Goal: Entertainment & Leisure: Consume media (video, audio)

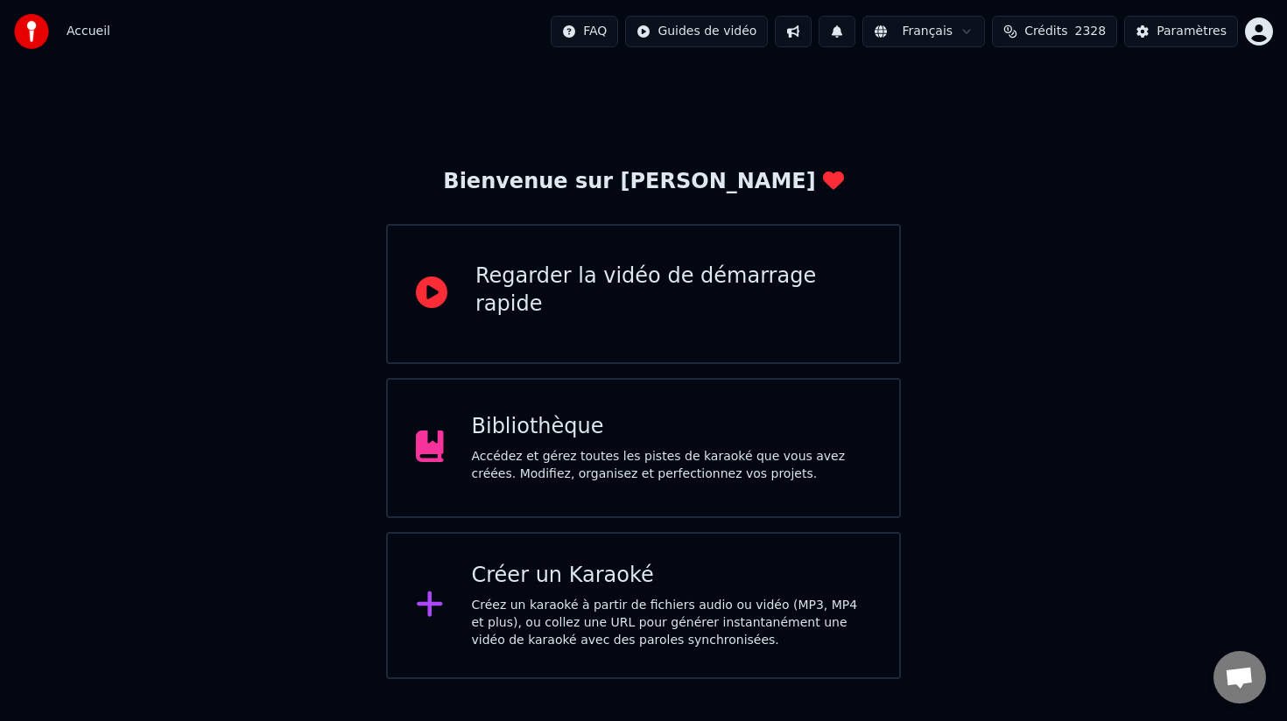
click at [572, 620] on div "Créez un karaoké à partir de fichiers audio ou vidéo (MP3, MP4 et plus), ou col…" at bounding box center [672, 623] width 400 height 53
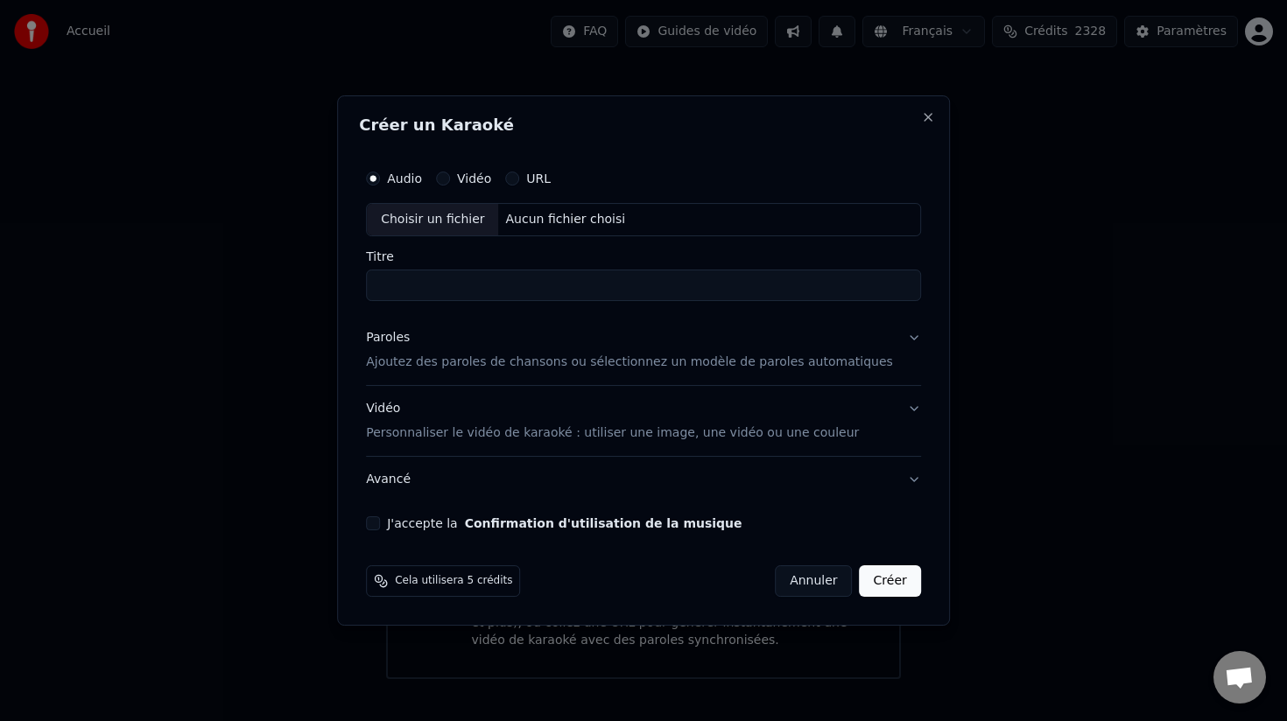
click at [433, 215] on div "Choisir un fichier" at bounding box center [432, 220] width 131 height 32
type input "*********"
click at [513, 362] on p "Ajoutez des paroles de chansons ou sélectionnez un modèle de paroles automatiqu…" at bounding box center [629, 363] width 527 height 18
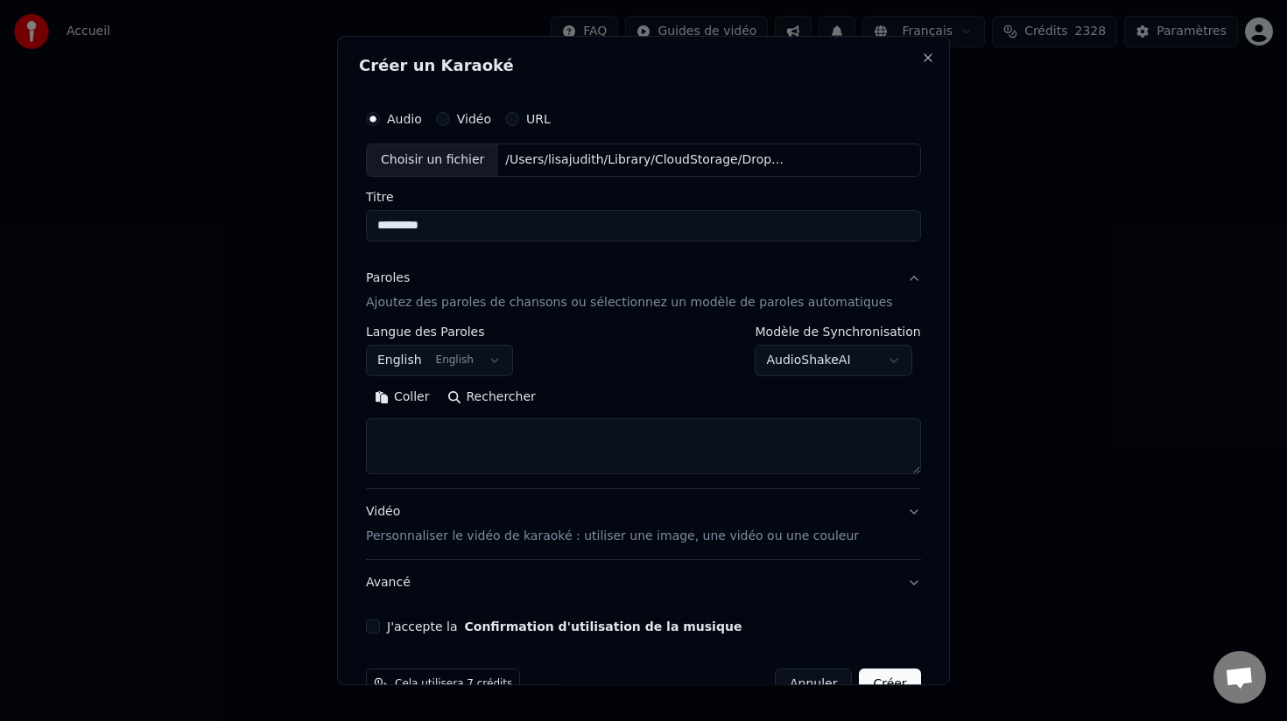
click at [453, 436] on textarea at bounding box center [643, 446] width 555 height 56
paste textarea "**********"
type textarea "**********"
click at [514, 539] on p "Personnaliser le vidéo de karaoké : utiliser une image, une vidéo ou une couleur" at bounding box center [612, 537] width 493 height 18
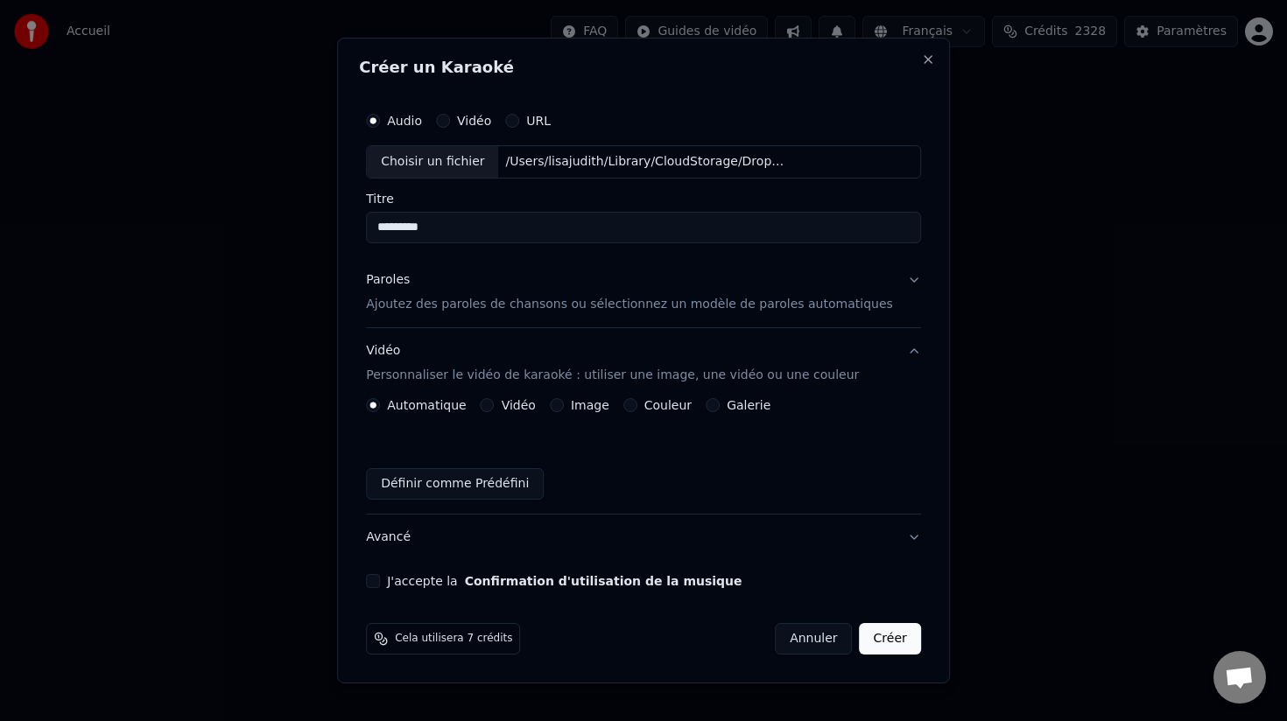
click at [564, 405] on button "Image" at bounding box center [557, 405] width 14 height 14
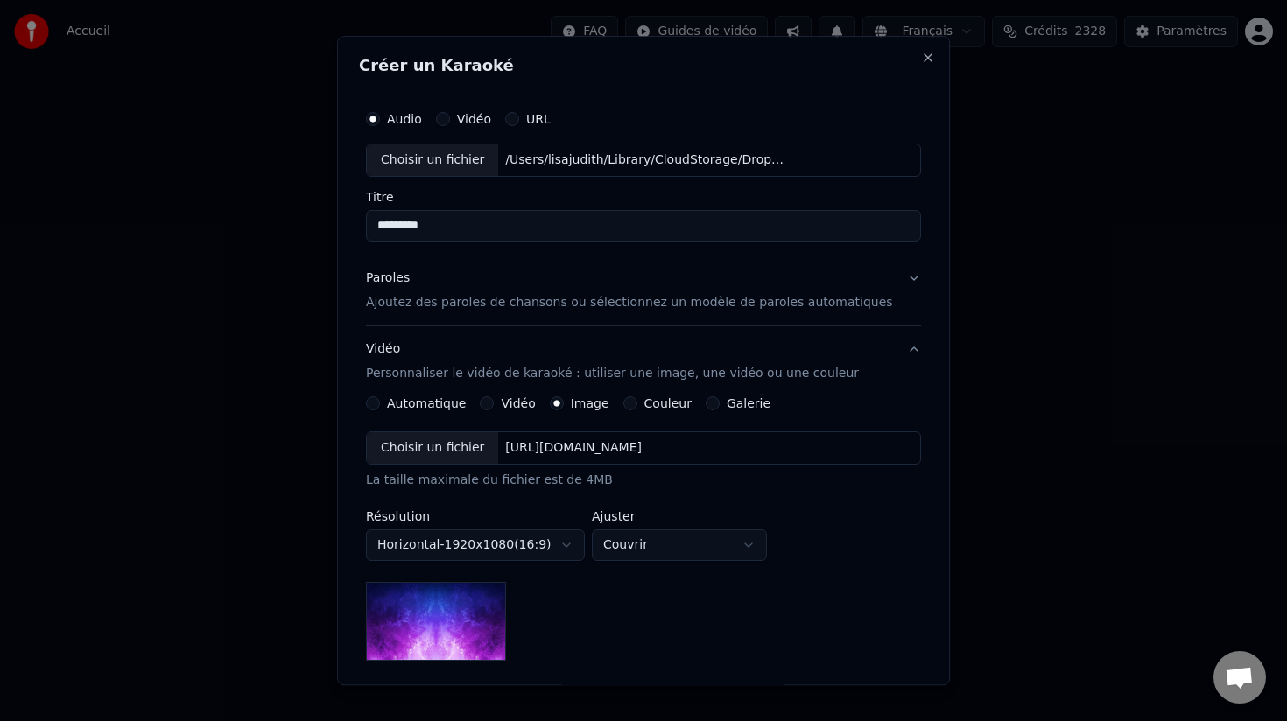
click at [439, 455] on div "Choisir un fichier" at bounding box center [432, 448] width 131 height 32
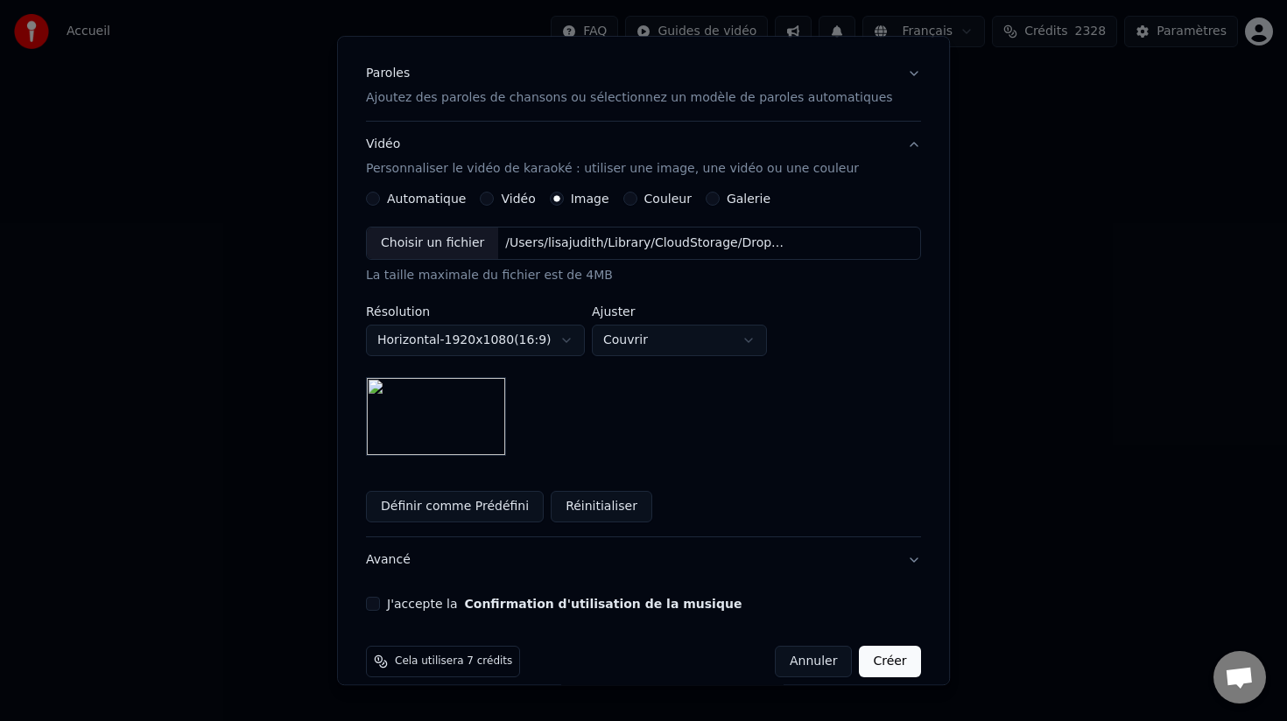
scroll to position [226, 0]
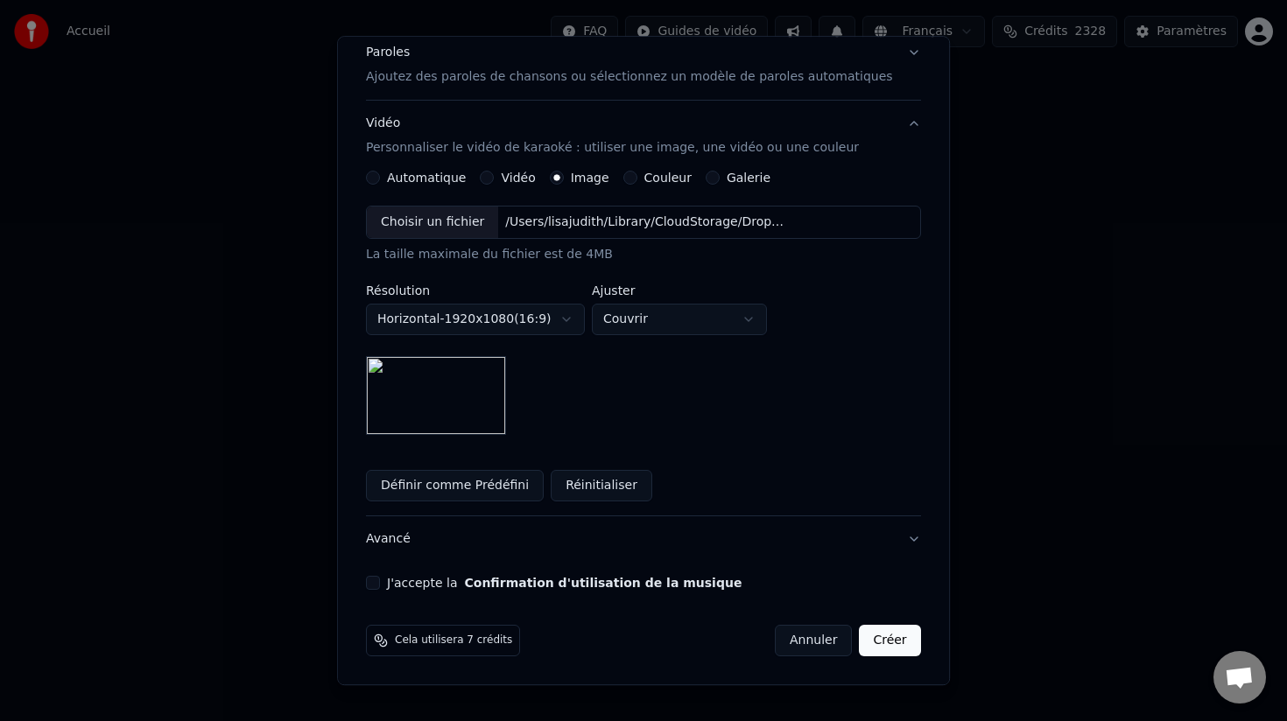
click at [380, 583] on button "J'accepte la Confirmation d'utilisation de la musique" at bounding box center [373, 583] width 14 height 14
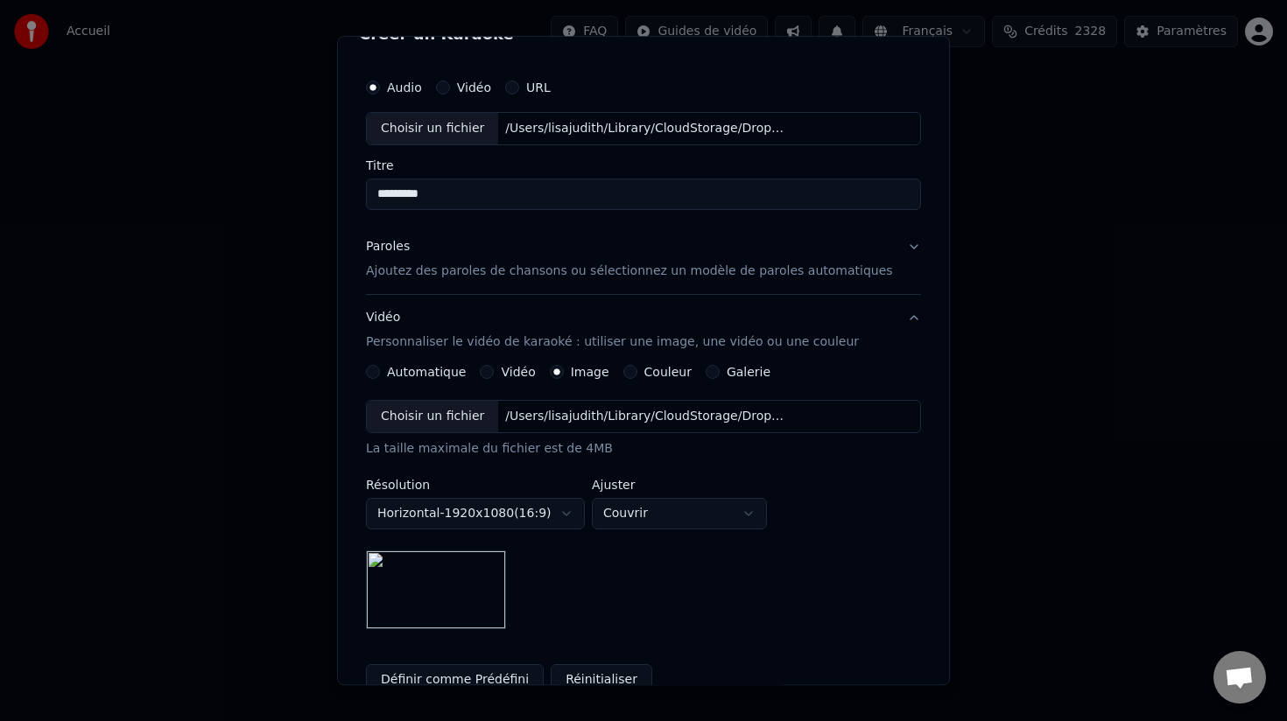
scroll to position [0, 0]
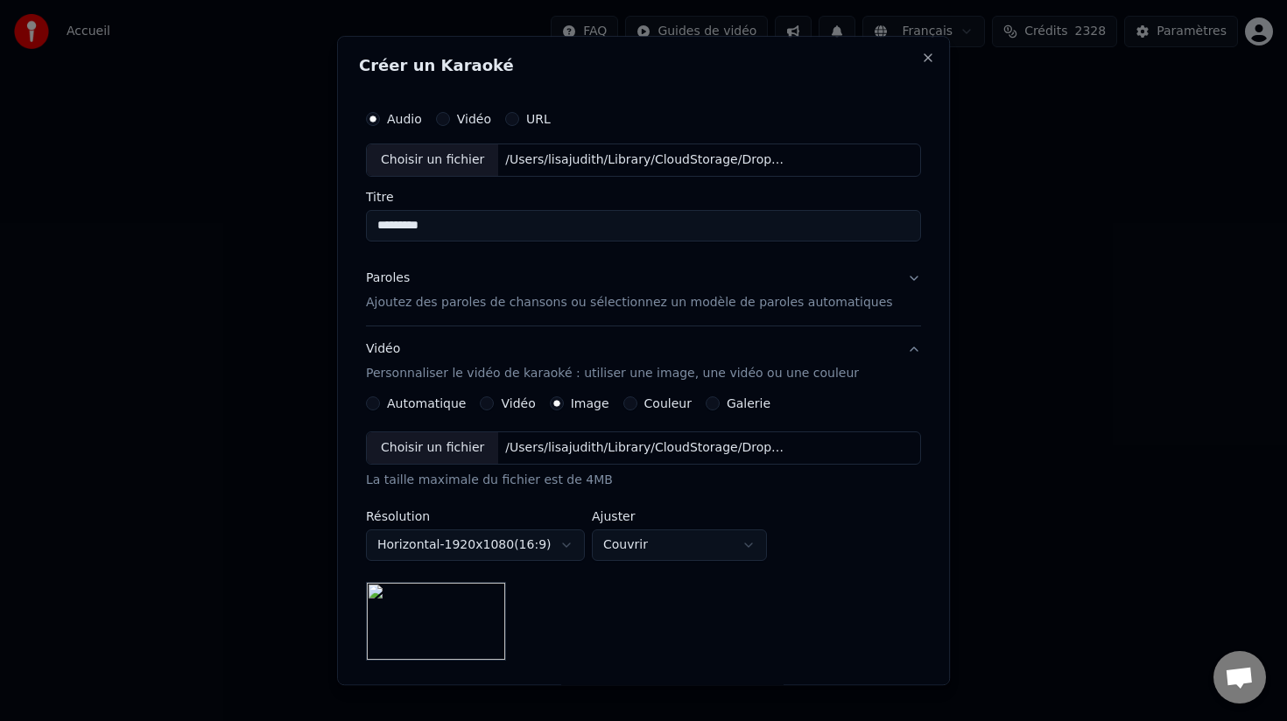
click at [533, 301] on p "Ajoutez des paroles de chansons ou sélectionnez un modèle de paroles automatiqu…" at bounding box center [629, 303] width 527 height 18
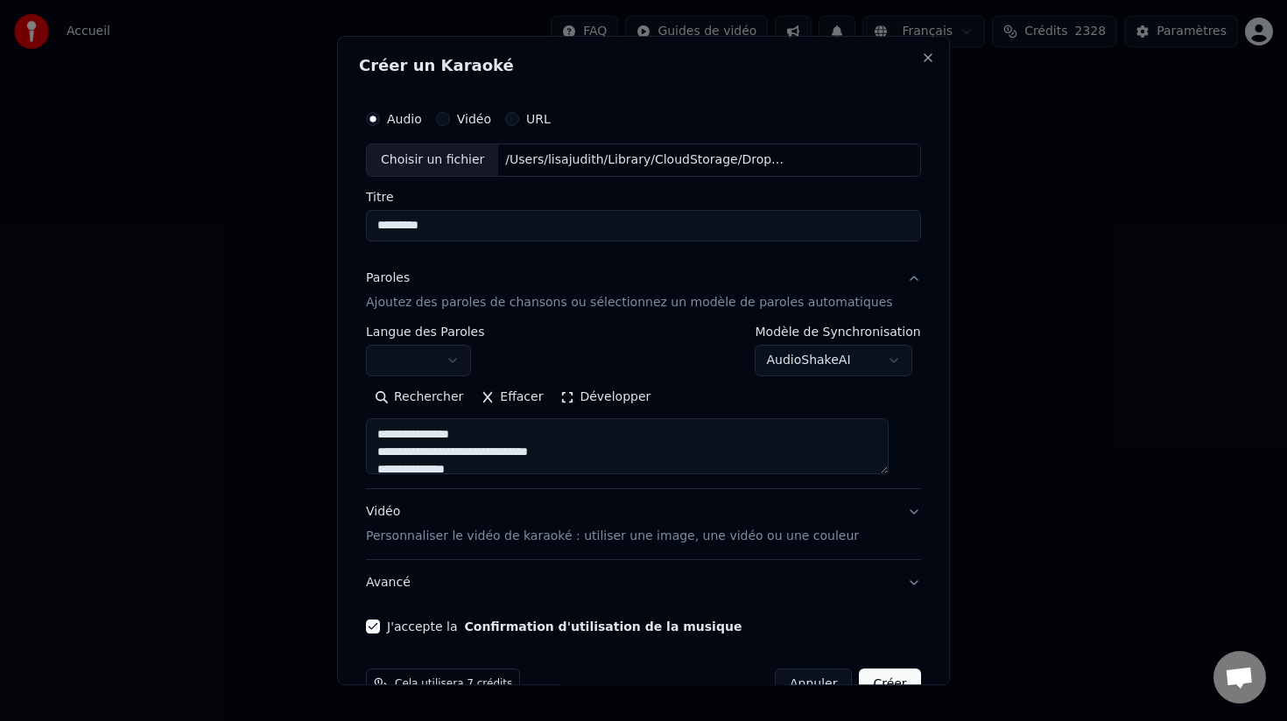
click at [875, 676] on button "Créer" at bounding box center [890, 685] width 61 height 32
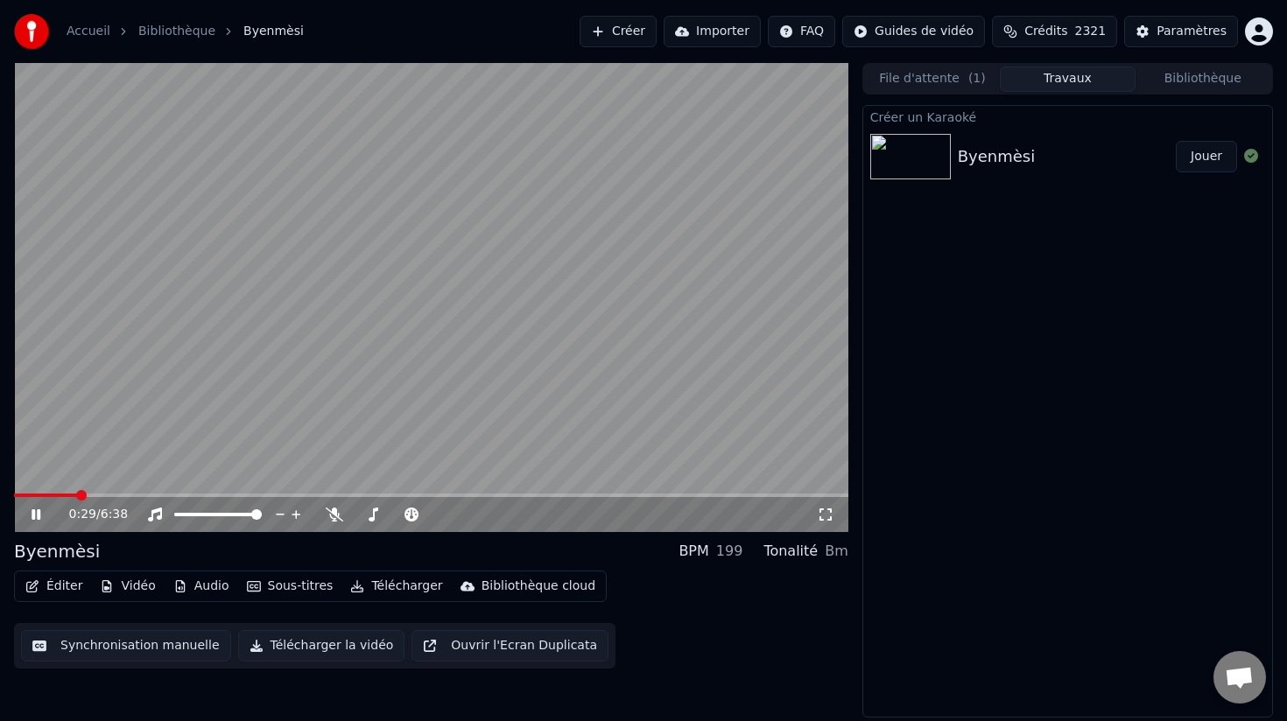
click at [33, 513] on icon at bounding box center [36, 514] width 9 height 11
click at [632, 30] on button "Créer" at bounding box center [617, 32] width 77 height 32
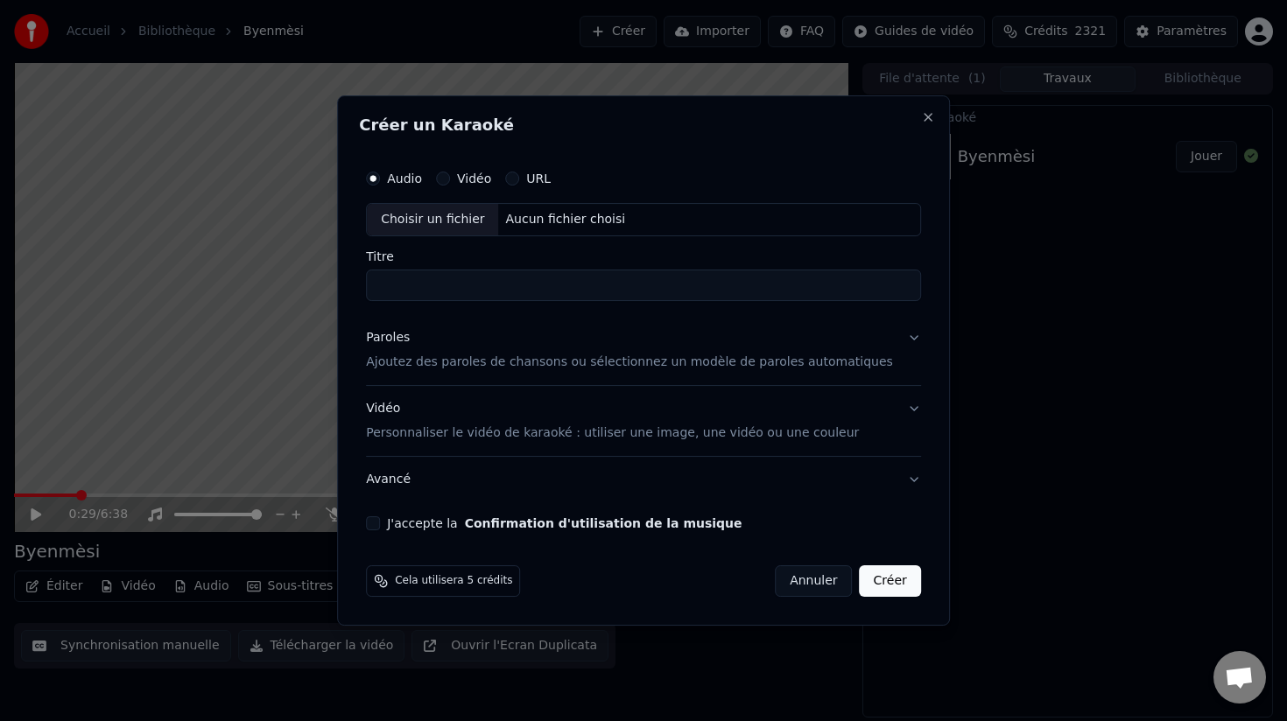
click at [444, 224] on div "Choisir un fichier" at bounding box center [432, 220] width 131 height 32
type input "******"
click at [566, 365] on p "Ajoutez des paroles de chansons ou sélectionnez un modèle de paroles automatiqu…" at bounding box center [629, 363] width 527 height 18
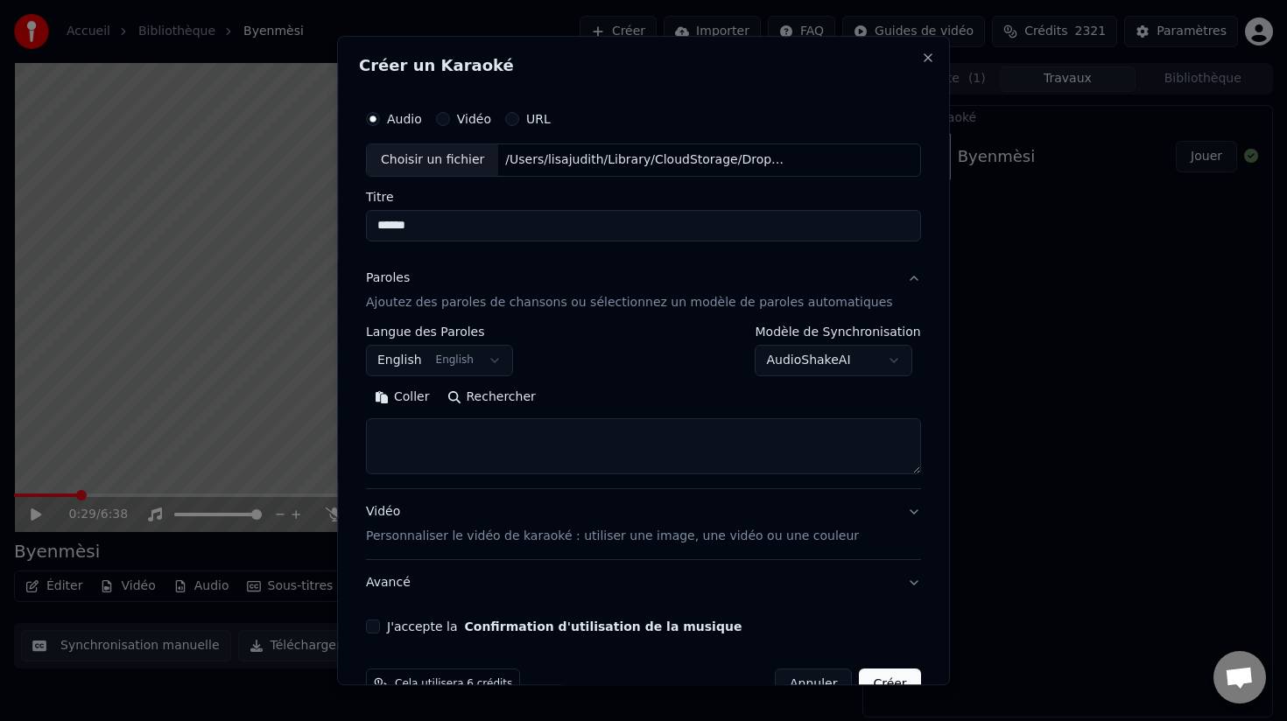
click at [488, 429] on textarea at bounding box center [643, 446] width 555 height 56
paste textarea "**********"
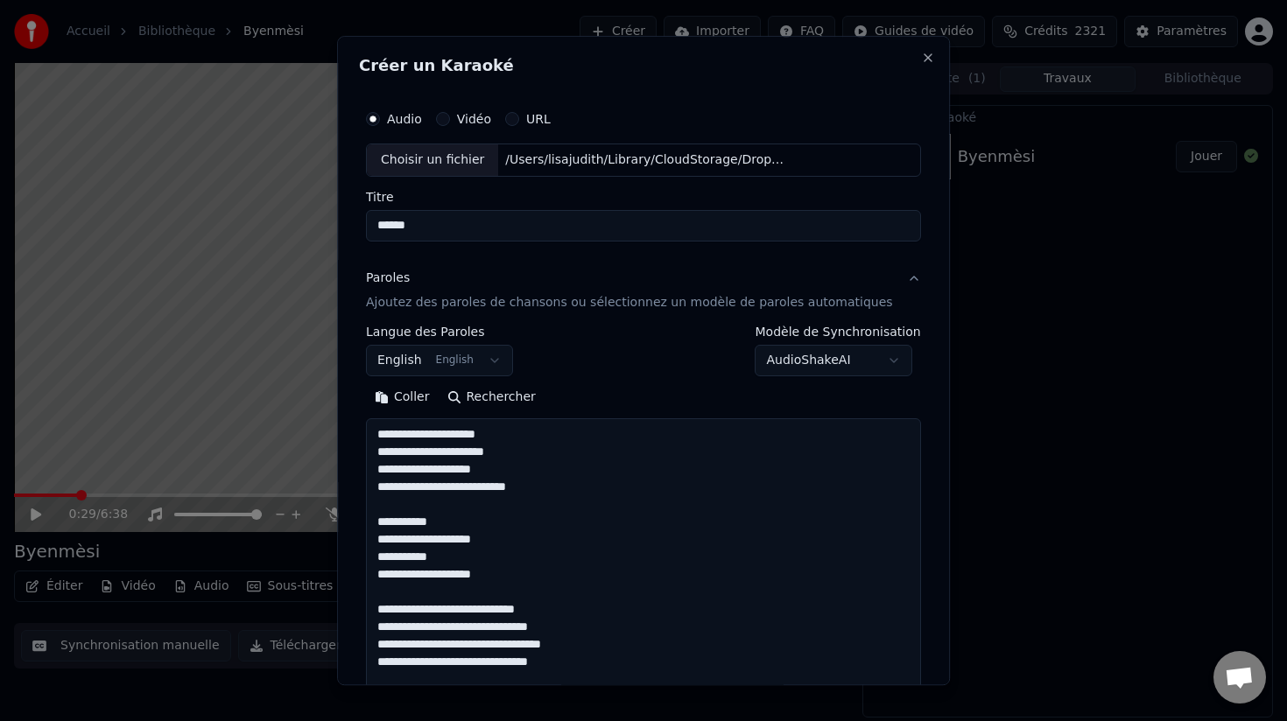
scroll to position [984, 0]
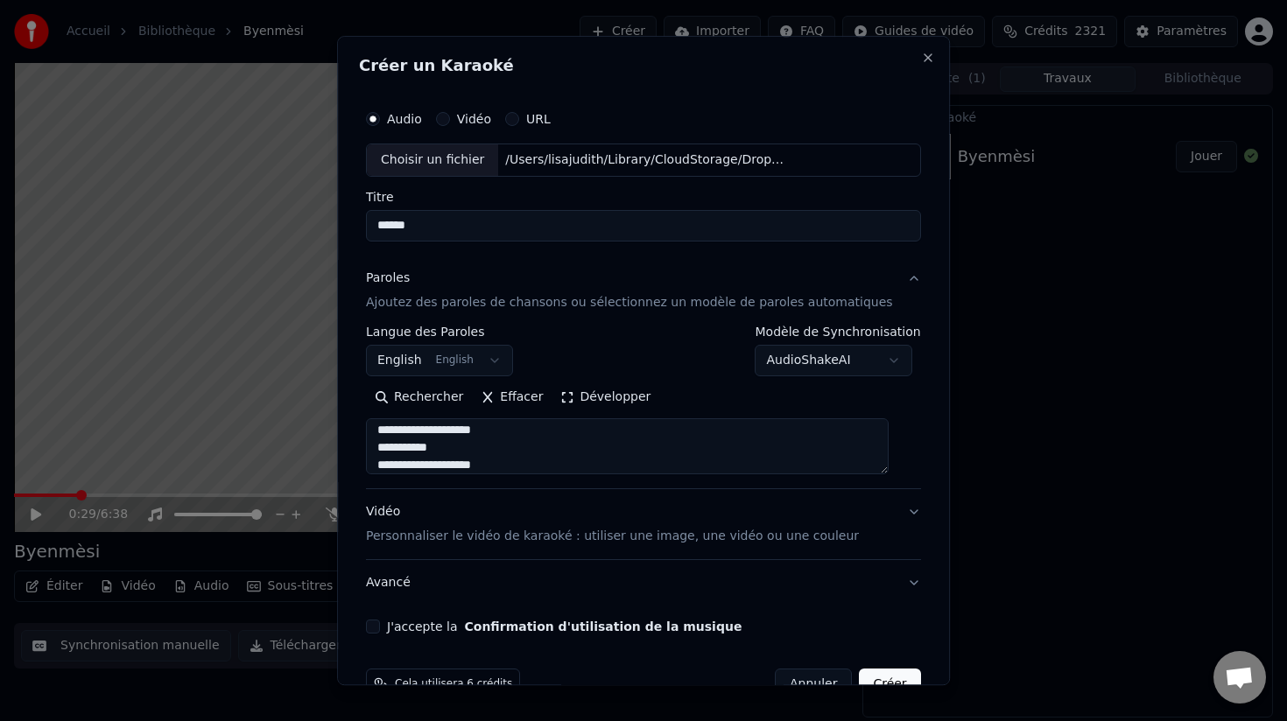
type textarea "**********"
click at [425, 539] on p "Personnaliser le vidéo de karaoké : utiliser une image, une vidéo ou une couleur" at bounding box center [612, 537] width 493 height 18
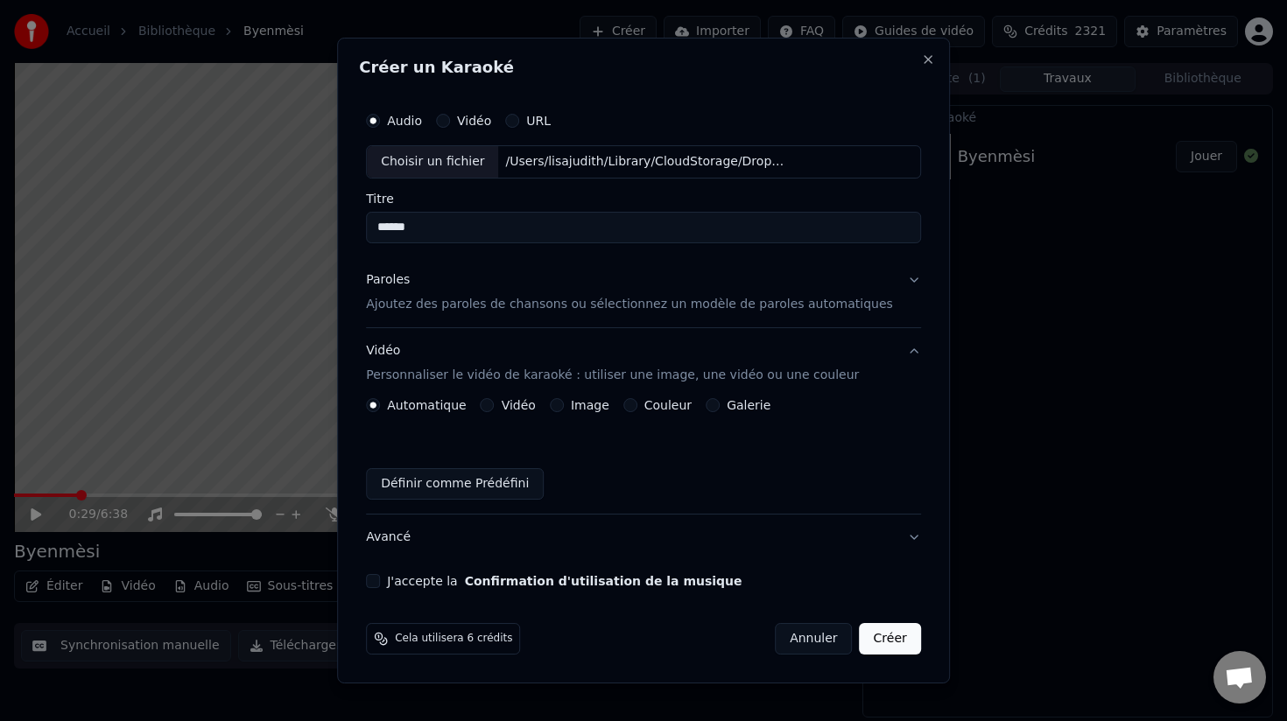
click at [564, 404] on button "Image" at bounding box center [557, 405] width 14 height 14
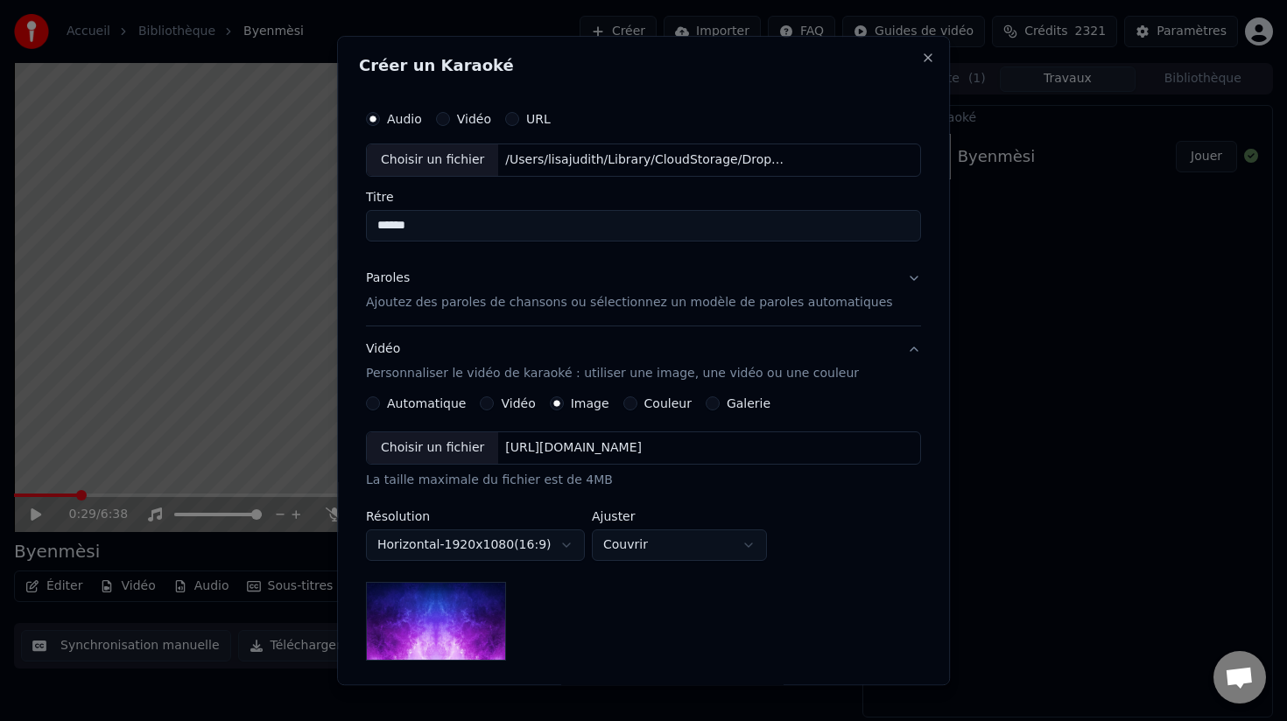
click at [461, 446] on div "Choisir un fichier" at bounding box center [432, 448] width 131 height 32
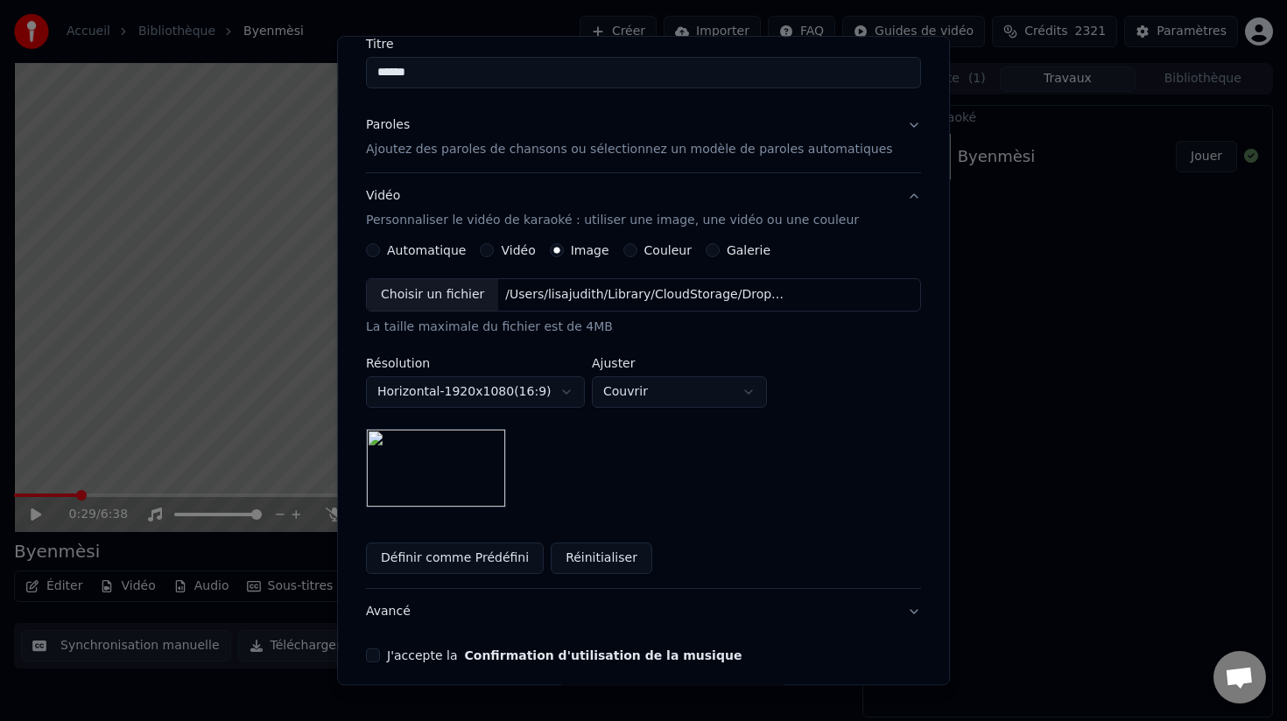
scroll to position [226, 0]
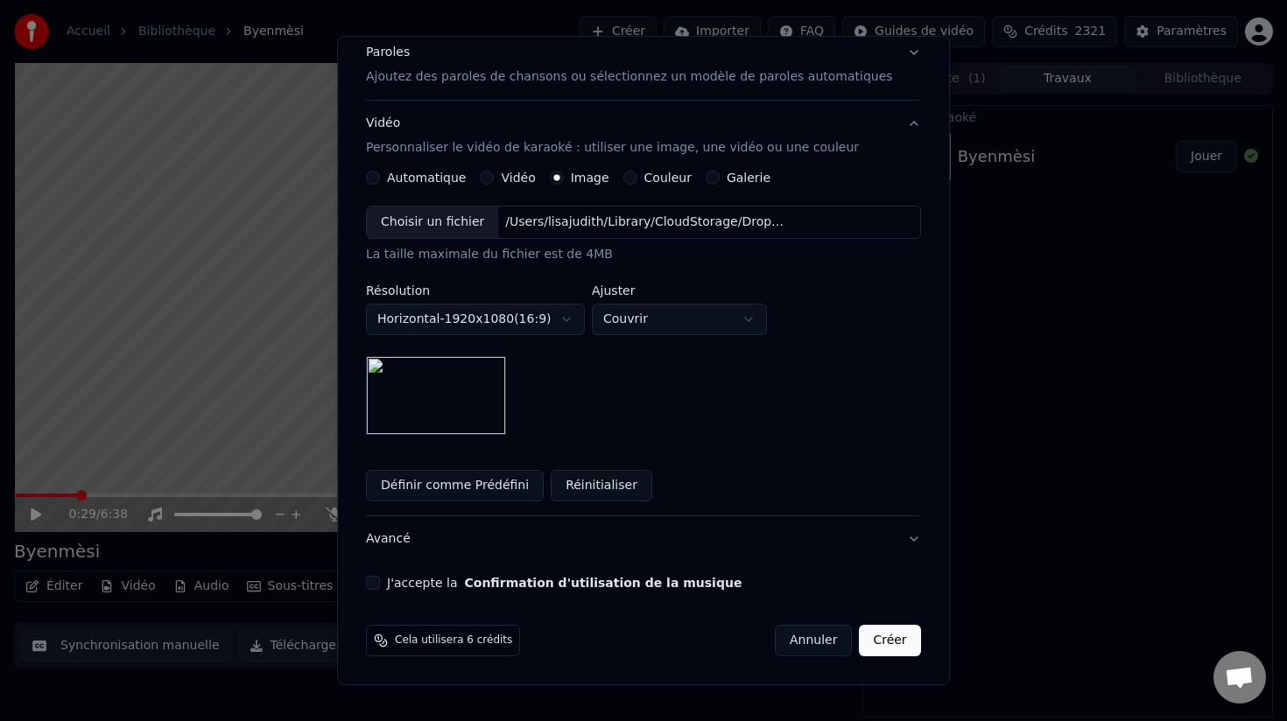
click at [875, 633] on button "Créer" at bounding box center [890, 641] width 61 height 32
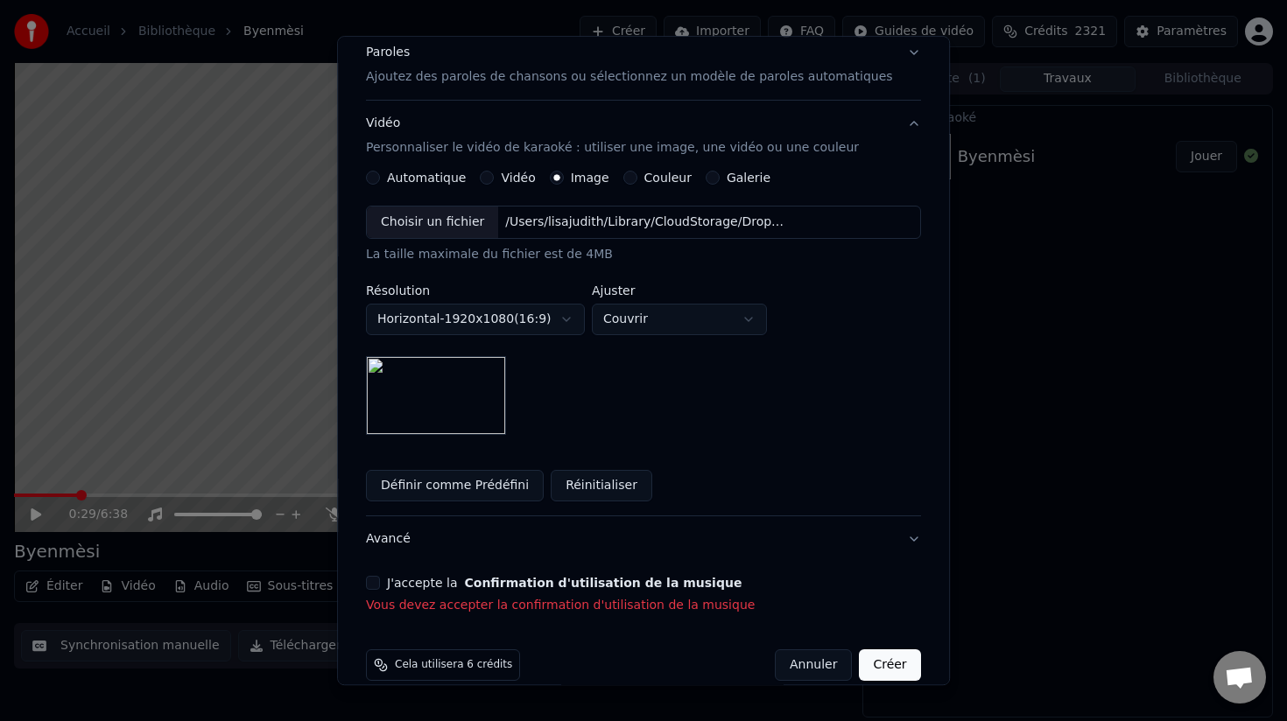
click at [380, 579] on button "J'accepte la Confirmation d'utilisation de la musique" at bounding box center [373, 583] width 14 height 14
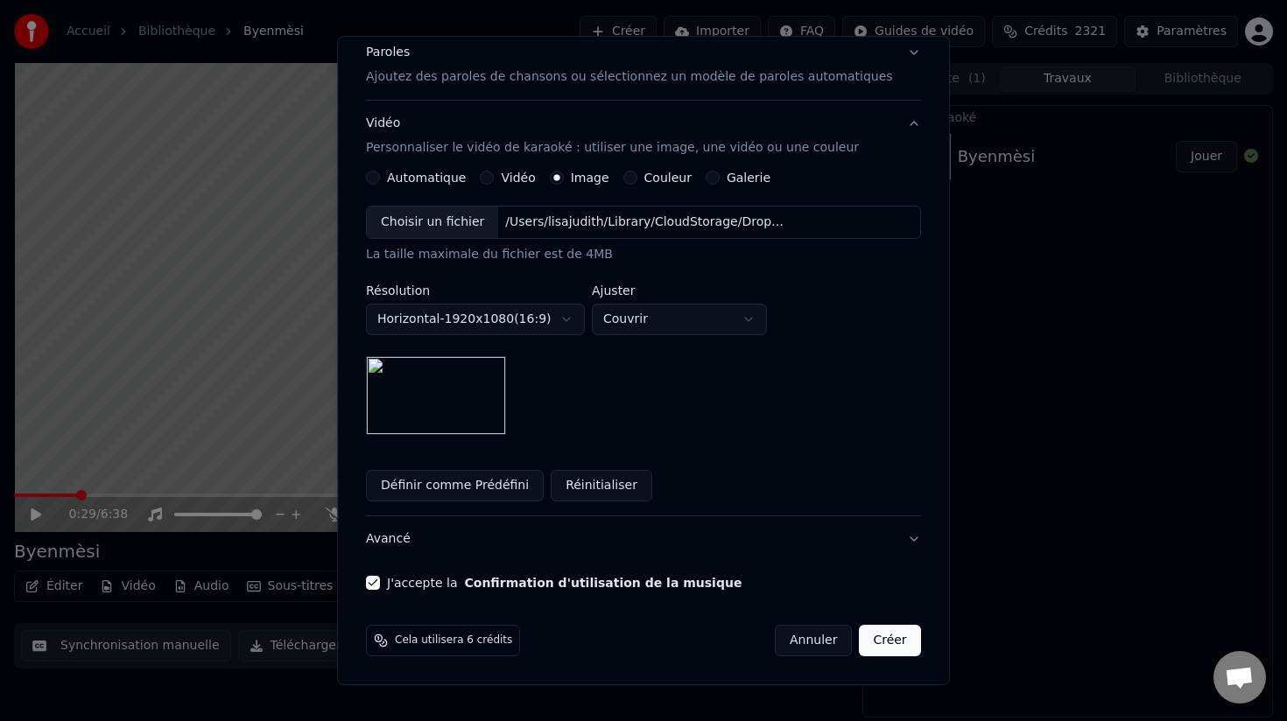
click at [875, 643] on button "Créer" at bounding box center [890, 641] width 61 height 32
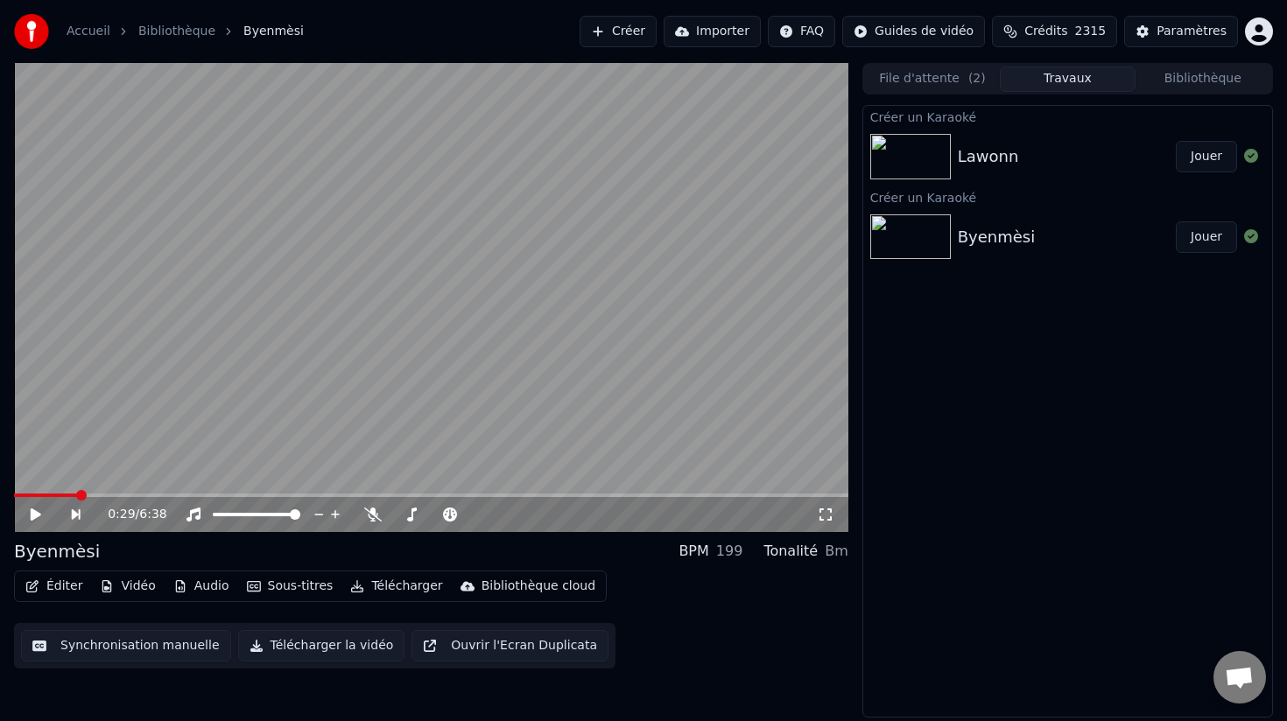
click at [640, 24] on button "Créer" at bounding box center [617, 32] width 77 height 32
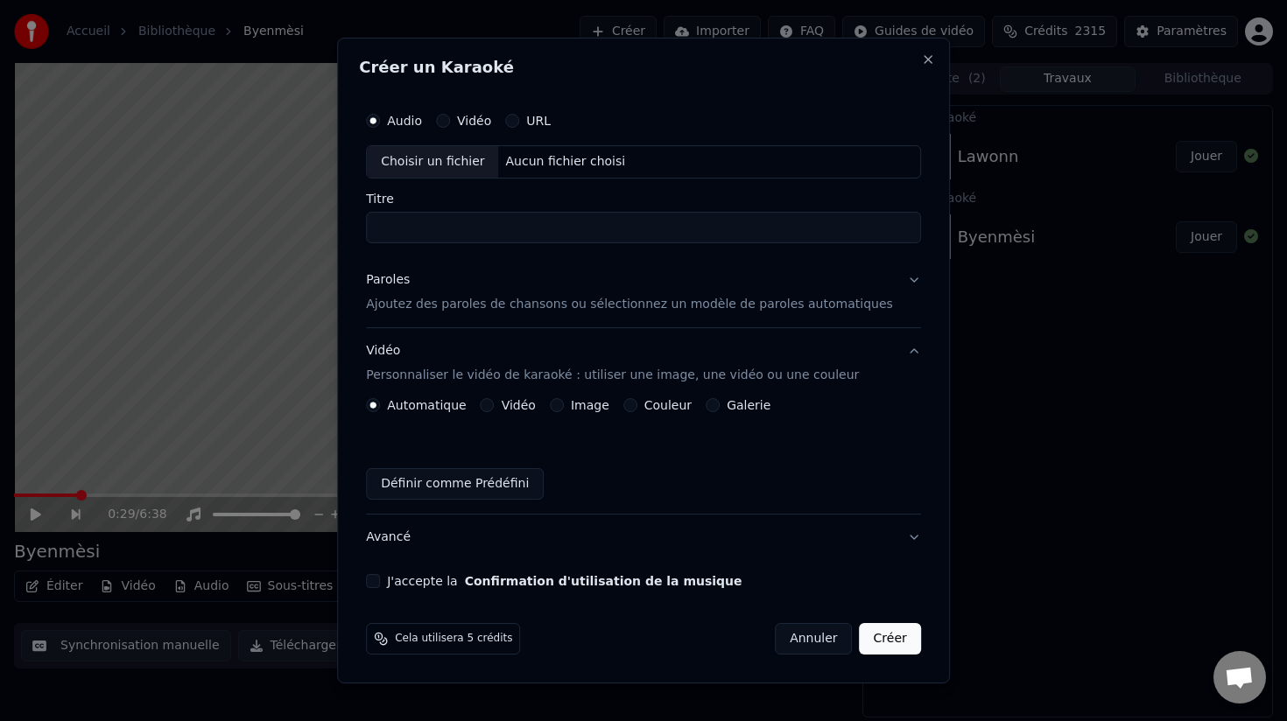
click at [465, 157] on div "Choisir un fichier" at bounding box center [432, 162] width 131 height 32
type input "*****"
click at [475, 306] on p "Ajoutez des paroles de chansons ou sélectionnez un modèle de paroles automatiqu…" at bounding box center [629, 305] width 527 height 18
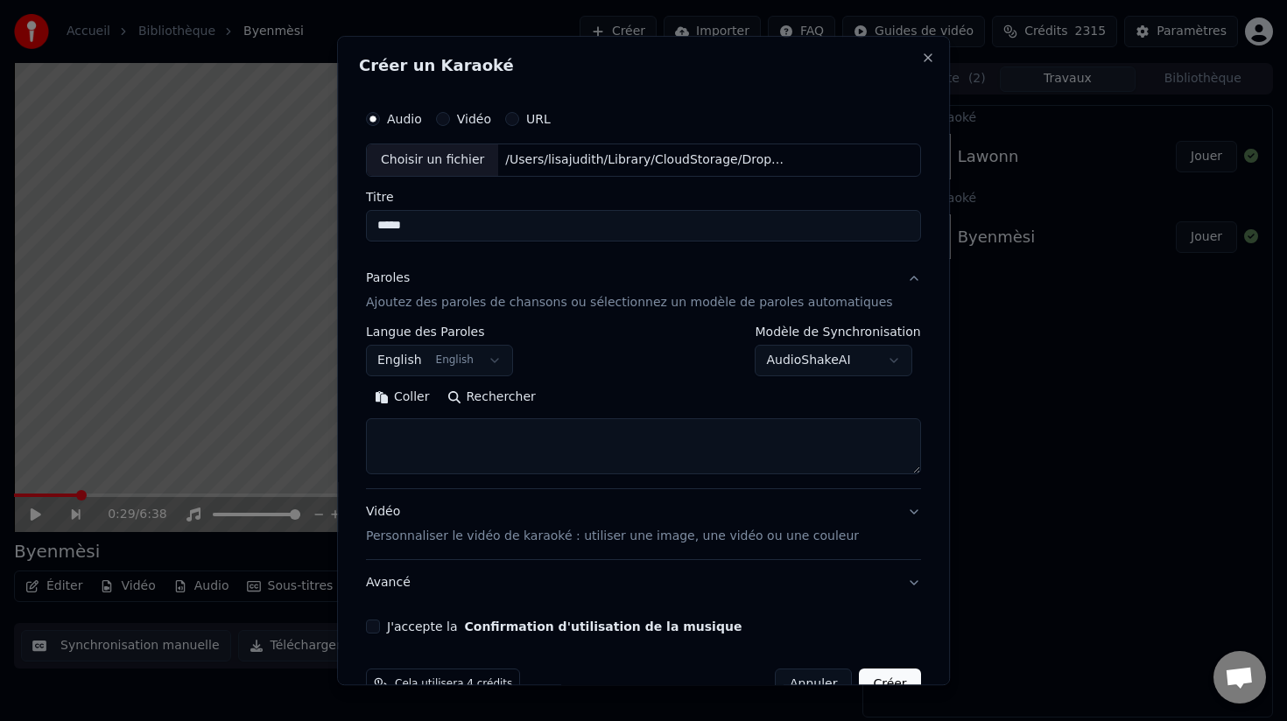
click at [421, 437] on textarea at bounding box center [643, 446] width 555 height 56
click at [421, 431] on textarea at bounding box center [643, 446] width 555 height 56
paste textarea "**********"
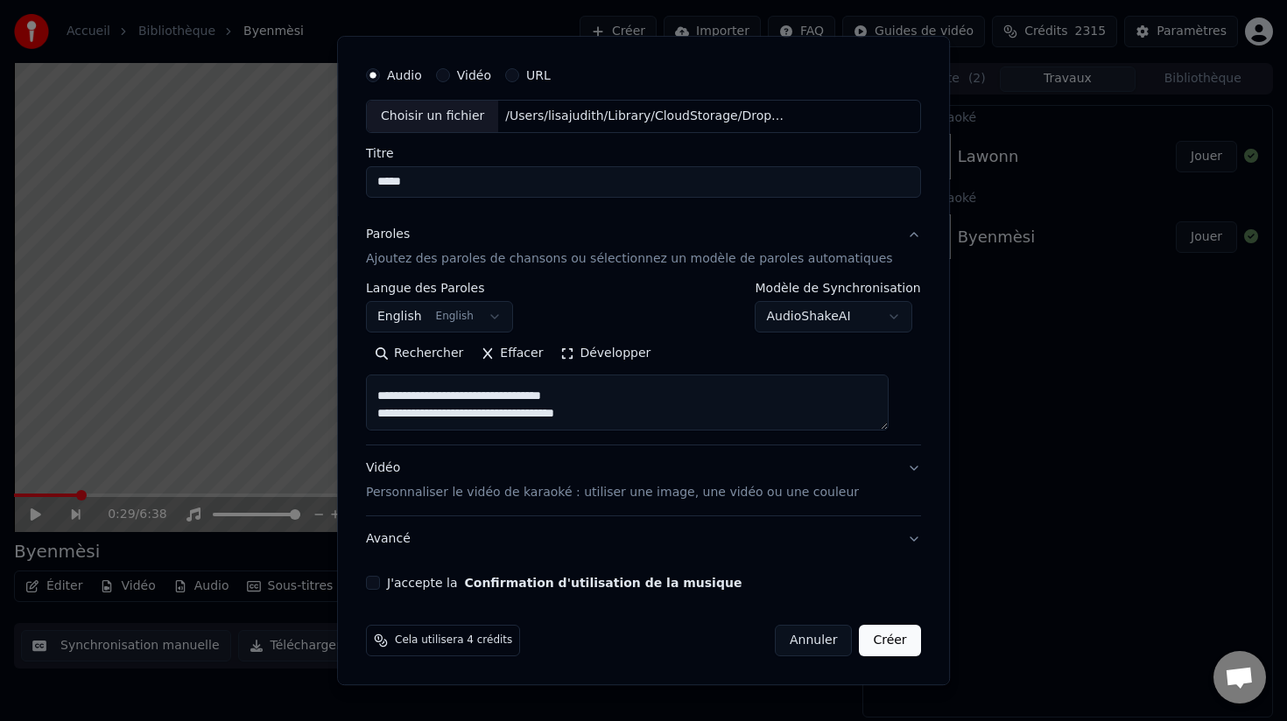
type textarea "**********"
click at [380, 587] on button "J'accepte la Confirmation d'utilisation de la musique" at bounding box center [373, 583] width 14 height 14
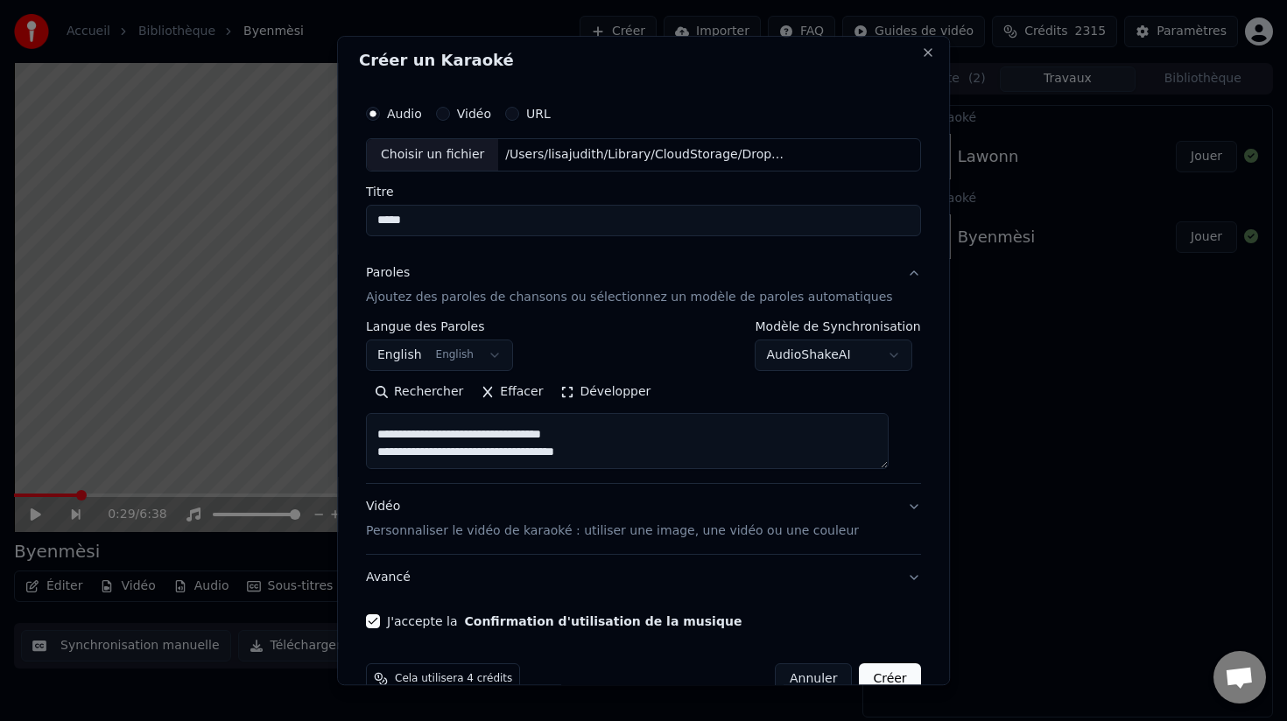
scroll to position [0, 0]
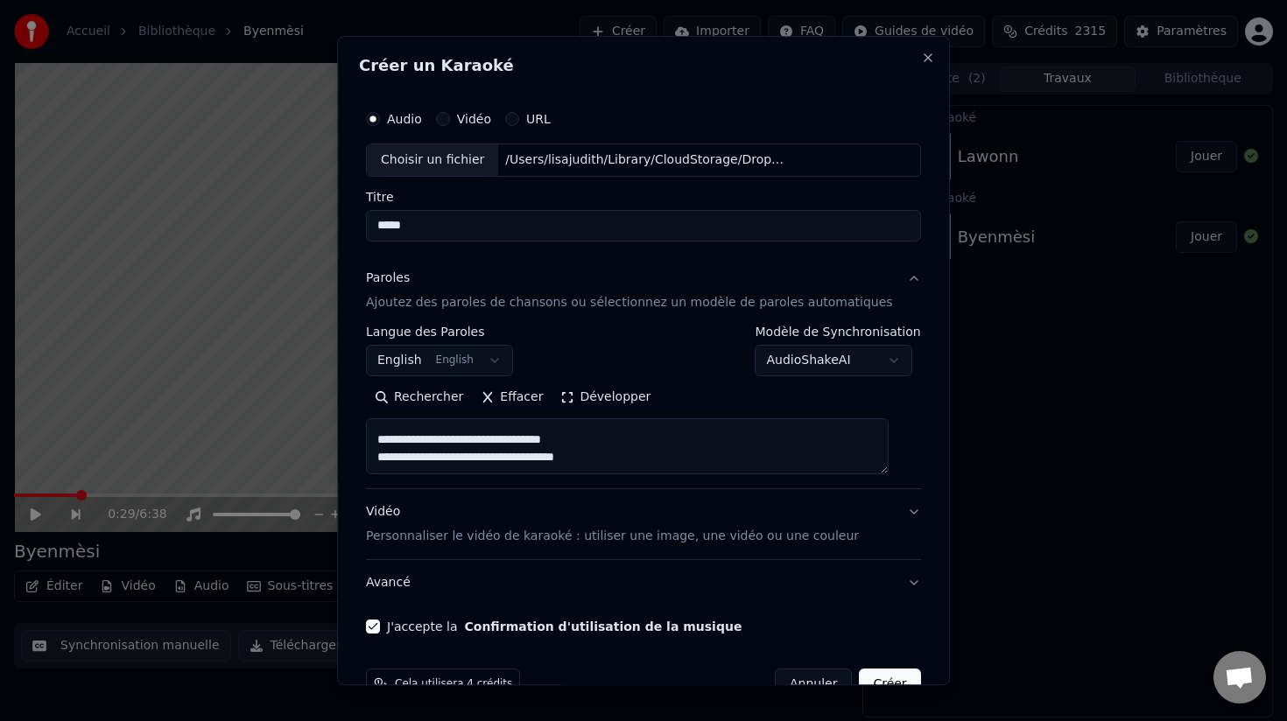
click at [559, 547] on button "Vidéo Personnaliser le vidéo de karaoké : utiliser une image, une vidéo ou une …" at bounding box center [643, 524] width 555 height 70
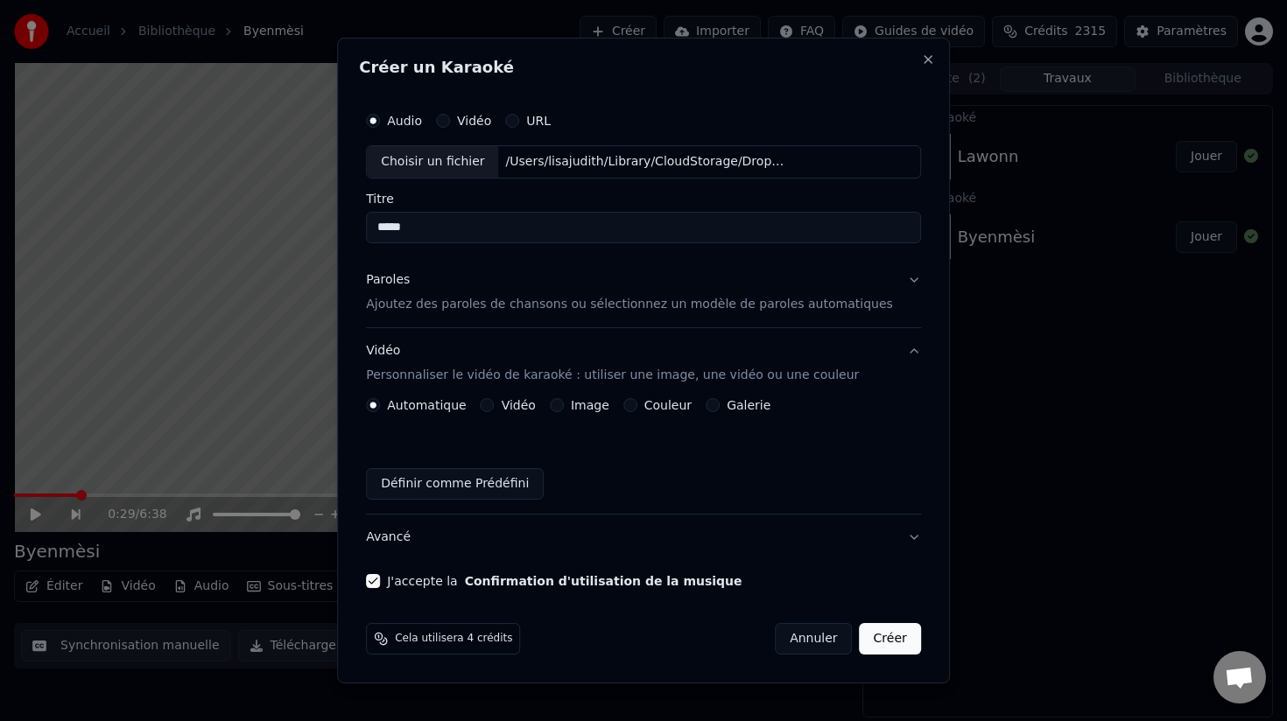
click at [564, 410] on button "Image" at bounding box center [557, 405] width 14 height 14
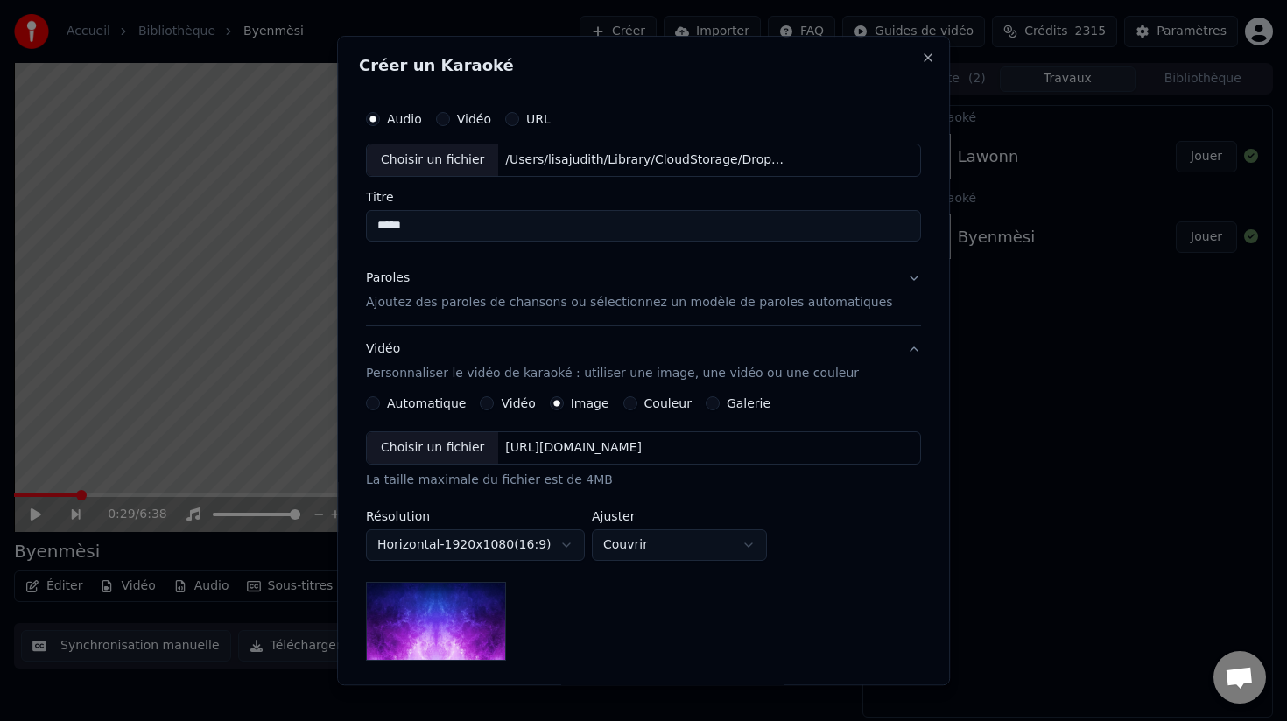
click at [452, 455] on div "Choisir un fichier" at bounding box center [432, 448] width 131 height 32
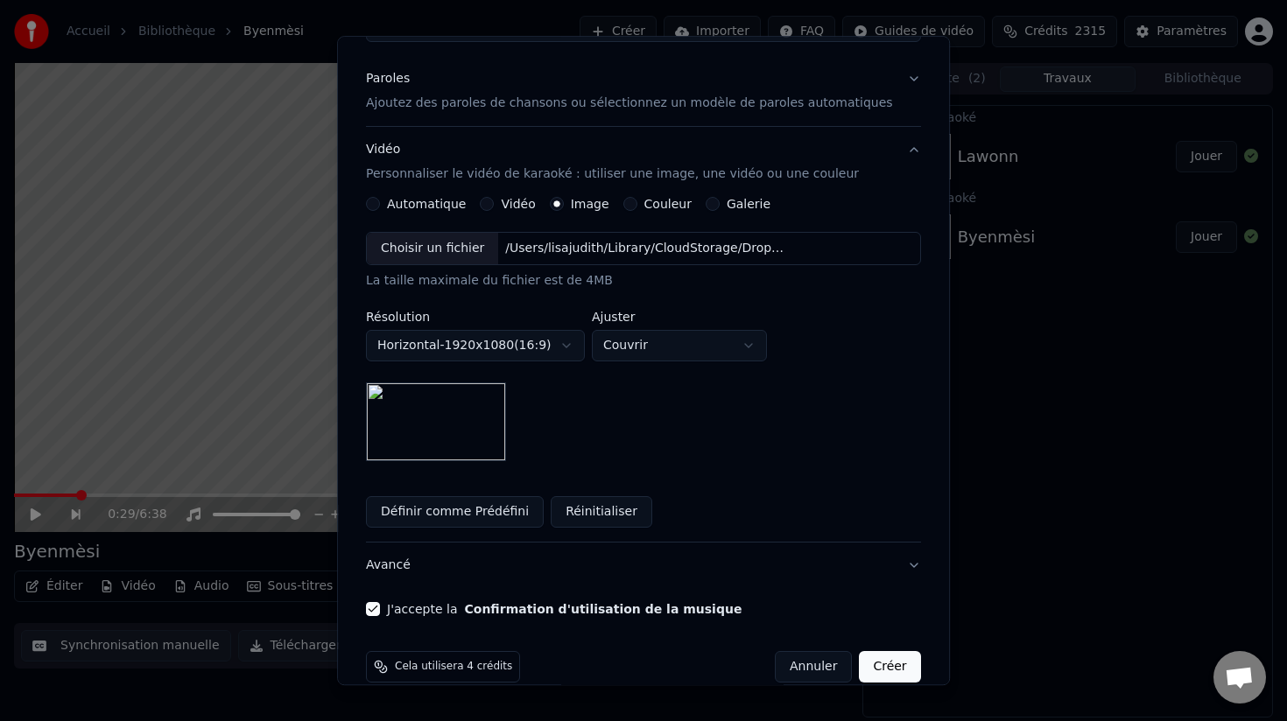
scroll to position [226, 0]
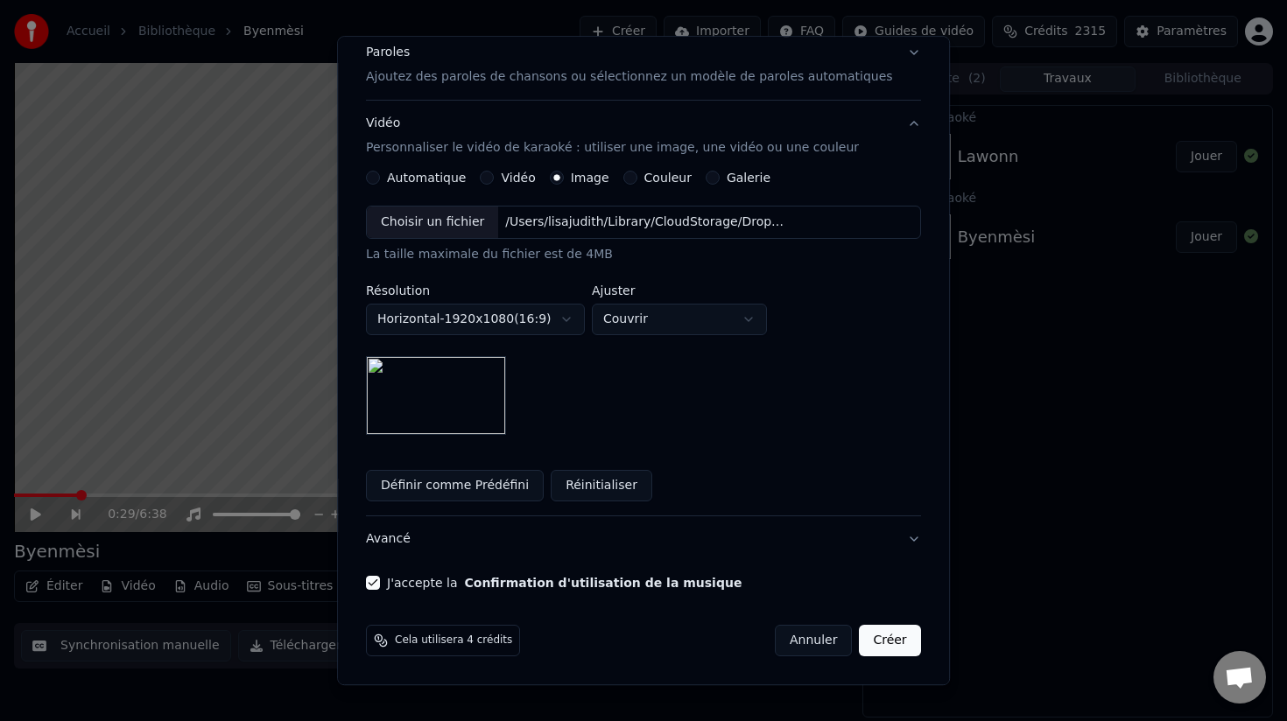
click at [880, 641] on button "Créer" at bounding box center [890, 641] width 61 height 32
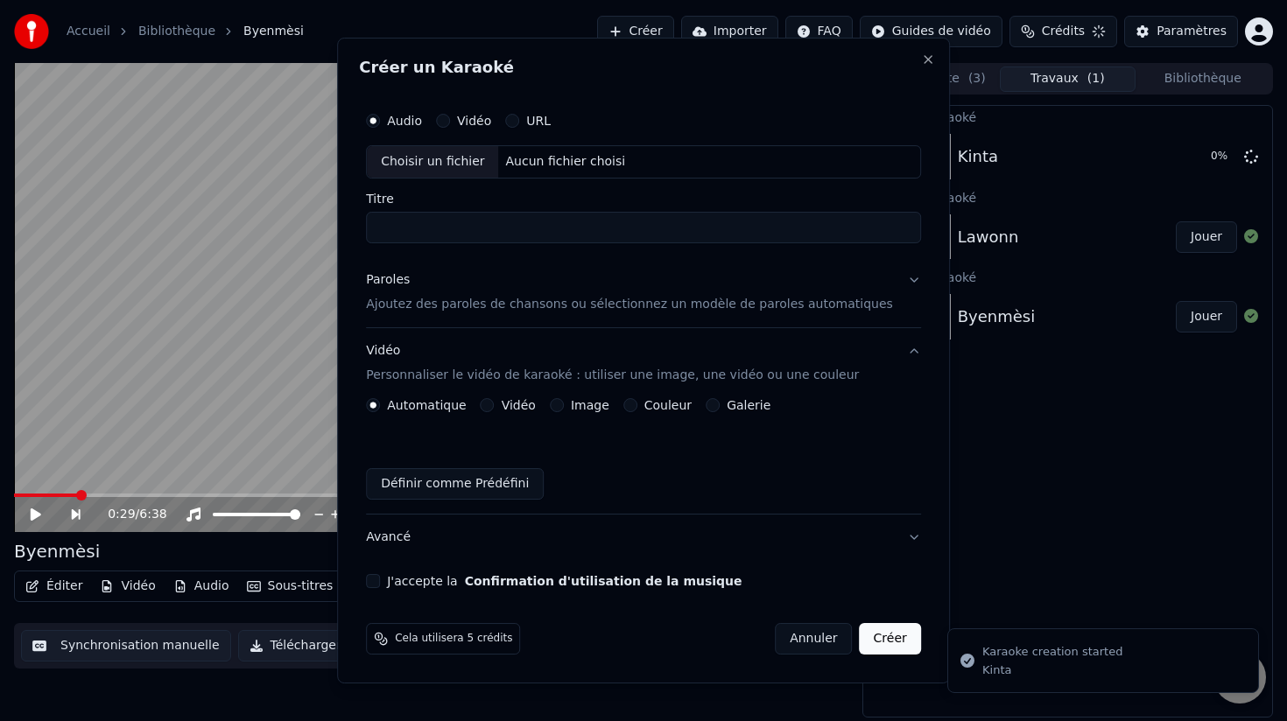
scroll to position [0, 0]
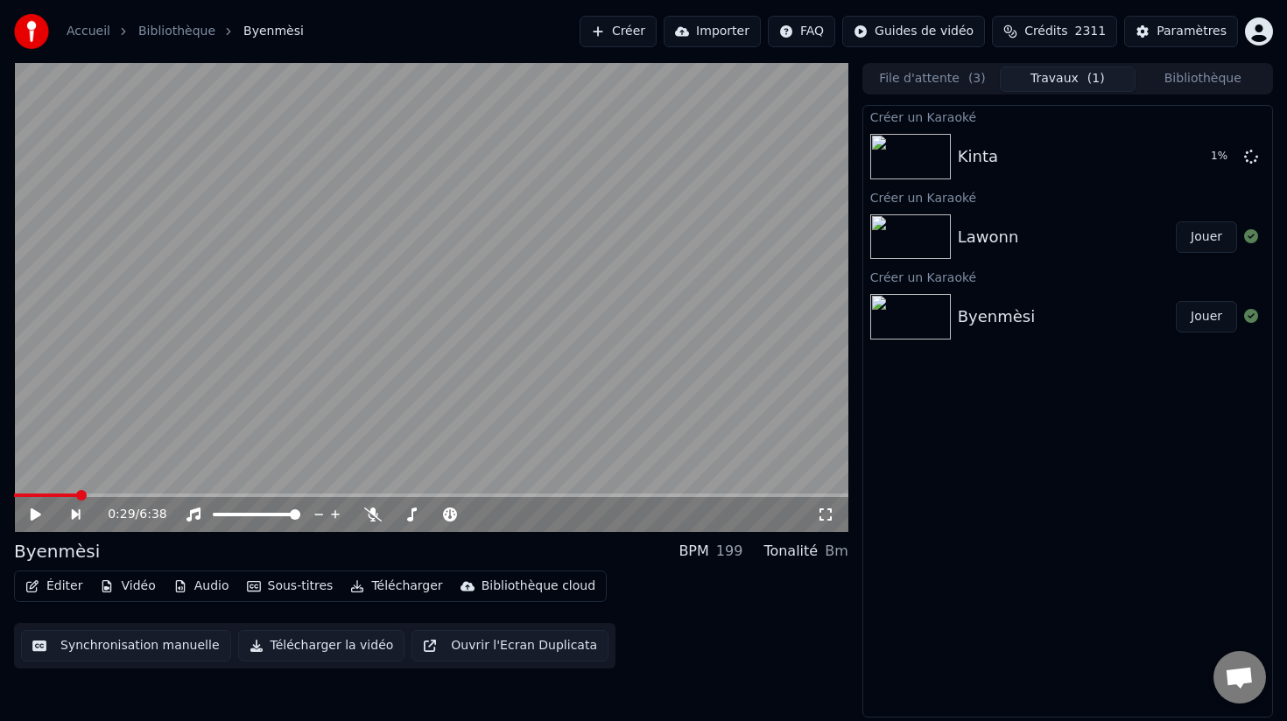
click at [918, 235] on img at bounding box center [910, 237] width 81 height 46
click at [933, 320] on img at bounding box center [910, 317] width 81 height 46
click at [60, 587] on button "Éditer" at bounding box center [53, 586] width 71 height 25
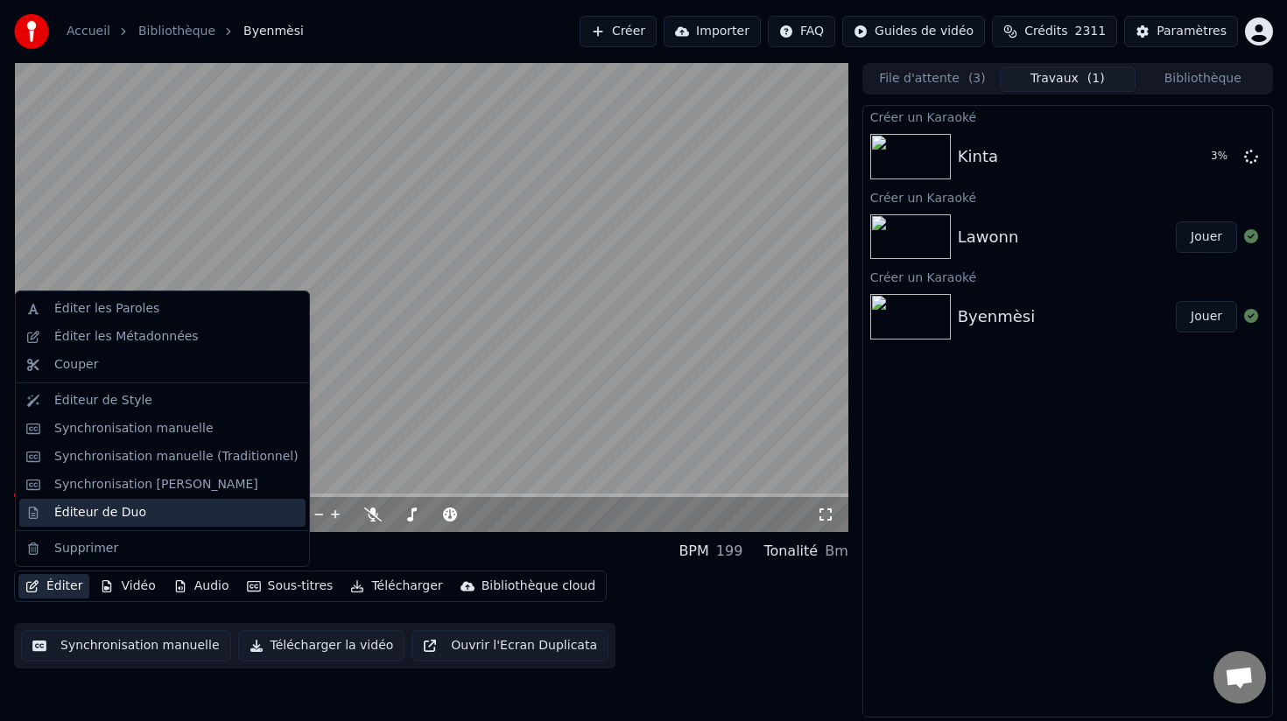
click at [94, 514] on div "Éditeur de Duo" at bounding box center [100, 513] width 92 height 18
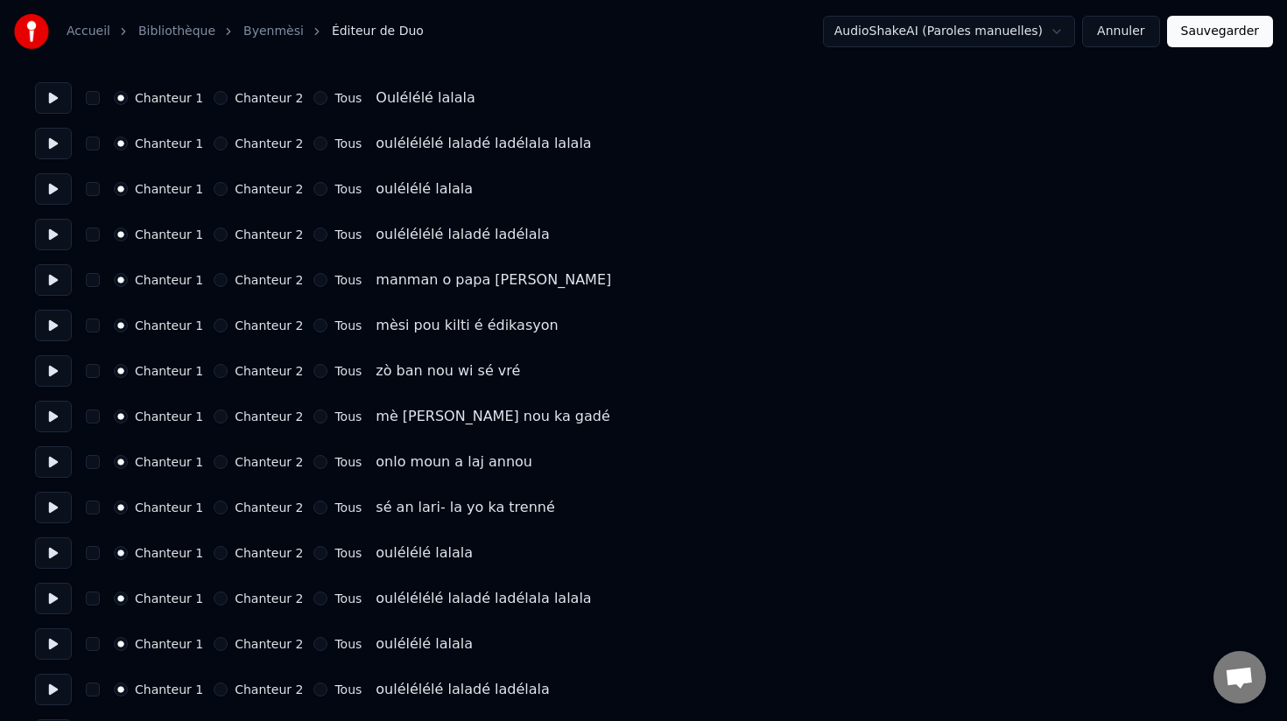
scroll to position [150, 0]
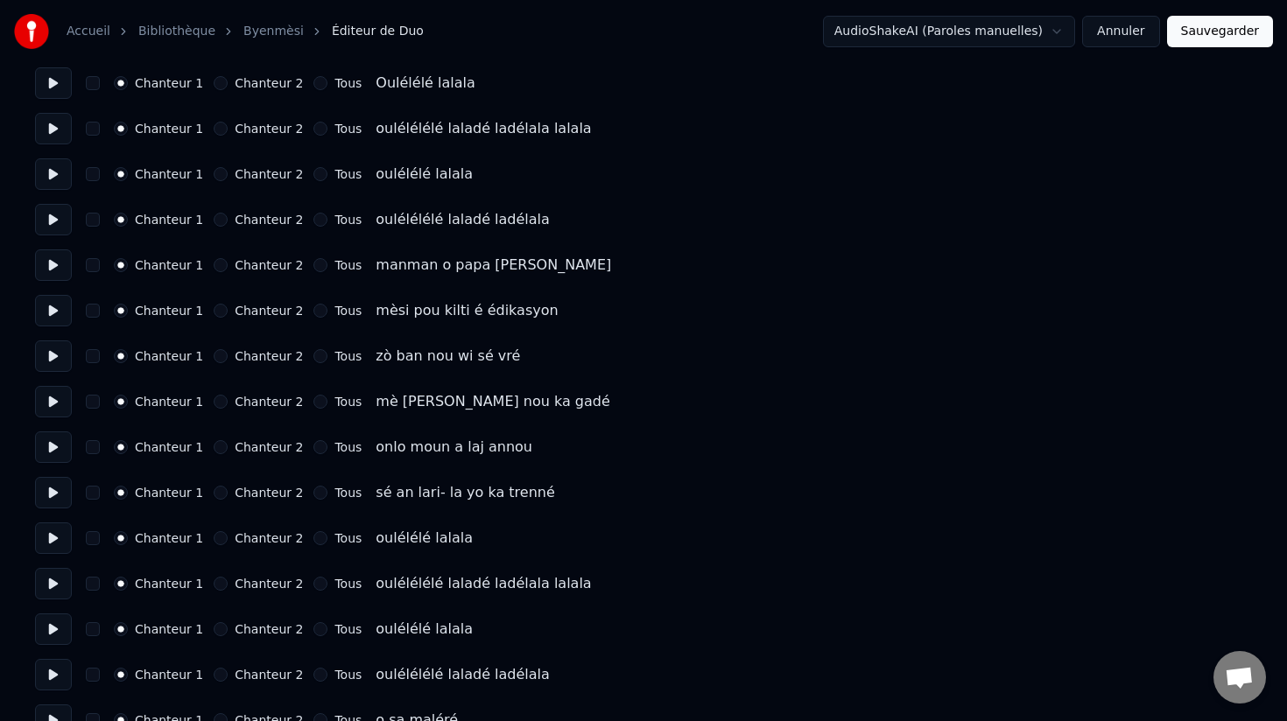
click at [218, 544] on button "Chanteur 2" at bounding box center [221, 538] width 14 height 14
click at [215, 583] on button "Chanteur 2" at bounding box center [221, 584] width 14 height 14
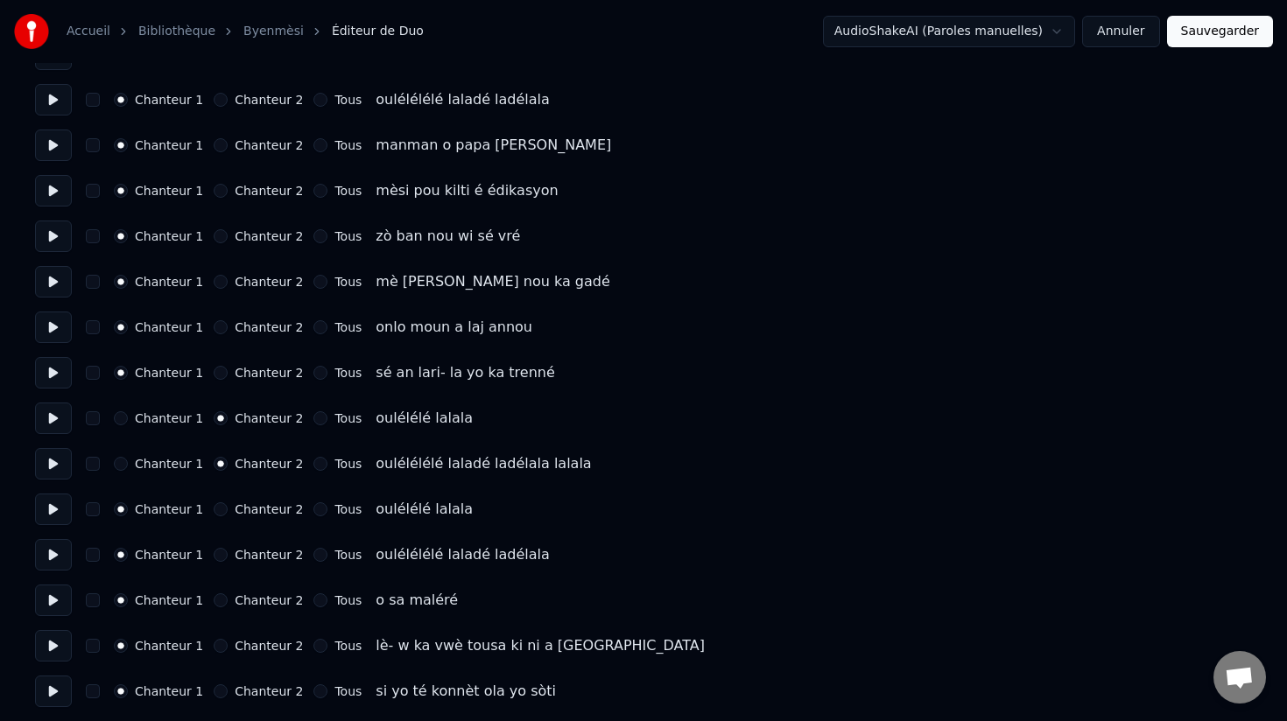
scroll to position [368, 0]
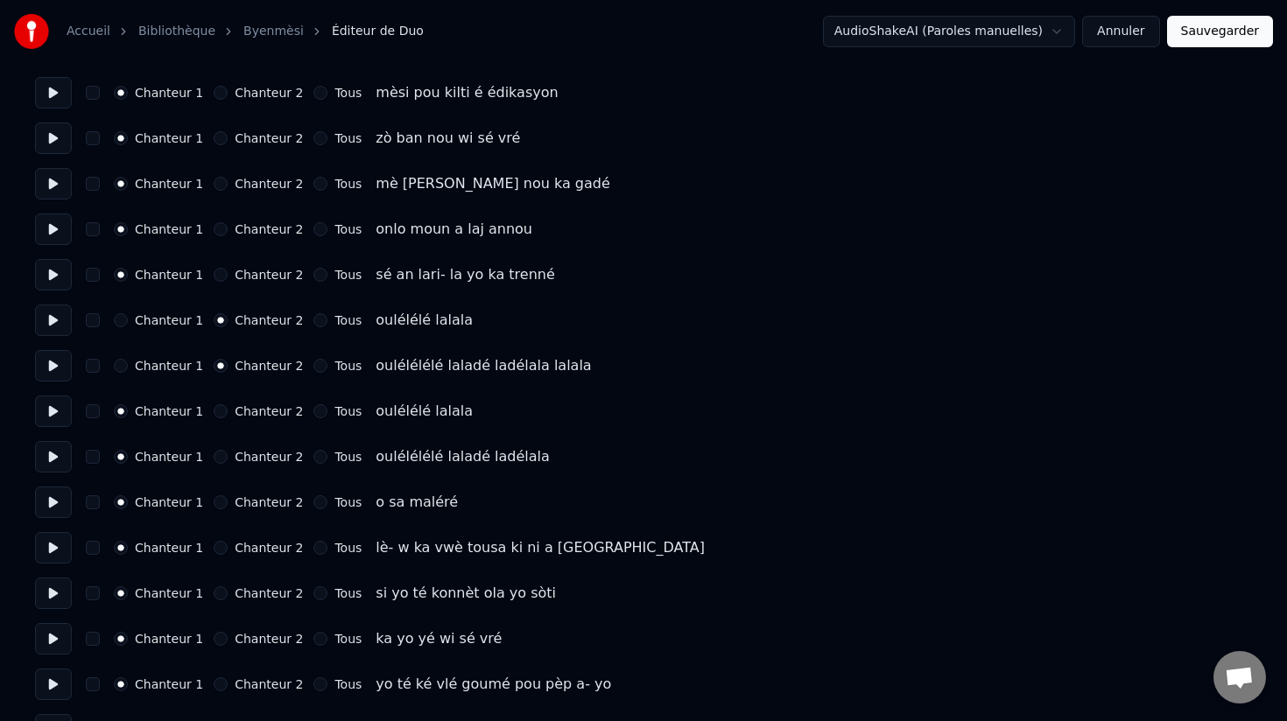
click at [214, 411] on button "Chanteur 2" at bounding box center [221, 411] width 14 height 14
click at [216, 457] on button "Chanteur 2" at bounding box center [221, 457] width 14 height 14
click at [218, 502] on button "Chanteur 2" at bounding box center [221, 502] width 14 height 14
click at [122, 502] on button "Chanteur 1" at bounding box center [121, 502] width 14 height 14
click at [95, 456] on button "button" at bounding box center [93, 457] width 14 height 14
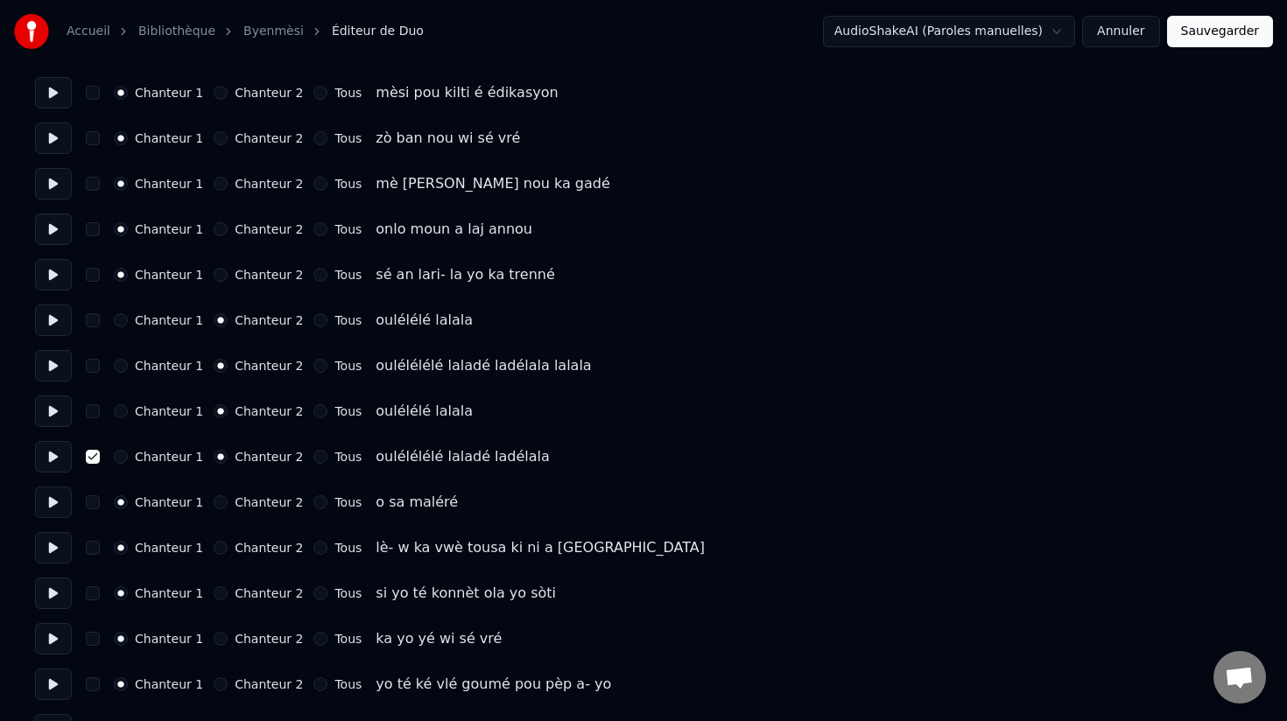
click at [95, 412] on button "button" at bounding box center [93, 411] width 14 height 14
click at [94, 357] on div "Chanteur 1 Chanteur 2 Tous oulélélélé laladé ladélala lalala" at bounding box center [643, 366] width 1217 height 32
click at [92, 323] on button "button" at bounding box center [93, 320] width 14 height 14
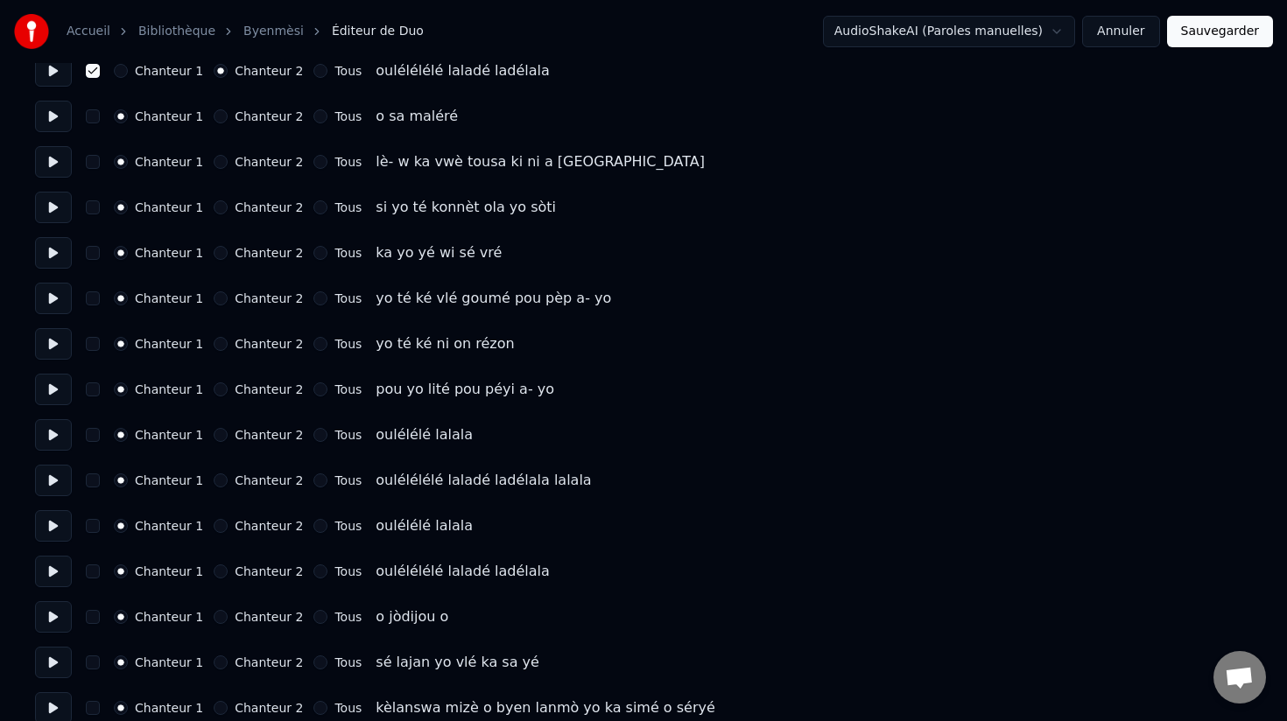
scroll to position [763, 0]
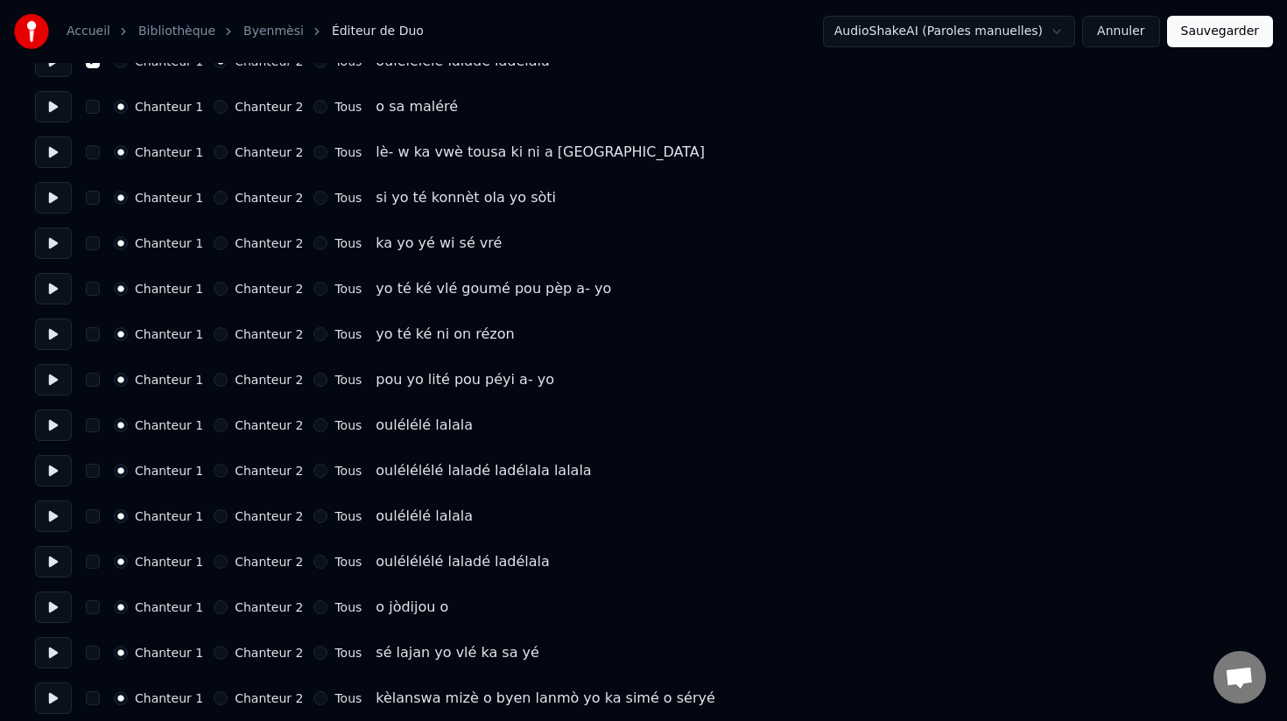
click at [214, 426] on button "Chanteur 2" at bounding box center [221, 425] width 14 height 14
click at [217, 473] on button "Chanteur 2" at bounding box center [221, 471] width 14 height 14
click at [219, 518] on button "Chanteur 2" at bounding box center [221, 516] width 14 height 14
click at [219, 565] on button "Chanteur 2" at bounding box center [221, 562] width 14 height 14
click at [91, 567] on button "button" at bounding box center [93, 562] width 14 height 14
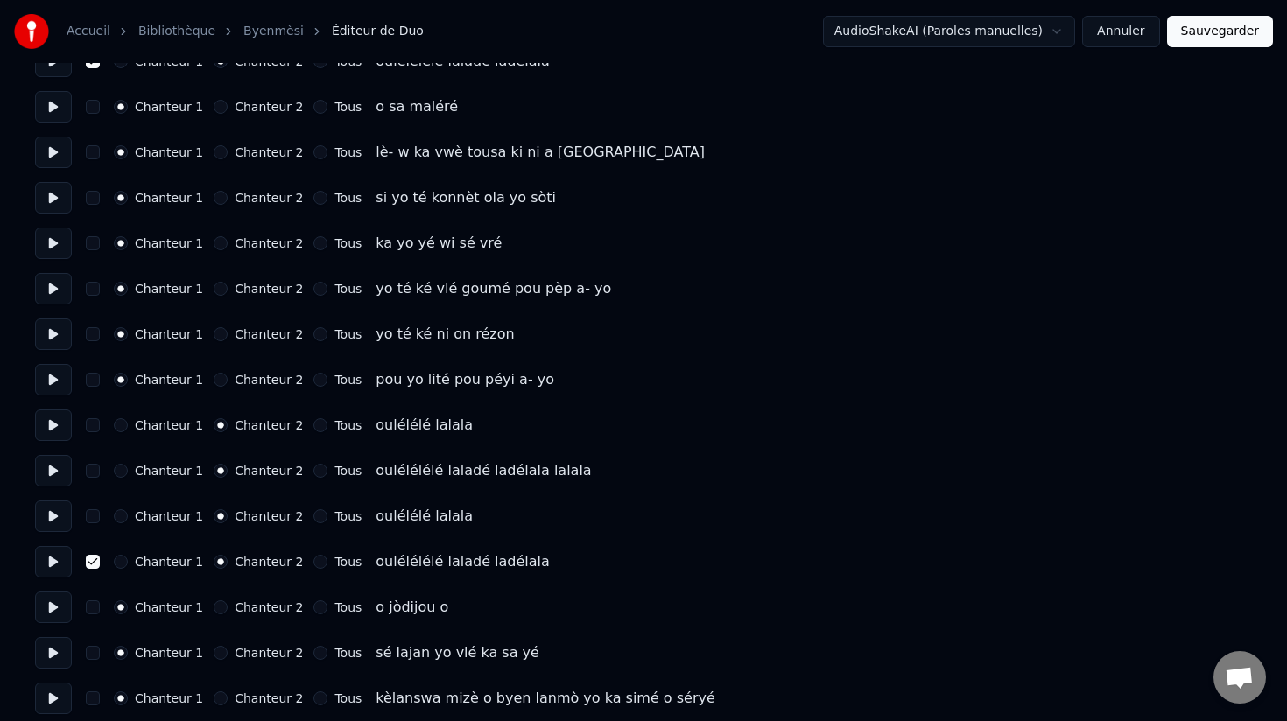
click at [91, 506] on div "Chanteur 1 Chanteur 2 Tous oulélélé lalala" at bounding box center [643, 517] width 1217 height 32
click at [92, 467] on button "button" at bounding box center [93, 471] width 14 height 14
click at [92, 517] on button "button" at bounding box center [93, 516] width 14 height 14
click at [92, 424] on button "button" at bounding box center [93, 425] width 14 height 14
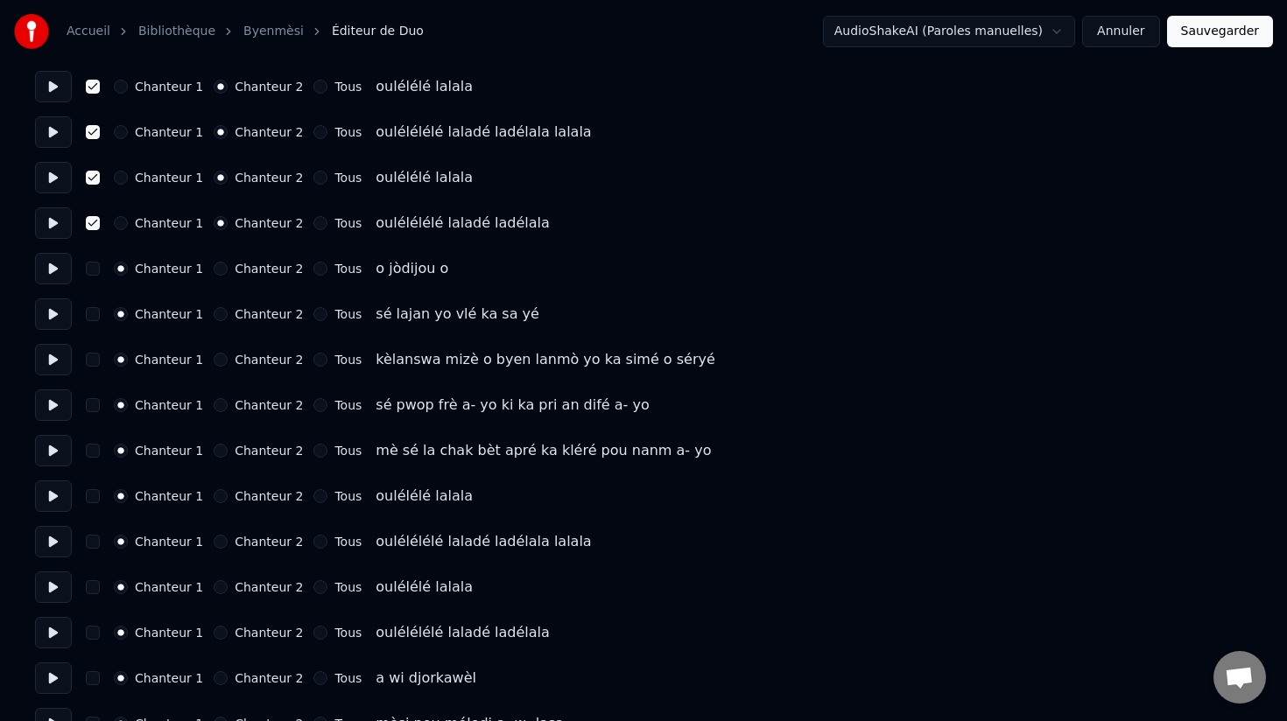
scroll to position [1121, 0]
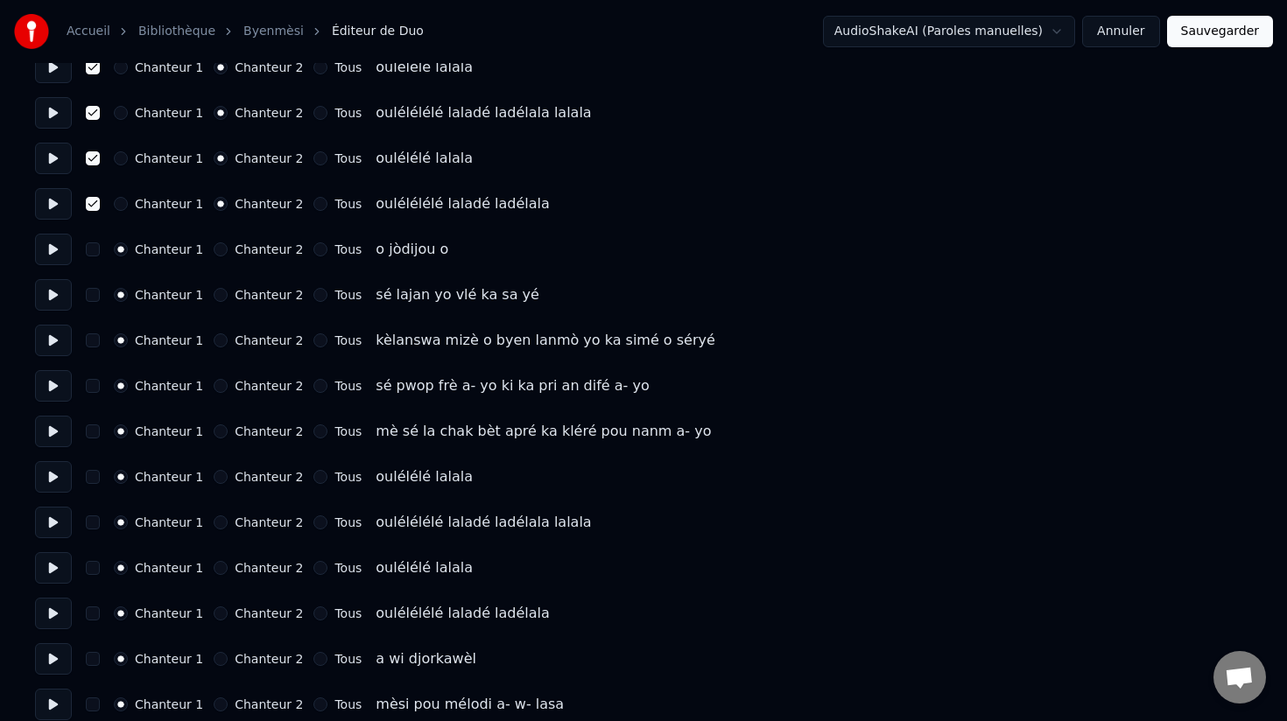
click at [313, 476] on button "Tous" at bounding box center [320, 477] width 14 height 14
click at [313, 525] on button "Tous" at bounding box center [320, 523] width 14 height 14
click at [313, 566] on button "Tous" at bounding box center [320, 568] width 14 height 14
click at [313, 615] on button "Tous" at bounding box center [320, 614] width 14 height 14
click at [88, 614] on button "button" at bounding box center [93, 614] width 14 height 14
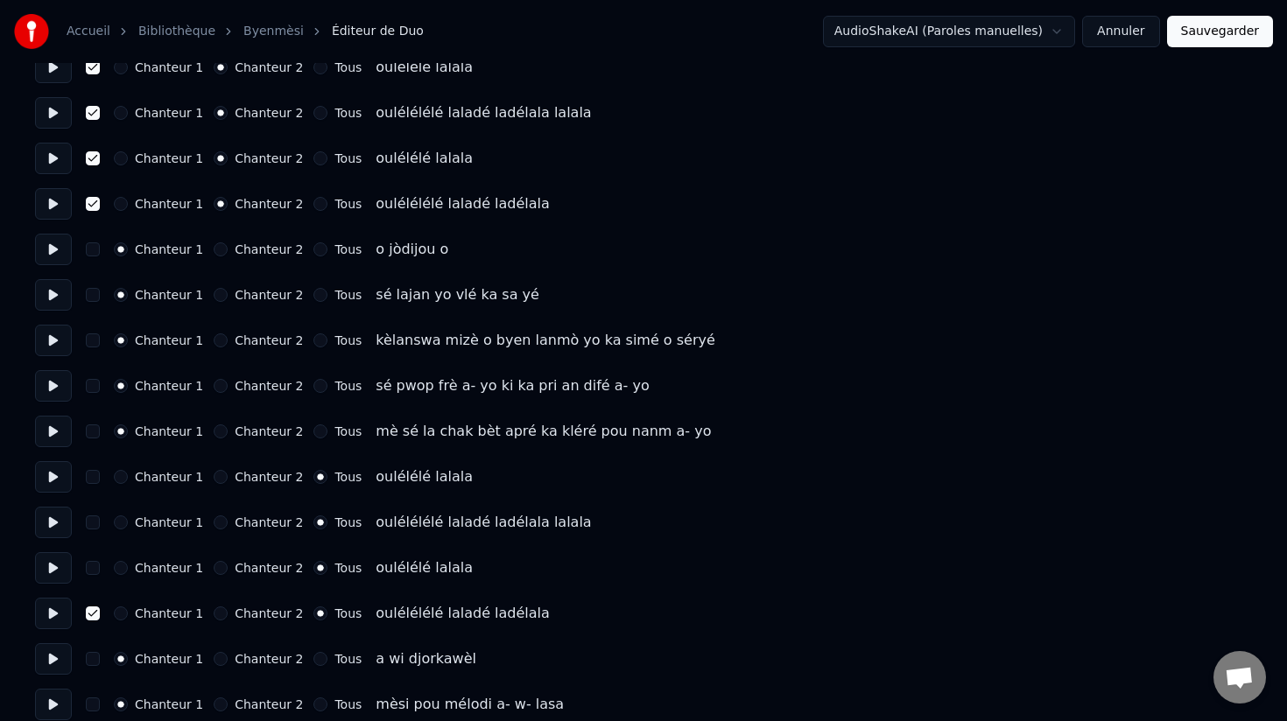
click at [91, 562] on button "button" at bounding box center [93, 568] width 14 height 14
click at [92, 522] on button "button" at bounding box center [93, 523] width 14 height 14
click at [93, 474] on button "button" at bounding box center [93, 477] width 14 height 14
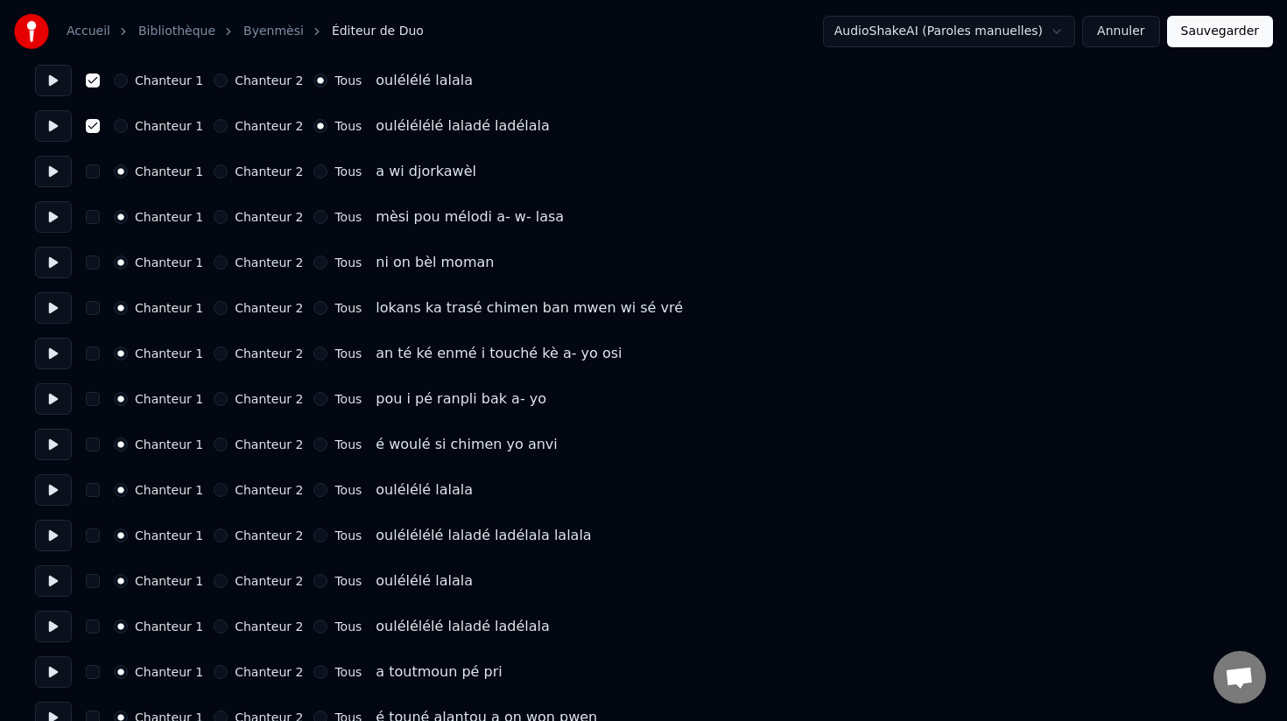
scroll to position [1624, 0]
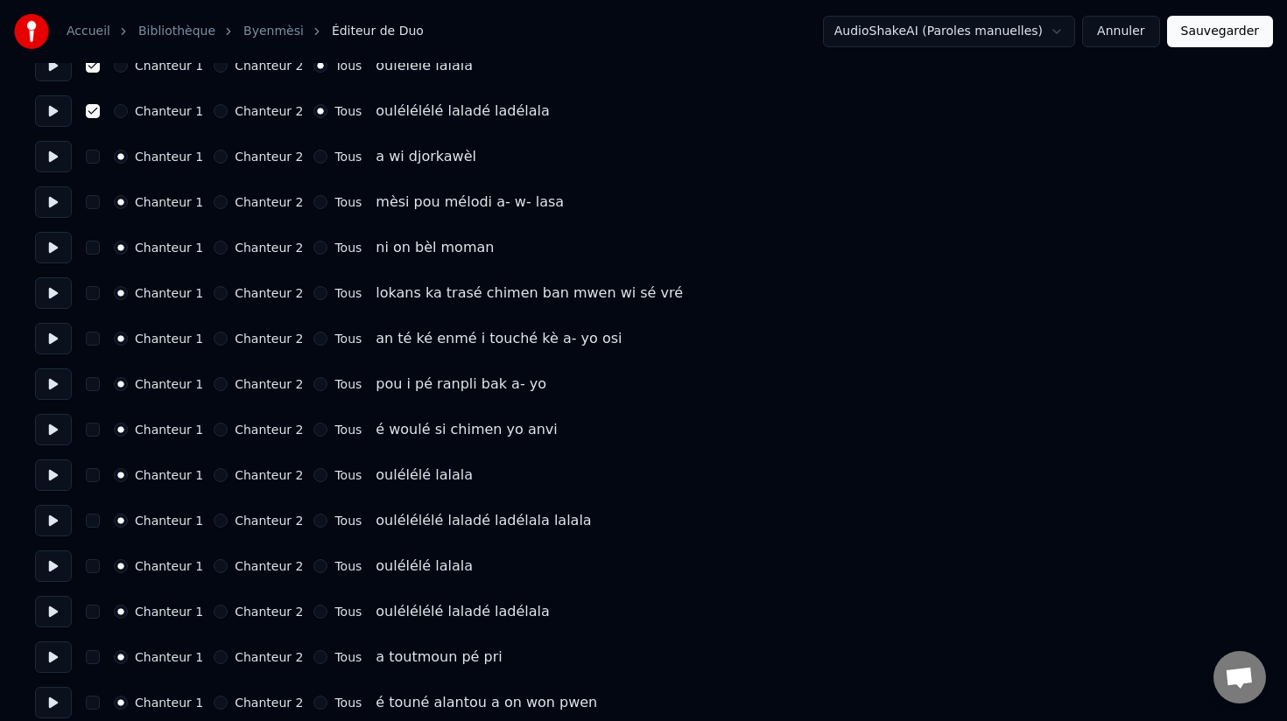
click at [313, 480] on button "Tous" at bounding box center [320, 475] width 14 height 14
click at [313, 523] on button "Tous" at bounding box center [320, 521] width 14 height 14
click at [313, 567] on button "Tous" at bounding box center [320, 566] width 14 height 14
click at [313, 610] on button "Tous" at bounding box center [320, 612] width 14 height 14
click at [95, 613] on button "button" at bounding box center [93, 612] width 14 height 14
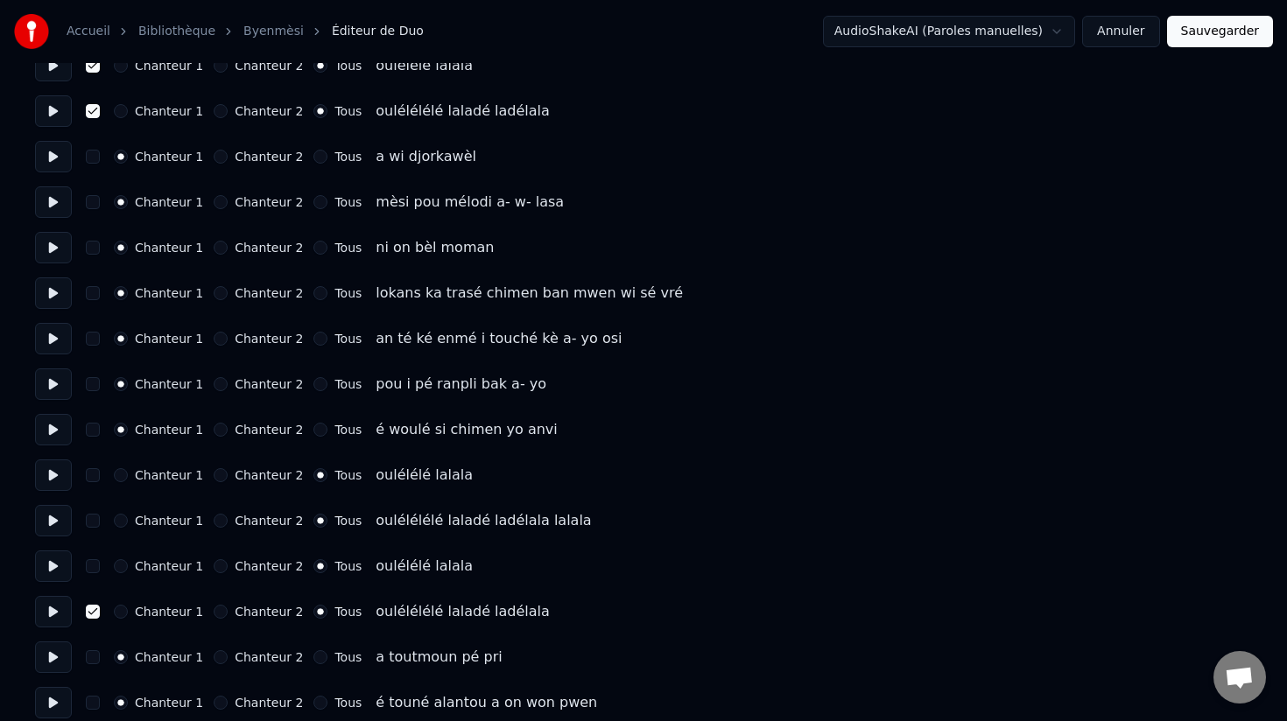
click at [92, 565] on button "button" at bounding box center [93, 566] width 14 height 14
click at [95, 520] on button "button" at bounding box center [93, 521] width 14 height 14
click at [96, 474] on button "button" at bounding box center [93, 475] width 14 height 14
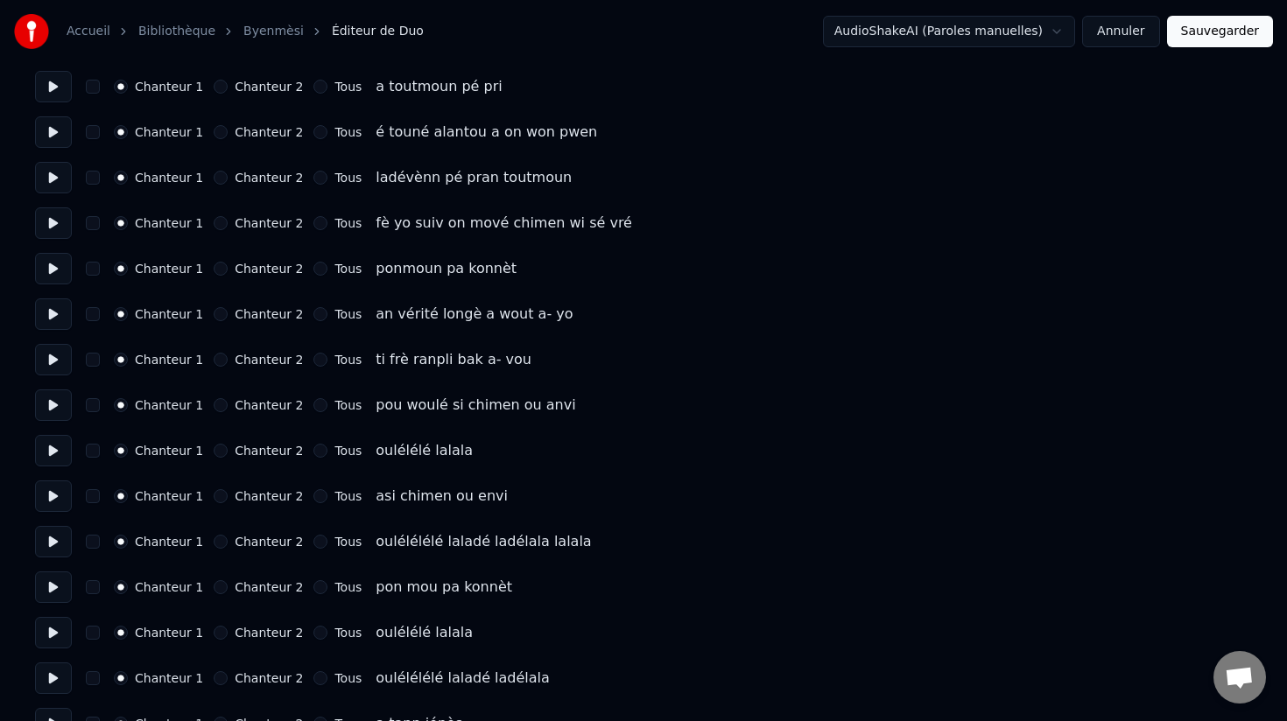
scroll to position [2198, 0]
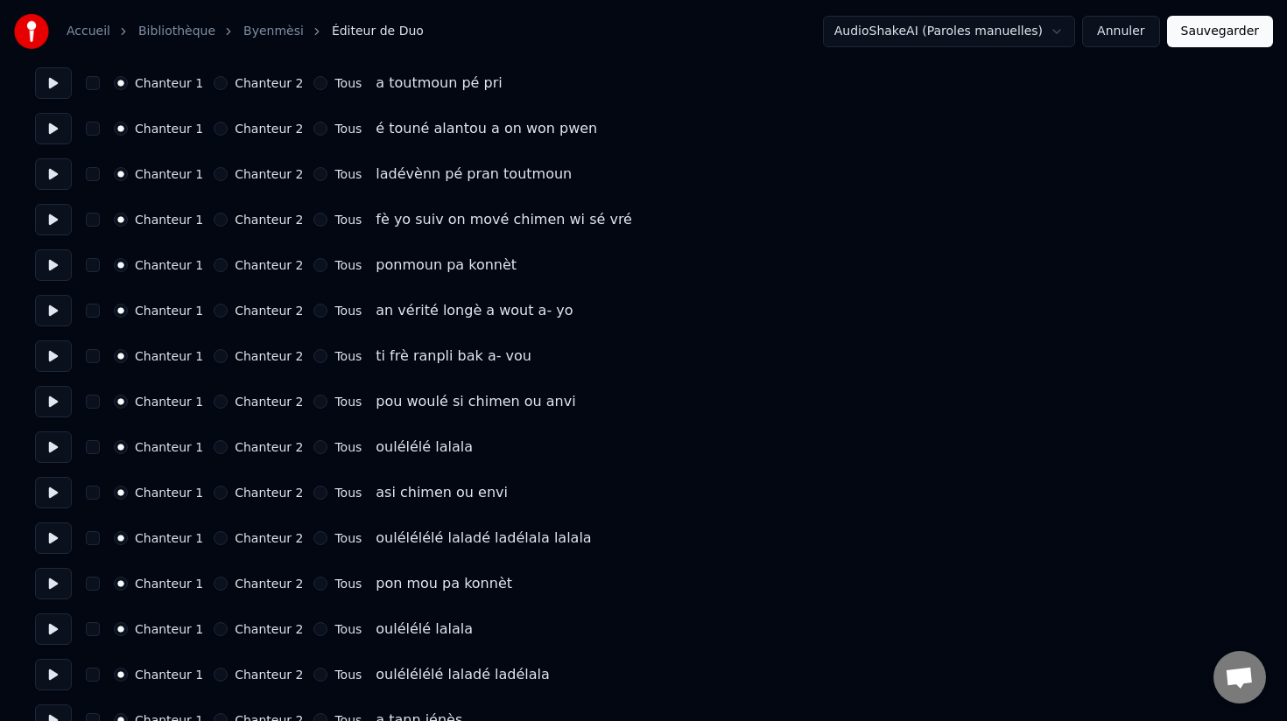
click at [313, 453] on button "Tous" at bounding box center [320, 447] width 14 height 14
click at [313, 495] on button "Tous" at bounding box center [320, 493] width 14 height 14
click at [313, 539] on button "Tous" at bounding box center [320, 538] width 14 height 14
click at [313, 586] on button "Tous" at bounding box center [320, 584] width 14 height 14
click at [318, 586] on circle "button" at bounding box center [321, 584] width 6 height 6
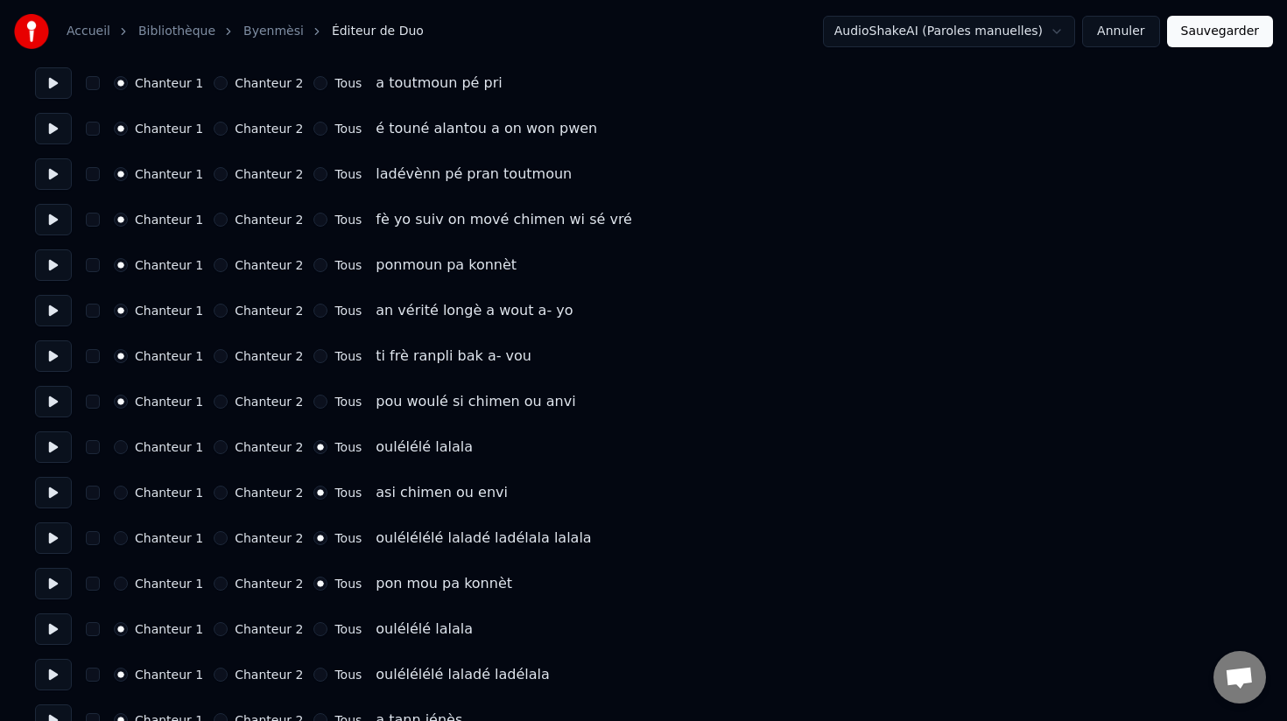
click at [313, 496] on button "Tous" at bounding box center [320, 493] width 14 height 14
click at [318, 447] on circle "button" at bounding box center [321, 448] width 6 height 6
click at [215, 448] on button "Chanteur 2" at bounding box center [221, 447] width 14 height 14
click at [215, 496] on button "Chanteur 2" at bounding box center [221, 493] width 14 height 14
click at [214, 541] on button "Chanteur 2" at bounding box center [221, 538] width 14 height 14
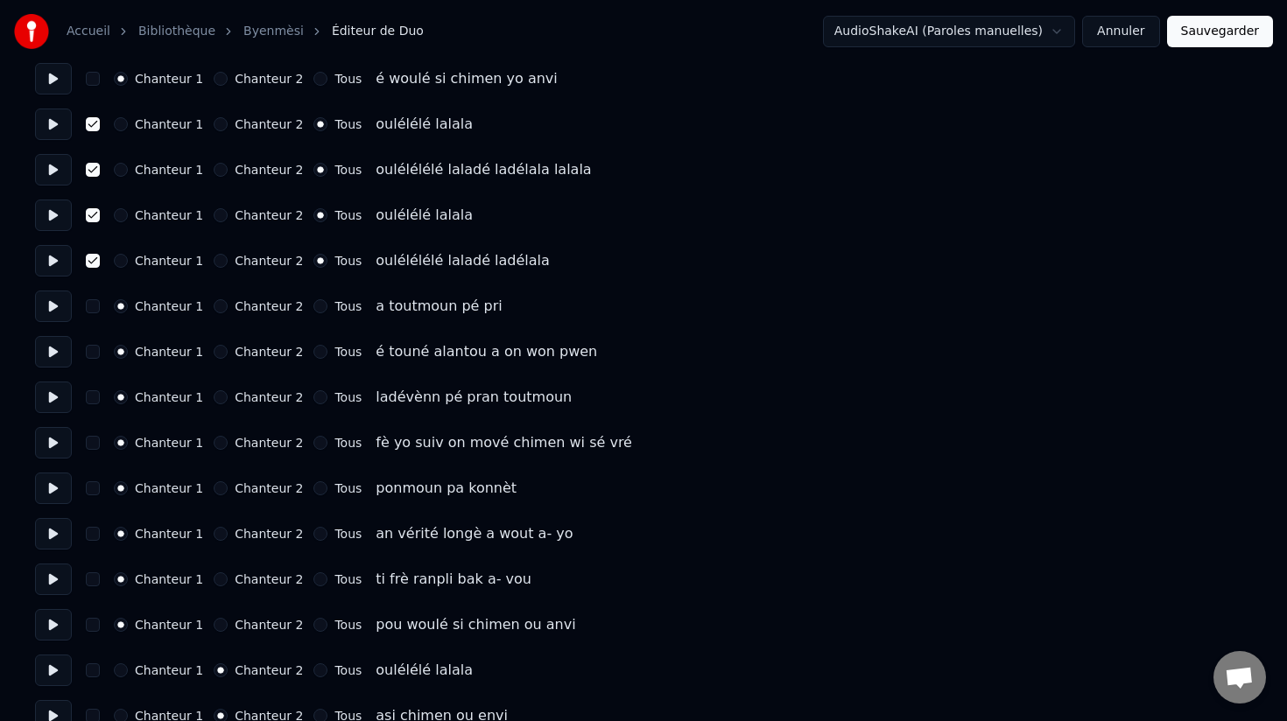
scroll to position [1893, 0]
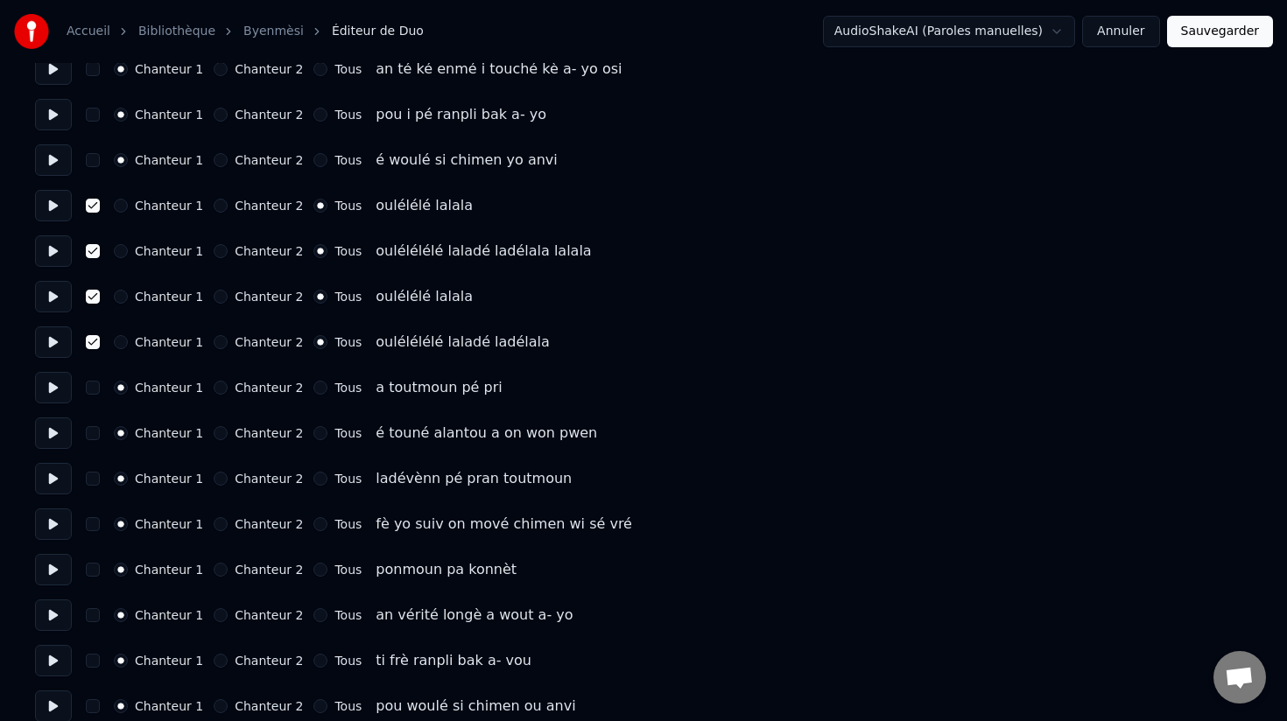
click at [214, 207] on button "Chanteur 2" at bounding box center [221, 206] width 14 height 14
click at [217, 249] on button "Chanteur 2" at bounding box center [221, 251] width 14 height 14
click at [218, 294] on button "Chanteur 2" at bounding box center [221, 297] width 14 height 14
click at [216, 342] on button "Chanteur 2" at bounding box center [221, 342] width 14 height 14
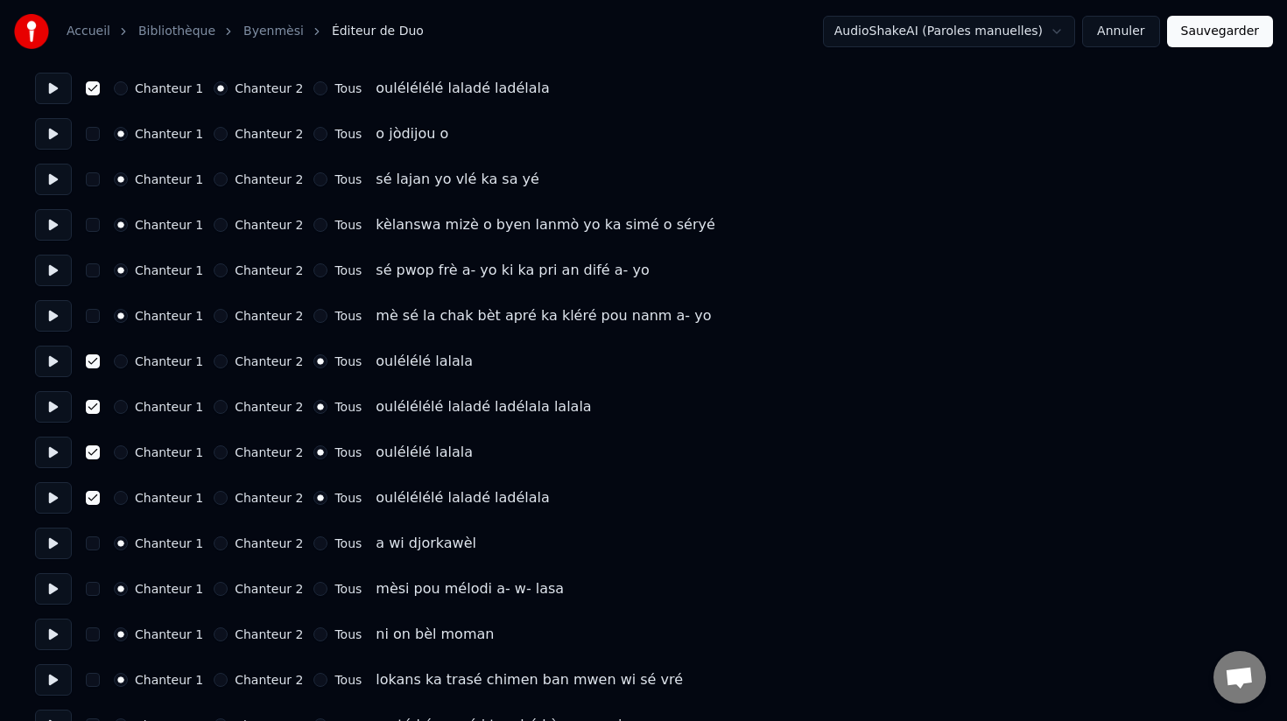
scroll to position [1302, 0]
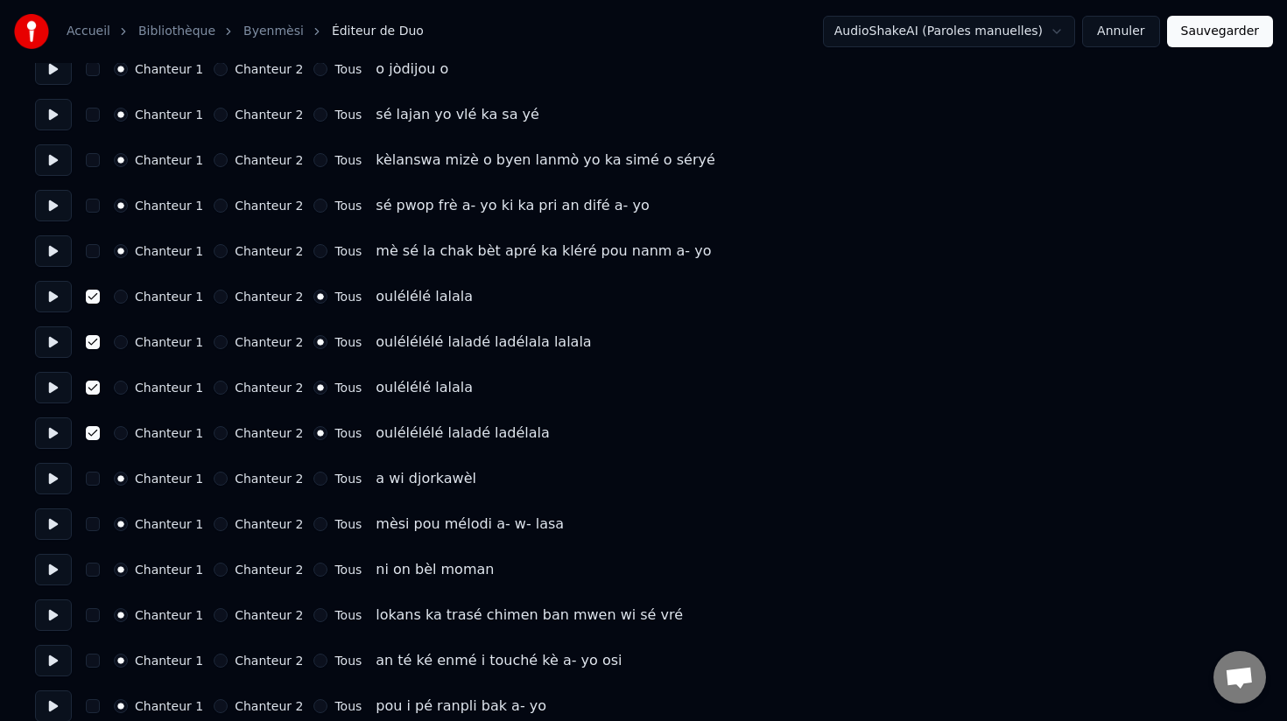
click at [216, 300] on button "Chanteur 2" at bounding box center [221, 297] width 14 height 14
click at [216, 346] on button "Chanteur 2" at bounding box center [221, 342] width 14 height 14
click at [216, 391] on button "Chanteur 2" at bounding box center [221, 388] width 14 height 14
click at [214, 434] on button "Chanteur 2" at bounding box center [221, 433] width 14 height 14
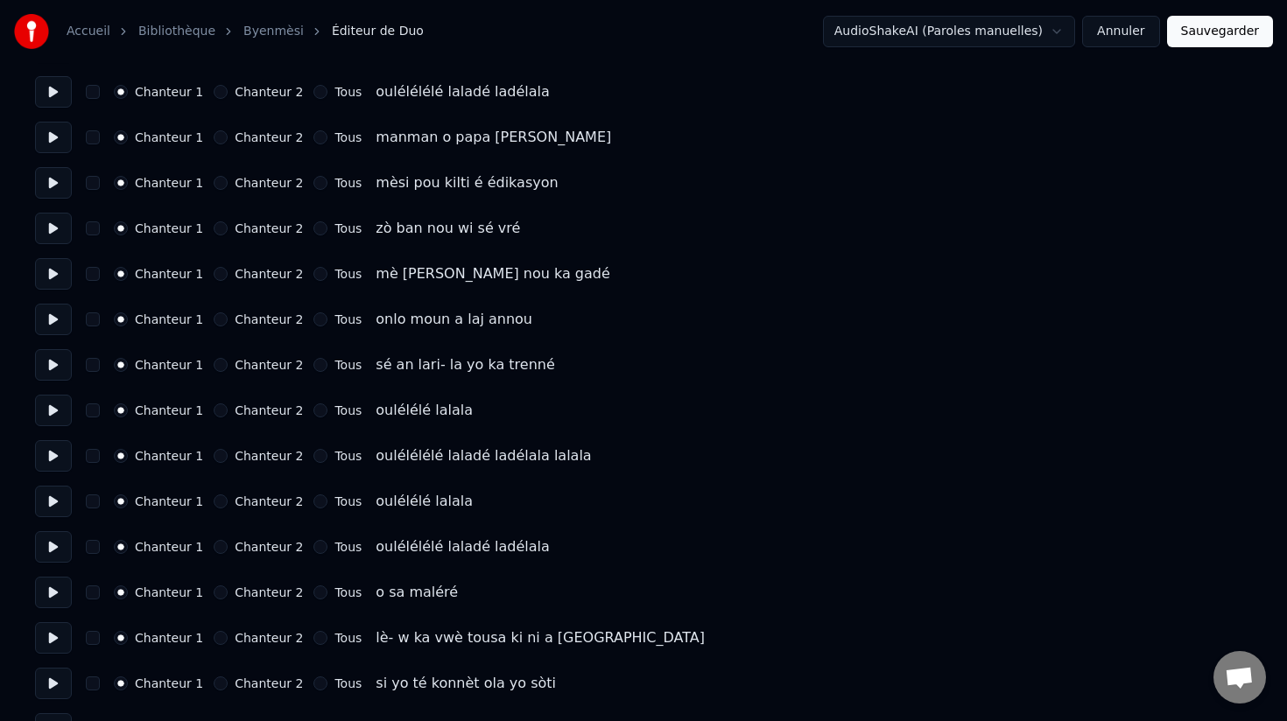
scroll to position [284, 0]
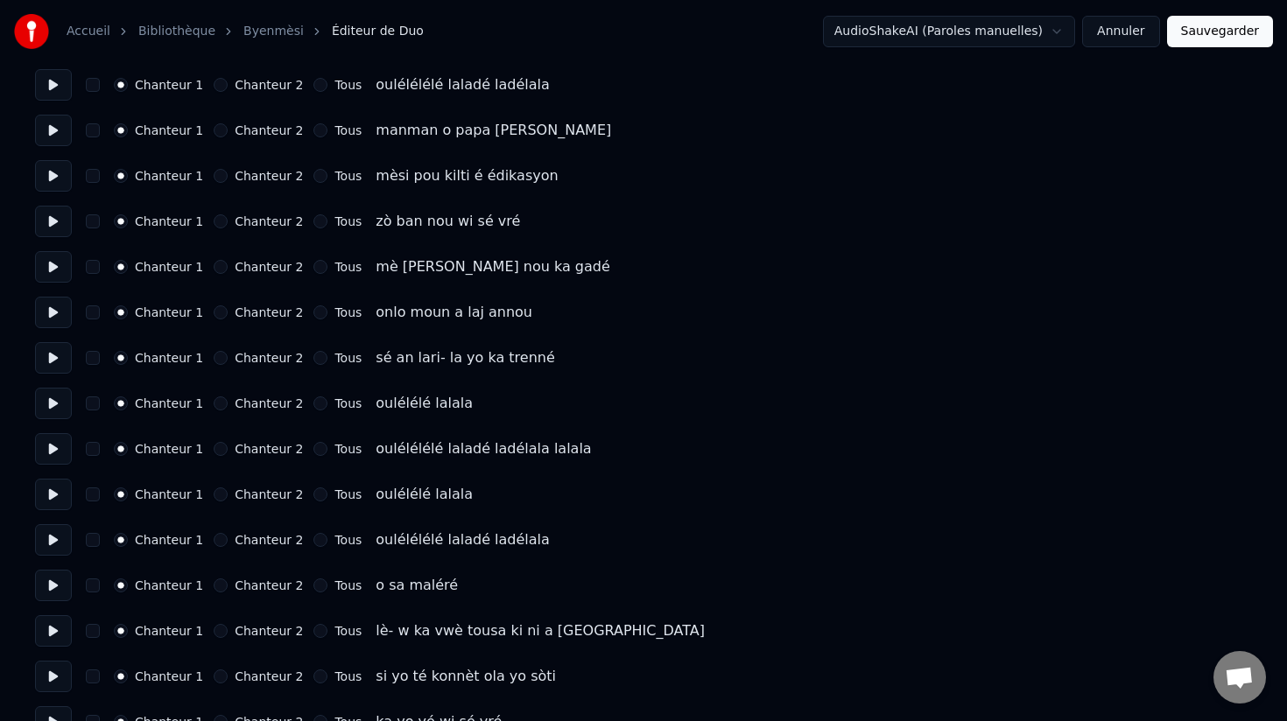
click at [220, 401] on button "Chanteur 2" at bounding box center [221, 404] width 14 height 14
click at [214, 447] on button "Chanteur 2" at bounding box center [221, 449] width 14 height 14
click at [214, 491] on button "Chanteur 2" at bounding box center [221, 495] width 14 height 14
click at [217, 537] on button "Chanteur 2" at bounding box center [221, 540] width 14 height 14
click at [89, 545] on button "button" at bounding box center [93, 540] width 14 height 14
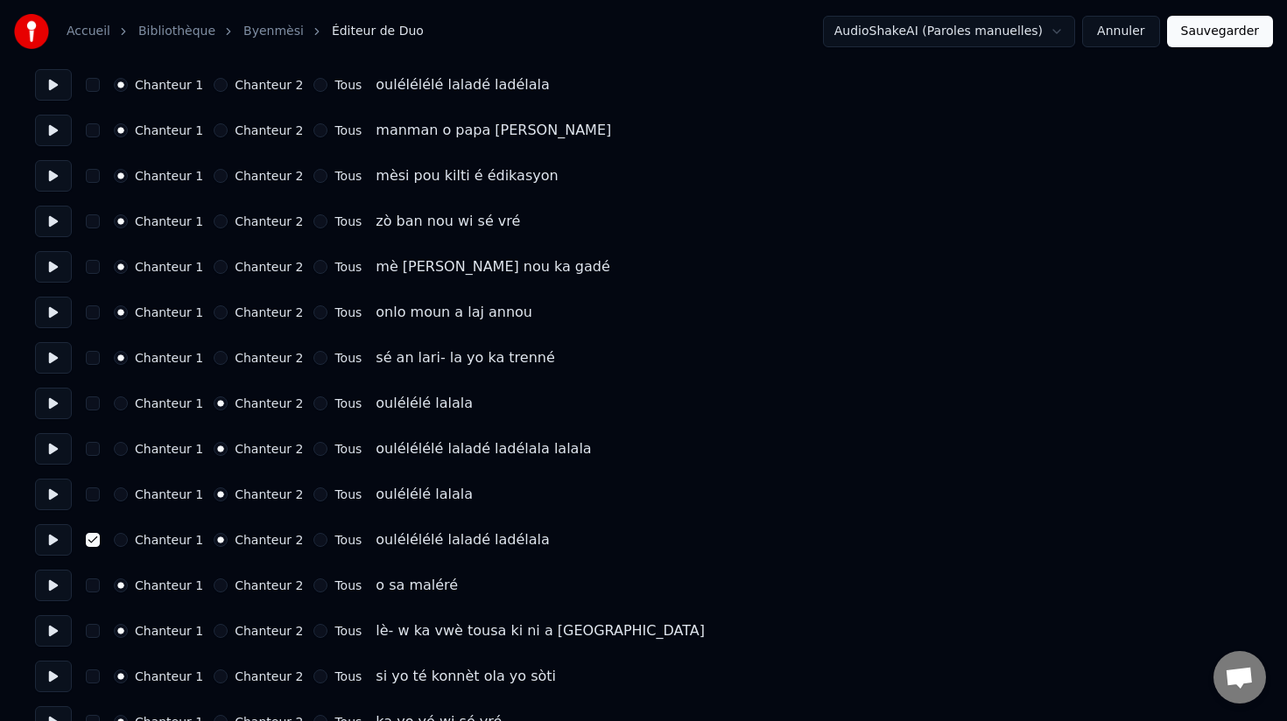
click at [93, 494] on button "button" at bounding box center [93, 495] width 14 height 14
click at [93, 458] on div "Chanteur 1 Chanteur 2 Tous oulélélélé laladé ladélala lalala" at bounding box center [643, 449] width 1217 height 32
click at [95, 404] on button "button" at bounding box center [93, 404] width 14 height 14
click at [95, 447] on button "button" at bounding box center [93, 449] width 14 height 14
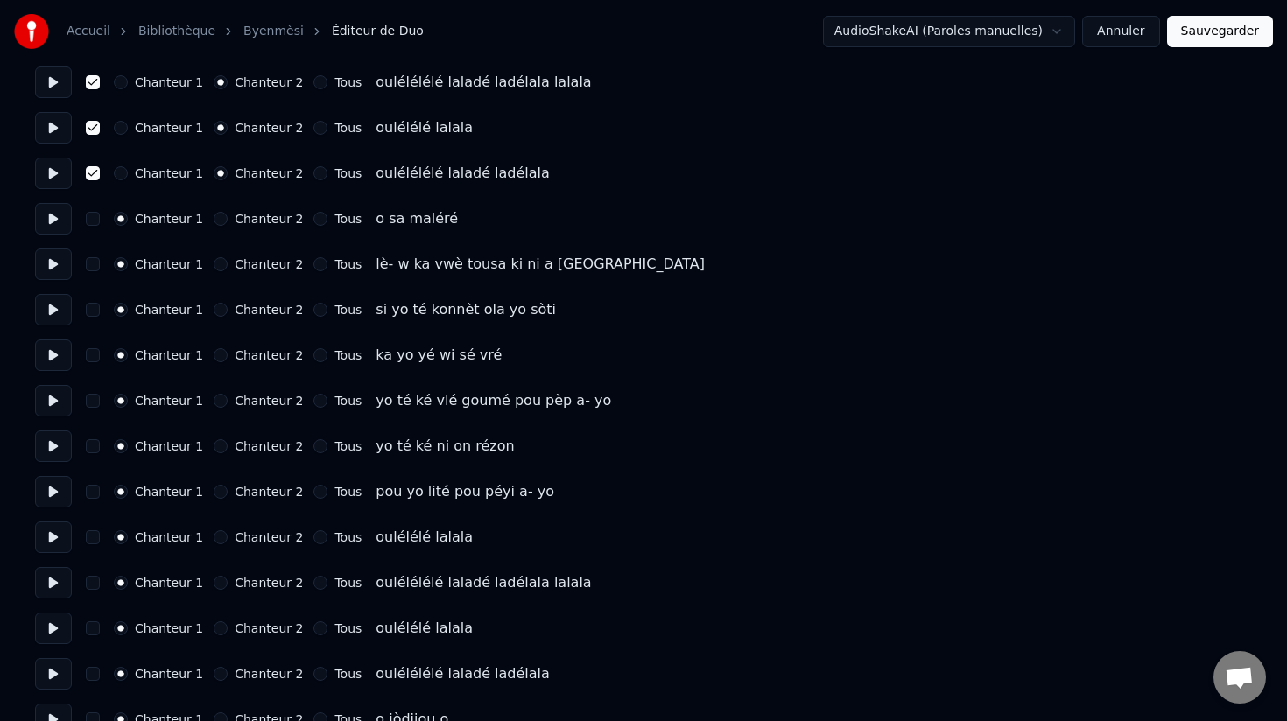
scroll to position [667, 0]
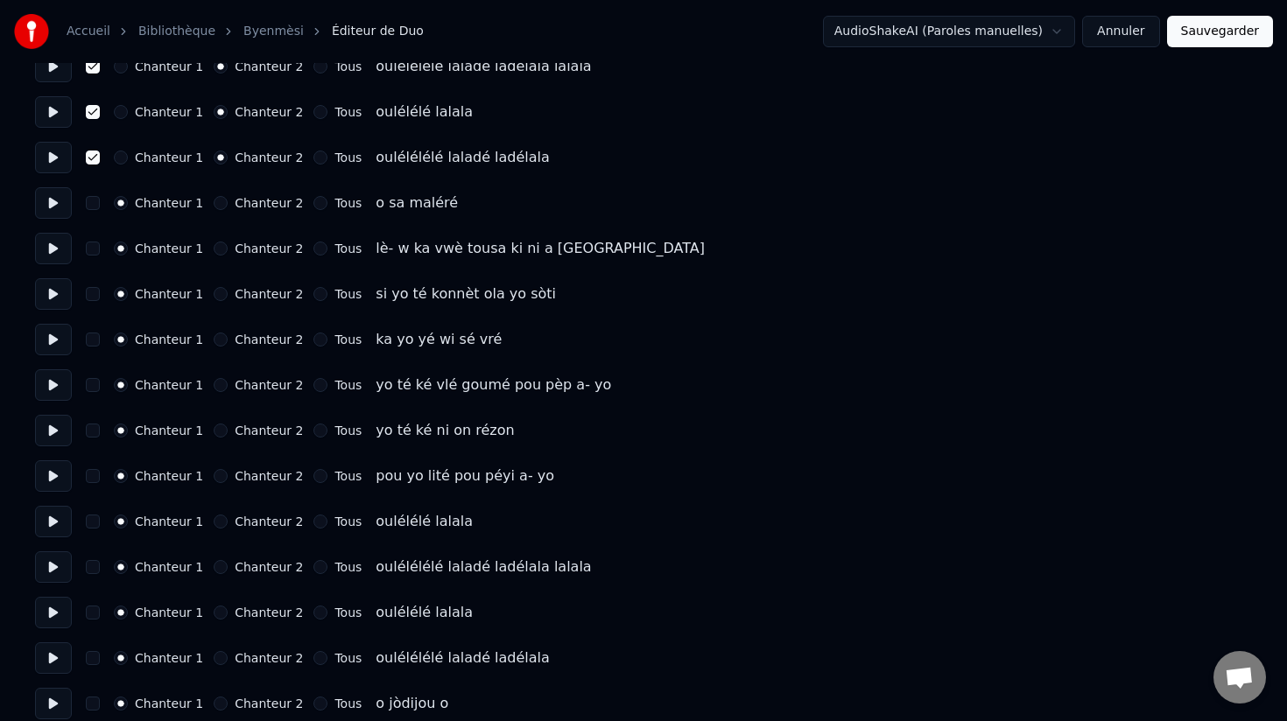
click at [215, 523] on button "Chanteur 2" at bounding box center [221, 522] width 14 height 14
click at [214, 566] on button "Chanteur 2" at bounding box center [221, 567] width 14 height 14
click at [214, 613] on button "Chanteur 2" at bounding box center [221, 613] width 14 height 14
click at [214, 660] on button "Chanteur 2" at bounding box center [221, 658] width 14 height 14
click at [95, 659] on button "button" at bounding box center [93, 658] width 14 height 14
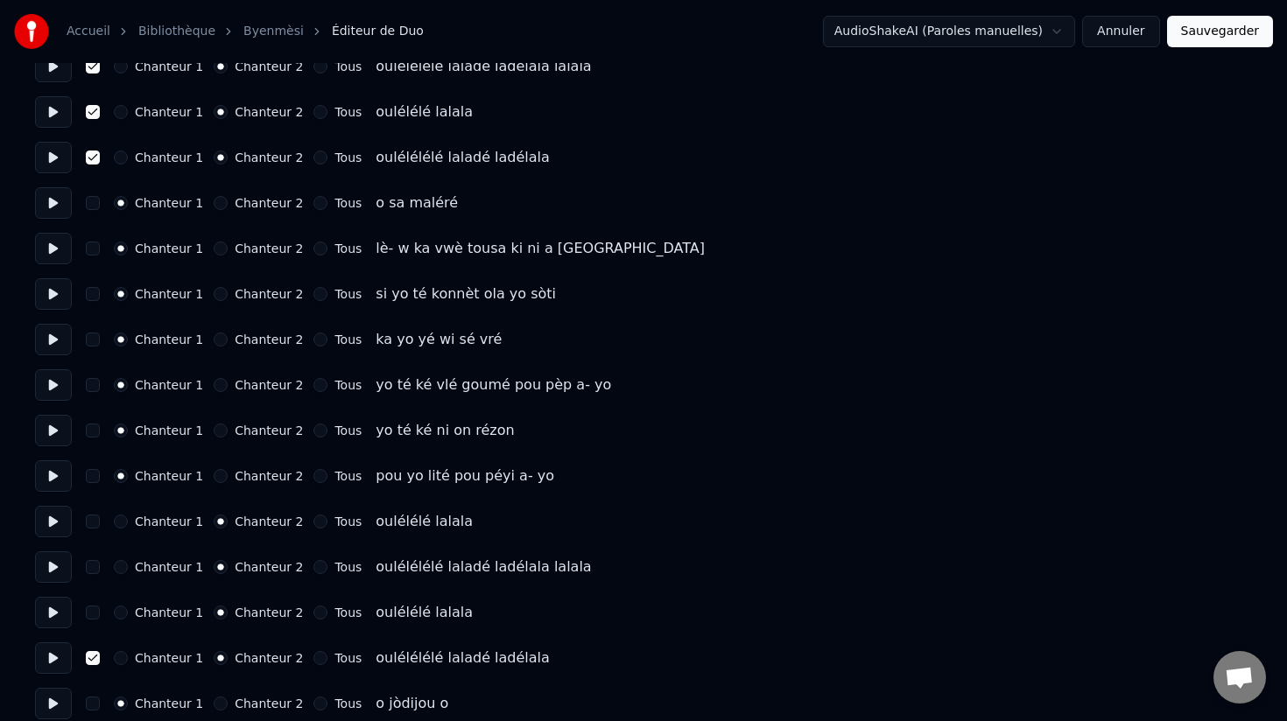
click at [97, 616] on button "button" at bounding box center [93, 613] width 14 height 14
click at [93, 568] on button "button" at bounding box center [93, 567] width 14 height 14
click at [95, 519] on button "button" at bounding box center [93, 522] width 14 height 14
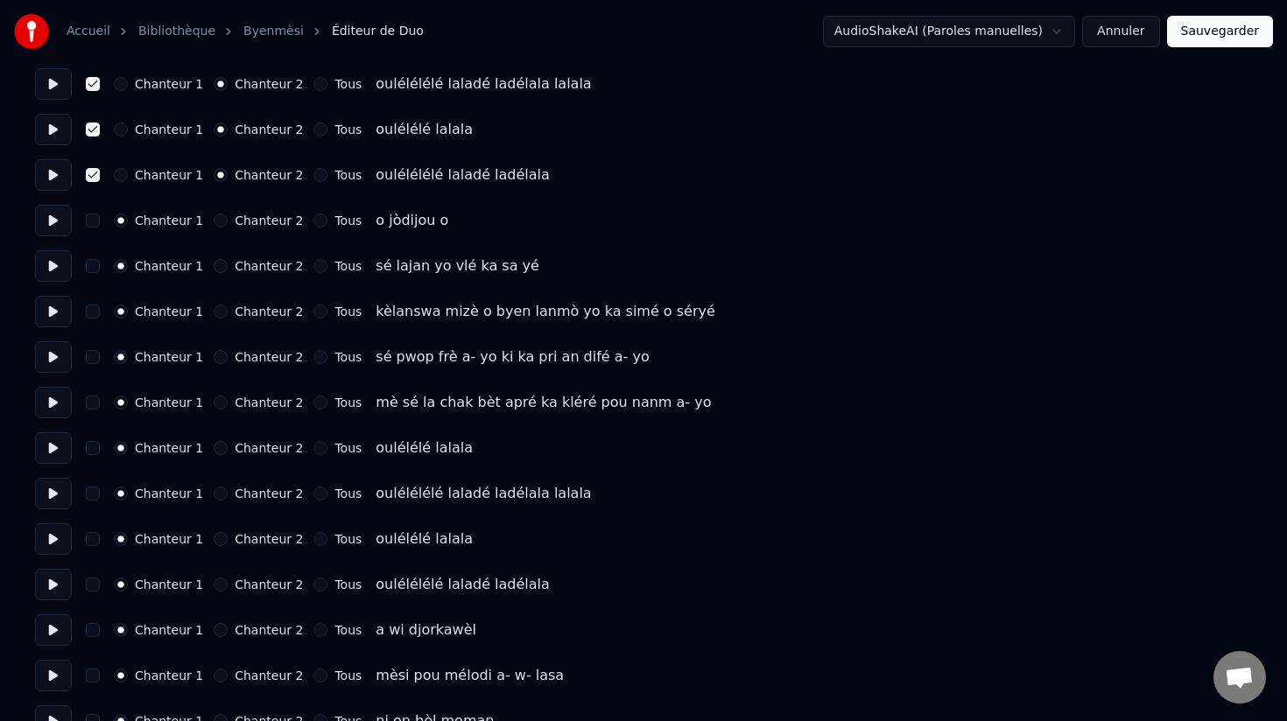
scroll to position [1151, 0]
click at [214, 449] on button "Chanteur 2" at bounding box center [221, 447] width 14 height 14
click at [214, 492] on button "Chanteur 2" at bounding box center [221, 493] width 14 height 14
click at [214, 540] on button "Chanteur 2" at bounding box center [221, 538] width 14 height 14
click at [214, 585] on button "Chanteur 2" at bounding box center [221, 584] width 14 height 14
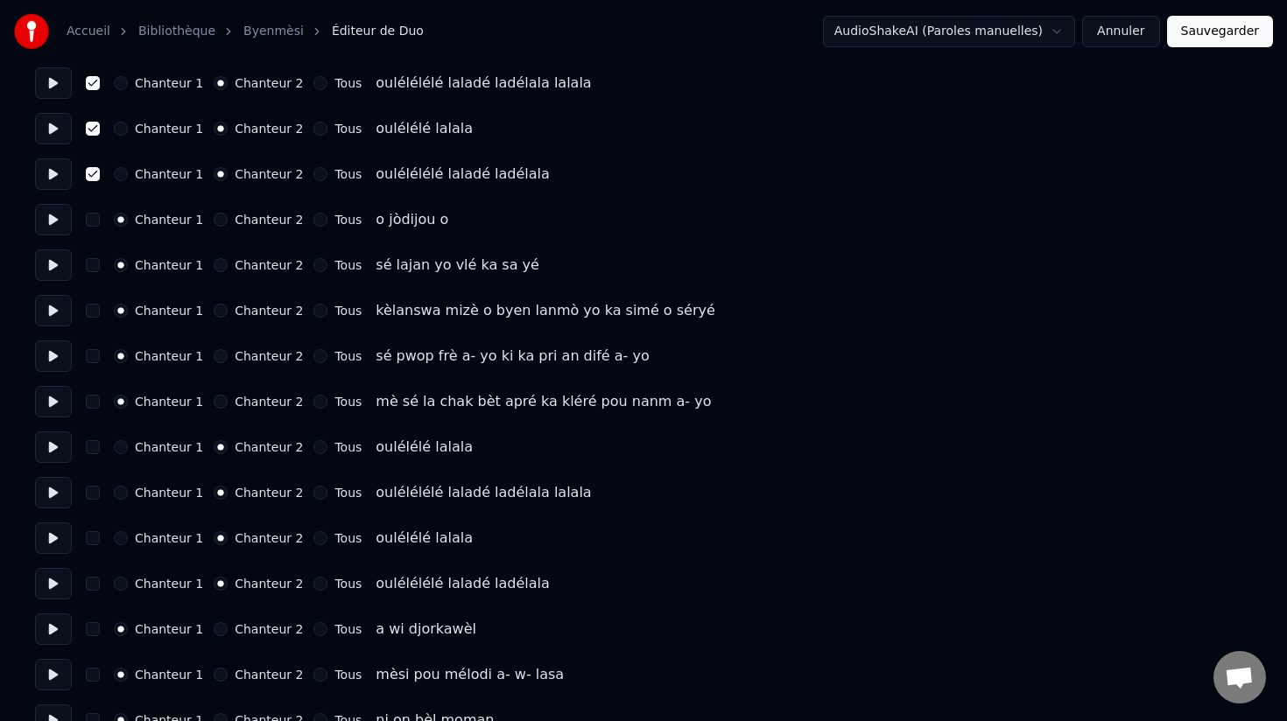
click at [87, 584] on button "button" at bounding box center [93, 584] width 14 height 14
click at [92, 537] on button "button" at bounding box center [93, 538] width 14 height 14
click at [95, 492] on button "button" at bounding box center [93, 493] width 14 height 14
click at [94, 449] on button "button" at bounding box center [93, 447] width 14 height 14
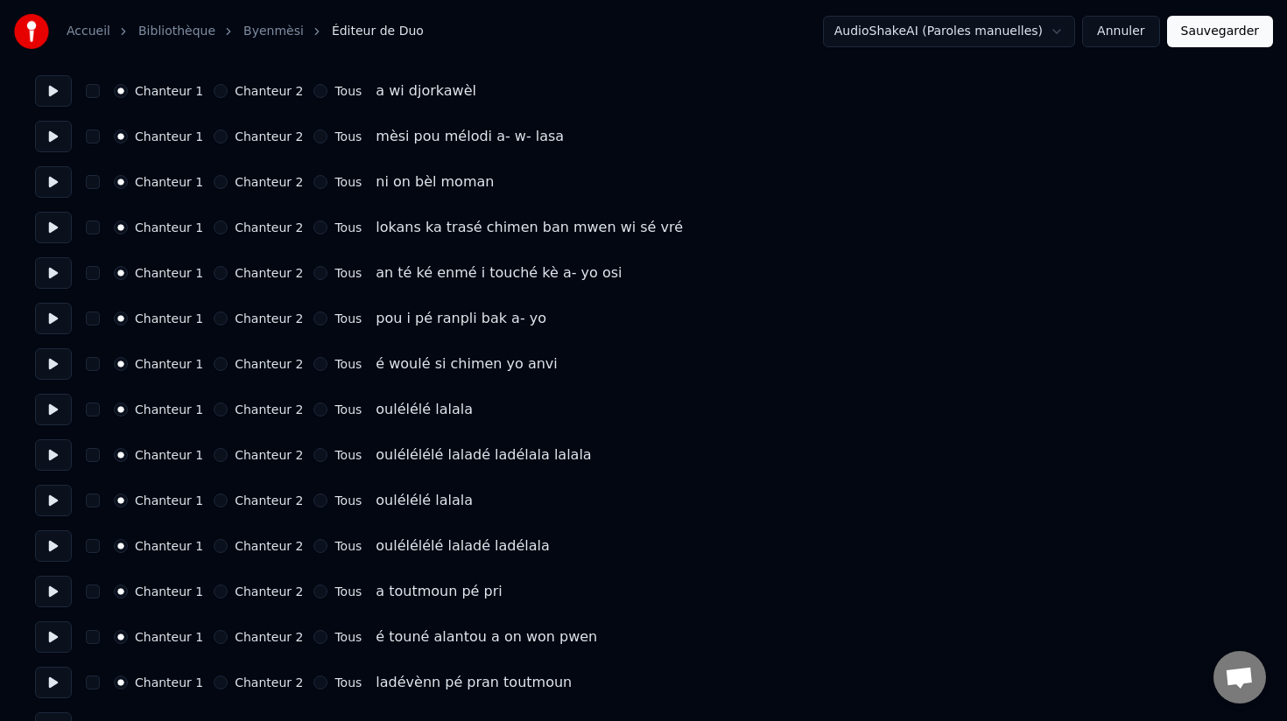
scroll to position [1691, 0]
click at [214, 408] on button "Chanteur 2" at bounding box center [221, 408] width 14 height 14
click at [214, 453] on button "Chanteur 2" at bounding box center [221, 453] width 14 height 14
click at [214, 498] on button "Chanteur 2" at bounding box center [221, 499] width 14 height 14
click at [214, 547] on button "Chanteur 2" at bounding box center [221, 544] width 14 height 14
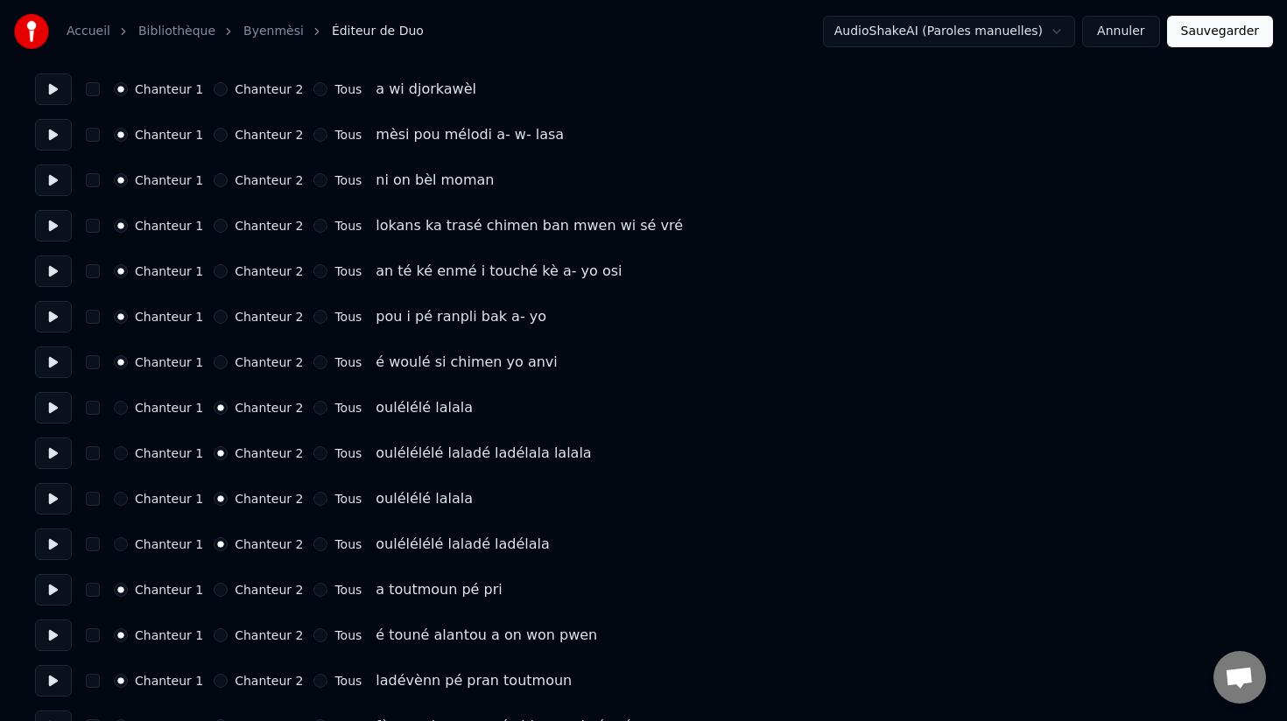
click at [89, 547] on button "button" at bounding box center [93, 544] width 14 height 14
click at [93, 498] on button "button" at bounding box center [93, 499] width 14 height 14
click at [94, 453] on button "button" at bounding box center [93, 453] width 14 height 14
click at [93, 405] on button "button" at bounding box center [93, 408] width 14 height 14
click at [1212, 31] on button "Sauvegarder" at bounding box center [1220, 32] width 106 height 32
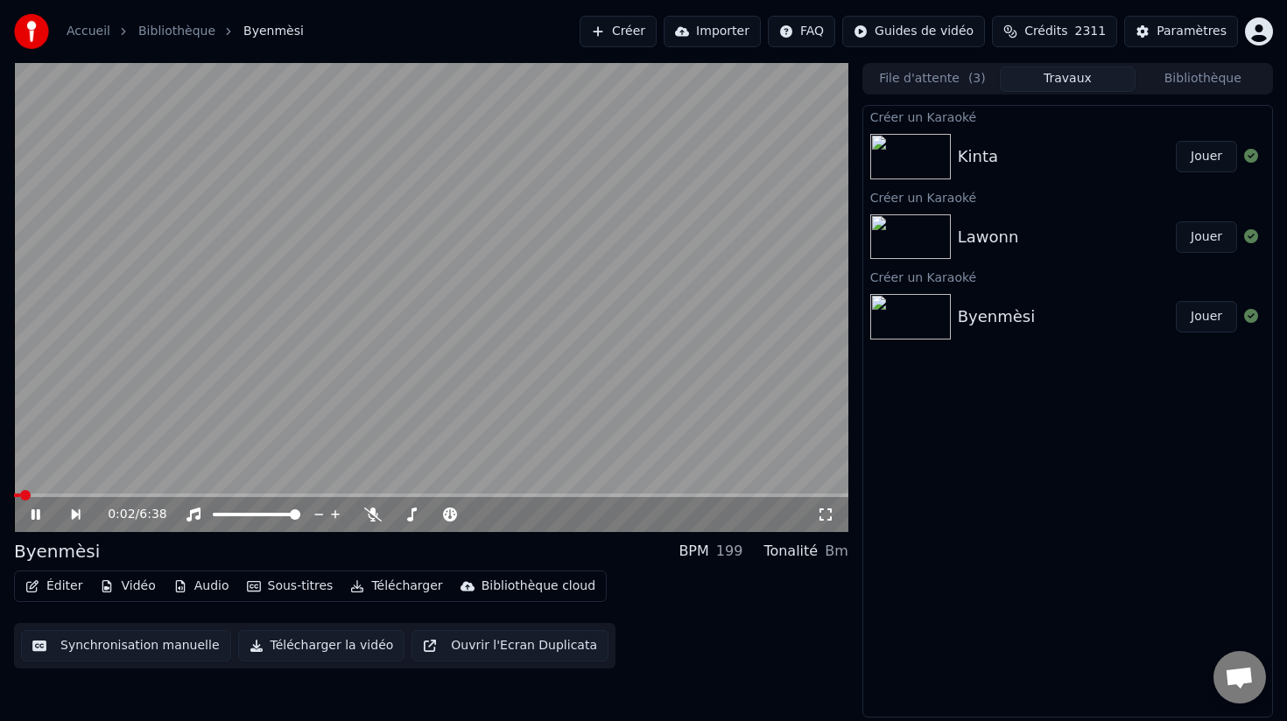
click at [55, 587] on button "Éditer" at bounding box center [53, 586] width 71 height 25
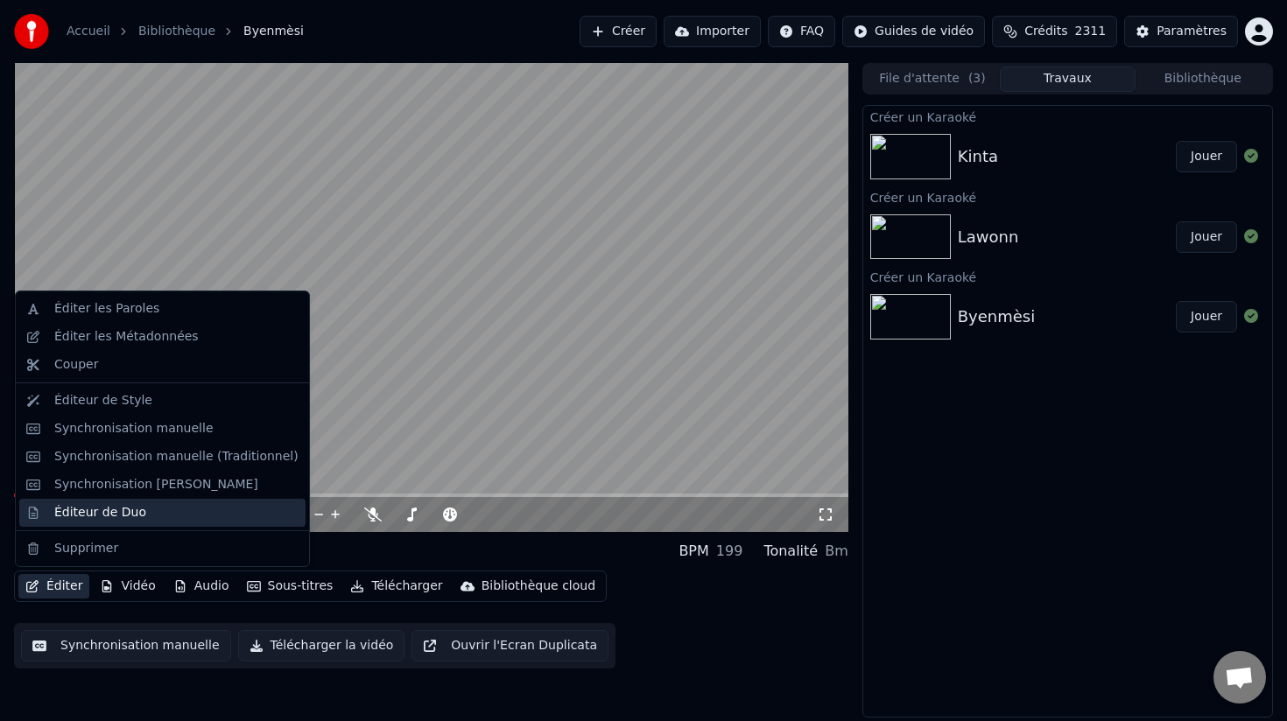
click at [98, 511] on div "Éditeur de Duo" at bounding box center [100, 513] width 92 height 18
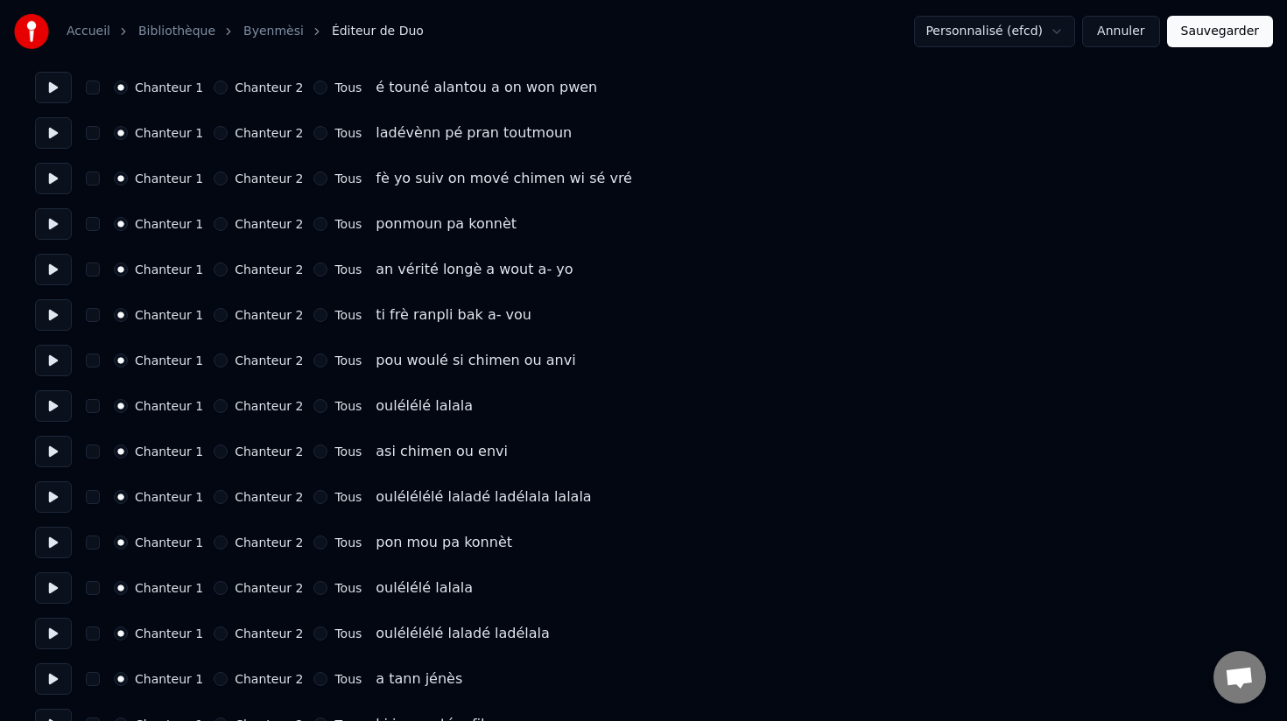
scroll to position [2243, 0]
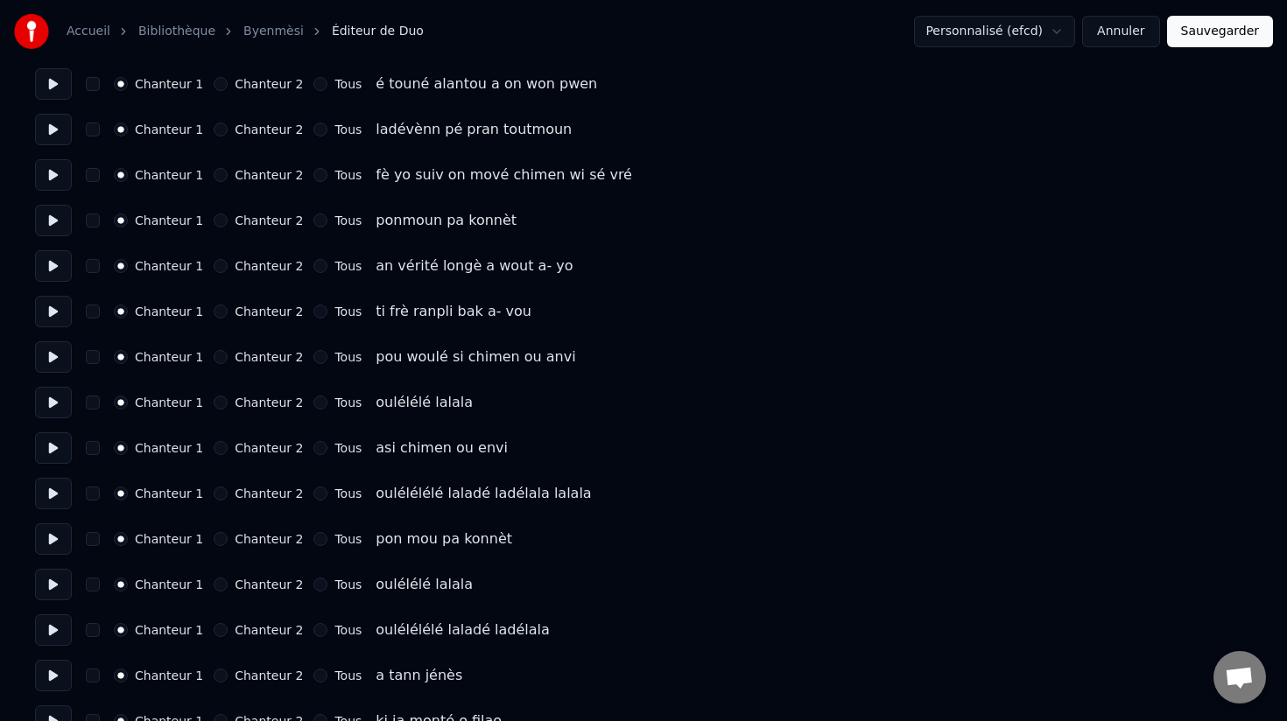
click at [214, 403] on button "Chanteur 2" at bounding box center [221, 403] width 14 height 14
click at [216, 493] on button "Chanteur 2" at bounding box center [221, 494] width 14 height 14
click at [219, 587] on button "Chanteur 2" at bounding box center [221, 585] width 14 height 14
click at [220, 631] on button "Chanteur 2" at bounding box center [221, 630] width 14 height 14
click at [91, 633] on button "button" at bounding box center [93, 630] width 14 height 14
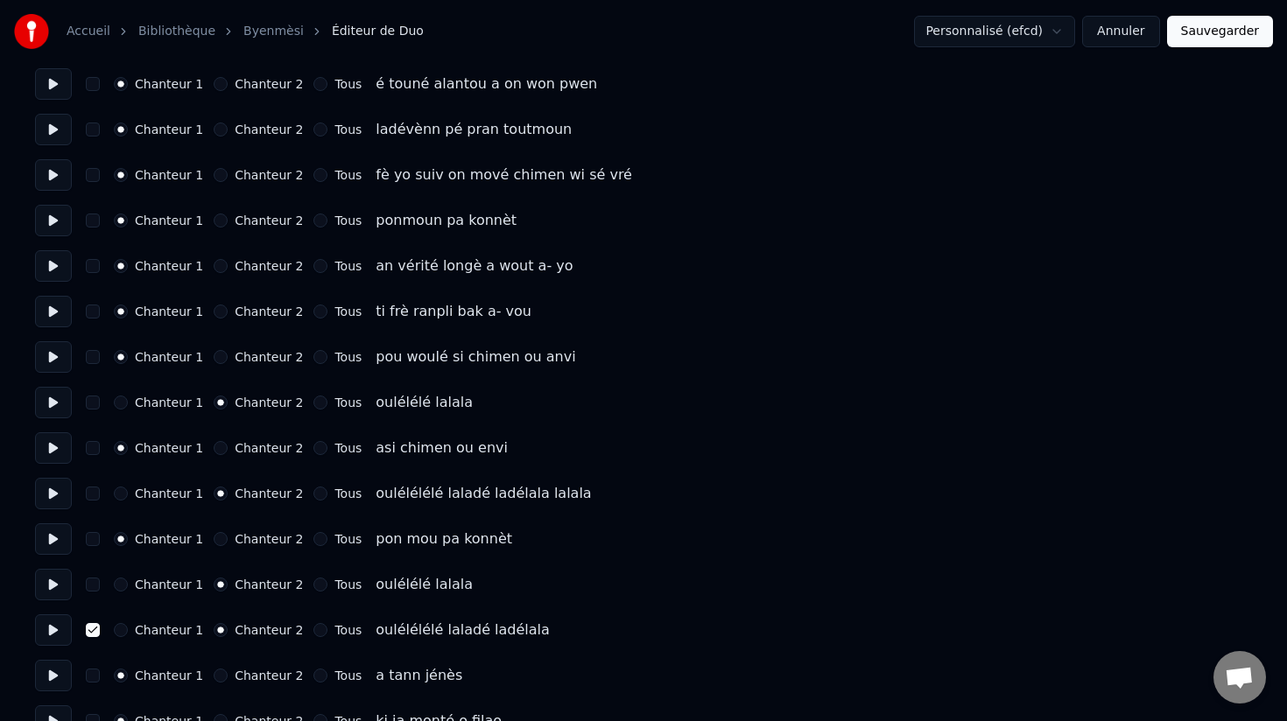
click at [90, 586] on button "button" at bounding box center [93, 585] width 14 height 14
click at [56, 448] on button at bounding box center [53, 448] width 37 height 32
click at [92, 493] on button "button" at bounding box center [93, 494] width 14 height 14
click at [91, 406] on button "button" at bounding box center [93, 403] width 14 height 14
click at [60, 539] on button at bounding box center [53, 539] width 37 height 32
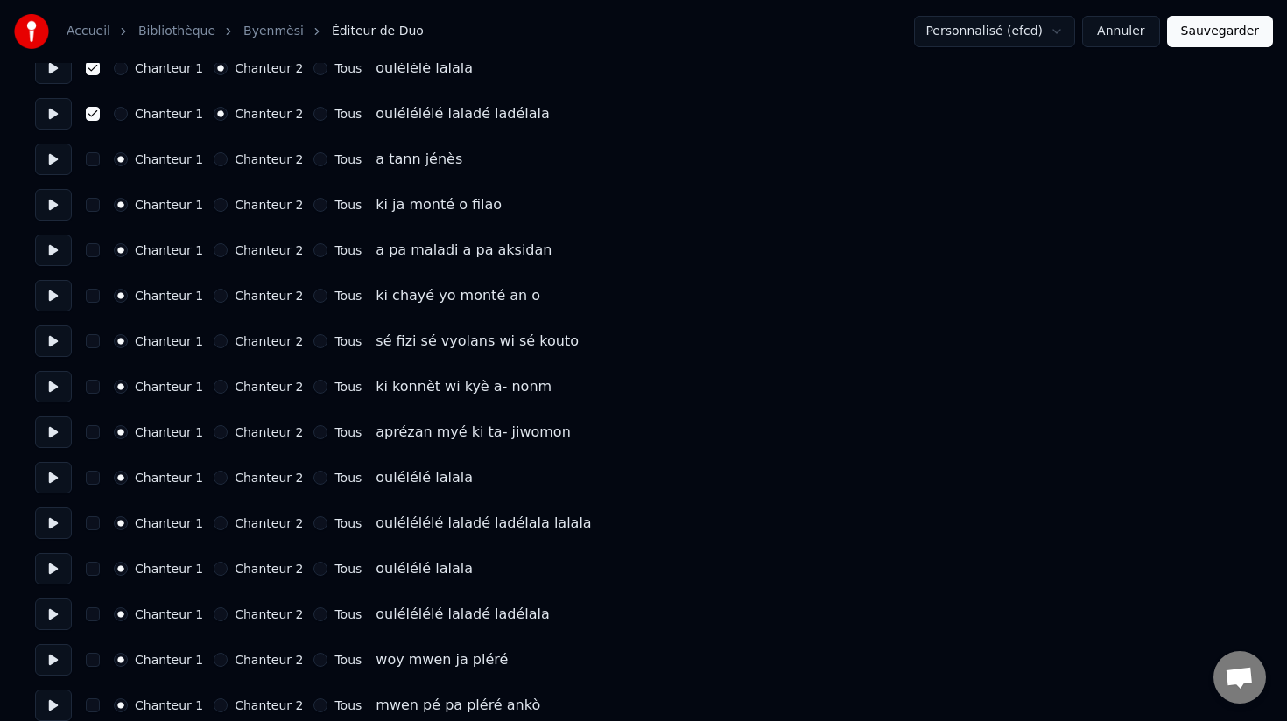
scroll to position [2774, 0]
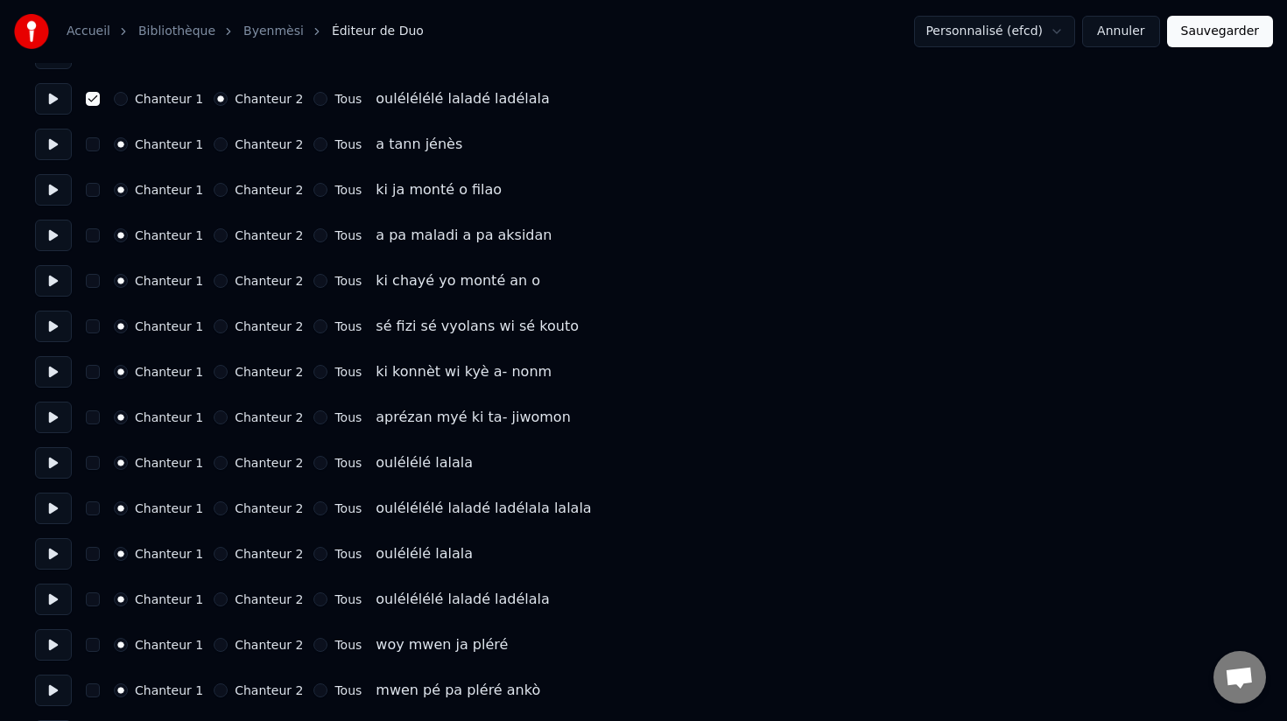
click at [214, 465] on button "Chanteur 2" at bounding box center [221, 463] width 14 height 14
click at [214, 509] on button "Chanteur 2" at bounding box center [221, 509] width 14 height 14
click at [58, 467] on button at bounding box center [53, 463] width 37 height 32
click at [214, 553] on button "Chanteur 2" at bounding box center [221, 554] width 14 height 14
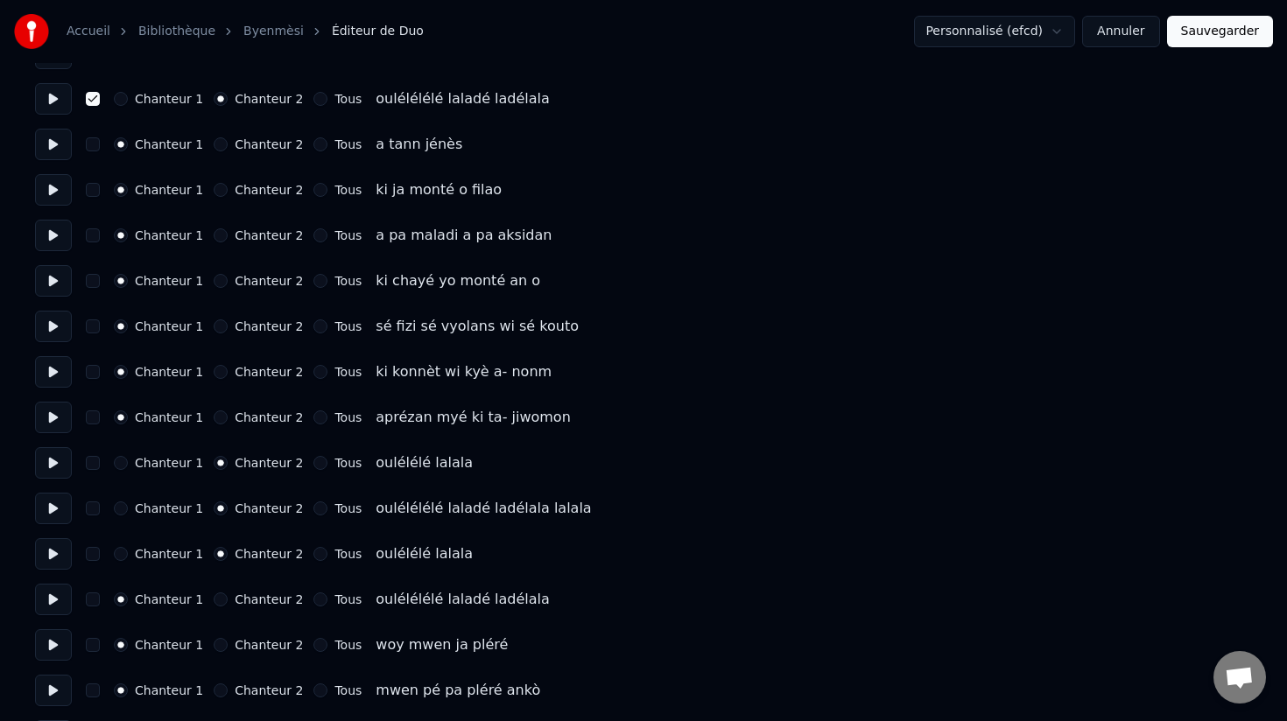
click at [216, 600] on button "Chanteur 2" at bounding box center [221, 600] width 14 height 14
click at [88, 599] on button "button" at bounding box center [93, 600] width 14 height 14
click at [89, 555] on button "button" at bounding box center [93, 554] width 14 height 14
click at [91, 506] on button "button" at bounding box center [93, 509] width 14 height 14
click at [96, 464] on button "button" at bounding box center [93, 463] width 14 height 14
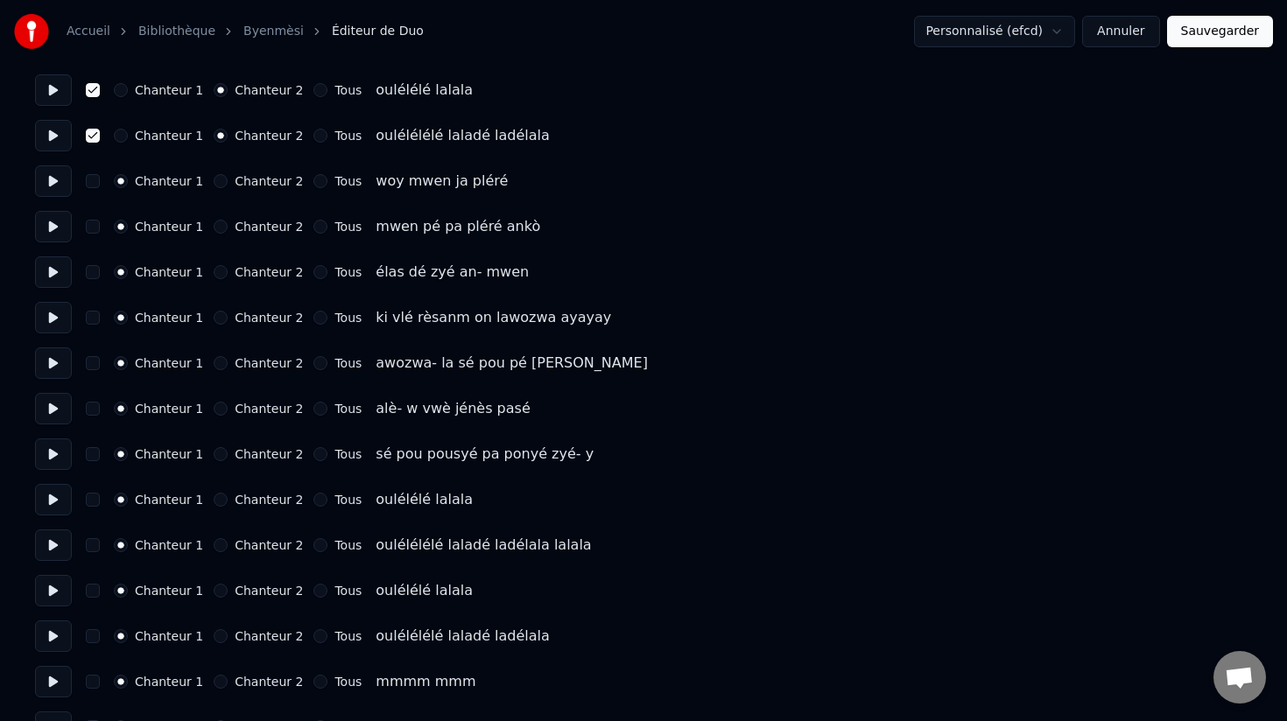
scroll to position [3255, 0]
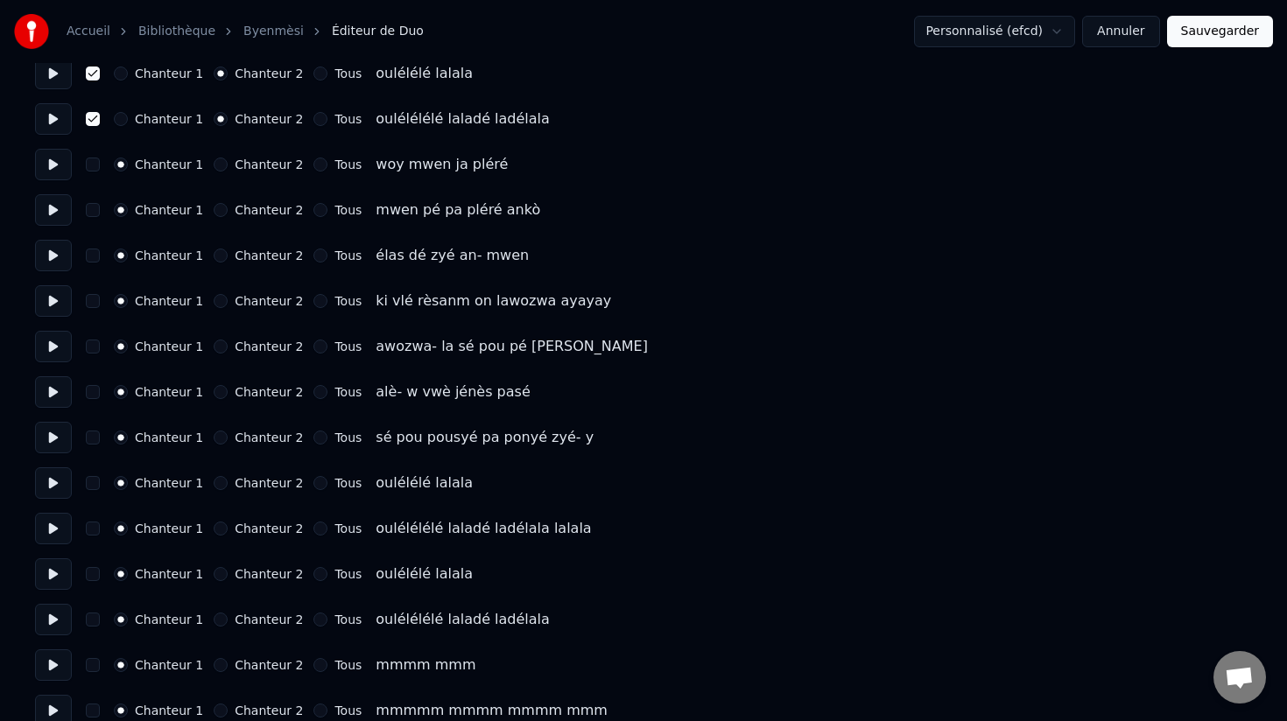
click at [214, 481] on button "Chanteur 2" at bounding box center [221, 483] width 14 height 14
click at [214, 531] on button "Chanteur 2" at bounding box center [221, 529] width 14 height 14
click at [214, 577] on button "Chanteur 2" at bounding box center [221, 574] width 14 height 14
click at [219, 626] on div "Chanteur 2" at bounding box center [258, 620] width 89 height 14
click at [214, 617] on button "Chanteur 2" at bounding box center [221, 620] width 14 height 14
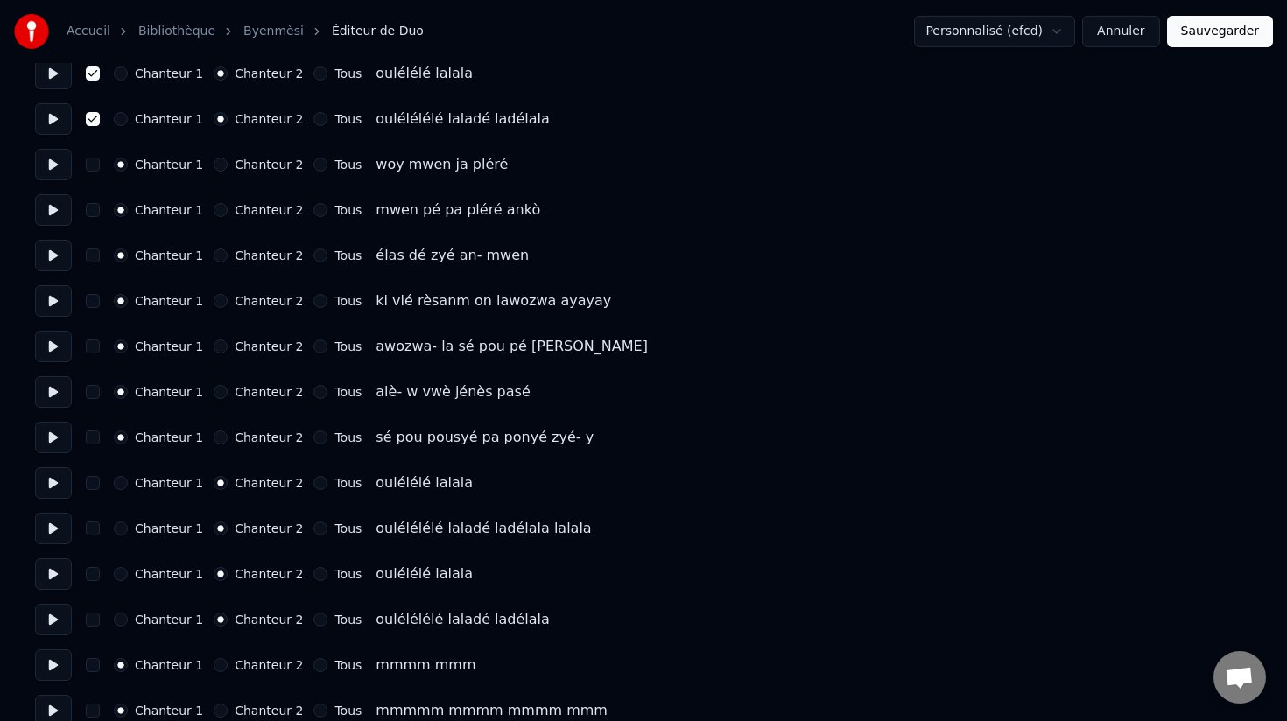
click at [214, 665] on button "Chanteur 2" at bounding box center [221, 665] width 14 height 14
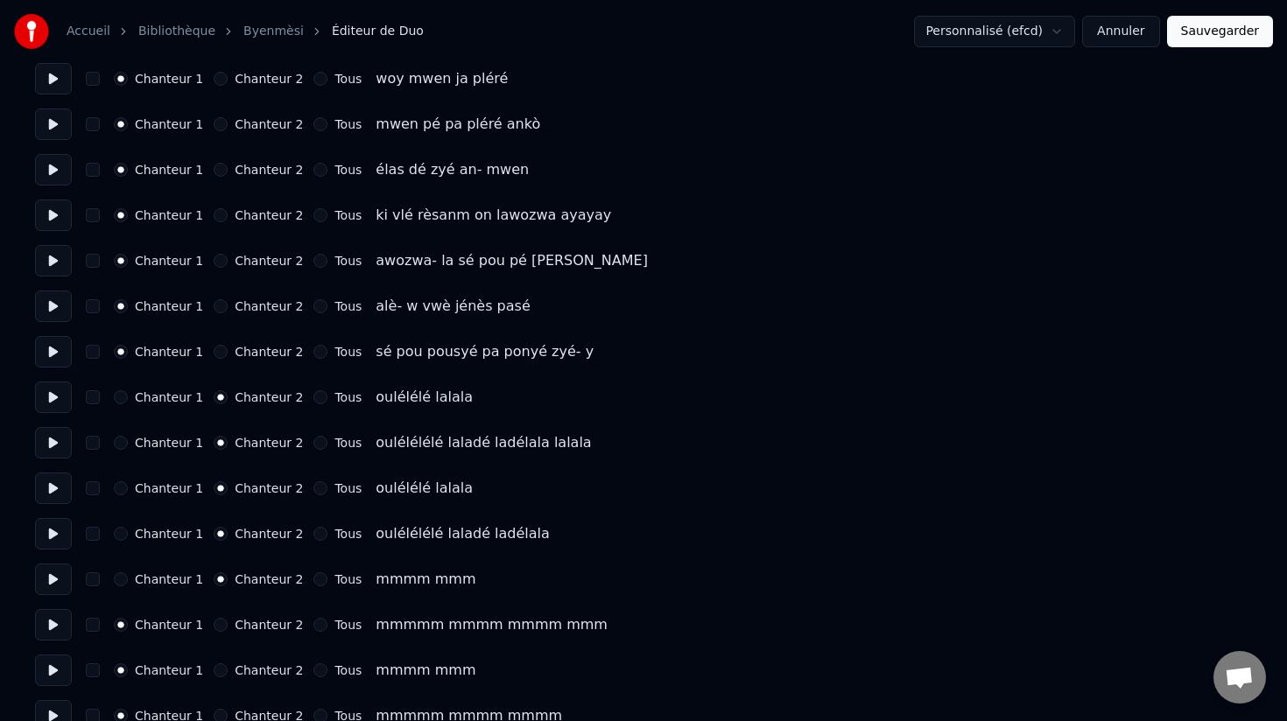
scroll to position [3368, 0]
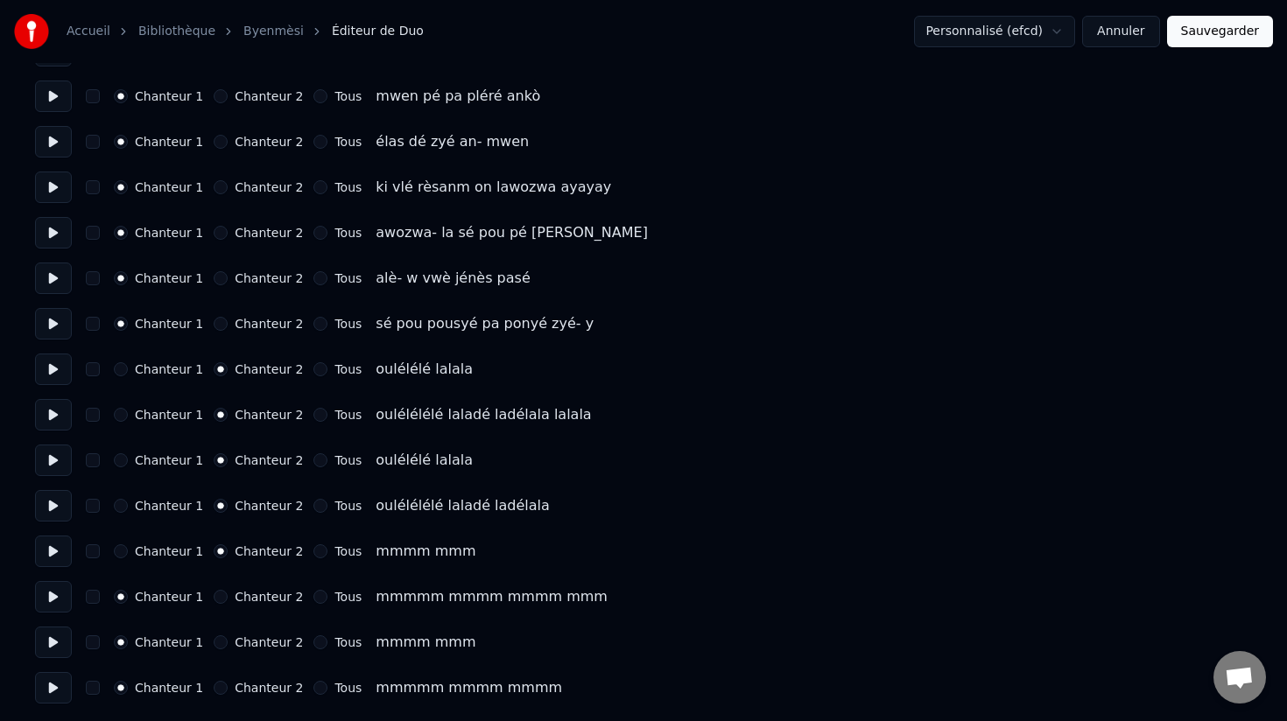
click at [214, 591] on button "Chanteur 2" at bounding box center [221, 597] width 14 height 14
click at [214, 645] on button "Chanteur 2" at bounding box center [221, 643] width 14 height 14
click at [214, 690] on button "Chanteur 2" at bounding box center [221, 688] width 14 height 14
click at [88, 692] on button "button" at bounding box center [93, 688] width 14 height 14
click at [92, 637] on button "button" at bounding box center [93, 643] width 14 height 14
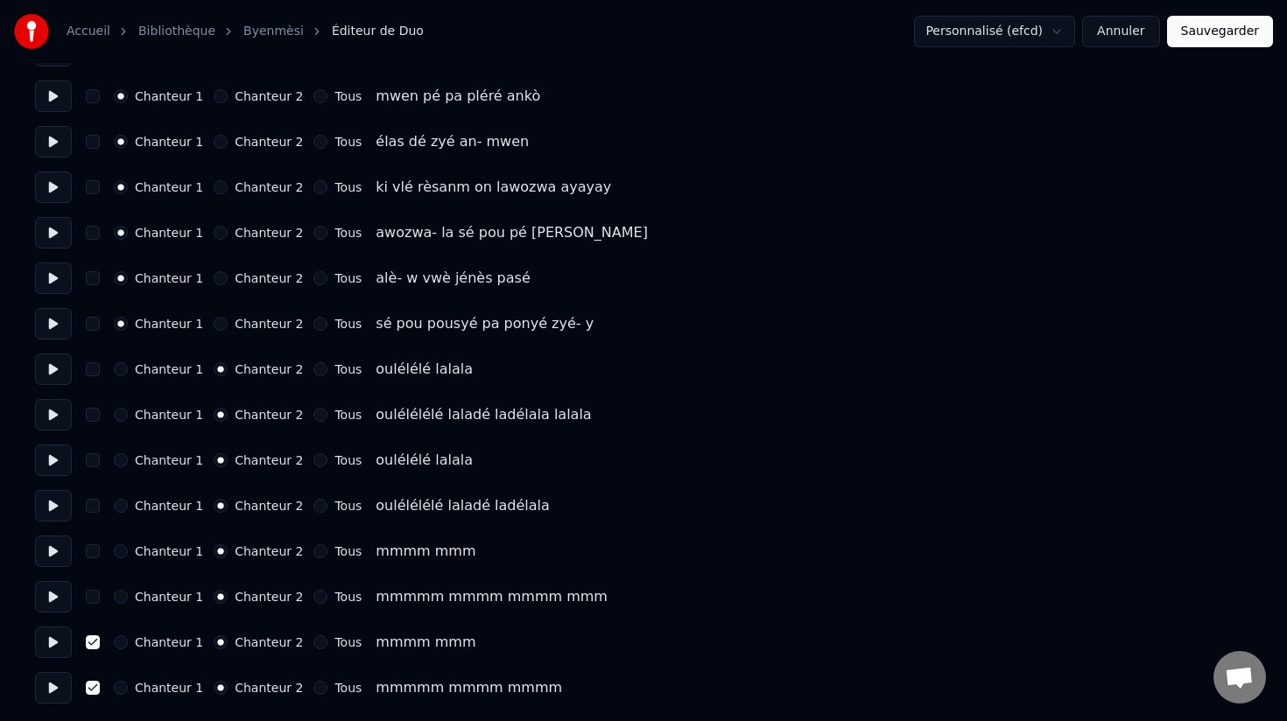
click at [95, 598] on button "button" at bounding box center [93, 597] width 14 height 14
click at [96, 552] on button "button" at bounding box center [93, 551] width 14 height 14
click at [95, 506] on button "button" at bounding box center [93, 506] width 14 height 14
click at [94, 457] on button "button" at bounding box center [93, 460] width 14 height 14
click at [92, 409] on button "button" at bounding box center [93, 415] width 14 height 14
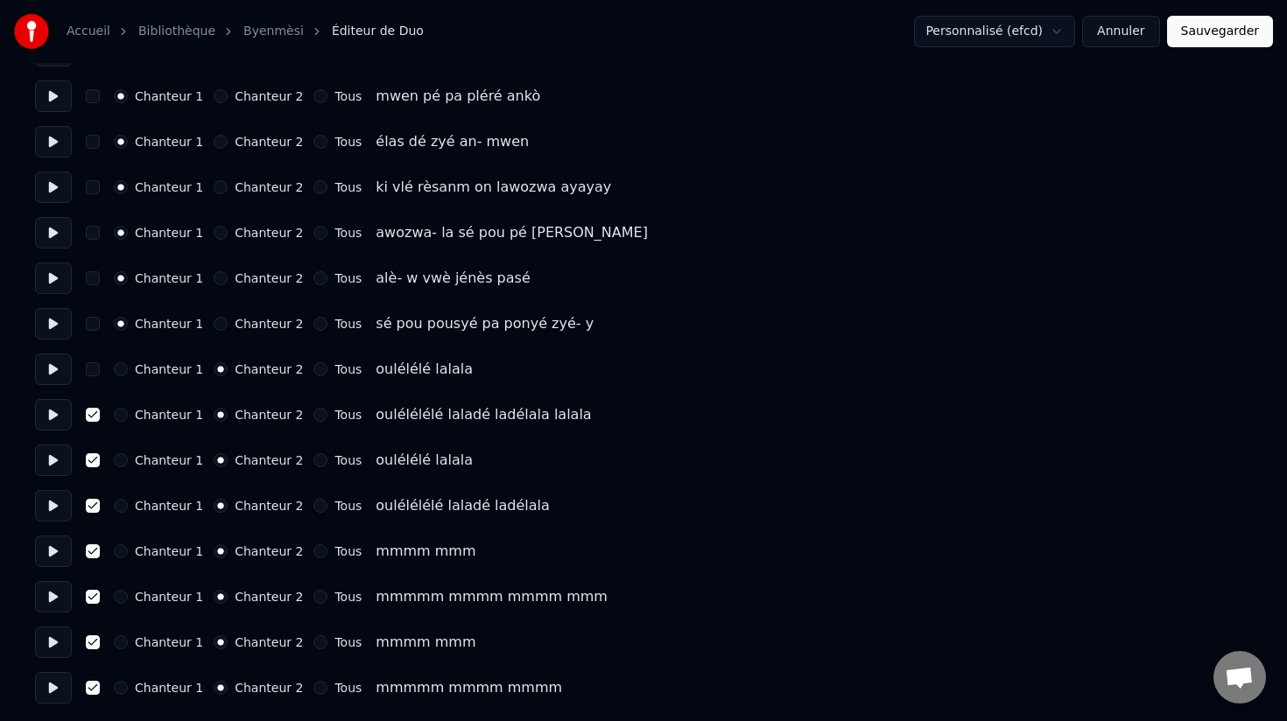
click at [92, 366] on button "button" at bounding box center [93, 369] width 14 height 14
click at [56, 552] on button at bounding box center [53, 552] width 37 height 32
click at [1219, 27] on button "Sauvegarder" at bounding box center [1220, 32] width 106 height 32
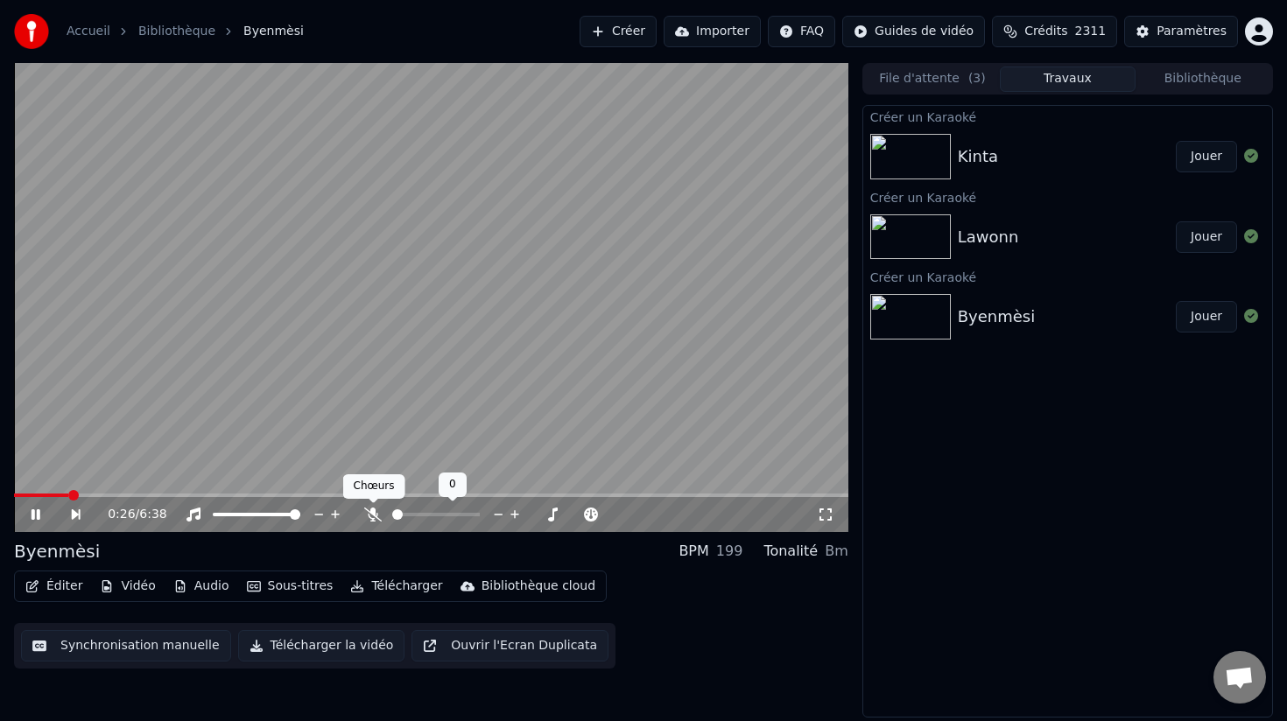
click at [373, 515] on icon at bounding box center [373, 515] width 18 height 14
click at [401, 512] on span at bounding box center [405, 514] width 11 height 11
click at [1050, 509] on div "Créer un Karaoké Kinta Jouer Créer un Karaoké Lawonn Jouer Créer un Karaoké Bye…" at bounding box center [1067, 411] width 411 height 613
click at [976, 238] on div "Lawonn" at bounding box center [988, 237] width 61 height 25
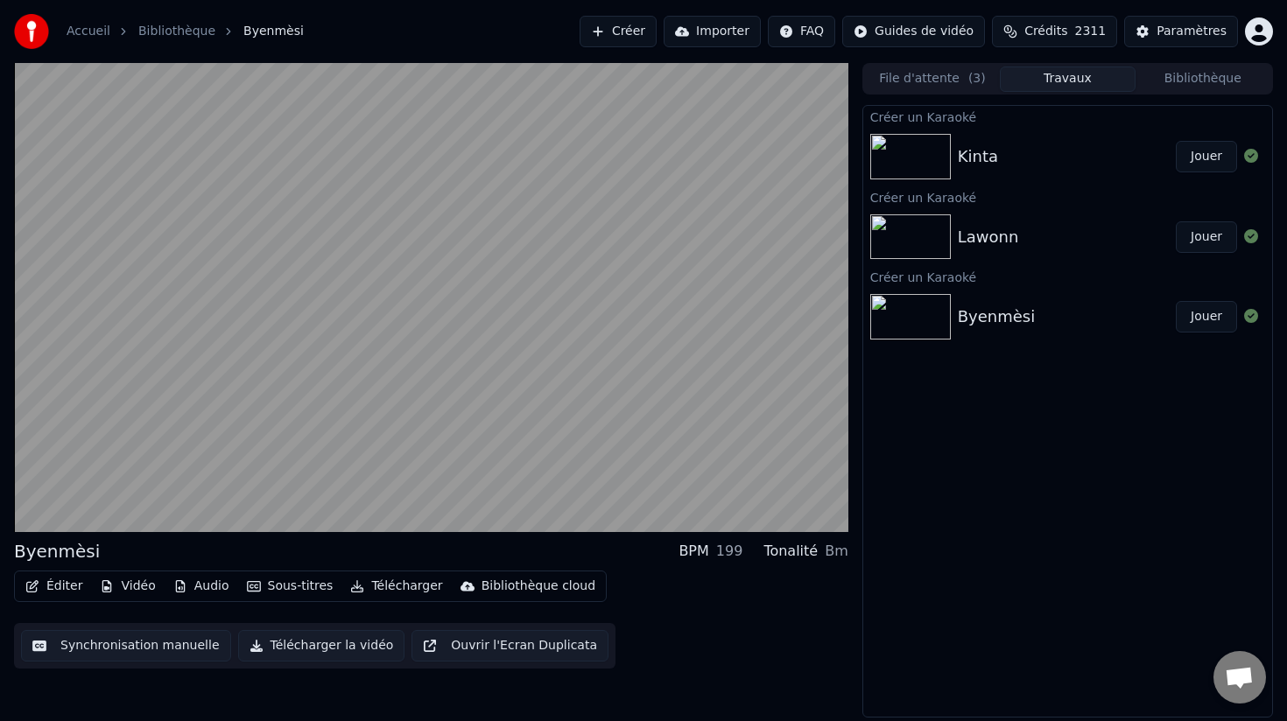
click at [924, 235] on img at bounding box center [910, 237] width 81 height 46
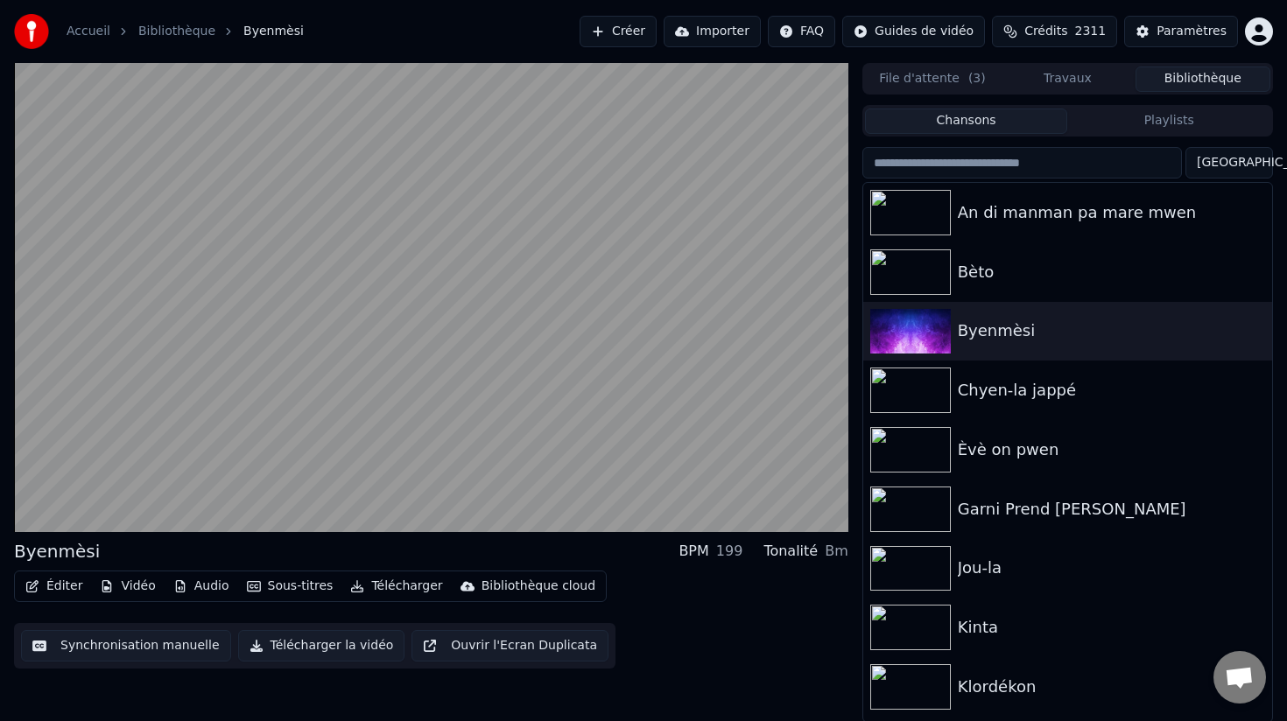
click at [1192, 72] on button "Bibliothèque" at bounding box center [1202, 79] width 135 height 25
click at [939, 77] on button "File d'attente ( 3 )" at bounding box center [932, 79] width 135 height 25
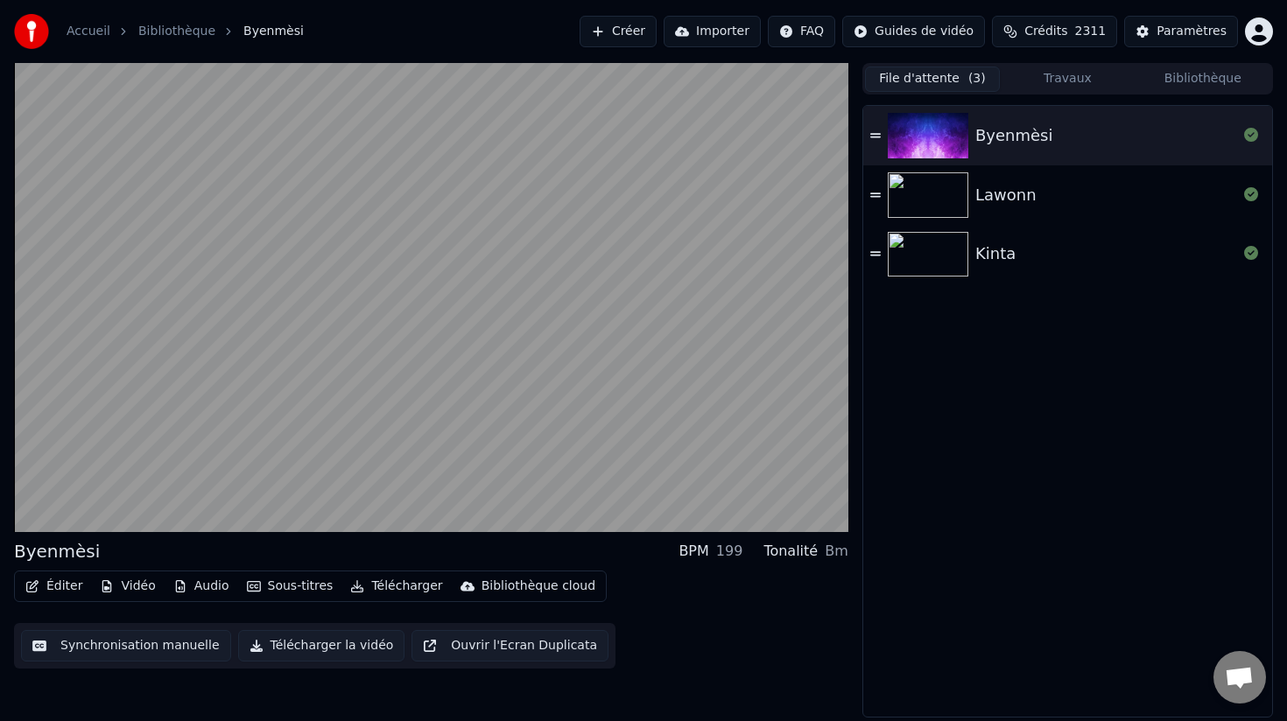
click at [905, 137] on img at bounding box center [928, 136] width 81 height 46
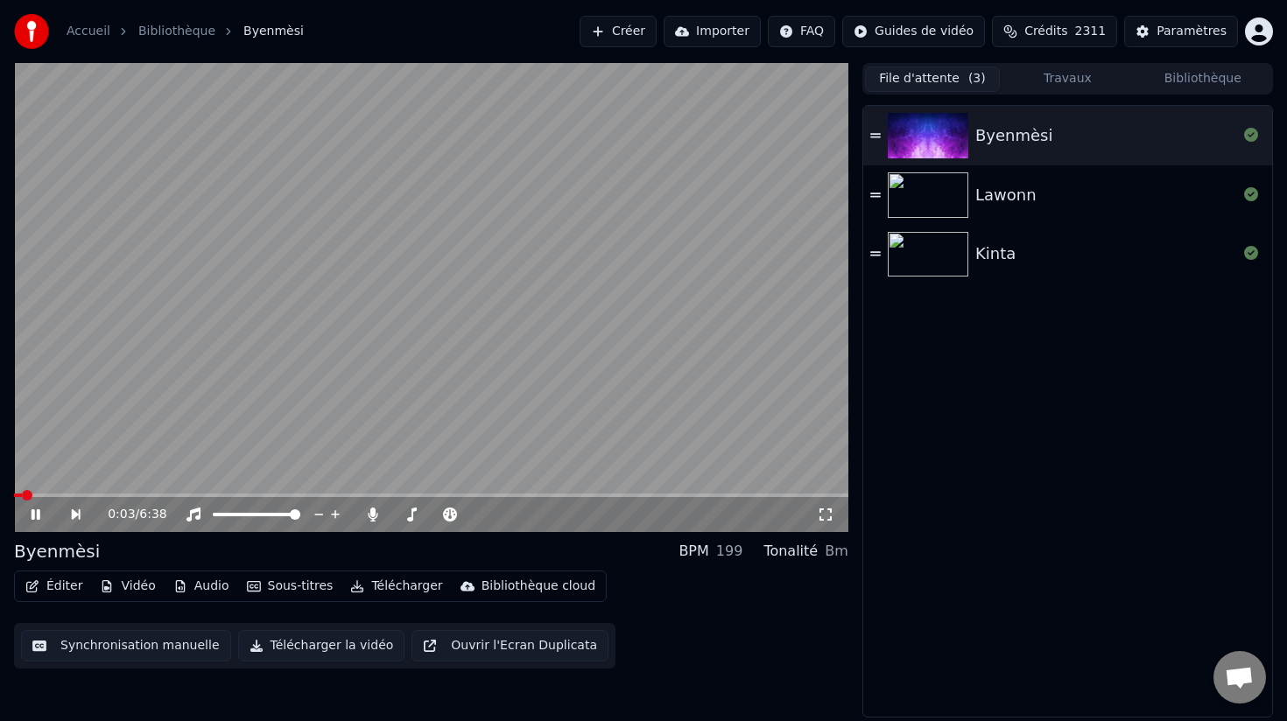
click at [302, 650] on button "Télécharger la vidéo" at bounding box center [321, 646] width 167 height 32
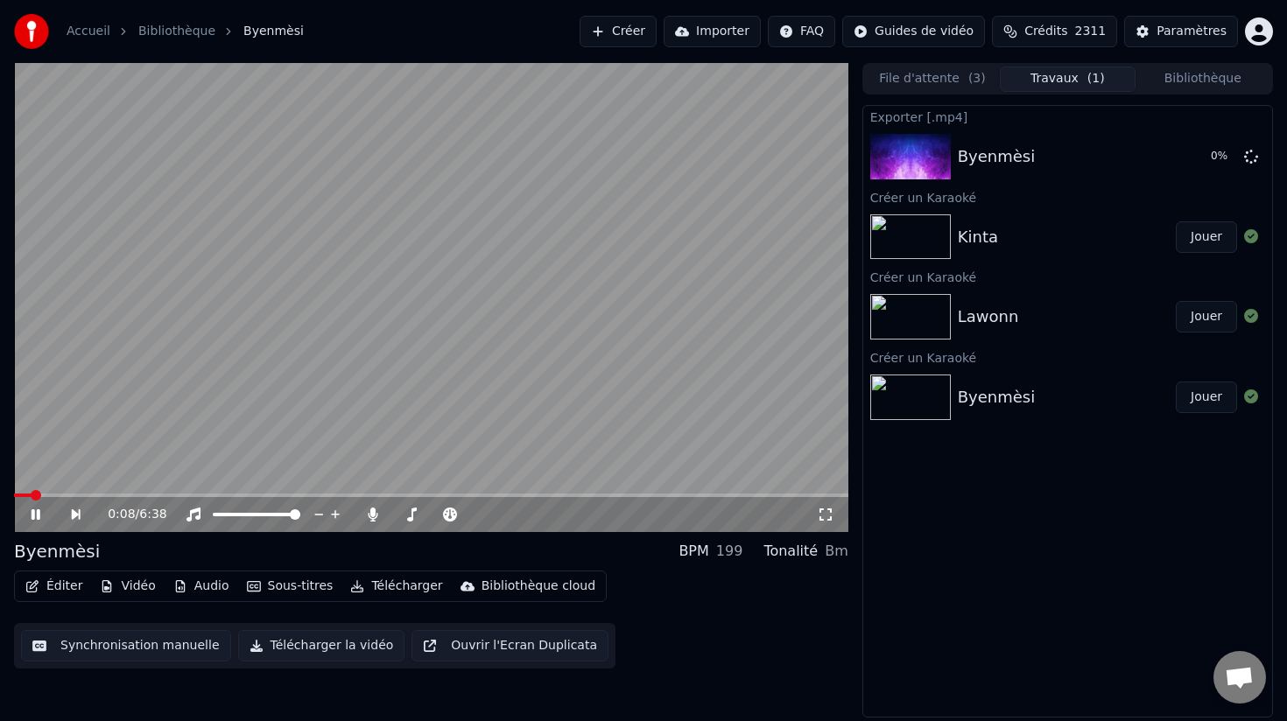
click at [60, 589] on button "Éditer" at bounding box center [53, 586] width 71 height 25
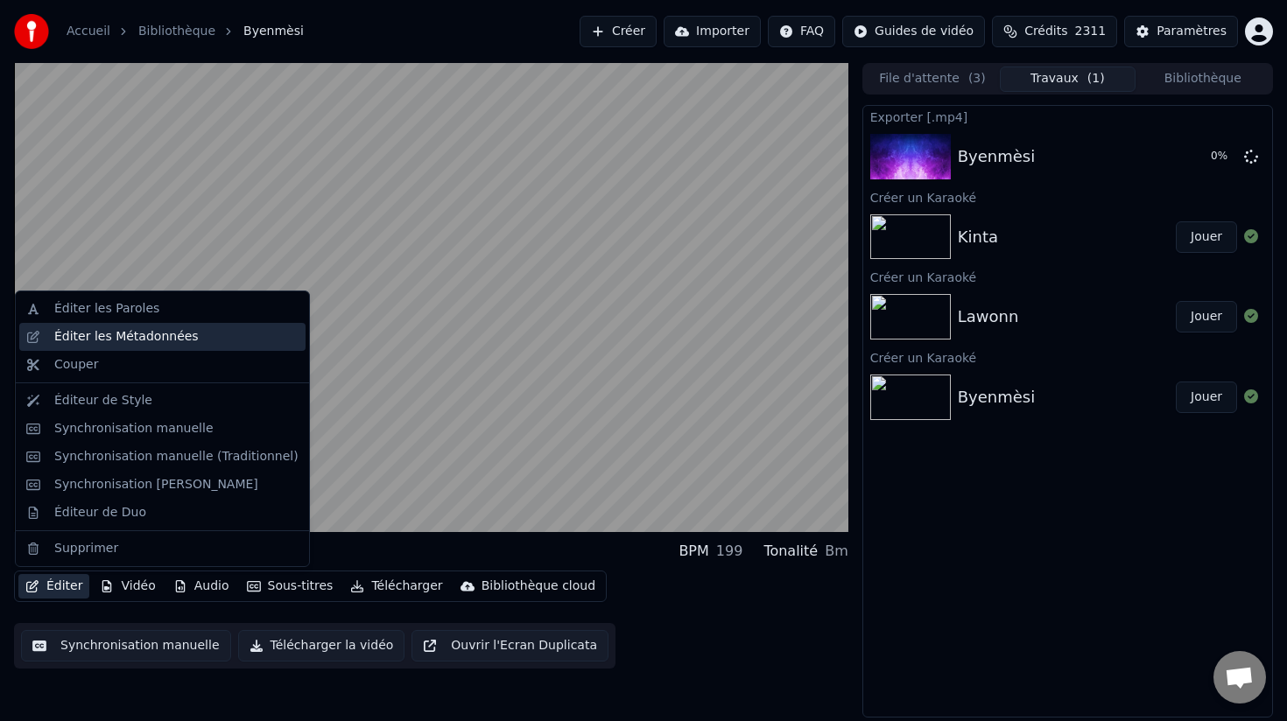
click at [119, 334] on div "Éditer les Métadonnées" at bounding box center [126, 337] width 144 height 18
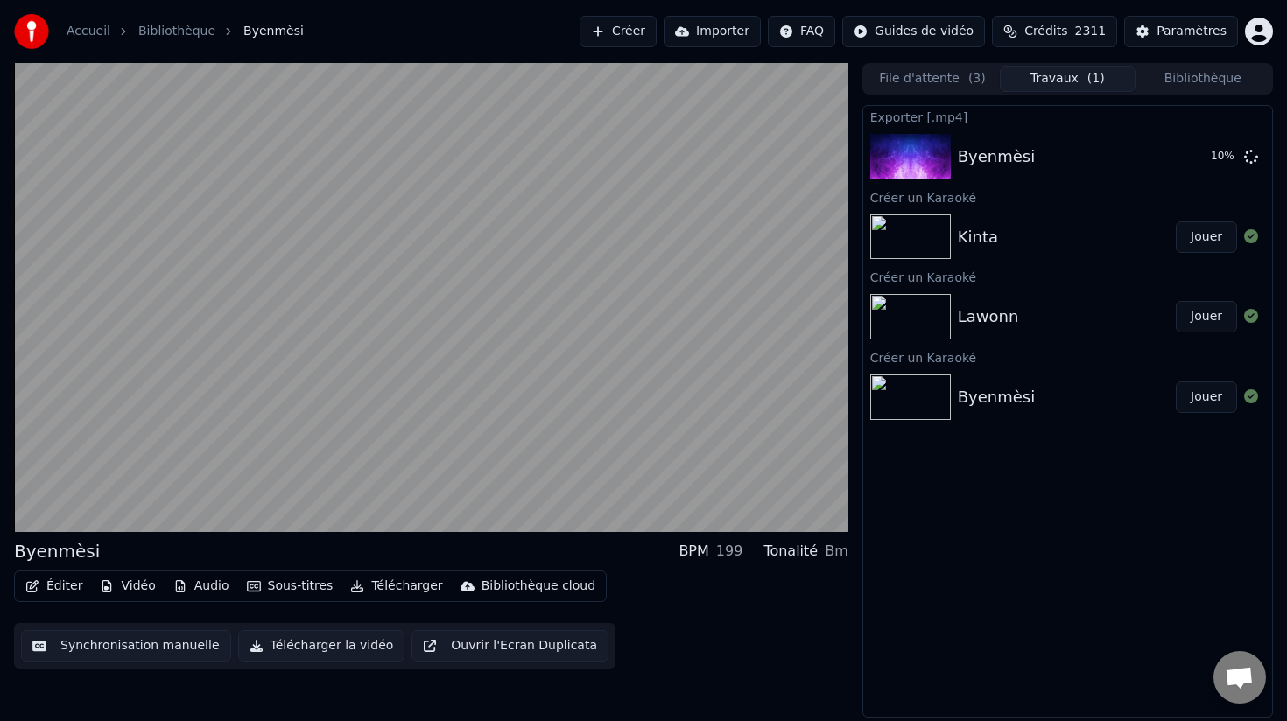
click at [921, 316] on img at bounding box center [910, 317] width 81 height 46
click at [1226, 79] on button "Bibliothèque" at bounding box center [1202, 79] width 135 height 25
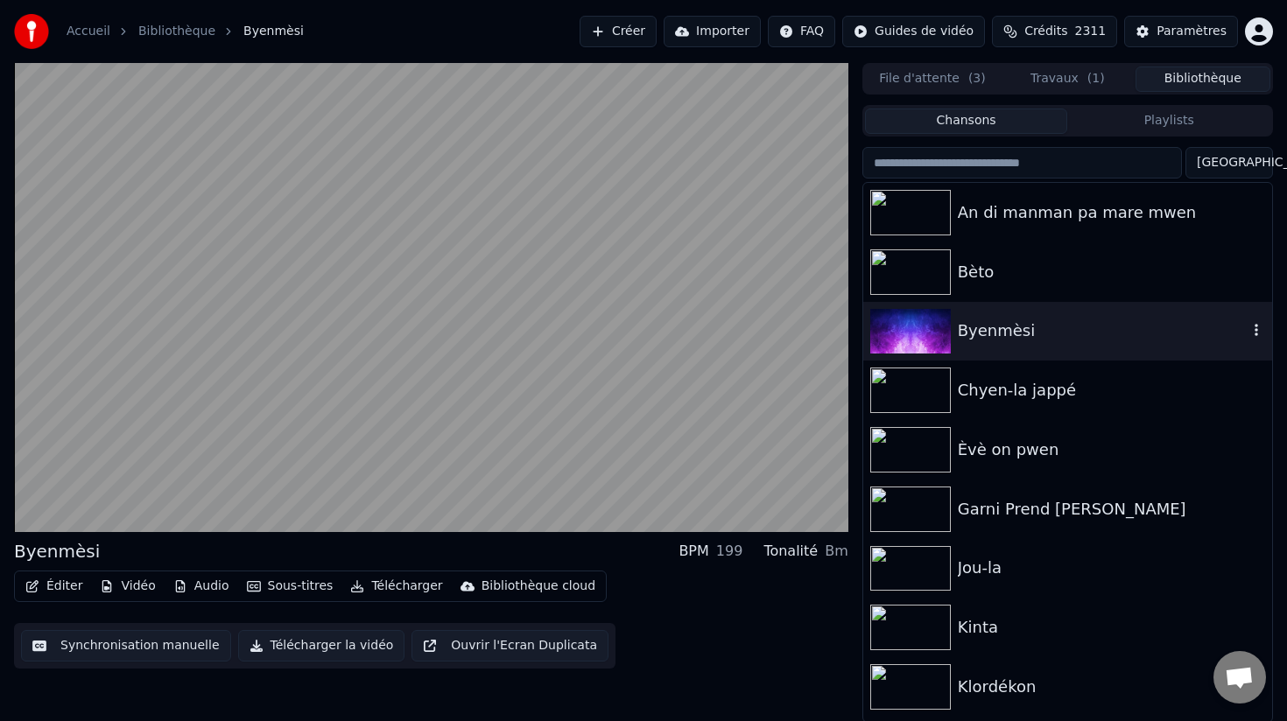
click at [924, 331] on img at bounding box center [910, 332] width 81 height 46
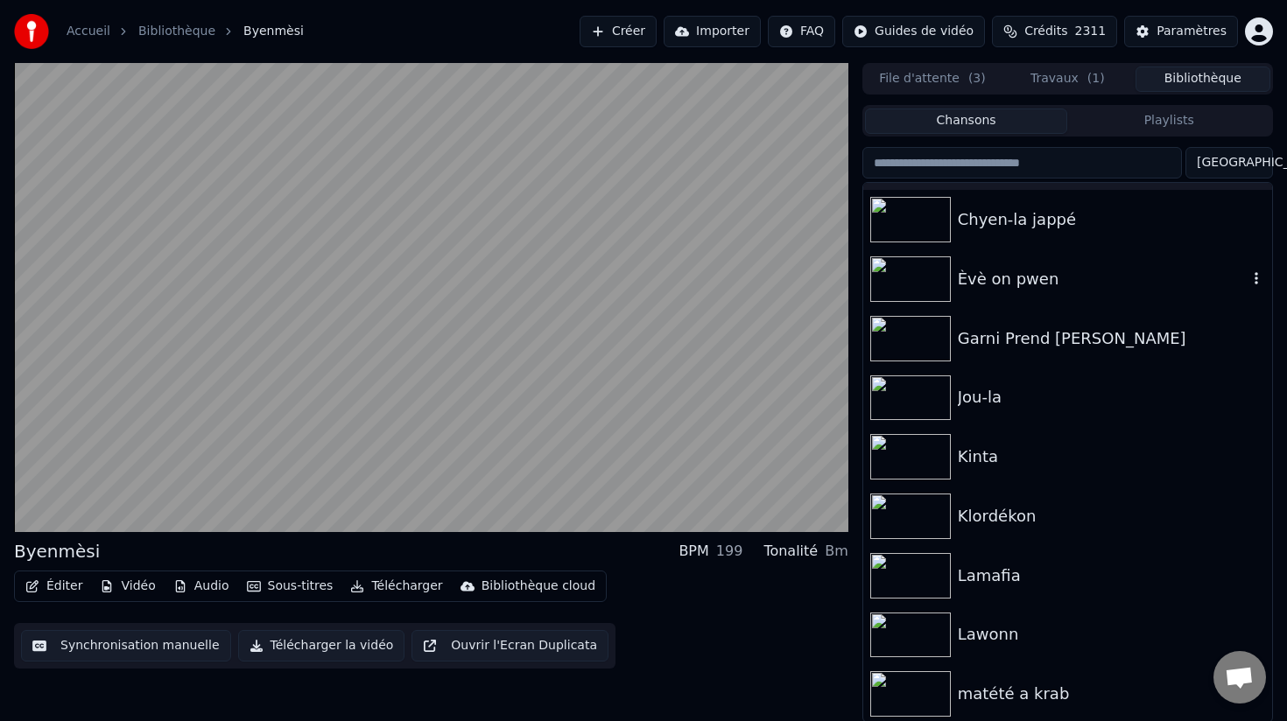
scroll to position [210, 0]
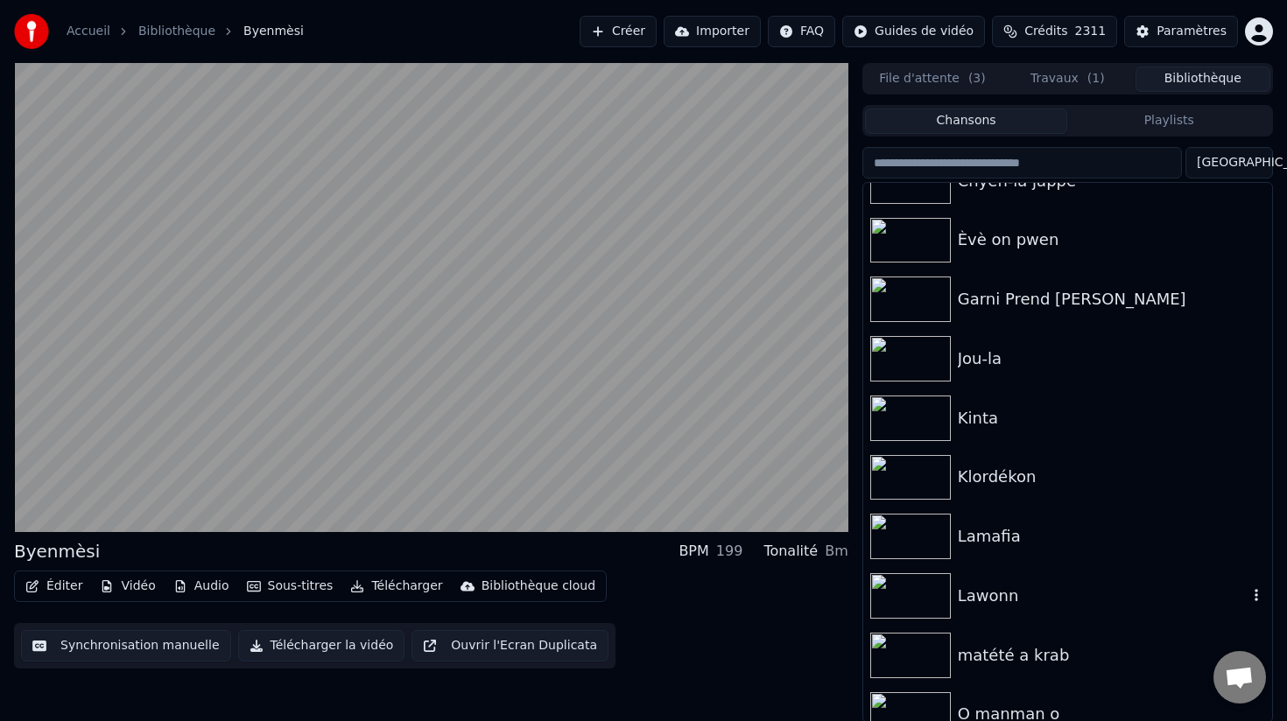
click at [922, 587] on img at bounding box center [910, 596] width 81 height 46
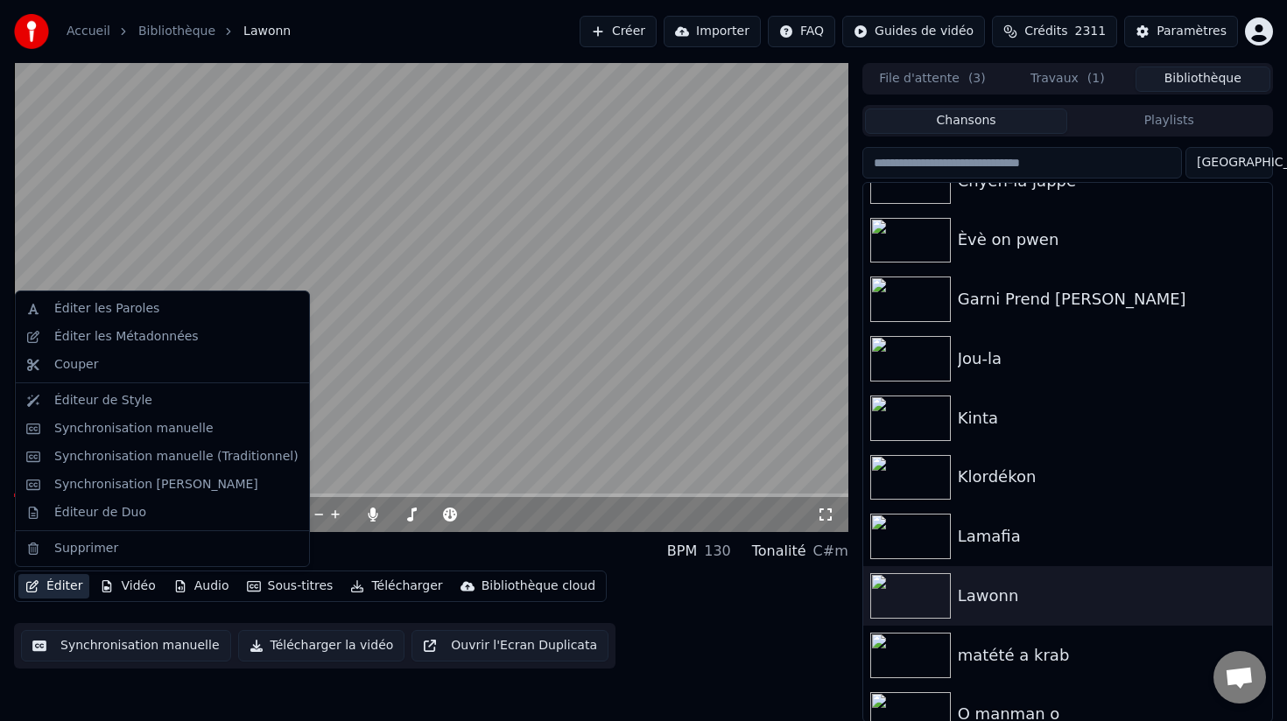
click at [68, 586] on button "Éditer" at bounding box center [53, 586] width 71 height 25
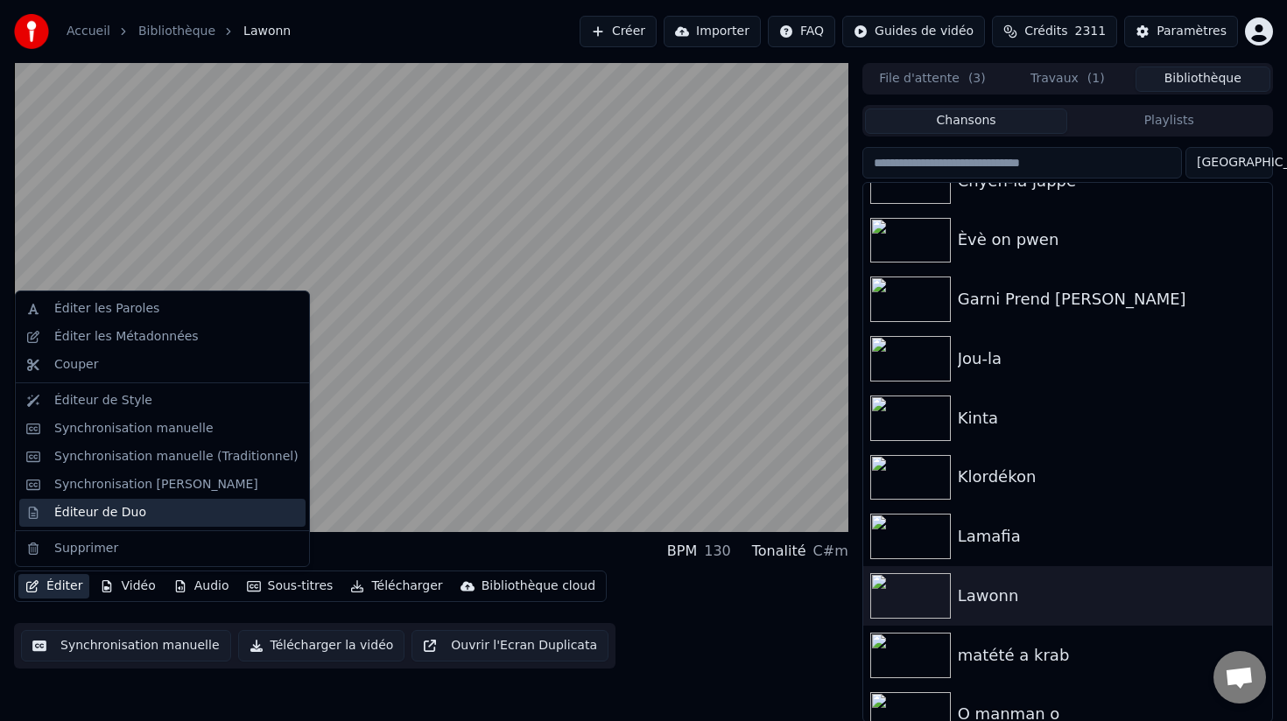
click at [98, 518] on div "Éditeur de Duo" at bounding box center [100, 513] width 92 height 18
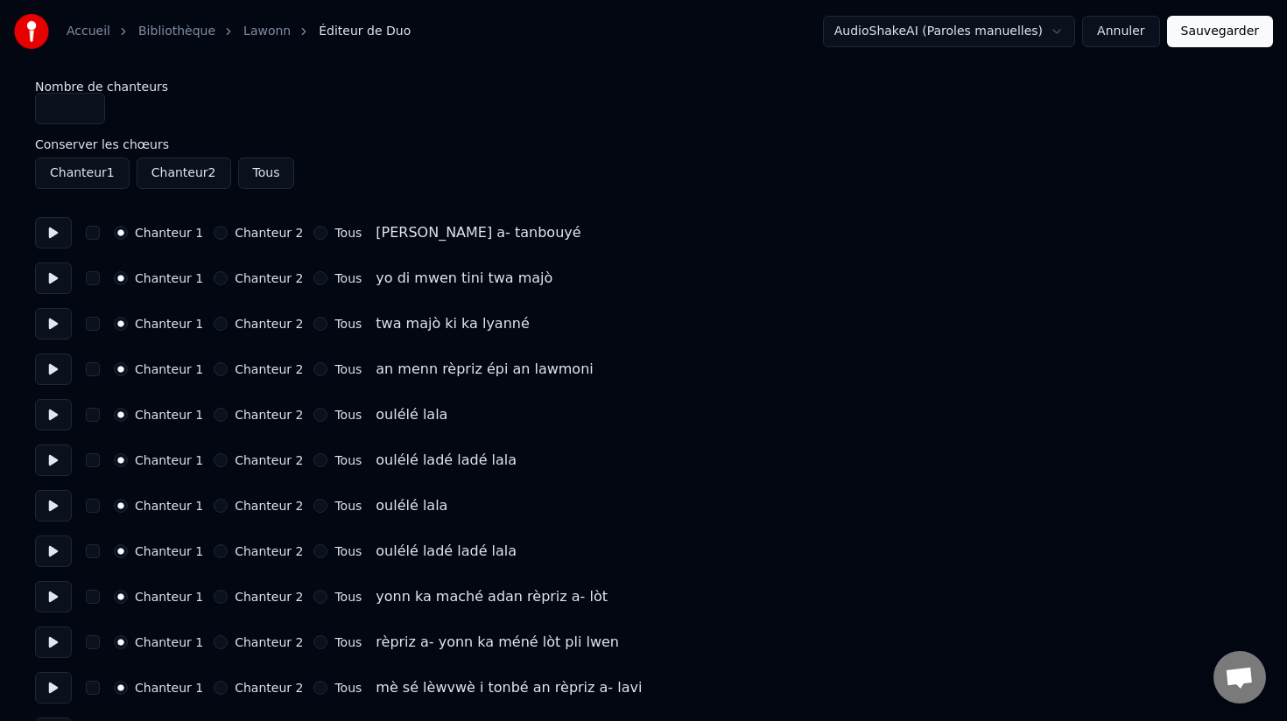
click at [214, 411] on button "Chanteur 2" at bounding box center [221, 415] width 14 height 14
click at [215, 459] on button "Chanteur 2" at bounding box center [221, 460] width 14 height 14
click at [220, 501] on div "Chanteur 2" at bounding box center [258, 506] width 89 height 14
click at [217, 510] on button "Chanteur 2" at bounding box center [221, 506] width 14 height 14
click at [216, 548] on button "Chanteur 2" at bounding box center [221, 551] width 14 height 14
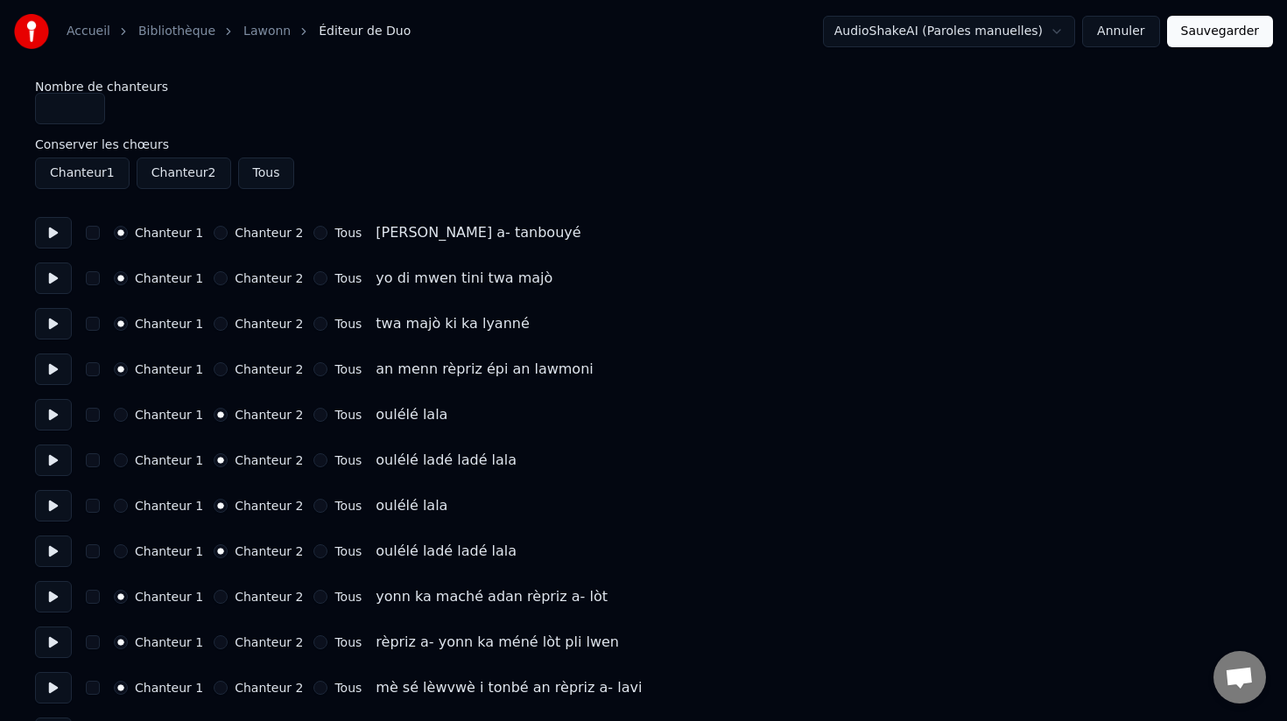
click at [92, 551] on button "button" at bounding box center [93, 551] width 14 height 14
click at [88, 507] on button "button" at bounding box center [93, 506] width 14 height 14
click at [95, 455] on button "button" at bounding box center [93, 460] width 14 height 14
click at [93, 413] on button "button" at bounding box center [93, 415] width 14 height 14
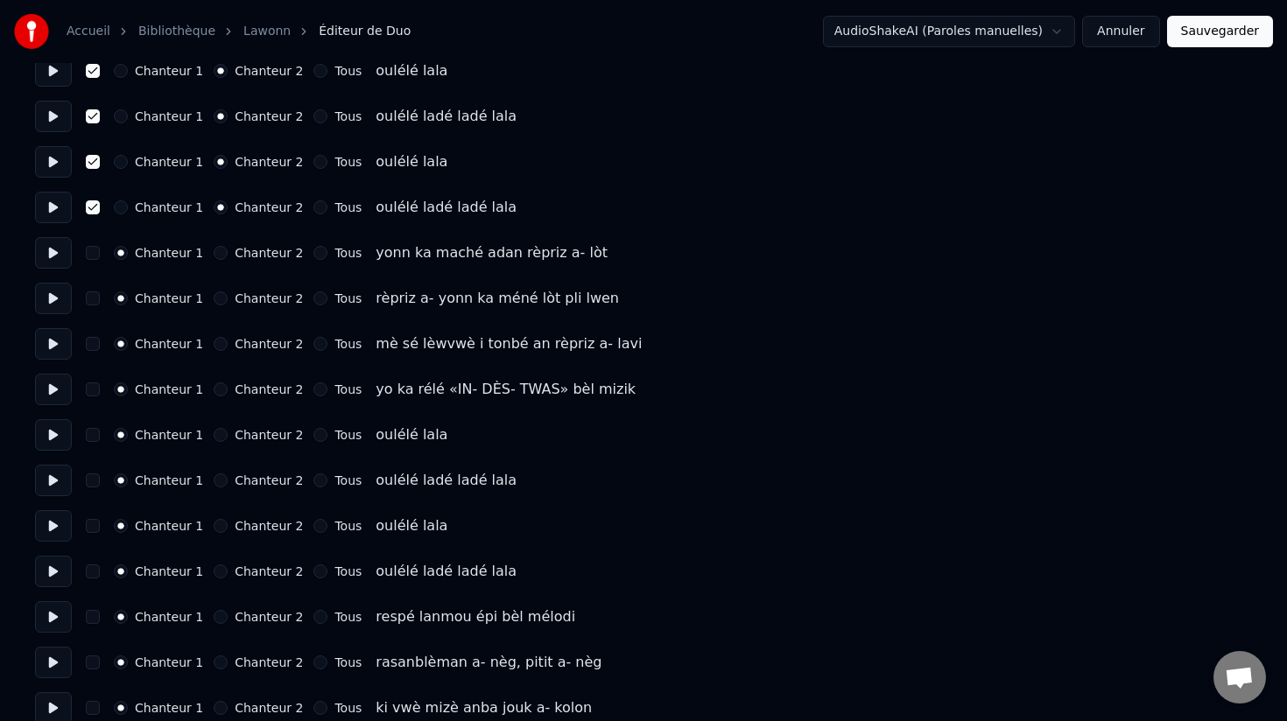
scroll to position [372, 0]
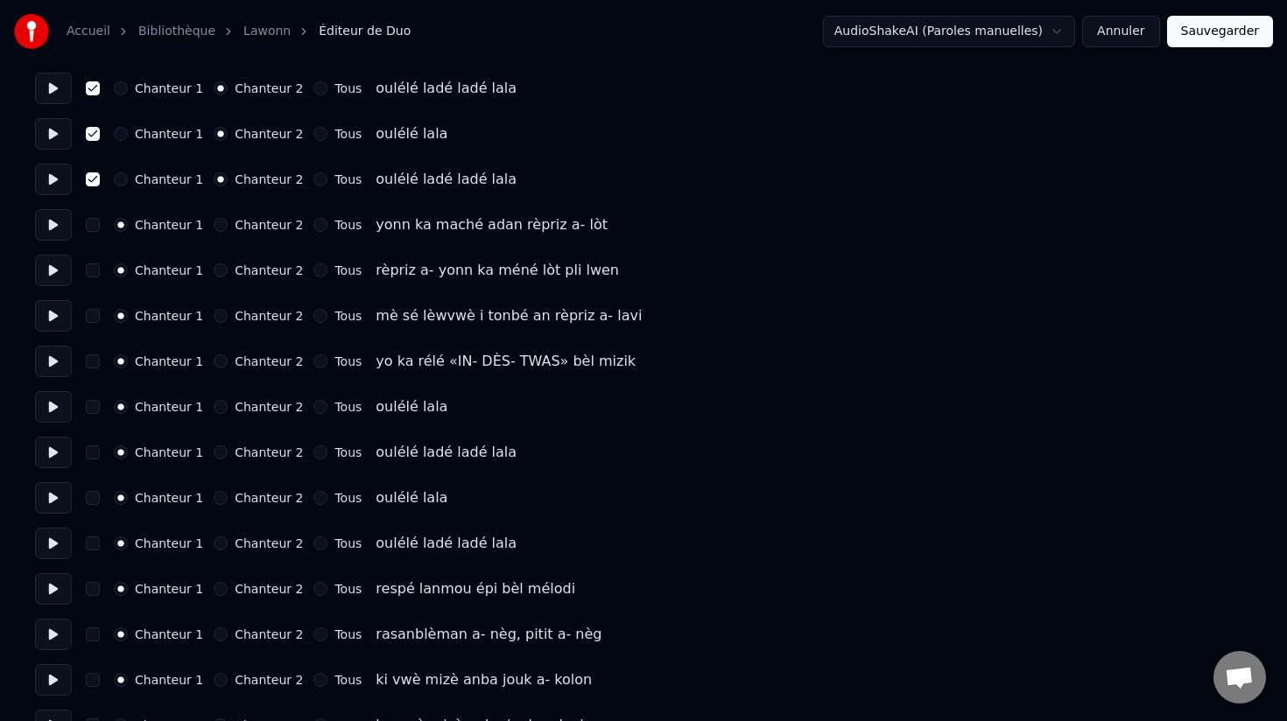
click at [95, 406] on button "button" at bounding box center [93, 407] width 14 height 14
click at [96, 447] on button "button" at bounding box center [93, 453] width 14 height 14
click at [95, 493] on button "button" at bounding box center [93, 498] width 14 height 14
click at [93, 549] on button "button" at bounding box center [93, 544] width 14 height 14
click at [218, 548] on button "Chanteur 2" at bounding box center [221, 544] width 14 height 14
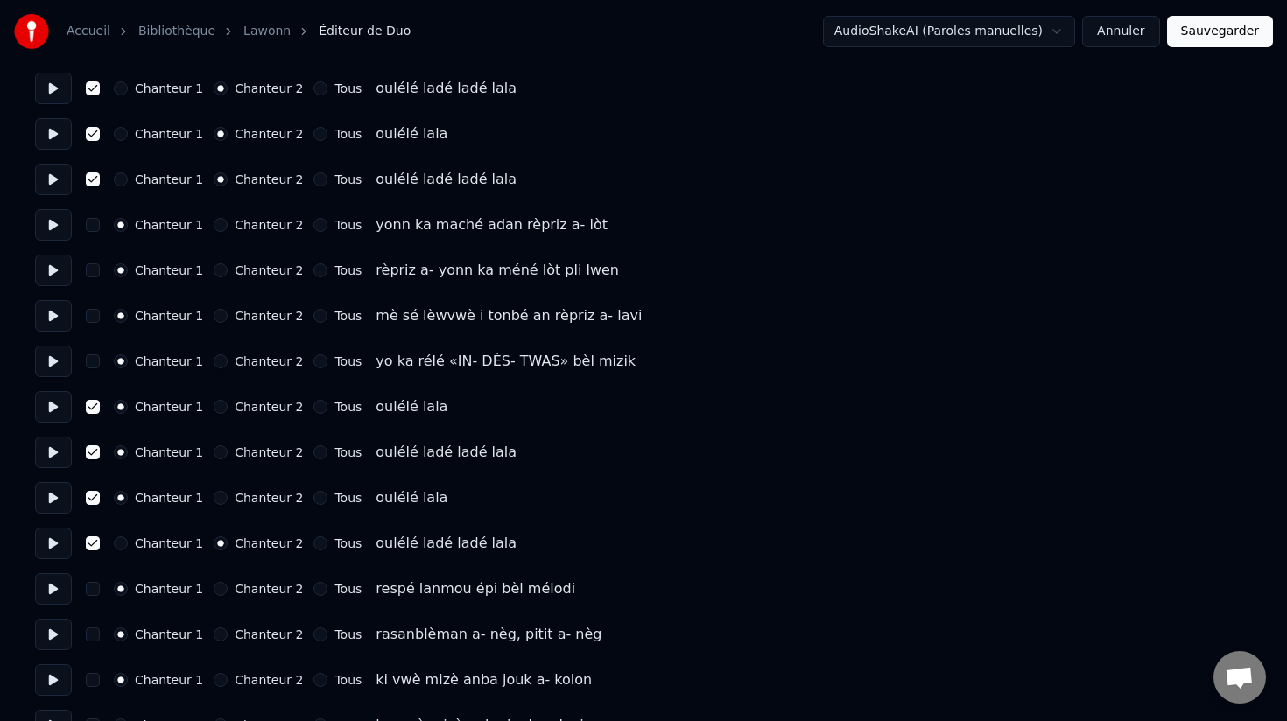
click at [217, 499] on button "Chanteur 2" at bounding box center [221, 498] width 14 height 14
click at [214, 451] on button "Chanteur 2" at bounding box center [221, 453] width 14 height 14
click at [214, 406] on button "Chanteur 2" at bounding box center [221, 407] width 14 height 14
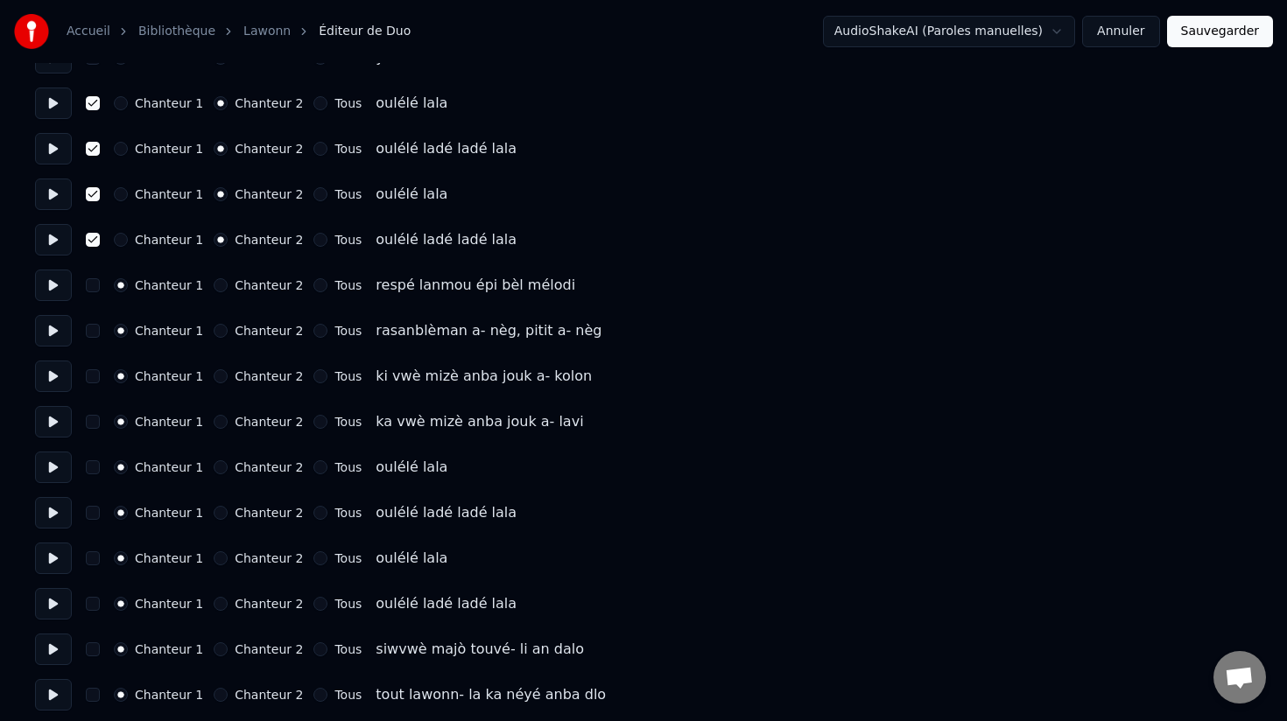
scroll to position [681, 0]
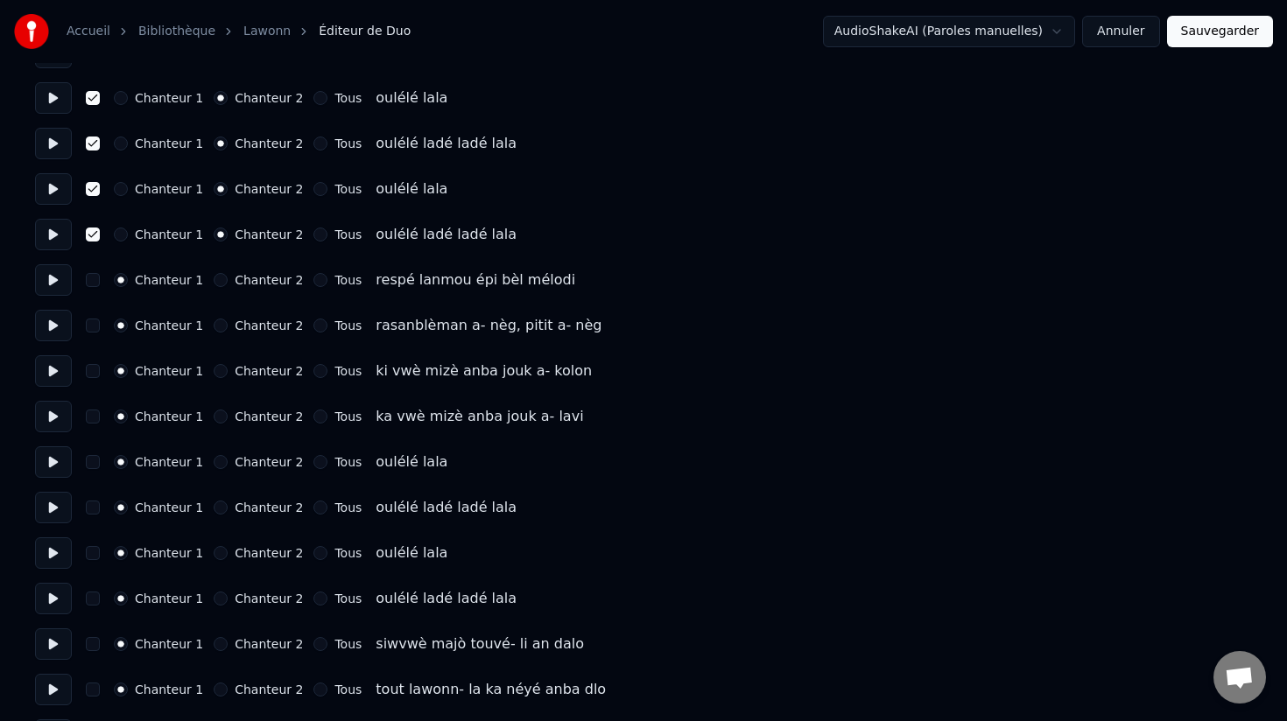
click at [214, 462] on button "Chanteur 2" at bounding box center [221, 462] width 14 height 14
click at [214, 509] on button "Chanteur 2" at bounding box center [221, 508] width 14 height 14
click at [214, 555] on button "Chanteur 2" at bounding box center [221, 553] width 14 height 14
click at [215, 594] on button "Chanteur 2" at bounding box center [221, 599] width 14 height 14
click at [96, 596] on button "button" at bounding box center [93, 599] width 14 height 14
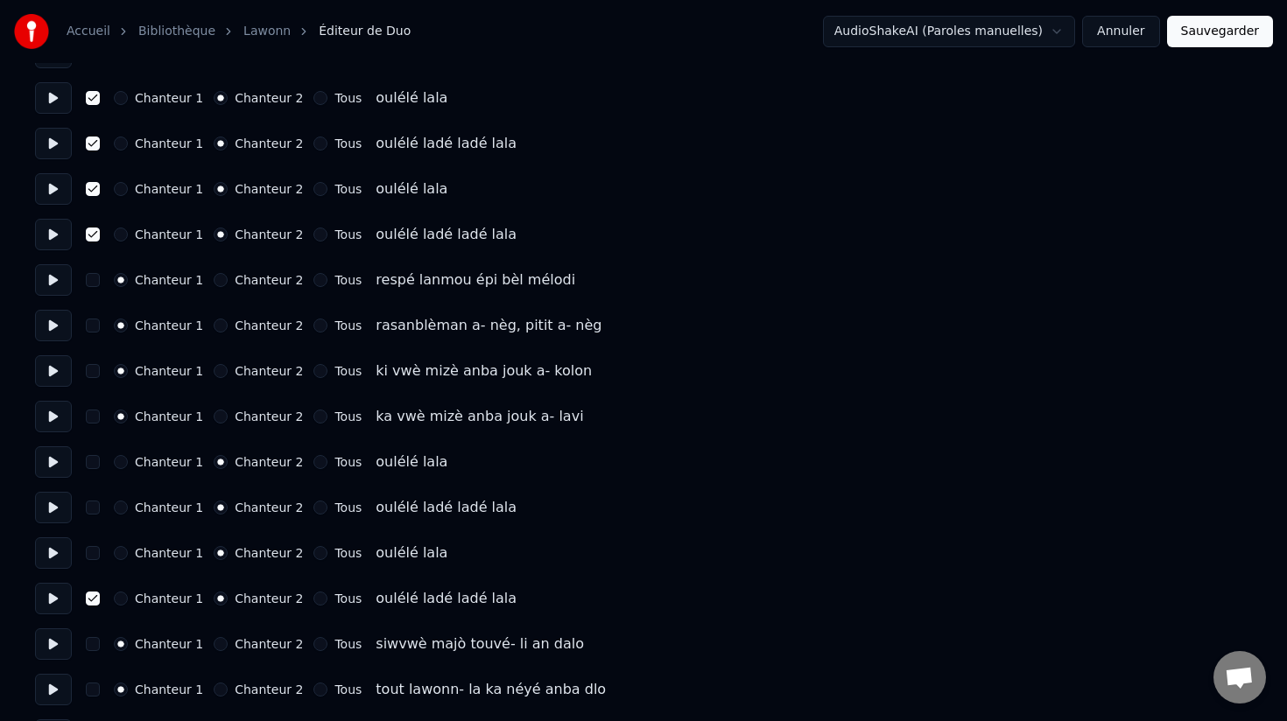
click at [97, 556] on button "button" at bounding box center [93, 553] width 14 height 14
click at [91, 508] on button "button" at bounding box center [93, 508] width 14 height 14
click at [92, 460] on button "button" at bounding box center [93, 462] width 14 height 14
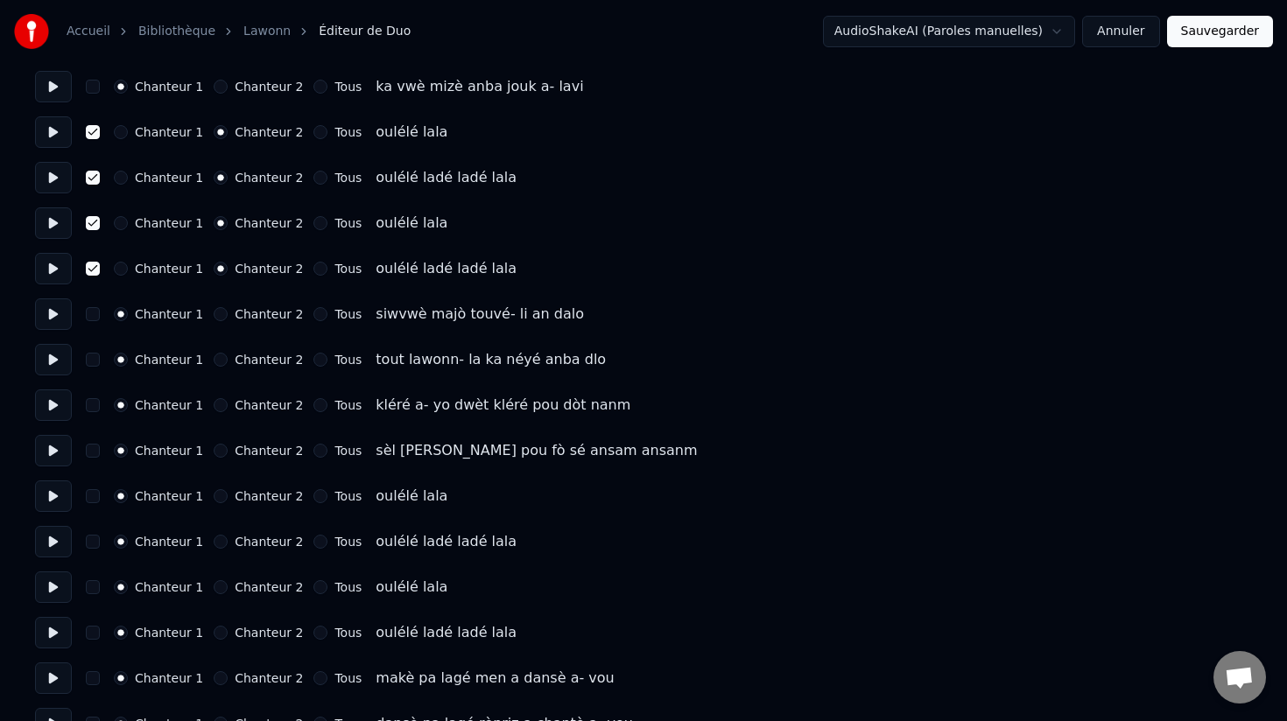
scroll to position [1021, 0]
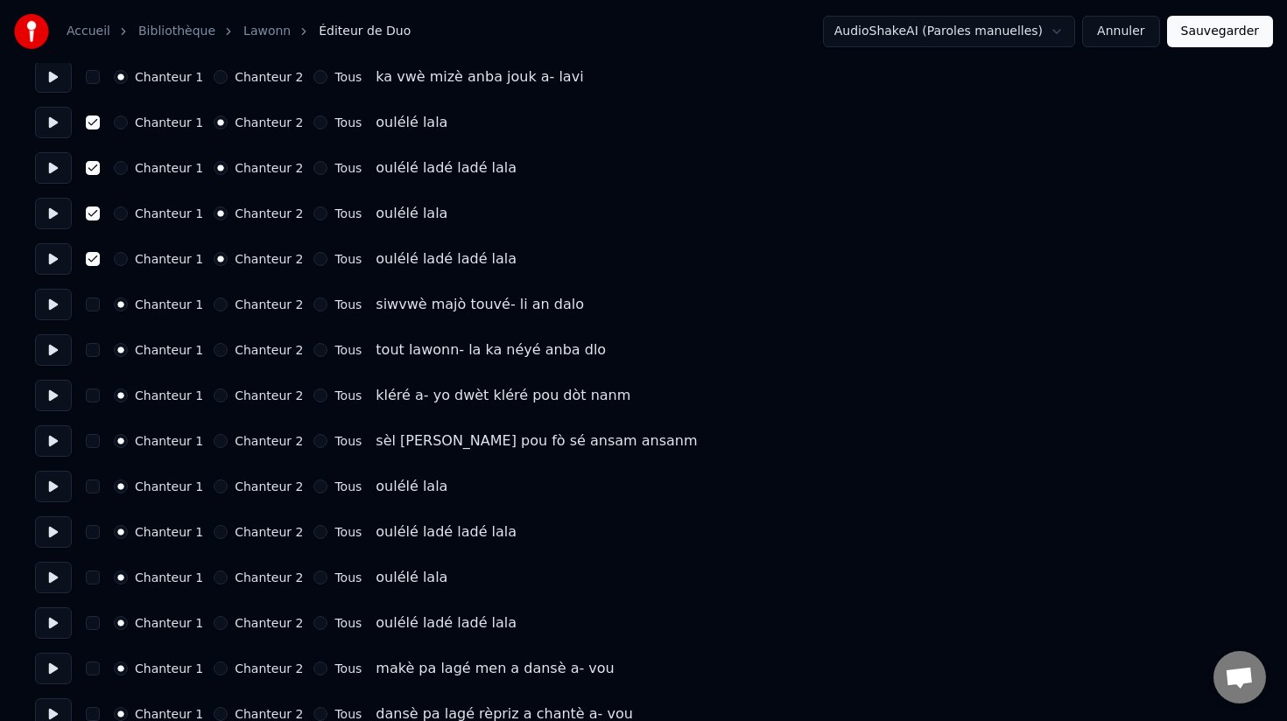
click at [218, 486] on button "Chanteur 2" at bounding box center [221, 487] width 14 height 14
click at [218, 533] on button "Chanteur 2" at bounding box center [221, 532] width 14 height 14
click at [216, 575] on button "Chanteur 2" at bounding box center [221, 578] width 14 height 14
click at [216, 624] on button "Chanteur 2" at bounding box center [221, 623] width 14 height 14
click at [92, 625] on button "button" at bounding box center [93, 623] width 14 height 14
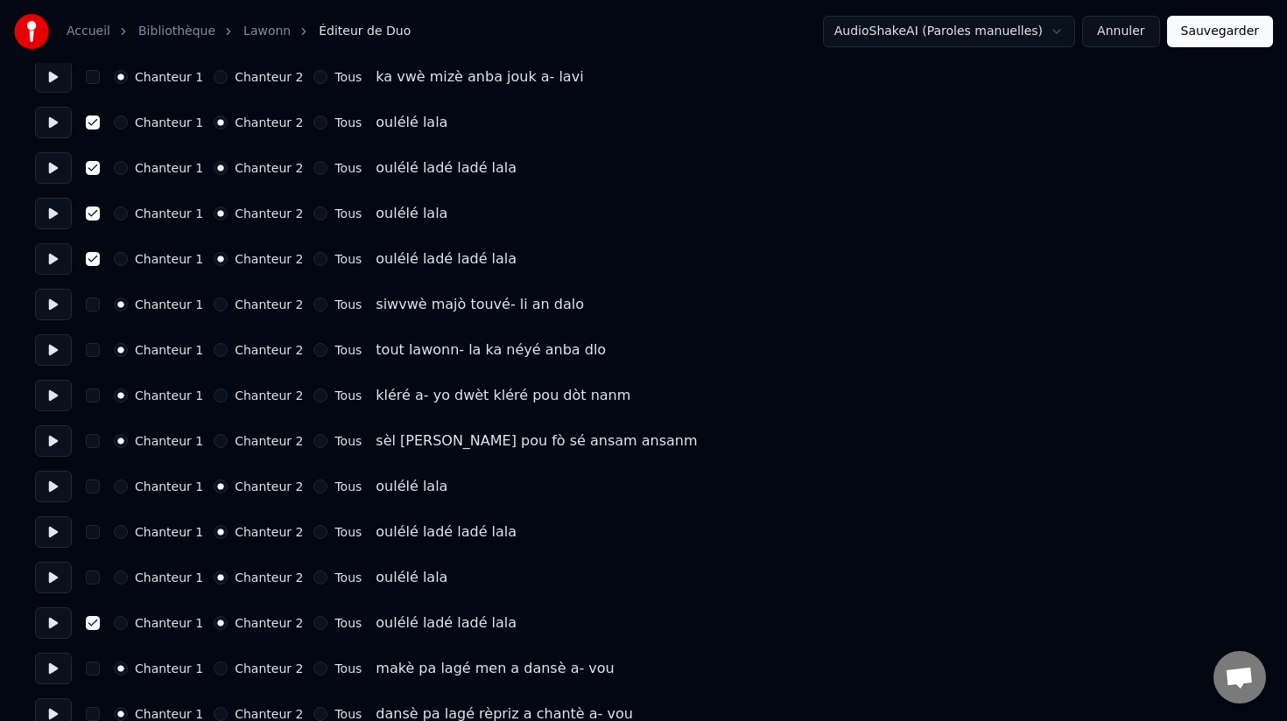
click at [95, 575] on button "button" at bounding box center [93, 578] width 14 height 14
click at [95, 533] on button "button" at bounding box center [93, 532] width 14 height 14
click at [94, 484] on button "button" at bounding box center [93, 487] width 14 height 14
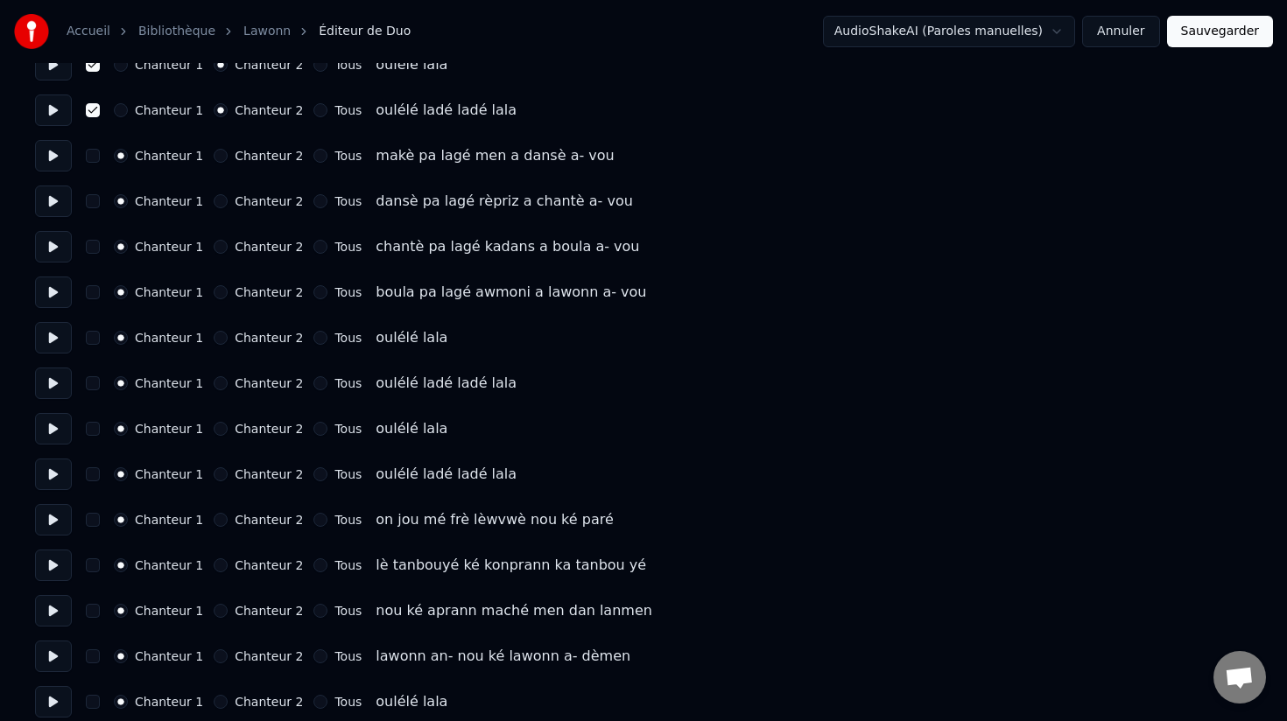
scroll to position [1538, 0]
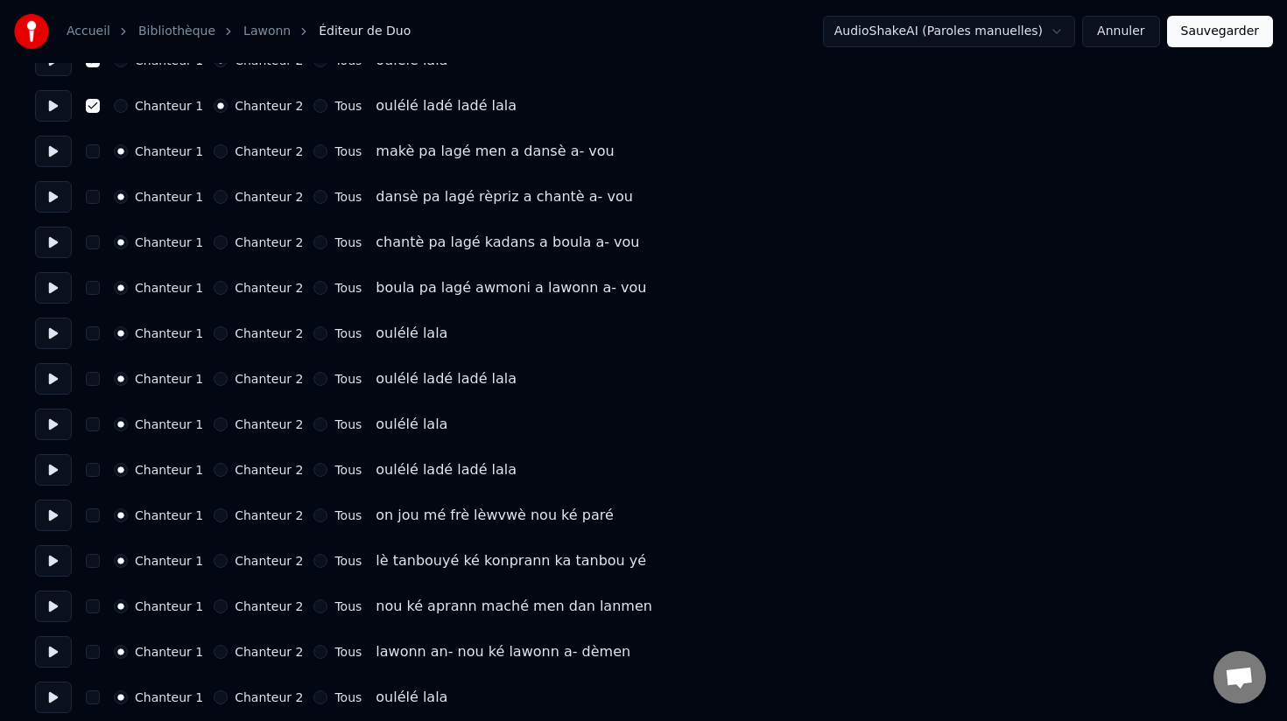
click at [214, 335] on button "Chanteur 2" at bounding box center [221, 334] width 14 height 14
click at [214, 382] on button "Chanteur 2" at bounding box center [221, 379] width 14 height 14
click at [214, 427] on button "Chanteur 2" at bounding box center [221, 425] width 14 height 14
click at [215, 473] on button "Chanteur 2" at bounding box center [221, 470] width 14 height 14
click at [87, 475] on button "button" at bounding box center [93, 470] width 14 height 14
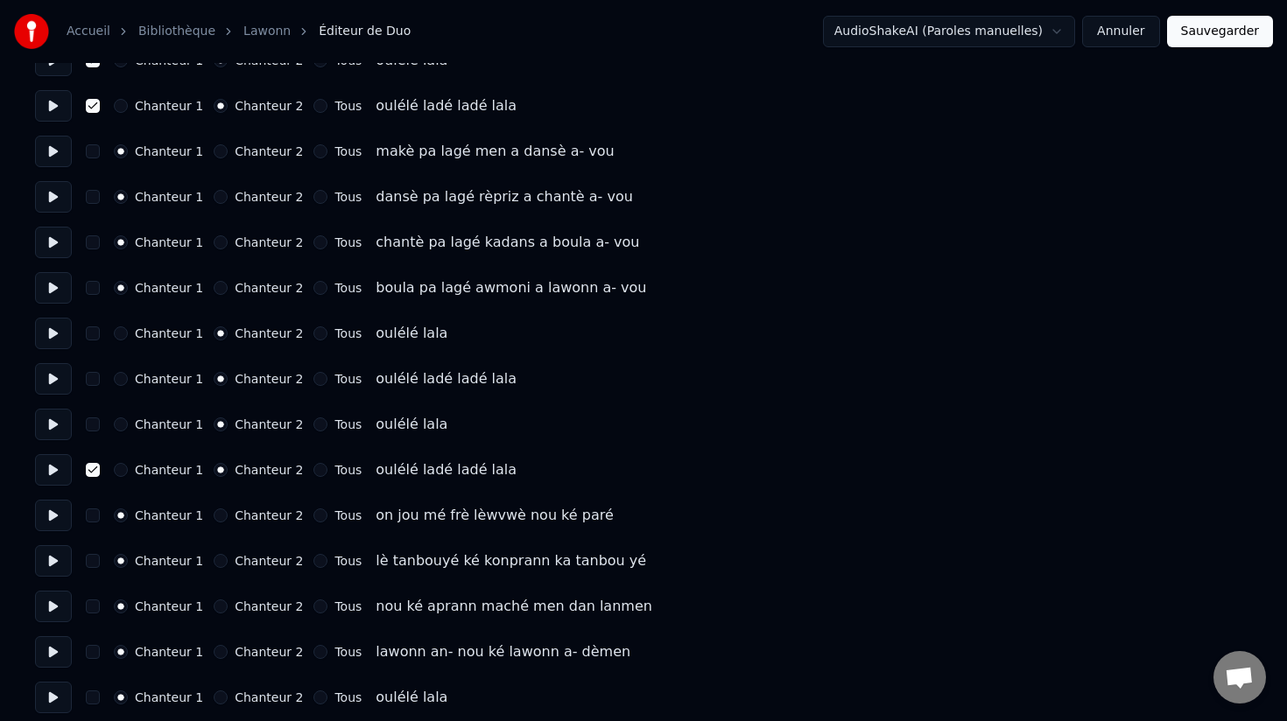
click at [92, 416] on div "Chanteur 1 Chanteur 2 Tous oulélé lala" at bounding box center [643, 425] width 1217 height 32
click at [91, 421] on button "button" at bounding box center [93, 425] width 14 height 14
click at [91, 387] on div "Chanteur 1 Chanteur 2 Tous oulélé ladé ladé lala" at bounding box center [643, 379] width 1217 height 32
click at [94, 376] on button "button" at bounding box center [93, 379] width 14 height 14
click at [94, 335] on button "button" at bounding box center [93, 334] width 14 height 14
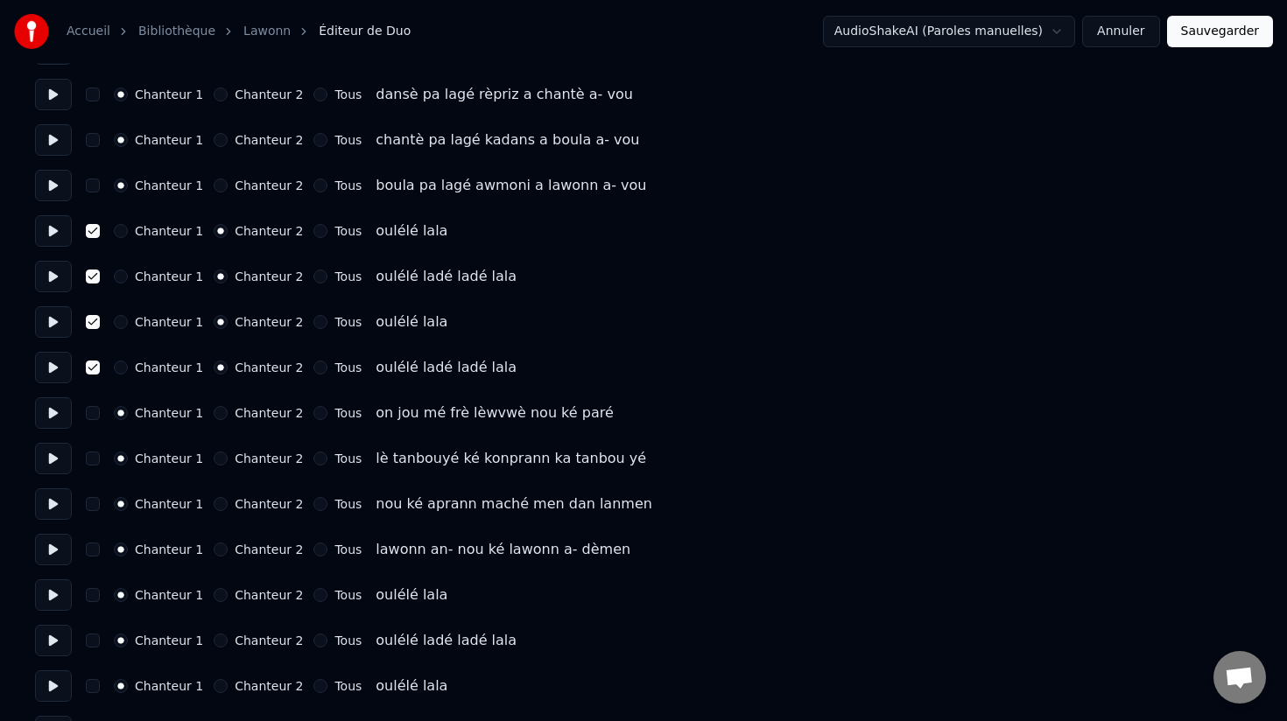
scroll to position [1684, 0]
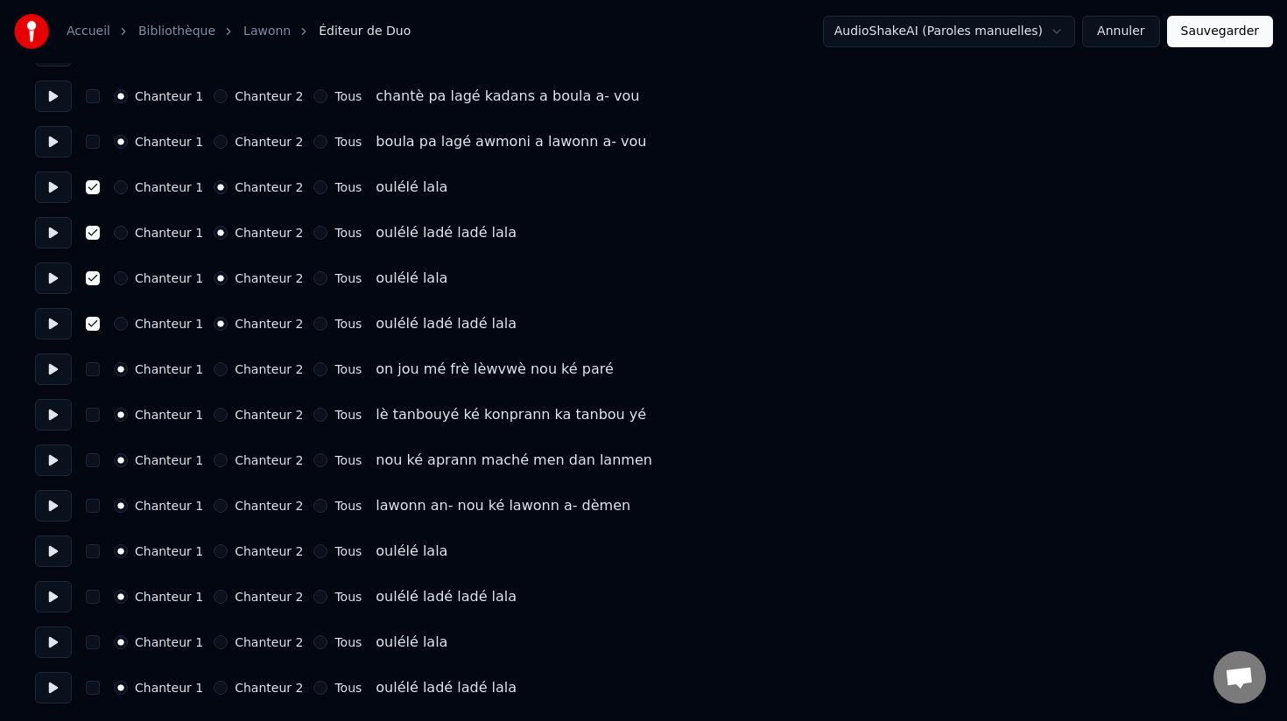
click at [215, 552] on button "Chanteur 2" at bounding box center [221, 551] width 14 height 14
click at [219, 603] on div "Chanteur 2" at bounding box center [258, 597] width 89 height 14
click at [217, 598] on button "Chanteur 2" at bounding box center [221, 597] width 14 height 14
click at [216, 643] on button "Chanteur 2" at bounding box center [221, 643] width 14 height 14
click at [215, 686] on button "Chanteur 2" at bounding box center [221, 688] width 14 height 14
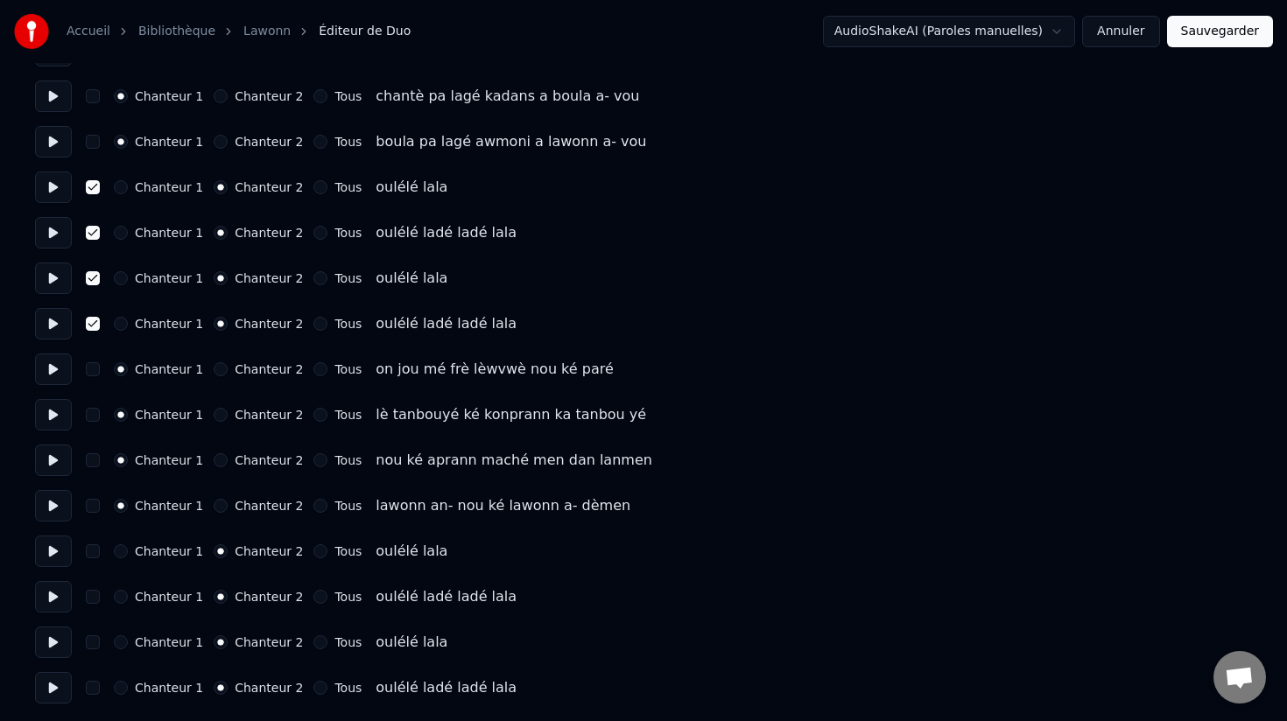
click at [91, 690] on button "button" at bounding box center [93, 688] width 14 height 14
click at [95, 637] on button "button" at bounding box center [93, 643] width 14 height 14
click at [95, 590] on button "button" at bounding box center [93, 597] width 14 height 14
click at [93, 551] on button "button" at bounding box center [93, 551] width 14 height 14
click at [1209, 35] on button "Sauvegarder" at bounding box center [1220, 32] width 106 height 32
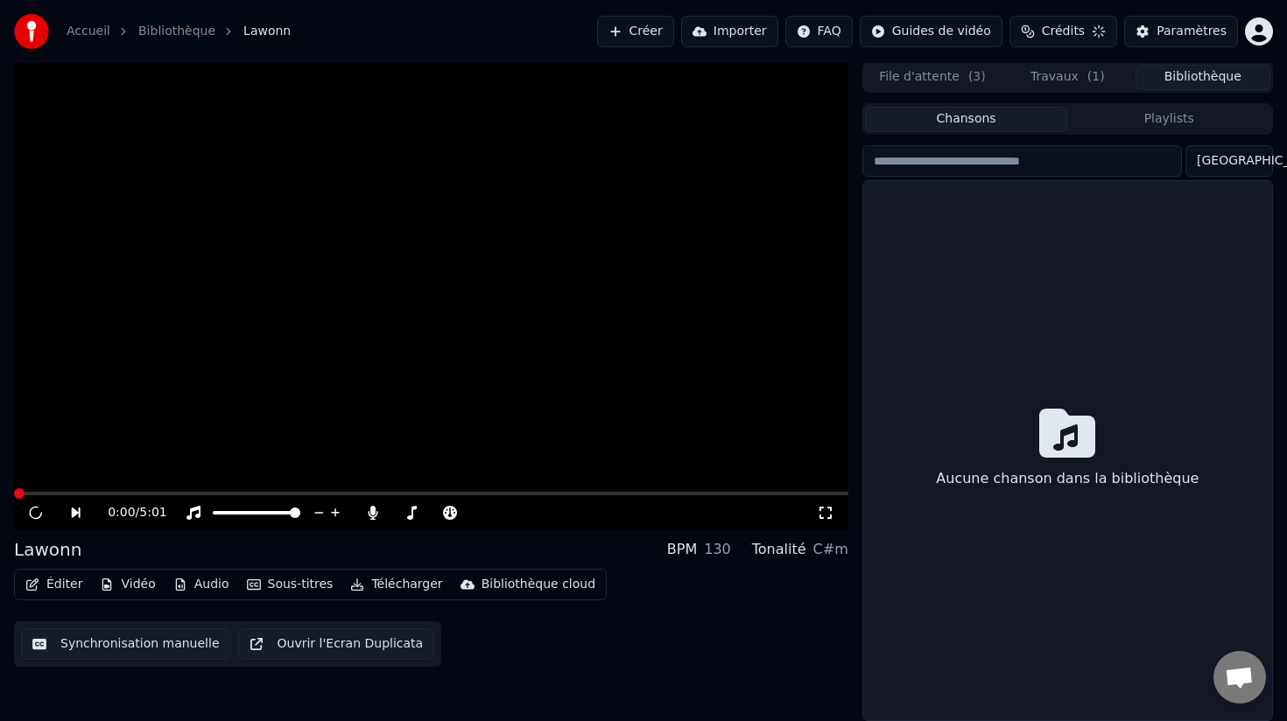
scroll to position [2, 0]
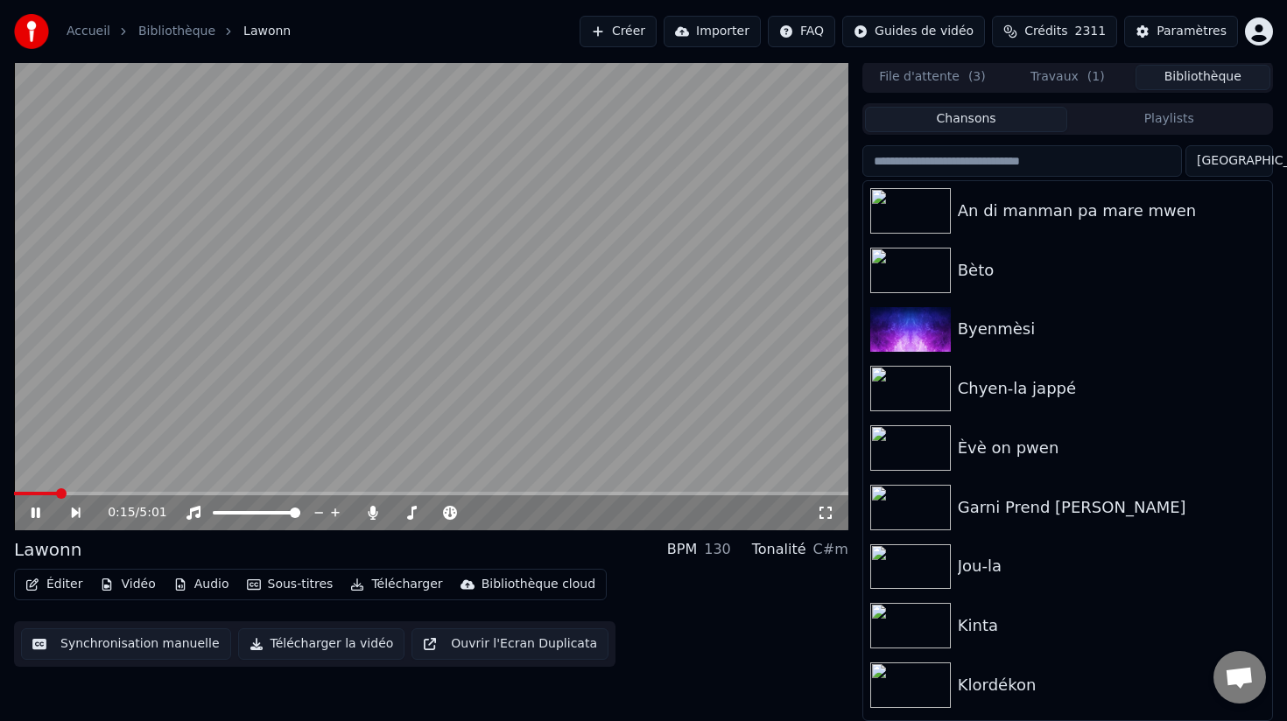
click at [324, 649] on button "Télécharger la vidéo" at bounding box center [321, 645] width 167 height 32
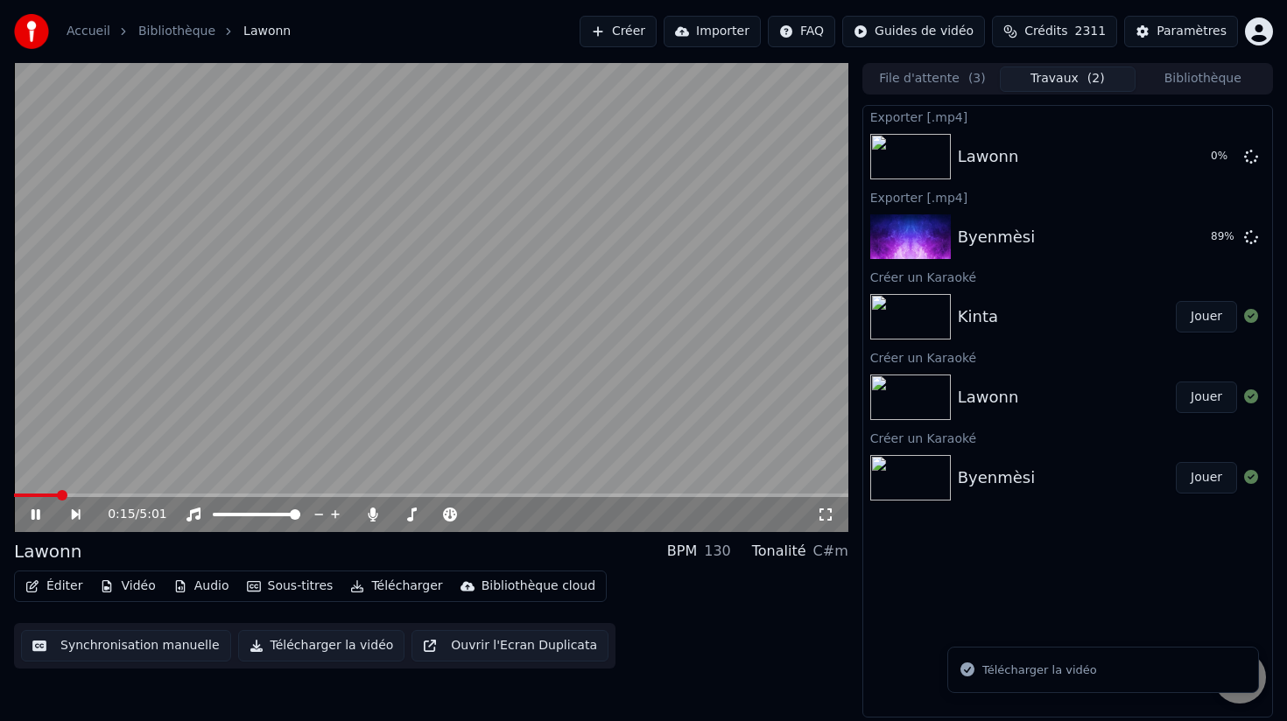
scroll to position [0, 0]
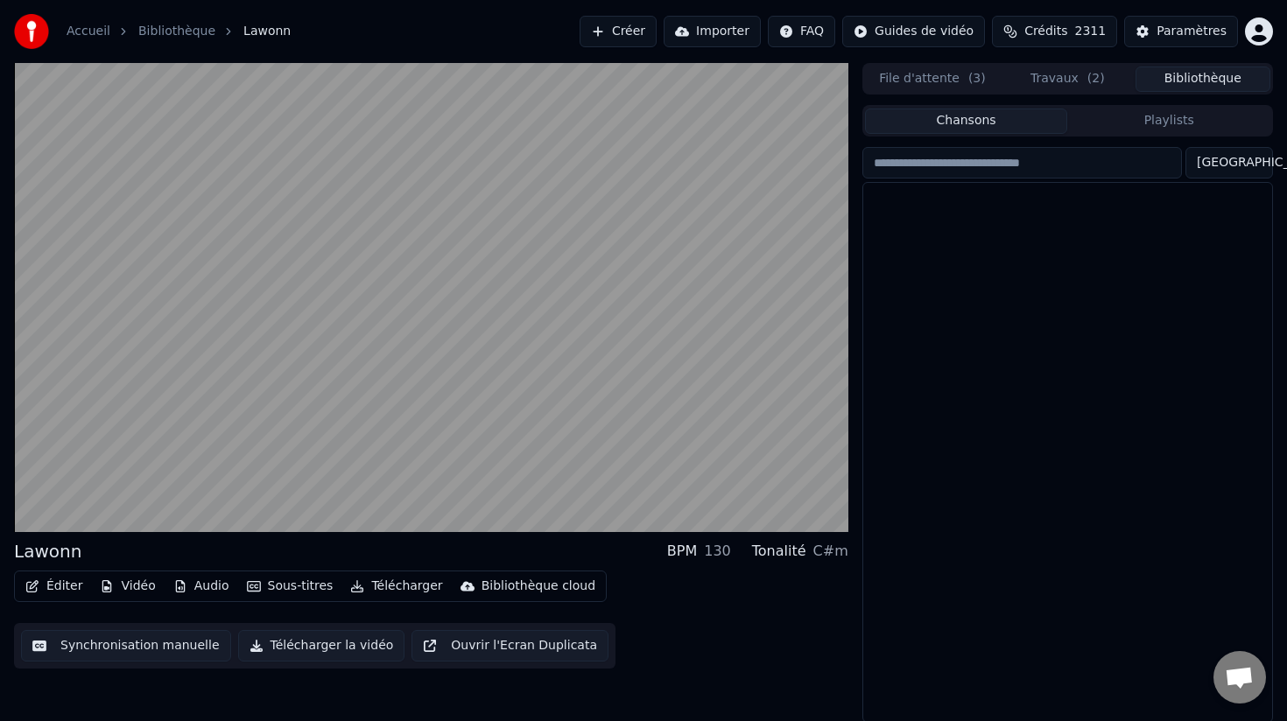
click at [1191, 74] on button "Bibliothèque" at bounding box center [1202, 79] width 135 height 25
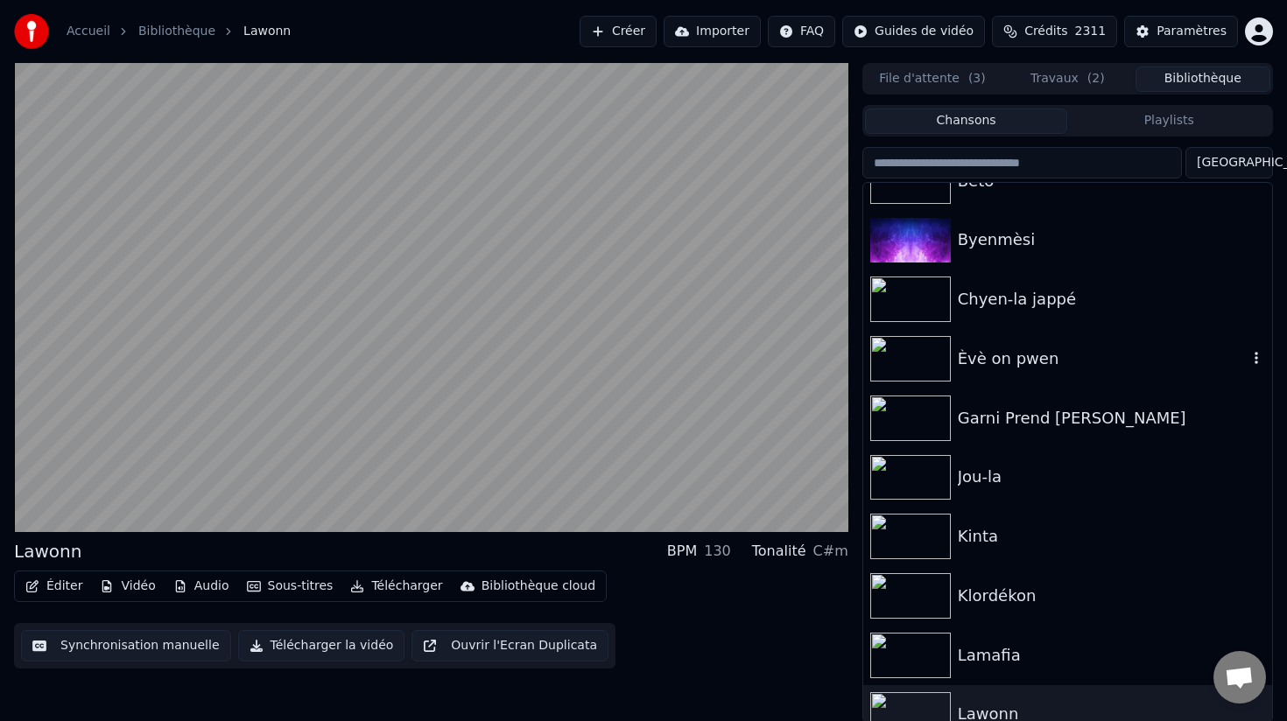
scroll to position [123, 0]
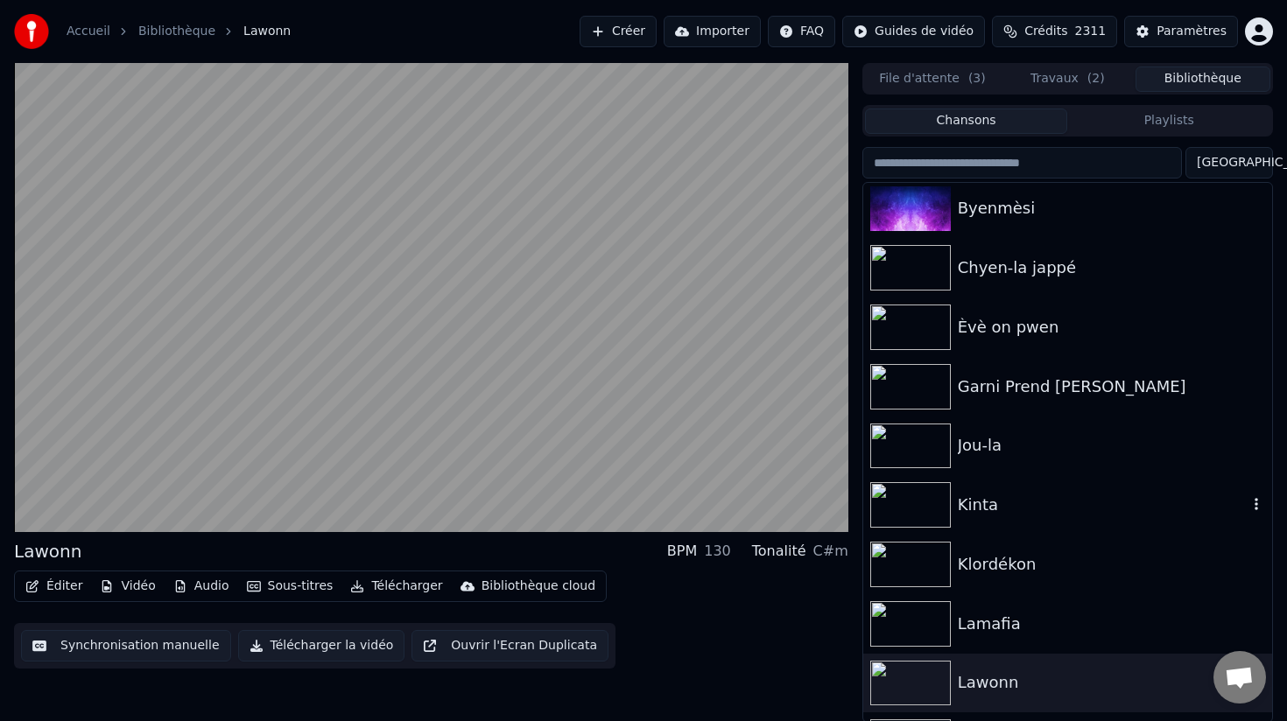
click at [898, 506] on img at bounding box center [910, 505] width 81 height 46
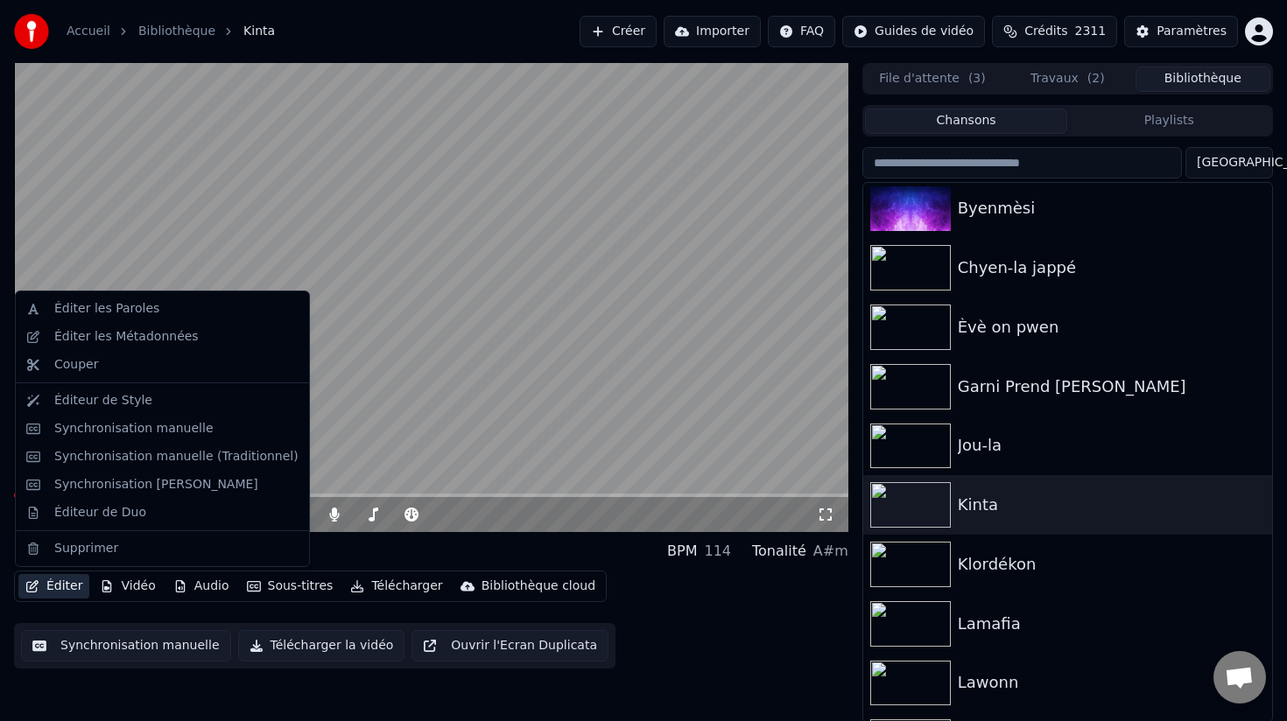
click at [50, 587] on button "Éditer" at bounding box center [53, 586] width 71 height 25
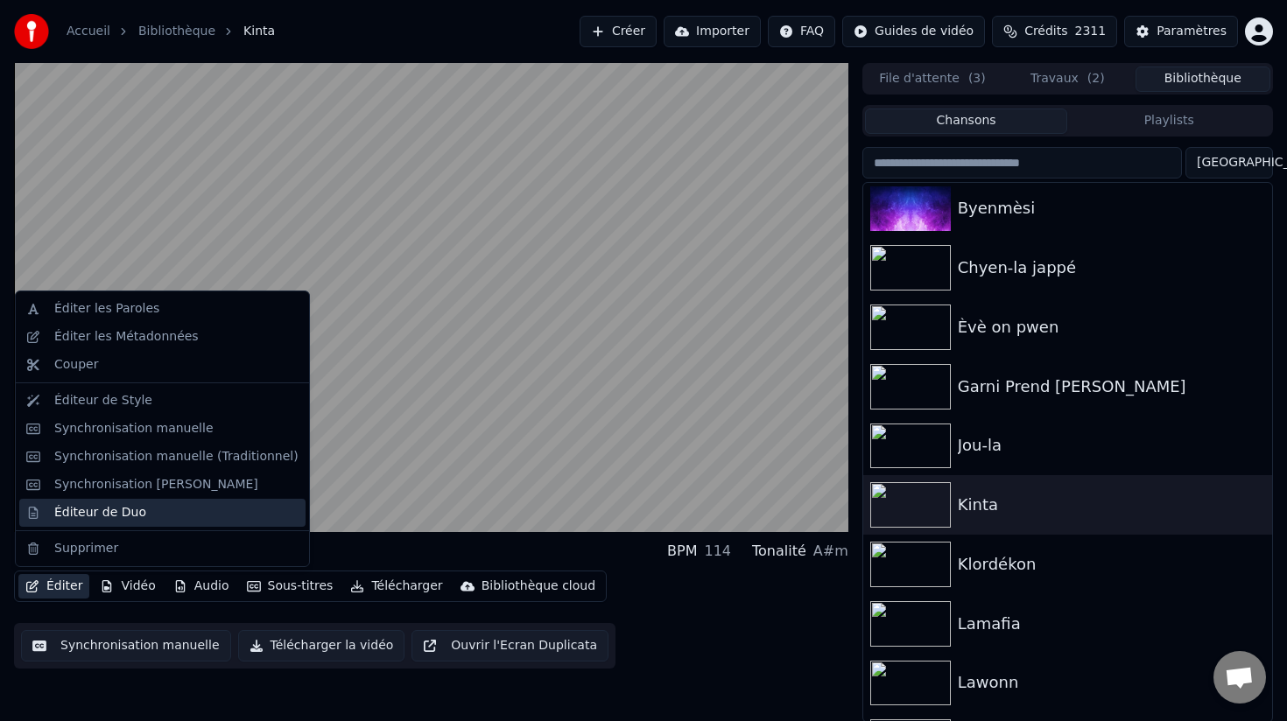
click at [131, 512] on div "Éditeur de Duo" at bounding box center [100, 513] width 92 height 18
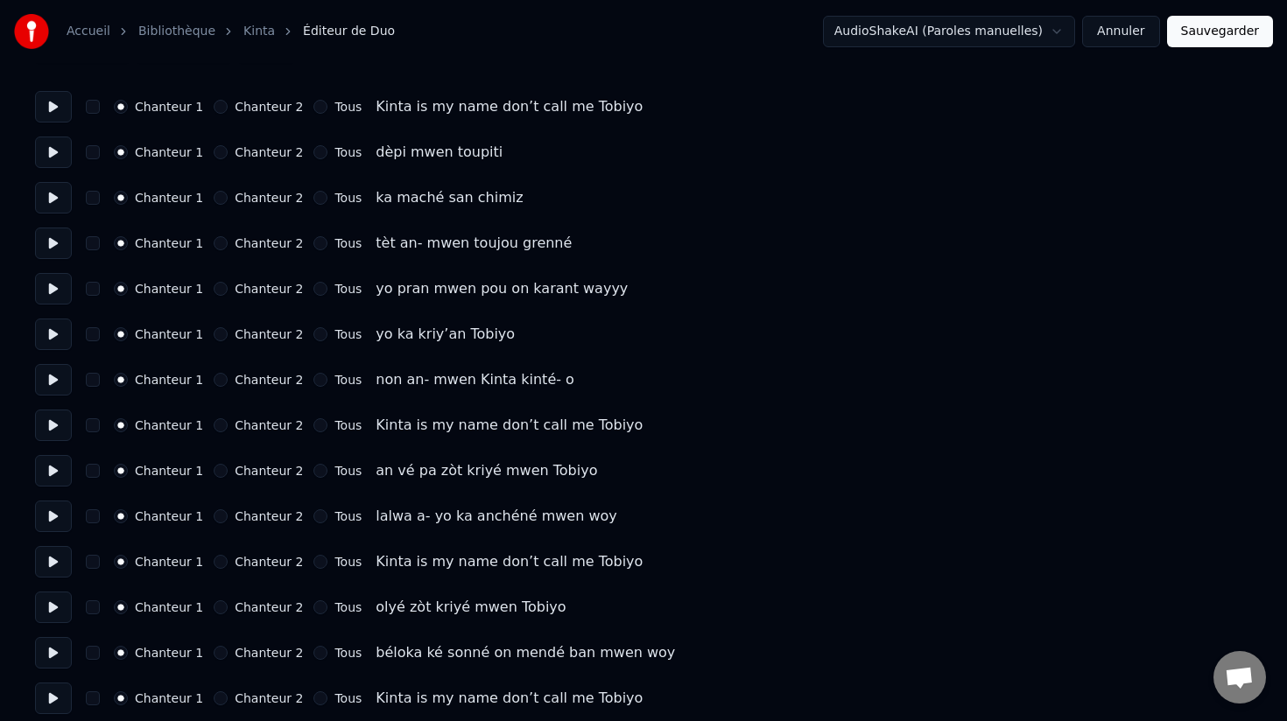
scroll to position [135, 0]
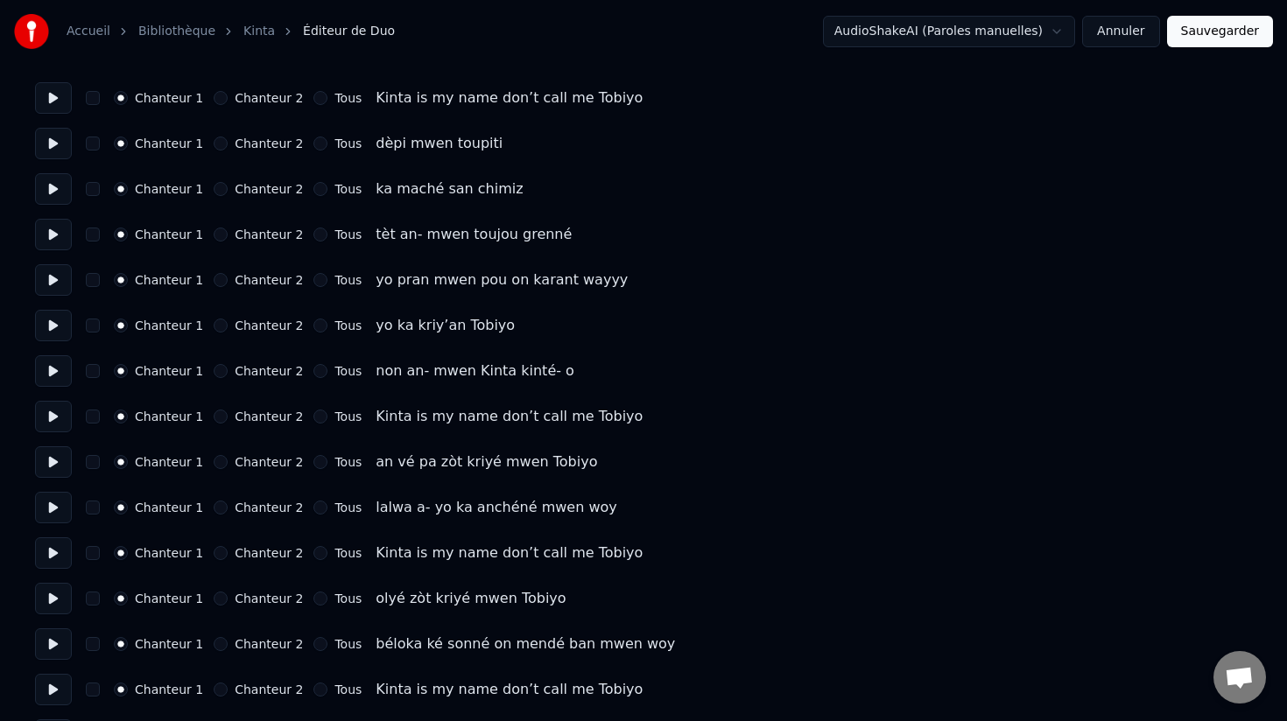
click at [53, 422] on button at bounding box center [53, 417] width 37 height 32
click at [92, 418] on button "button" at bounding box center [93, 417] width 14 height 14
click at [214, 415] on button "Chanteur 2" at bounding box center [221, 417] width 14 height 14
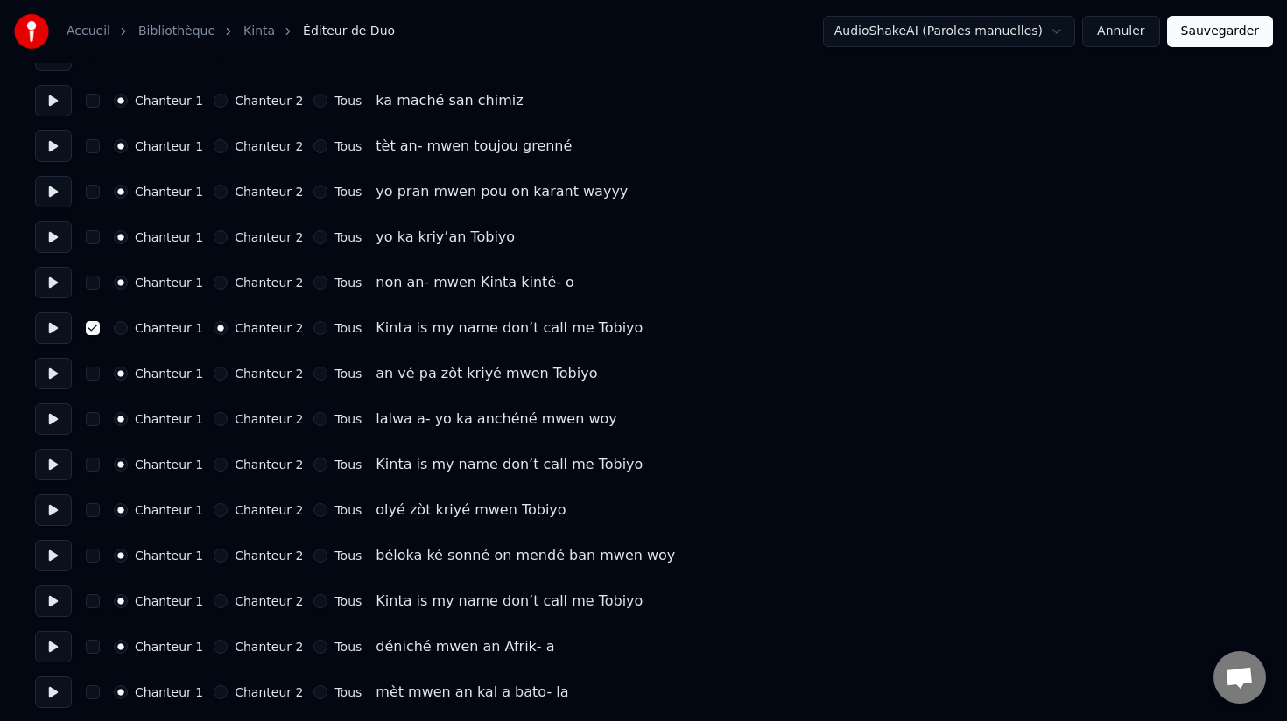
scroll to position [224, 0]
click at [214, 465] on button "Chanteur 2" at bounding box center [221, 464] width 14 height 14
click at [93, 464] on button "button" at bounding box center [93, 464] width 14 height 14
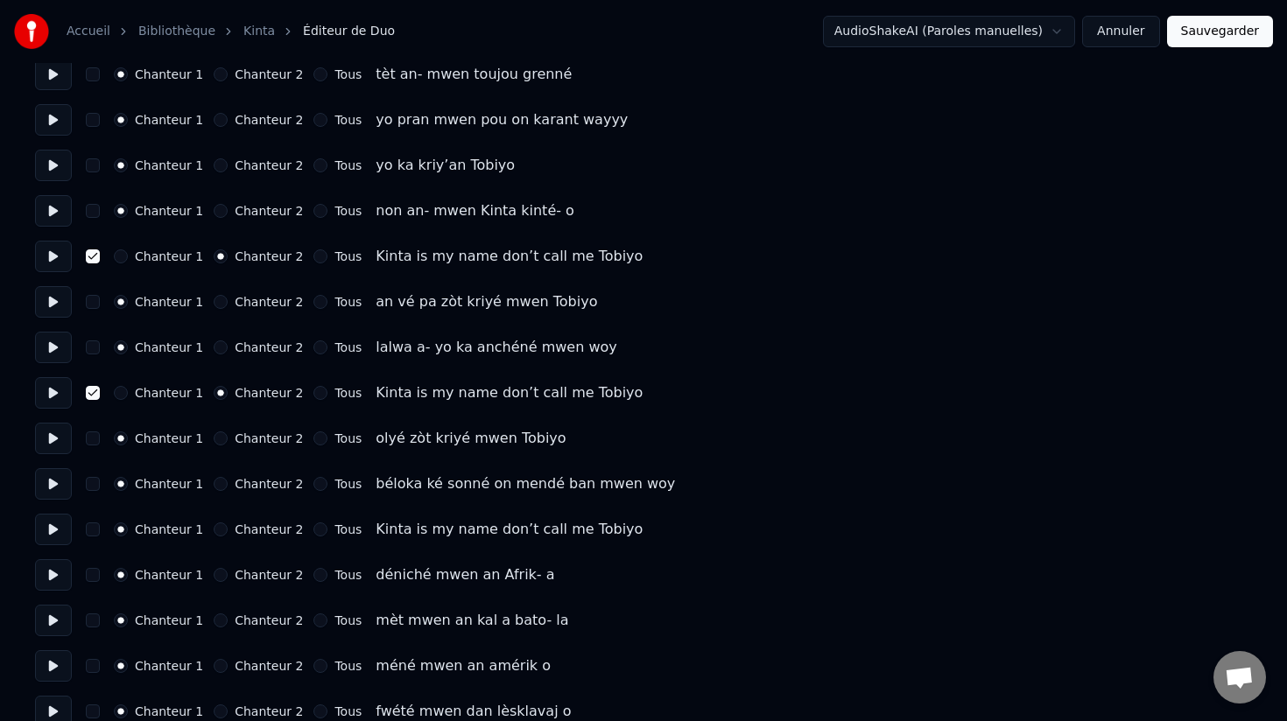
scroll to position [307, 0]
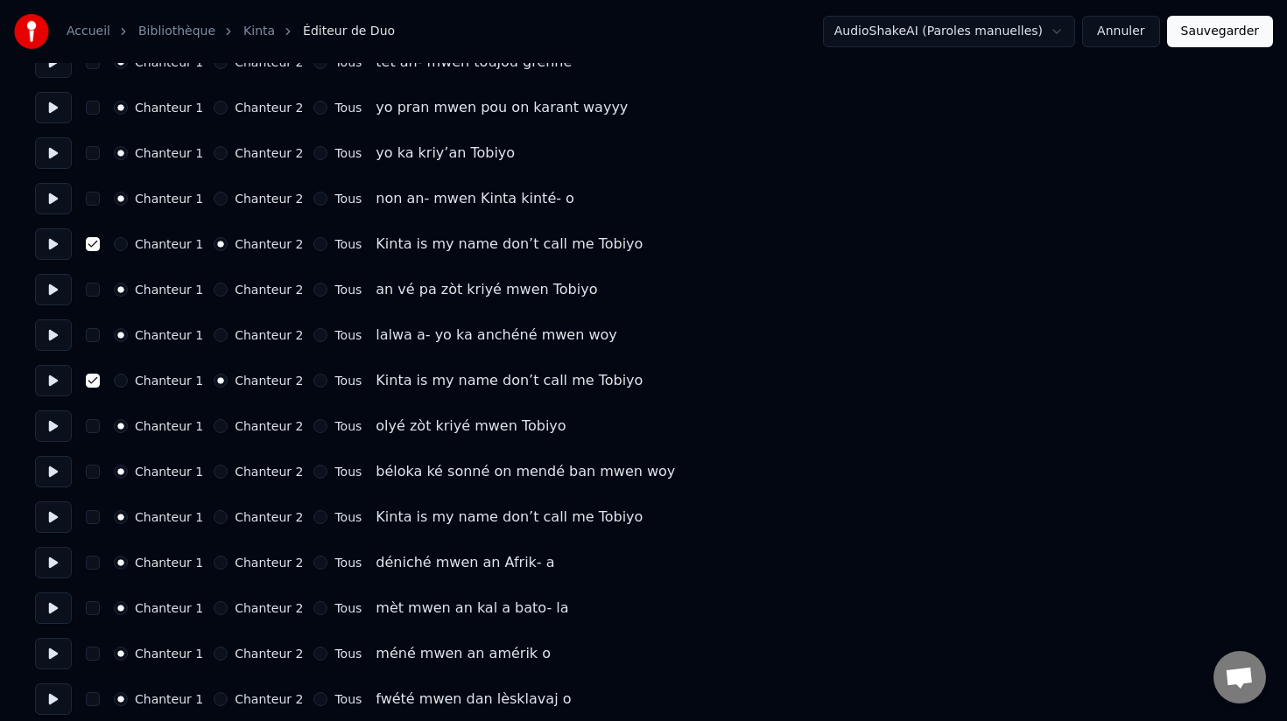
click at [214, 523] on button "Chanteur 2" at bounding box center [221, 517] width 14 height 14
click at [92, 520] on button "button" at bounding box center [93, 517] width 14 height 14
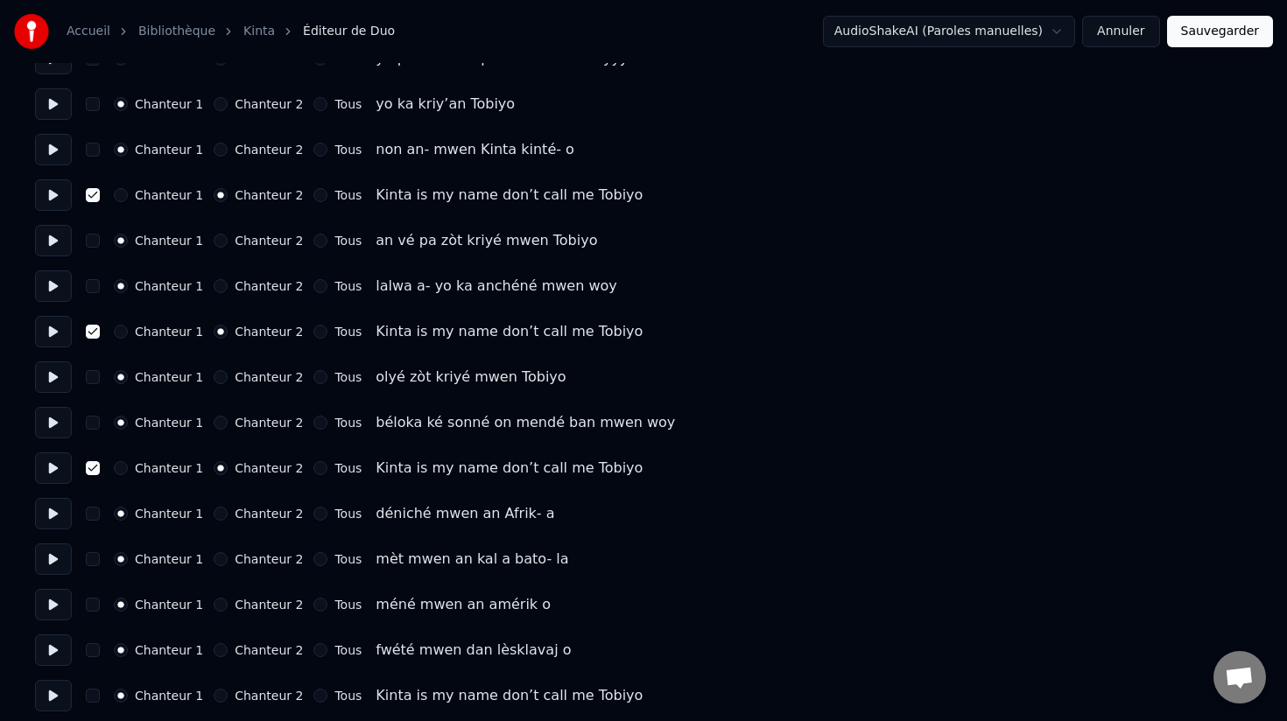
scroll to position [357, 0]
click at [55, 467] on button at bounding box center [53, 468] width 37 height 32
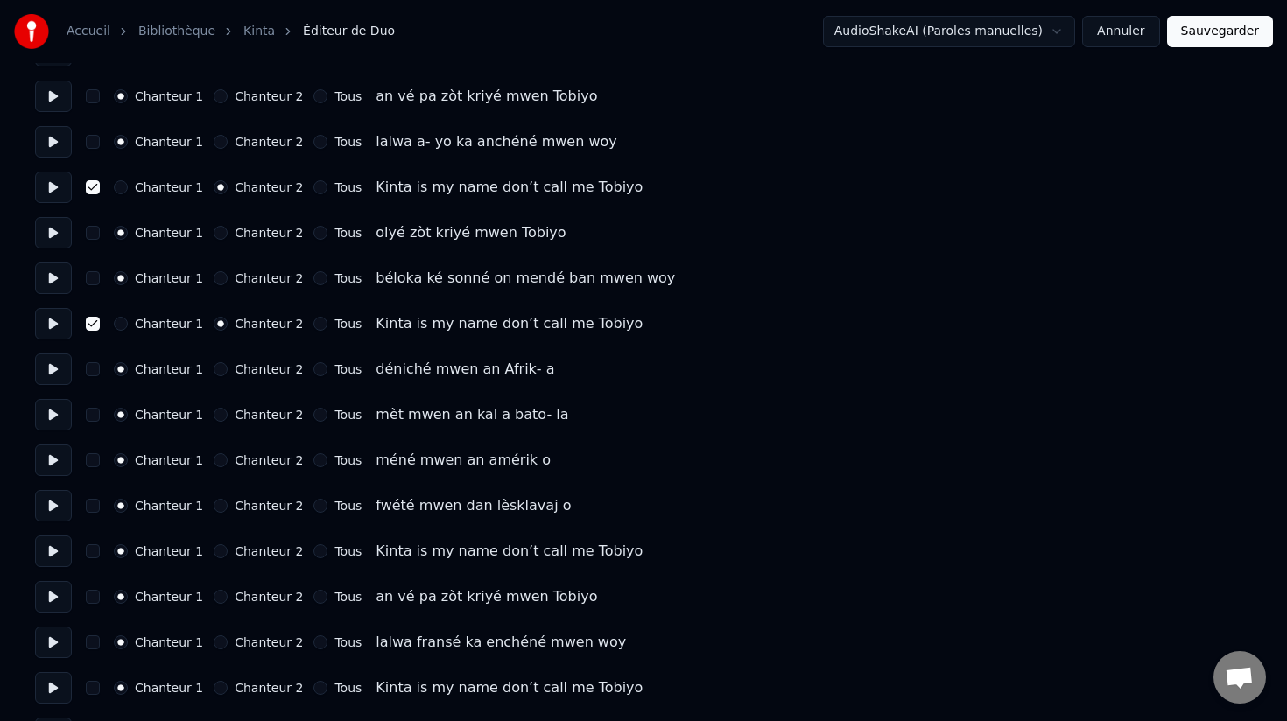
scroll to position [514, 0]
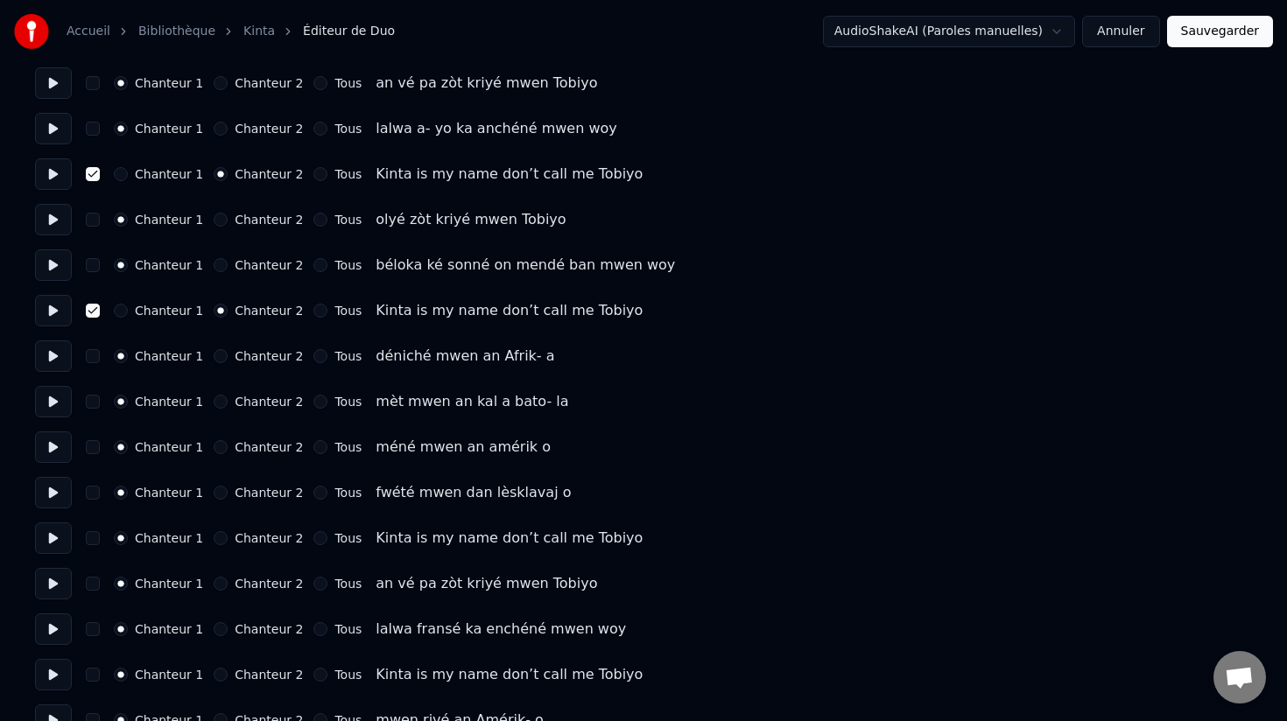
click at [214, 540] on button "Chanteur 2" at bounding box center [221, 538] width 14 height 14
click at [94, 543] on button "button" at bounding box center [93, 538] width 14 height 14
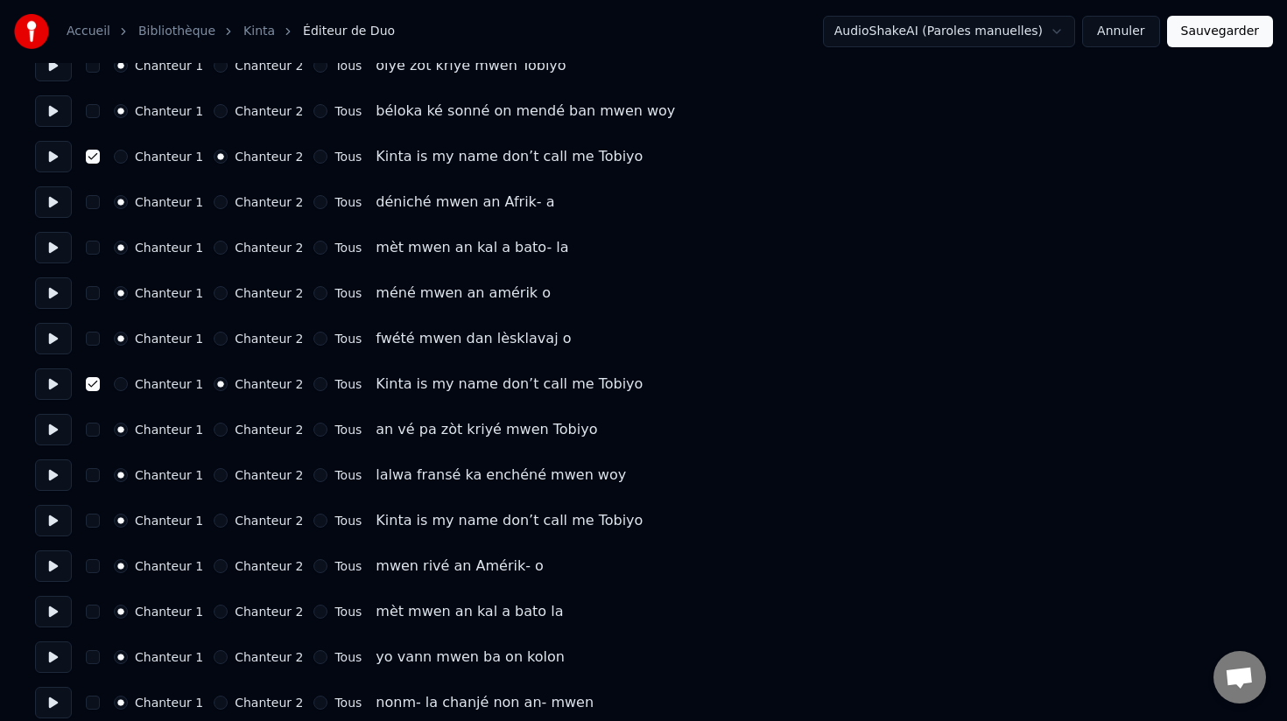
scroll to position [671, 0]
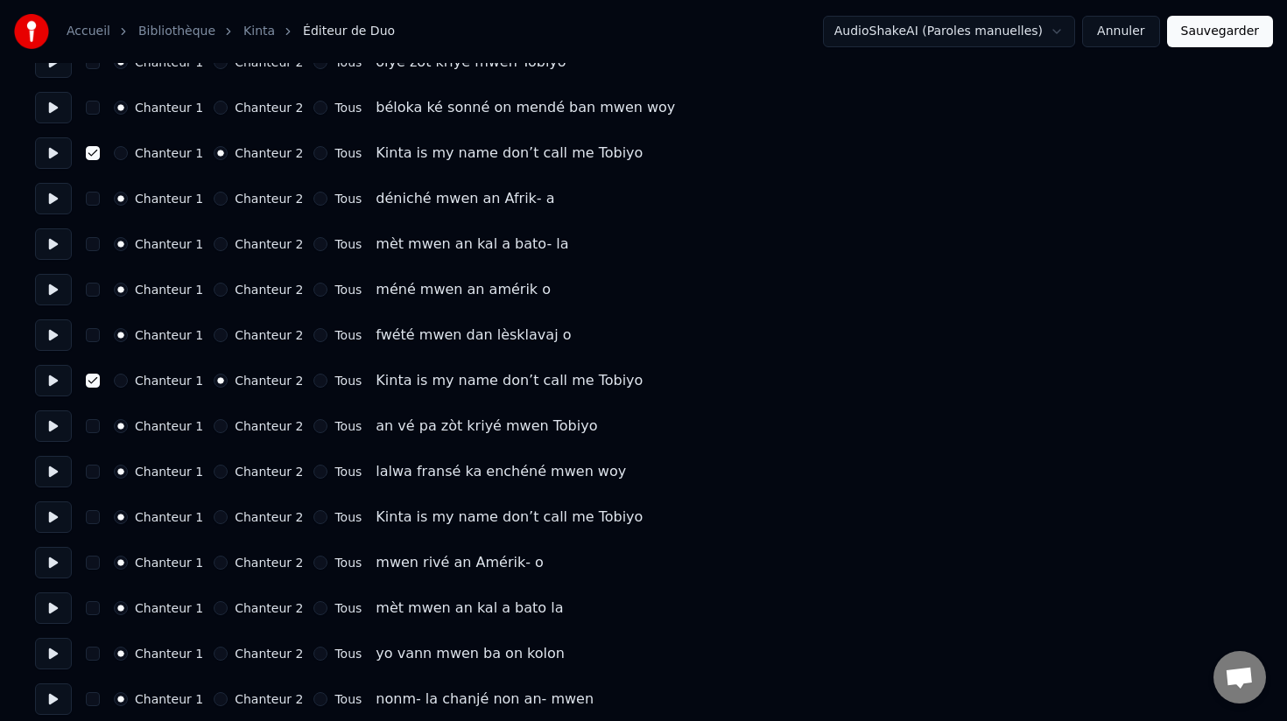
click at [216, 516] on button "Chanteur 2" at bounding box center [221, 517] width 14 height 14
click at [90, 520] on button "button" at bounding box center [93, 517] width 14 height 14
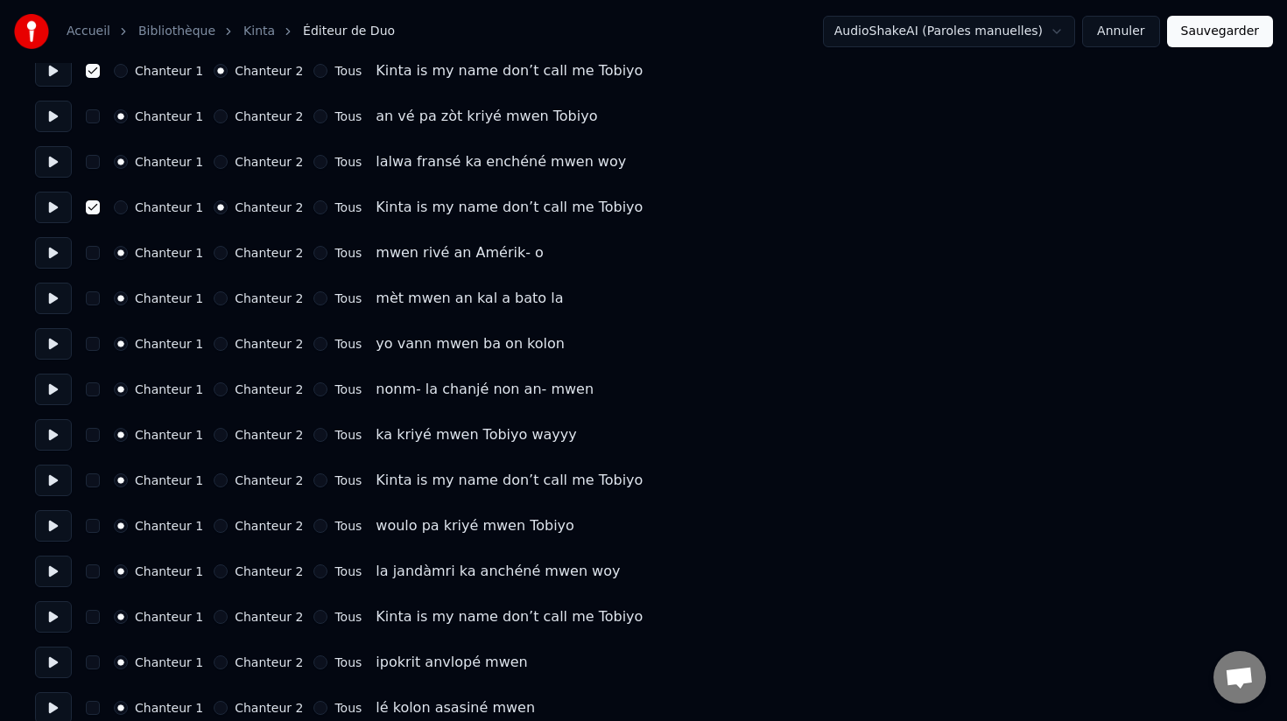
scroll to position [983, 0]
click at [214, 481] on button "Chanteur 2" at bounding box center [221, 479] width 14 height 14
click at [94, 483] on button "button" at bounding box center [93, 479] width 14 height 14
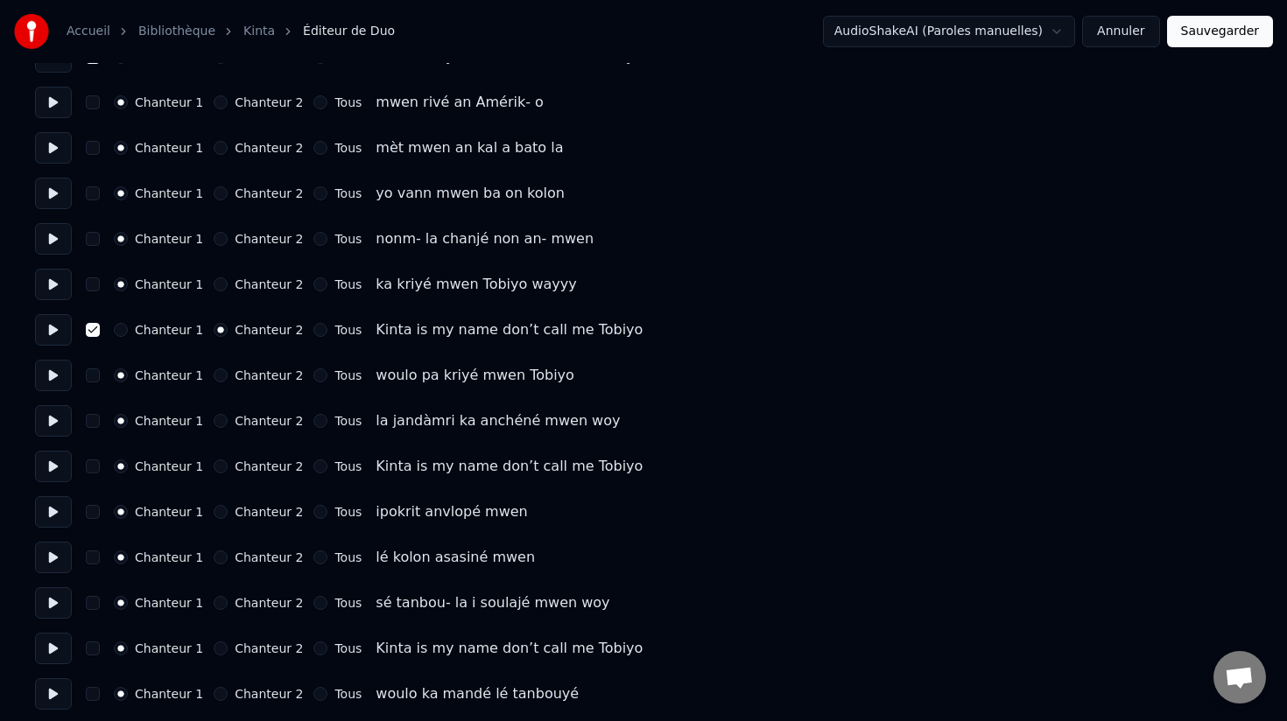
scroll to position [1136, 0]
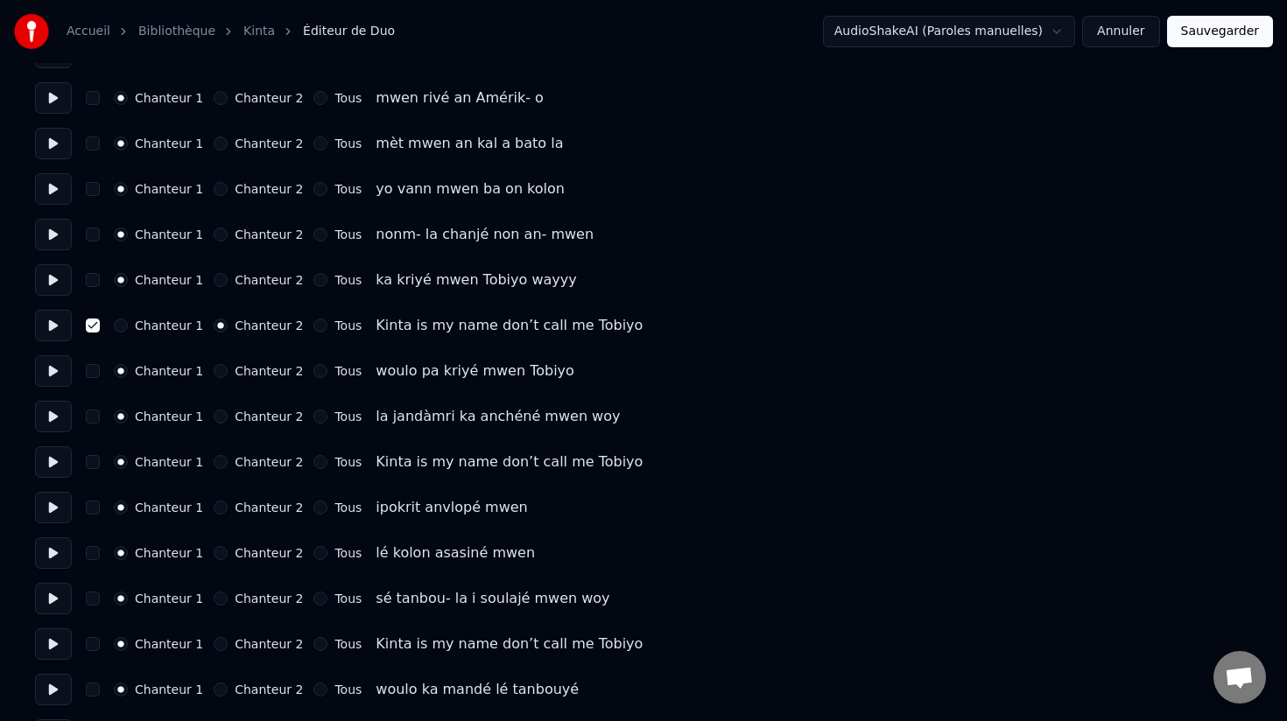
click at [216, 466] on button "Chanteur 2" at bounding box center [221, 462] width 14 height 14
click at [91, 462] on button "button" at bounding box center [93, 462] width 14 height 14
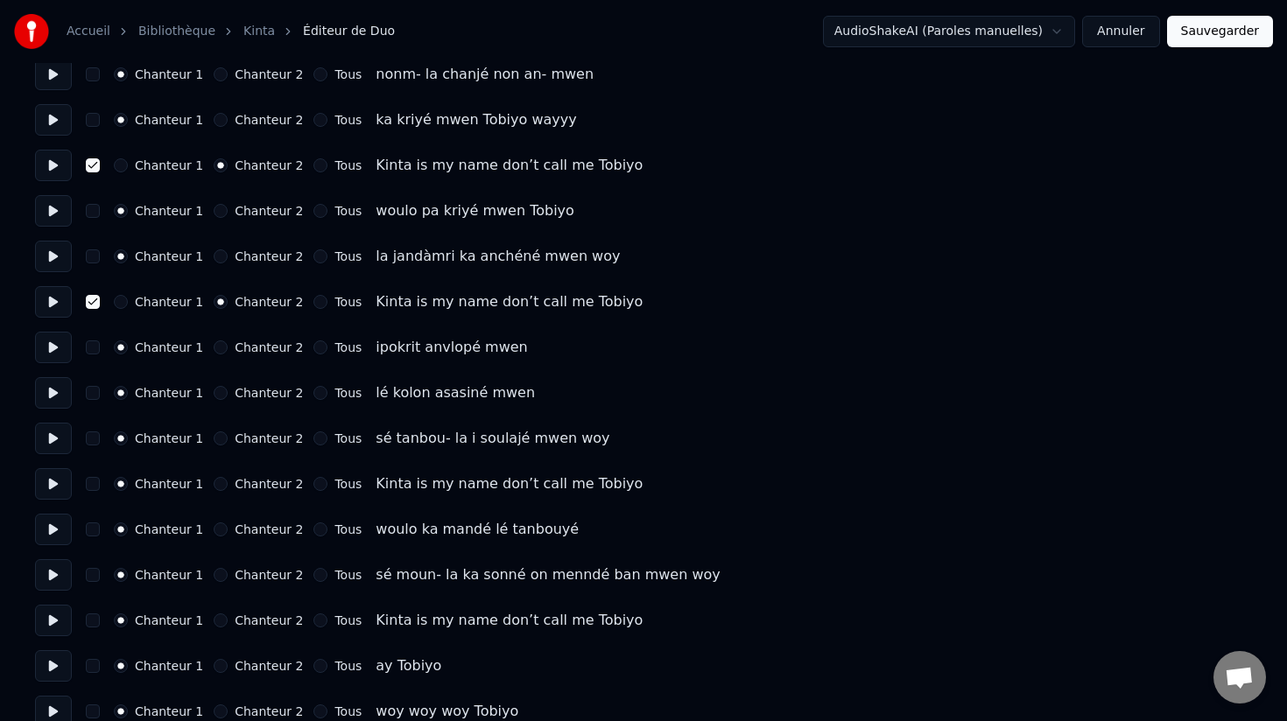
scroll to position [1297, 0]
click at [214, 478] on button "Chanteur 2" at bounding box center [221, 483] width 14 height 14
click at [92, 483] on button "button" at bounding box center [93, 483] width 14 height 14
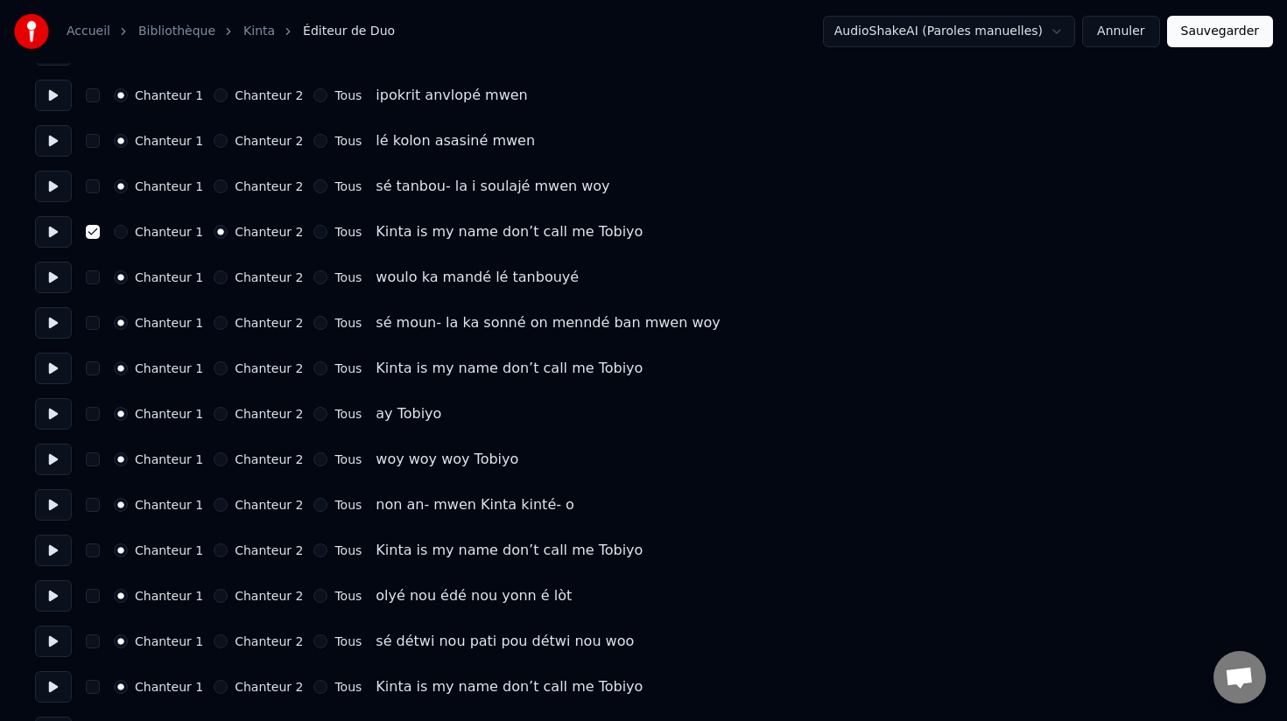
scroll to position [1551, 0]
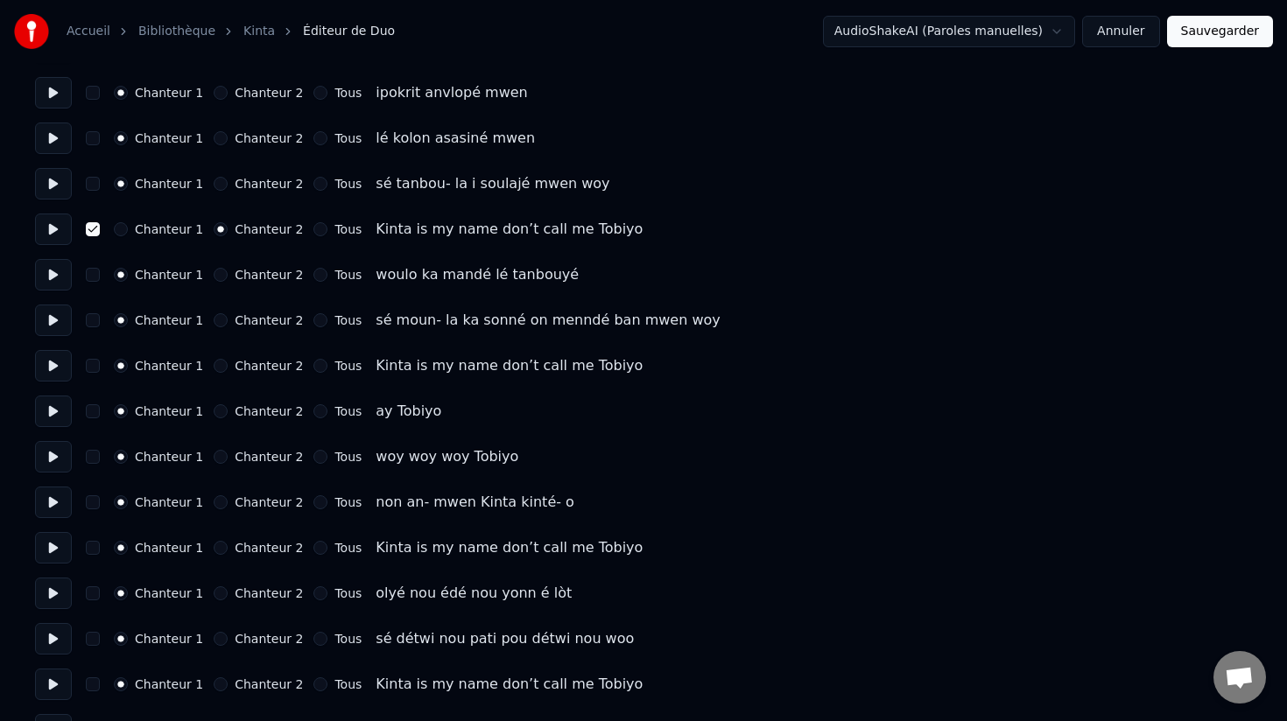
click at [95, 367] on button "button" at bounding box center [93, 366] width 14 height 14
click at [214, 372] on div "Chanteur 2" at bounding box center [258, 366] width 89 height 14
click at [214, 369] on button "Chanteur 2" at bounding box center [221, 366] width 14 height 14
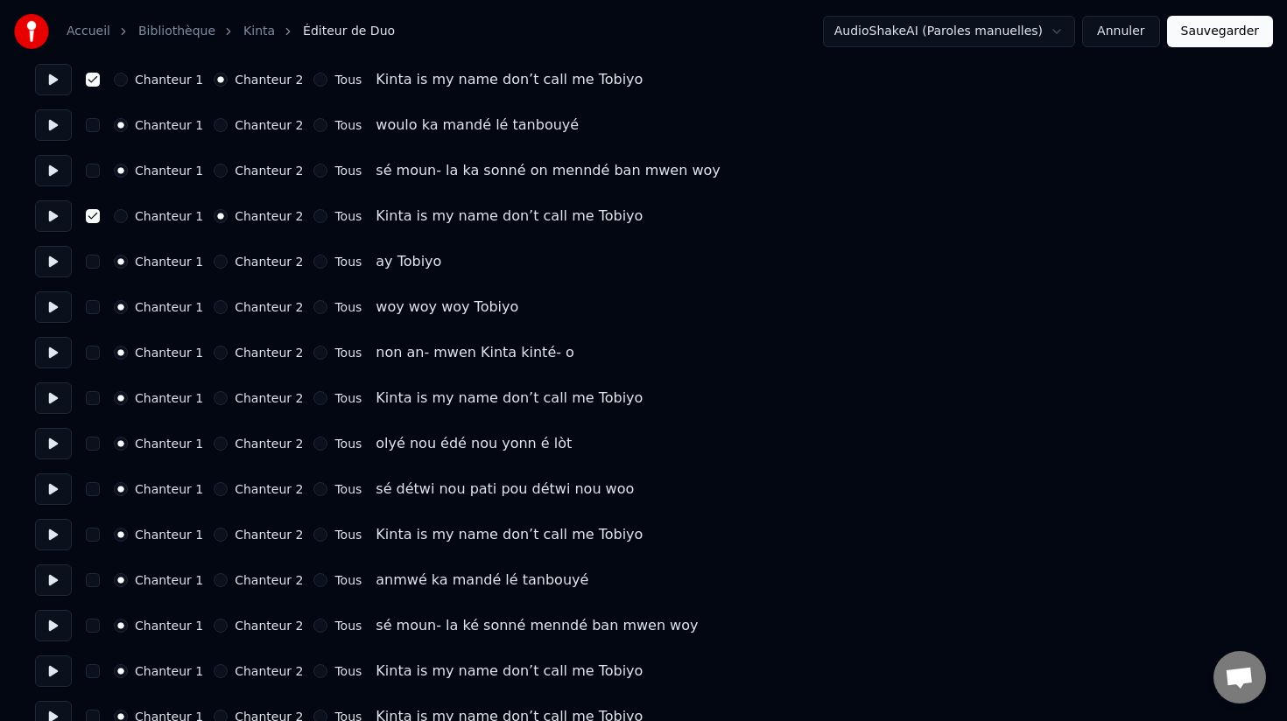
scroll to position [1709, 0]
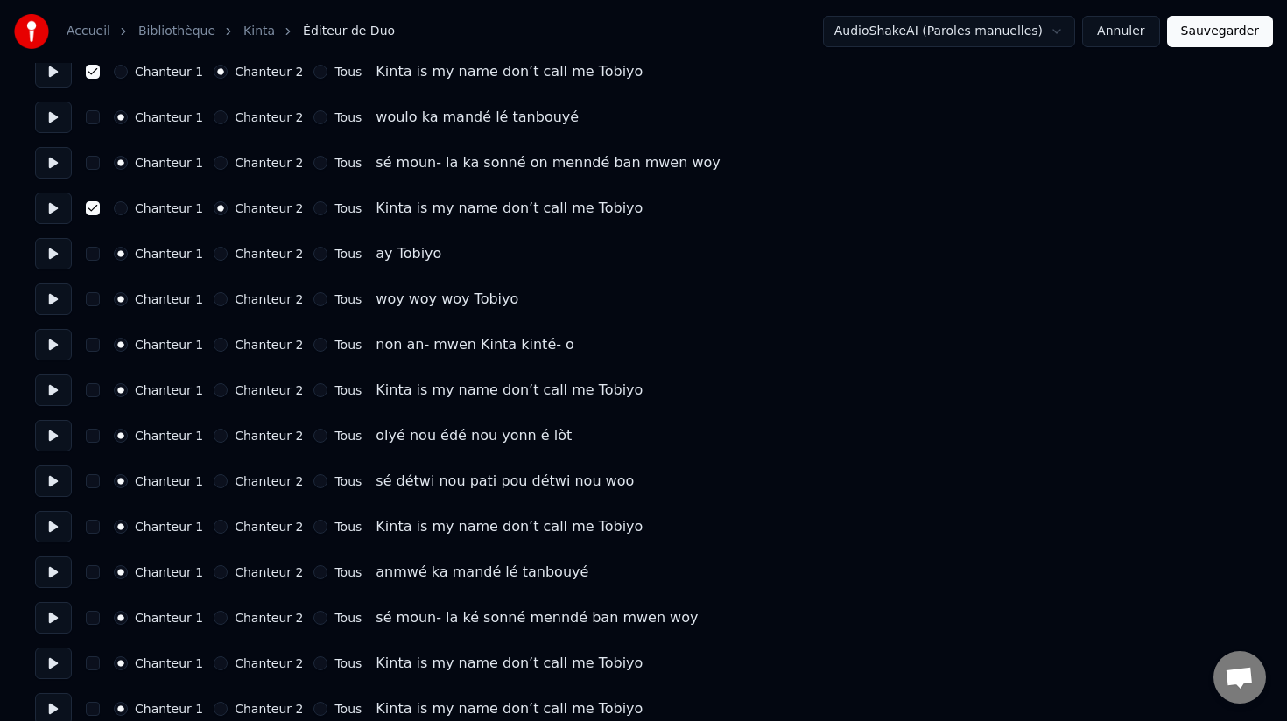
click at [215, 389] on button "Chanteur 2" at bounding box center [221, 390] width 14 height 14
click at [95, 389] on button "button" at bounding box center [93, 390] width 14 height 14
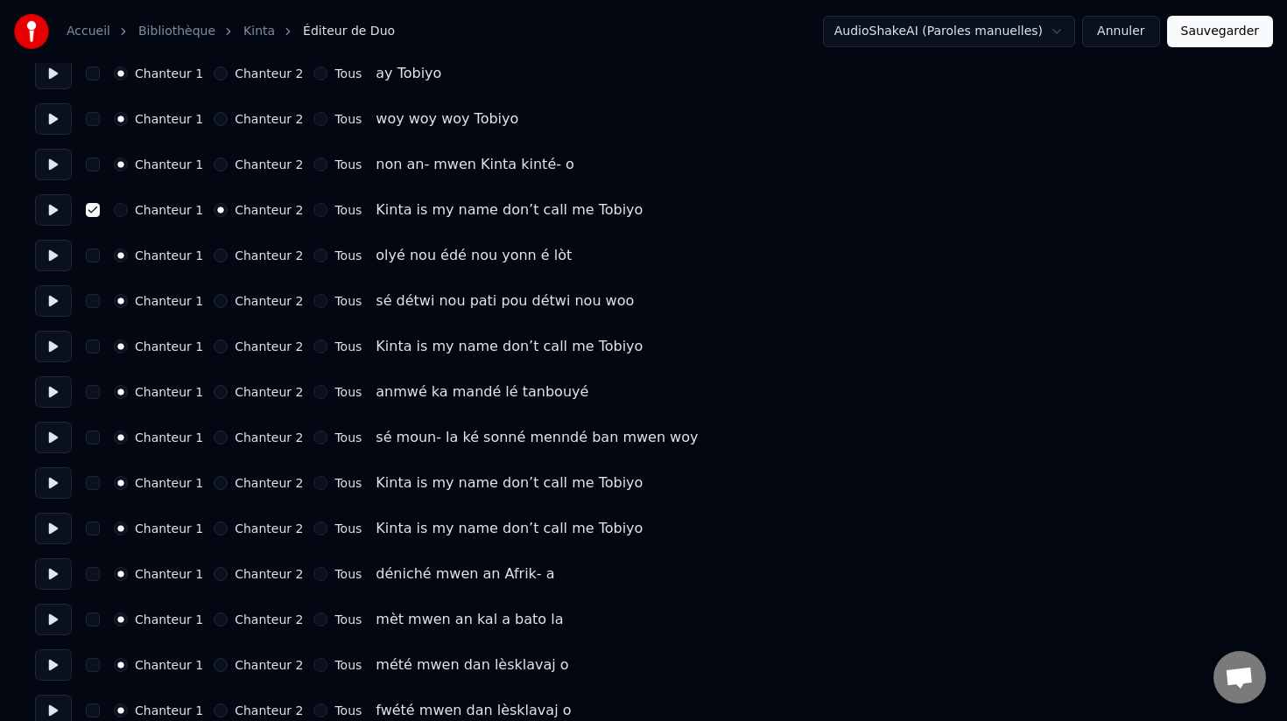
scroll to position [1891, 0]
click at [214, 346] on button "Chanteur 2" at bounding box center [221, 345] width 14 height 14
click at [88, 344] on button "button" at bounding box center [93, 345] width 14 height 14
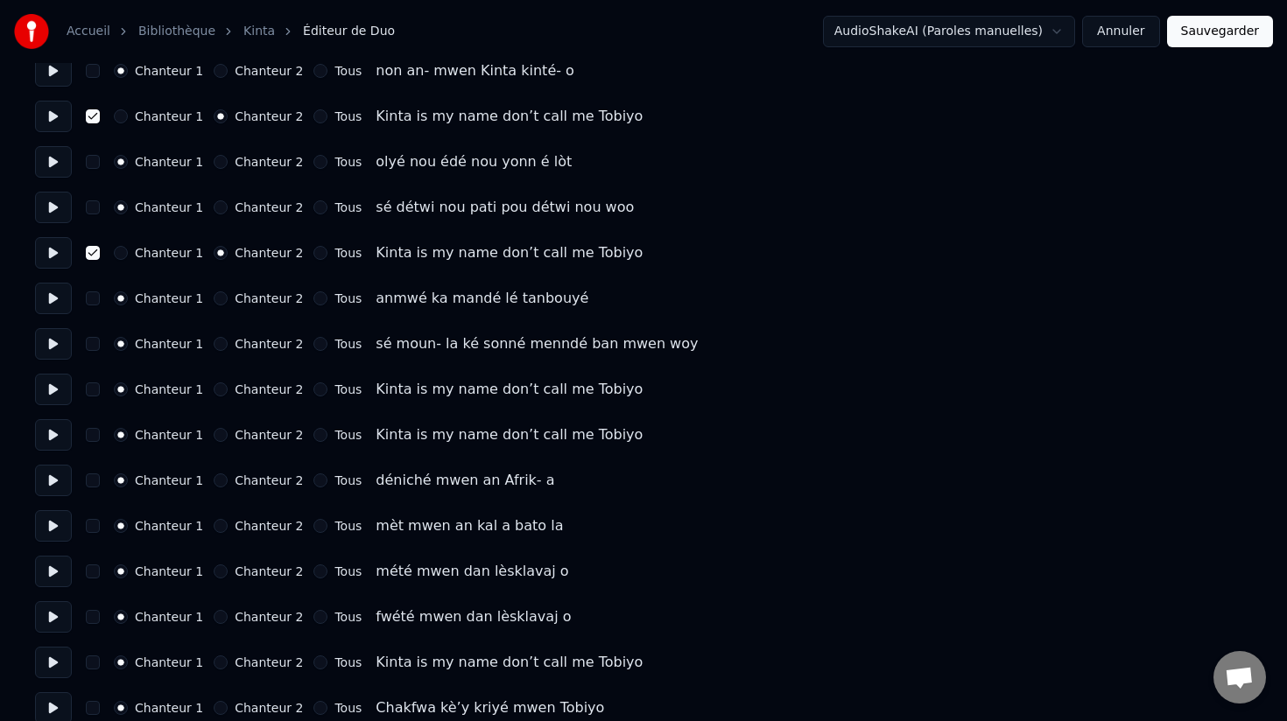
scroll to position [1984, 0]
click at [53, 391] on button at bounding box center [53, 389] width 37 height 32
click at [89, 390] on button "button" at bounding box center [93, 389] width 14 height 14
click at [214, 388] on button "Chanteur 2" at bounding box center [221, 389] width 14 height 14
click at [54, 433] on button at bounding box center [53, 434] width 37 height 32
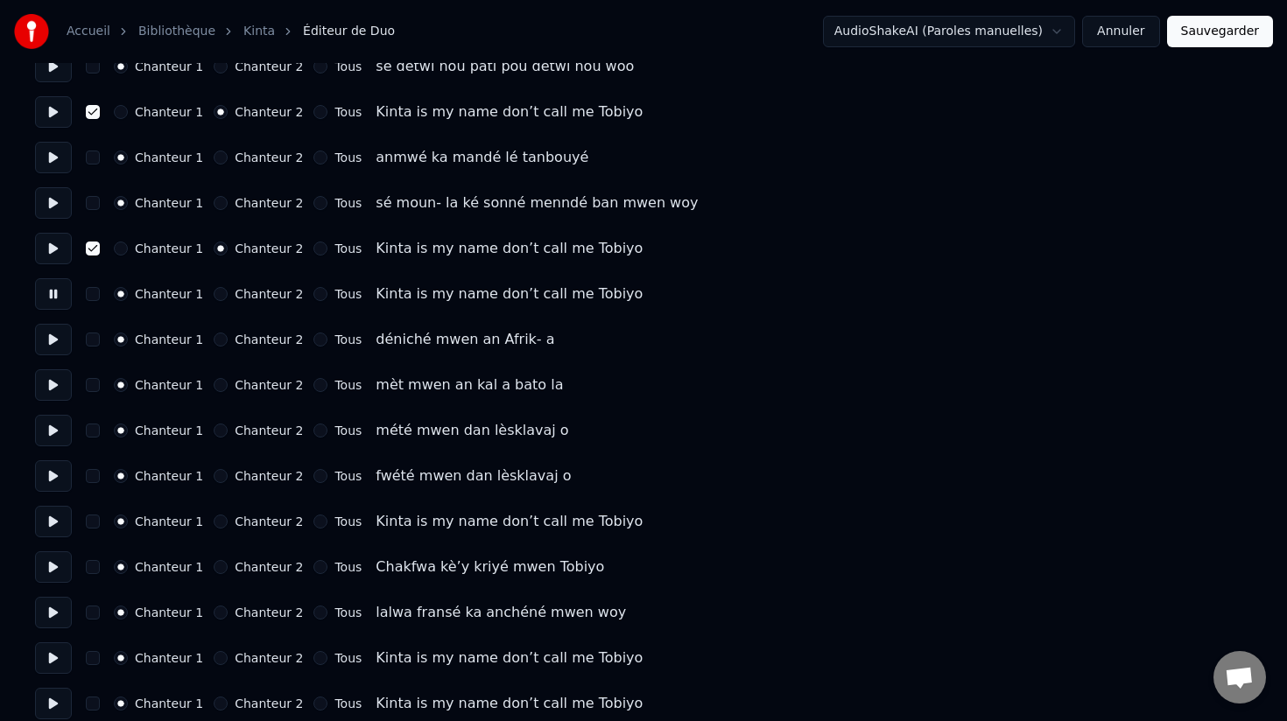
scroll to position [2125, 0]
click at [214, 520] on button "Chanteur 2" at bounding box center [221, 520] width 14 height 14
click at [93, 522] on button "button" at bounding box center [93, 520] width 14 height 14
click at [53, 520] on button at bounding box center [53, 520] width 37 height 32
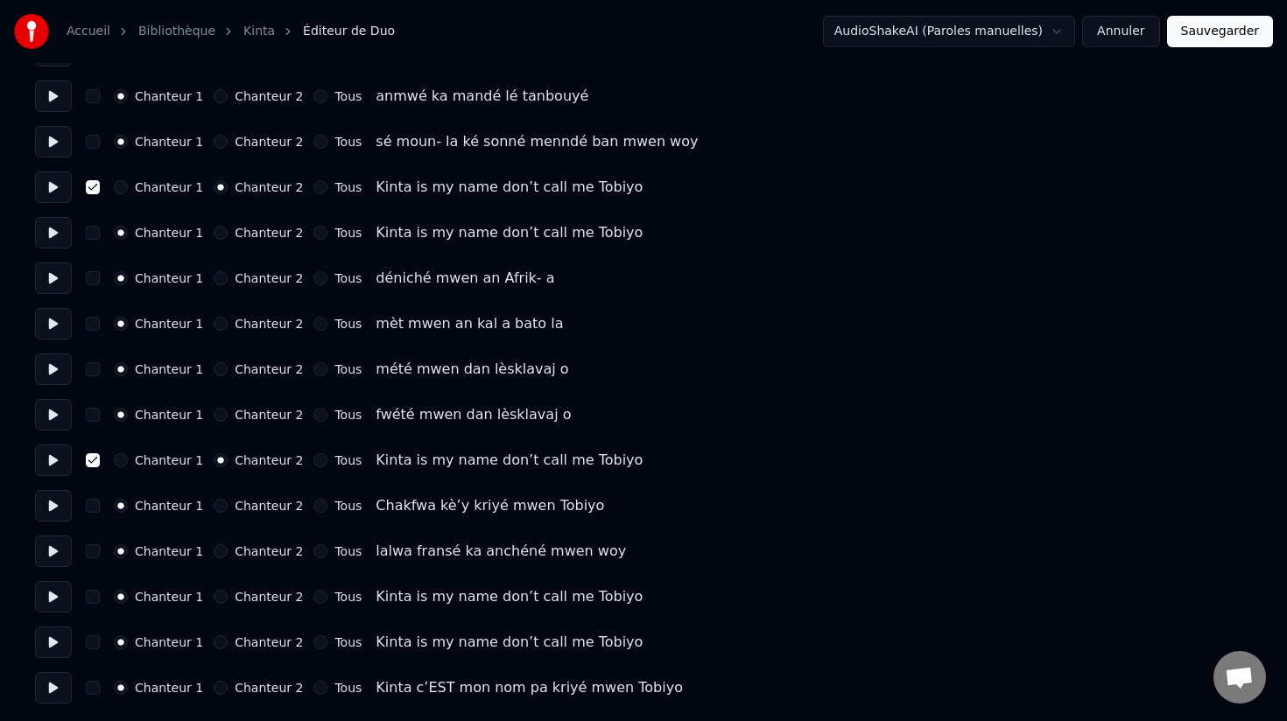
click at [214, 596] on button "Chanteur 2" at bounding box center [221, 597] width 14 height 14
click at [89, 597] on button "button" at bounding box center [93, 597] width 14 height 14
click at [54, 598] on button at bounding box center [53, 597] width 37 height 32
click at [54, 644] on button at bounding box center [53, 643] width 37 height 32
click at [49, 685] on button at bounding box center [53, 688] width 37 height 32
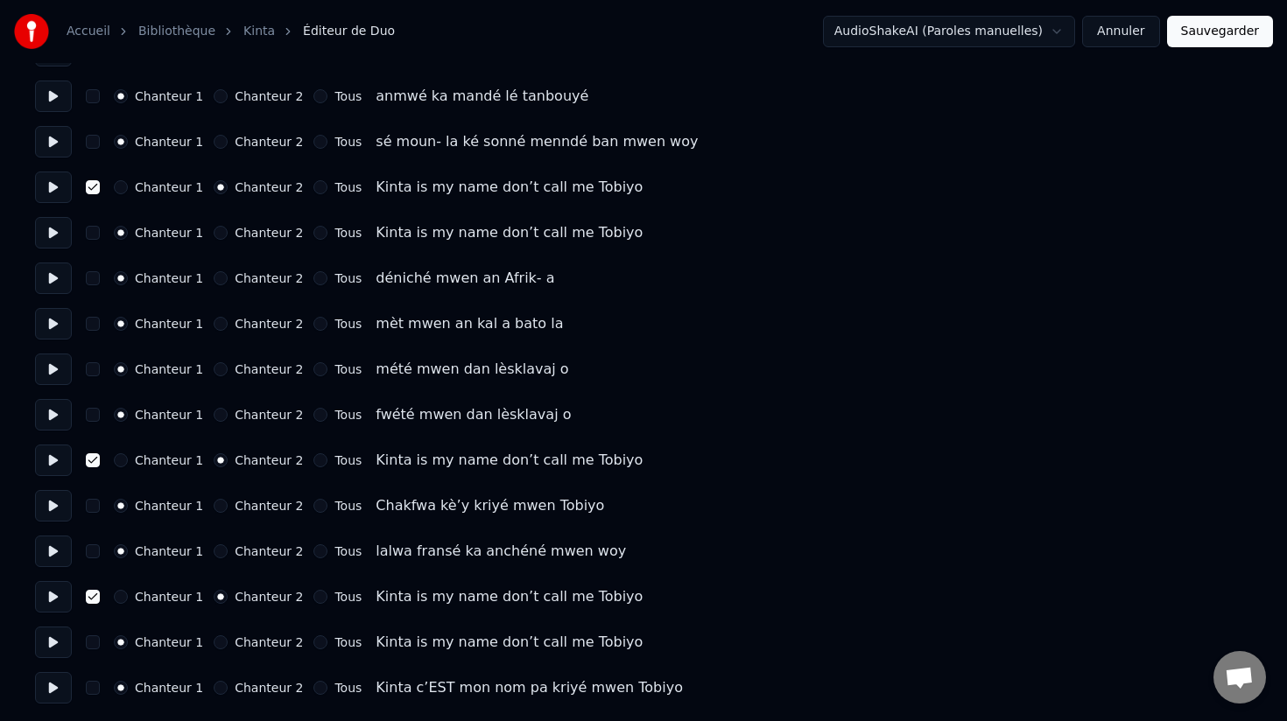
click at [1220, 36] on button "Sauvegarder" at bounding box center [1220, 32] width 106 height 32
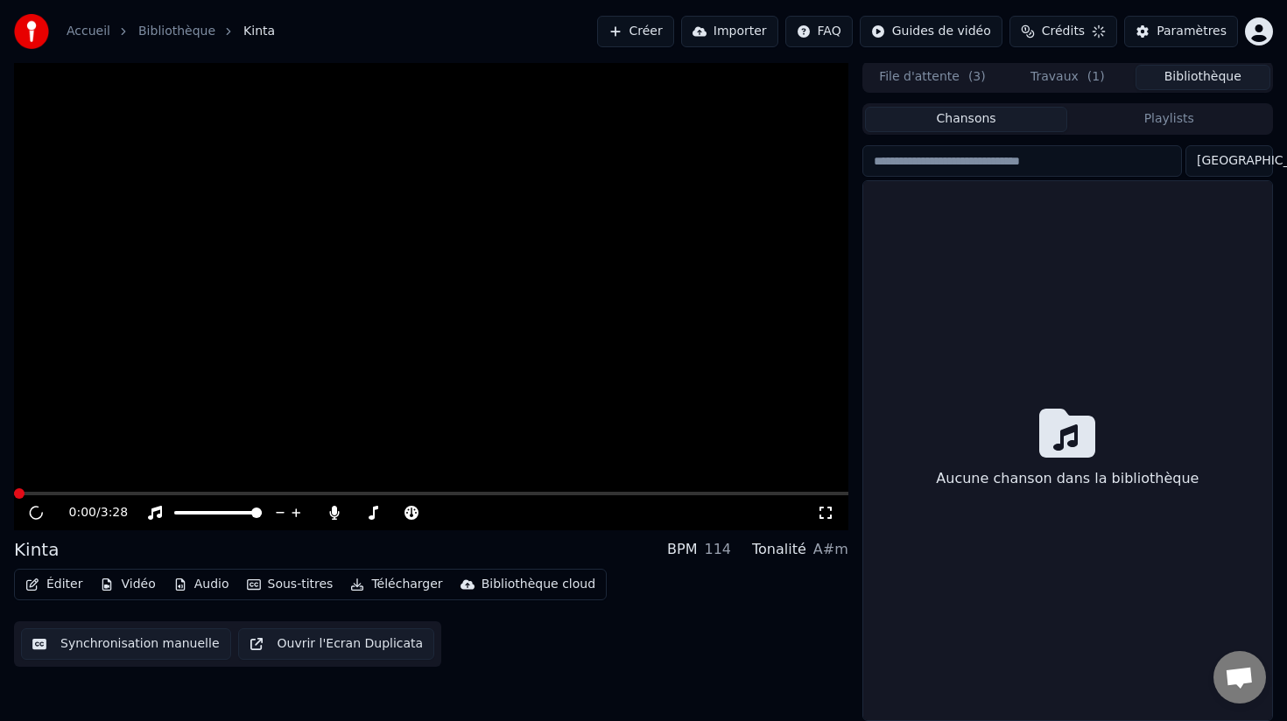
scroll to position [2, 0]
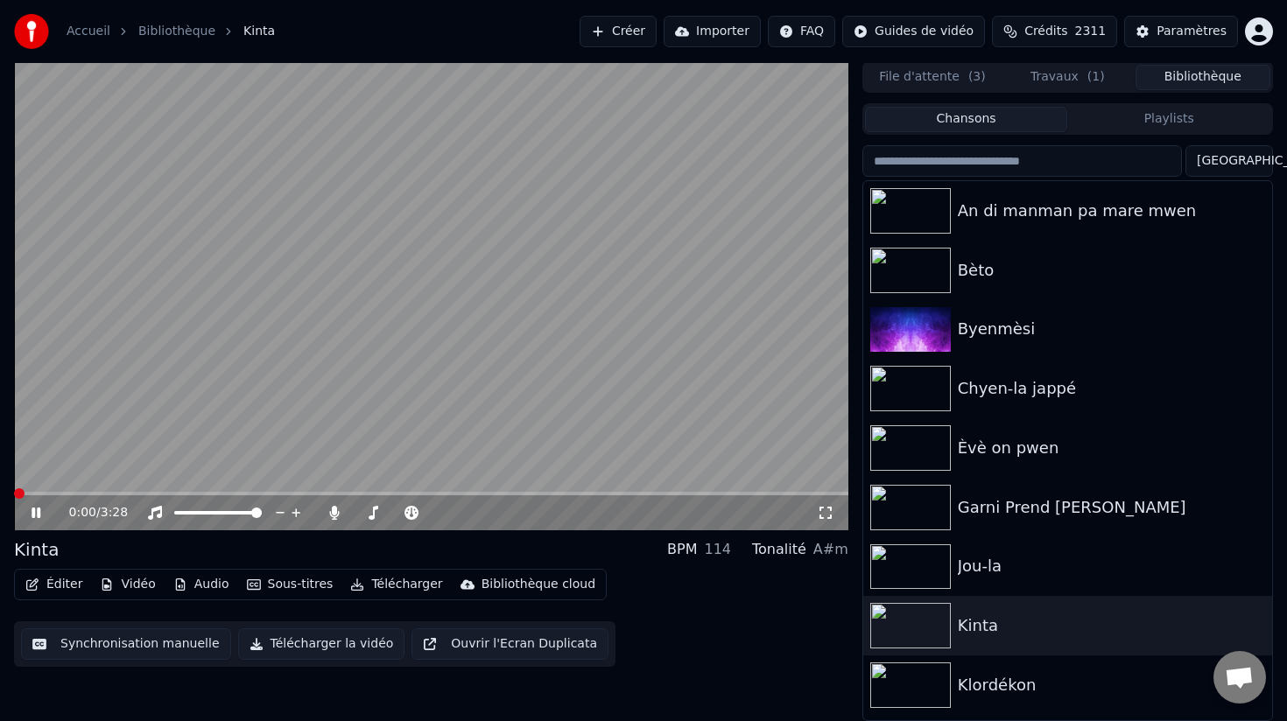
click at [60, 587] on button "Éditer" at bounding box center [53, 584] width 71 height 25
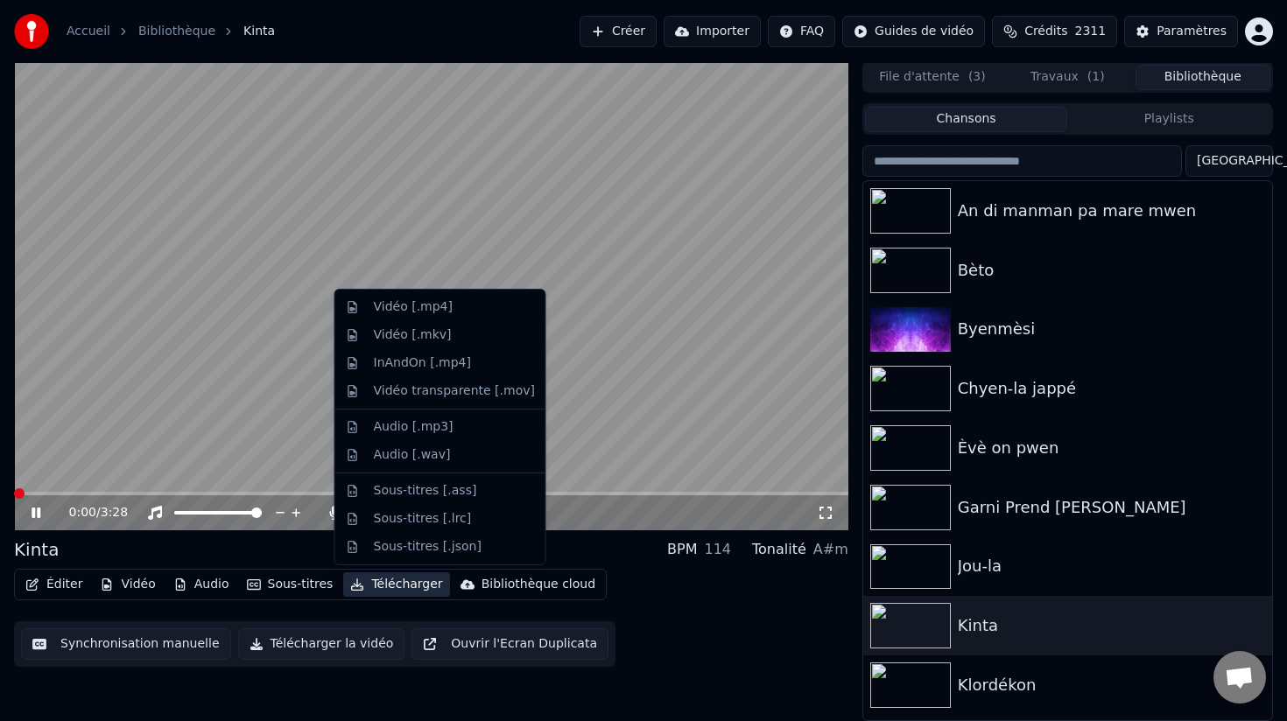
click at [937, 74] on button "File d'attente ( 3 )" at bounding box center [932, 77] width 135 height 25
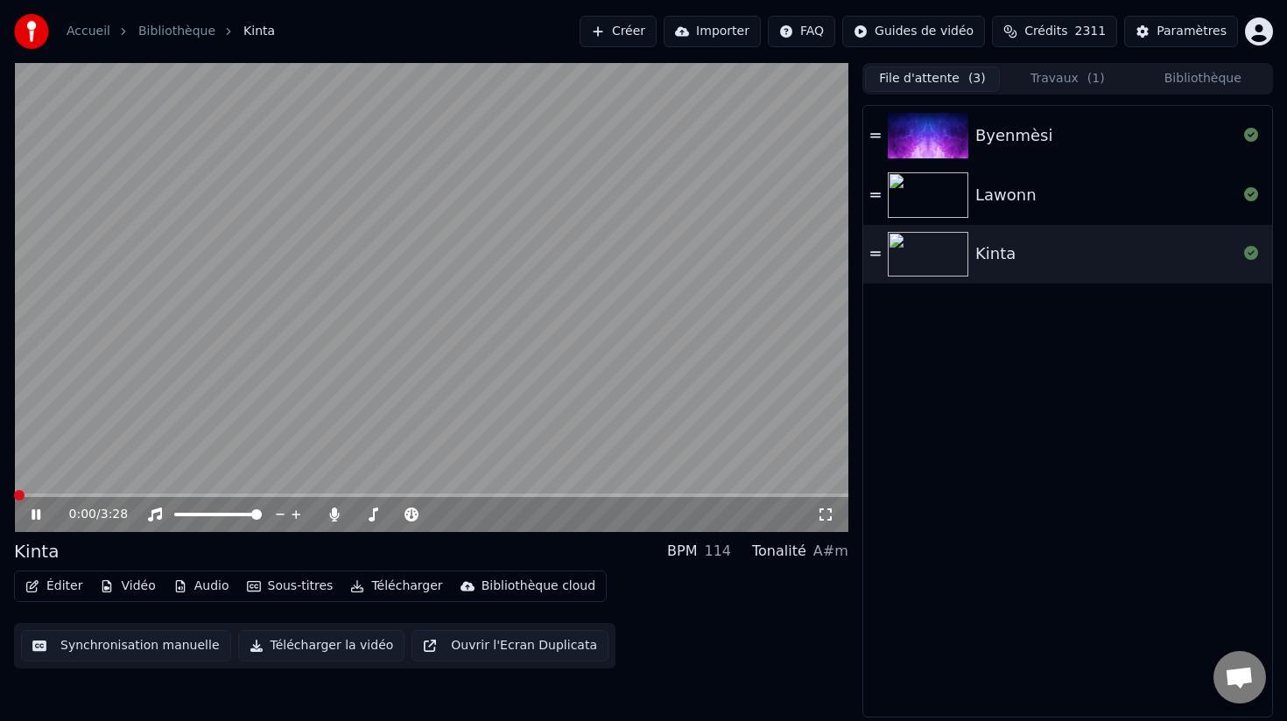
click at [1044, 78] on button "Travaux ( 1 )" at bounding box center [1067, 79] width 135 height 25
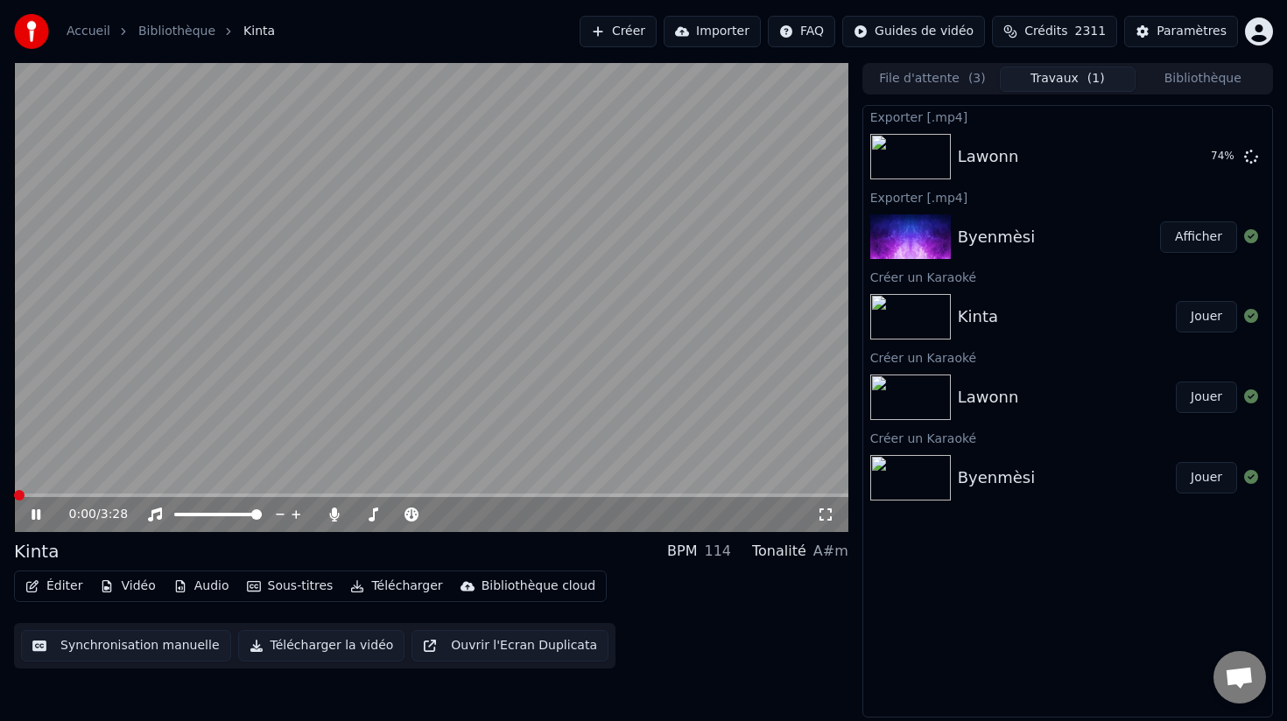
click at [301, 648] on button "Télécharger la vidéo" at bounding box center [321, 646] width 167 height 32
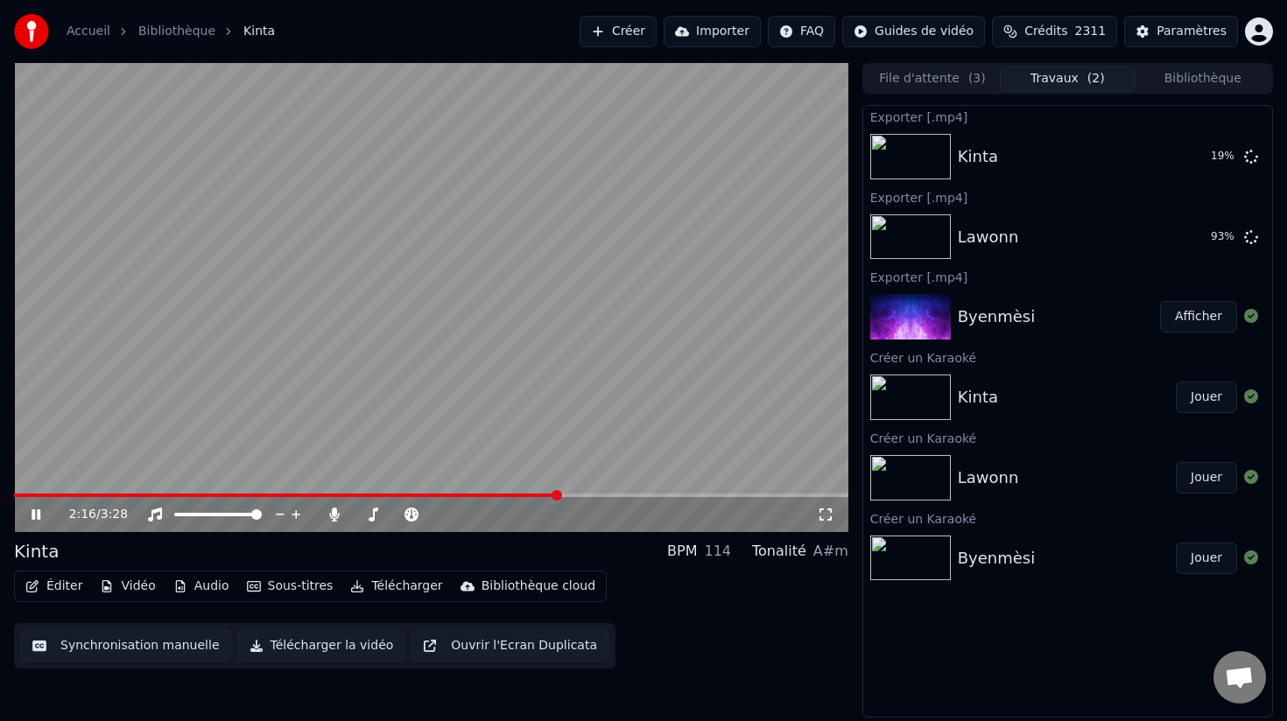
click at [35, 516] on icon at bounding box center [48, 515] width 41 height 14
click at [640, 31] on button "Créer" at bounding box center [617, 32] width 77 height 32
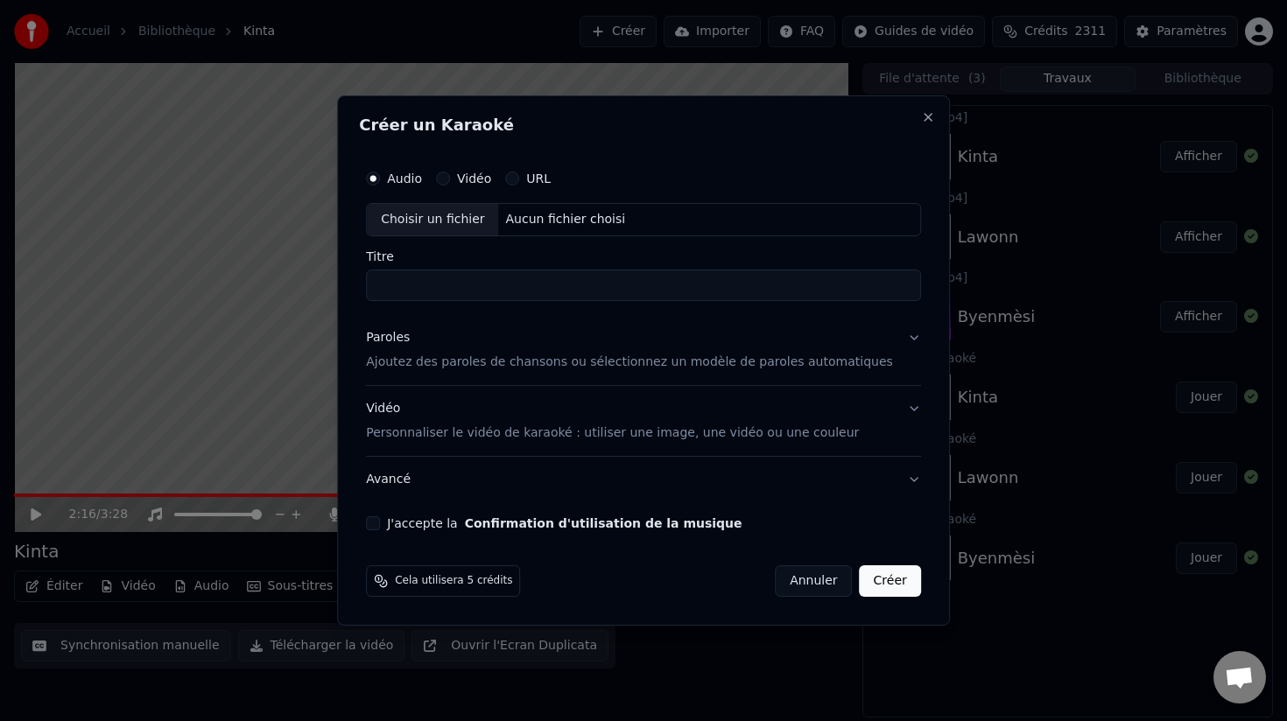
click at [453, 225] on div "Choisir un fichier" at bounding box center [432, 220] width 131 height 32
type input "***"
click at [474, 363] on p "Ajoutez des paroles de chansons ou sélectionnez un modèle de paroles automatiqu…" at bounding box center [629, 363] width 527 height 18
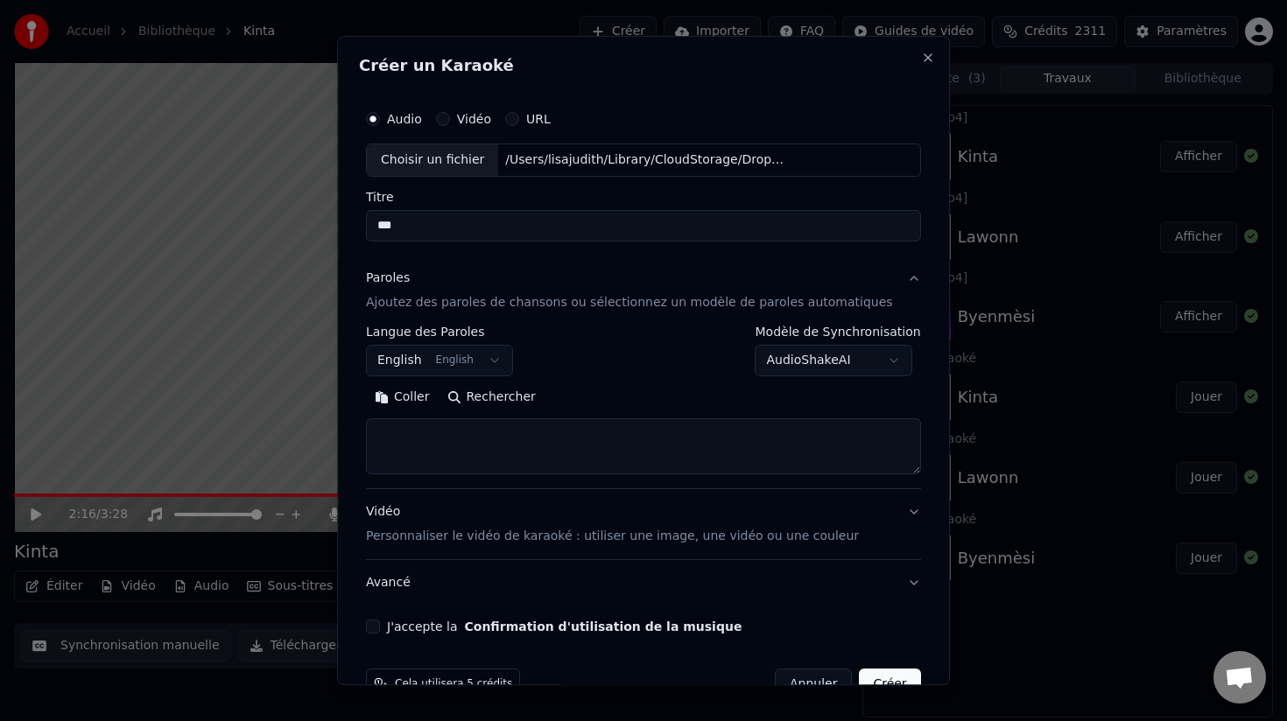
click at [439, 416] on div "Coller Rechercher" at bounding box center [643, 428] width 555 height 91
click at [436, 430] on textarea at bounding box center [643, 446] width 555 height 56
paste textarea "**********"
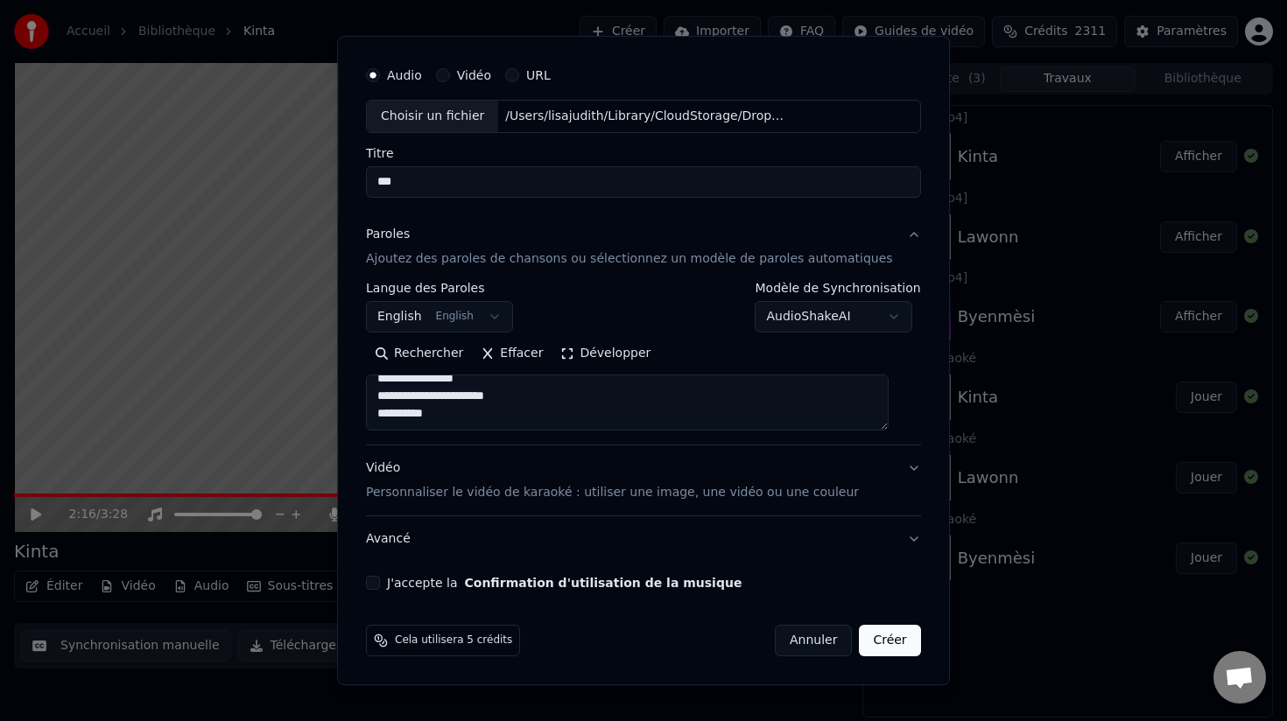
type textarea "**********"
click at [474, 493] on p "Personnaliser le vidéo de karaoké : utiliser une image, une vidéo ou une couleur" at bounding box center [612, 493] width 493 height 18
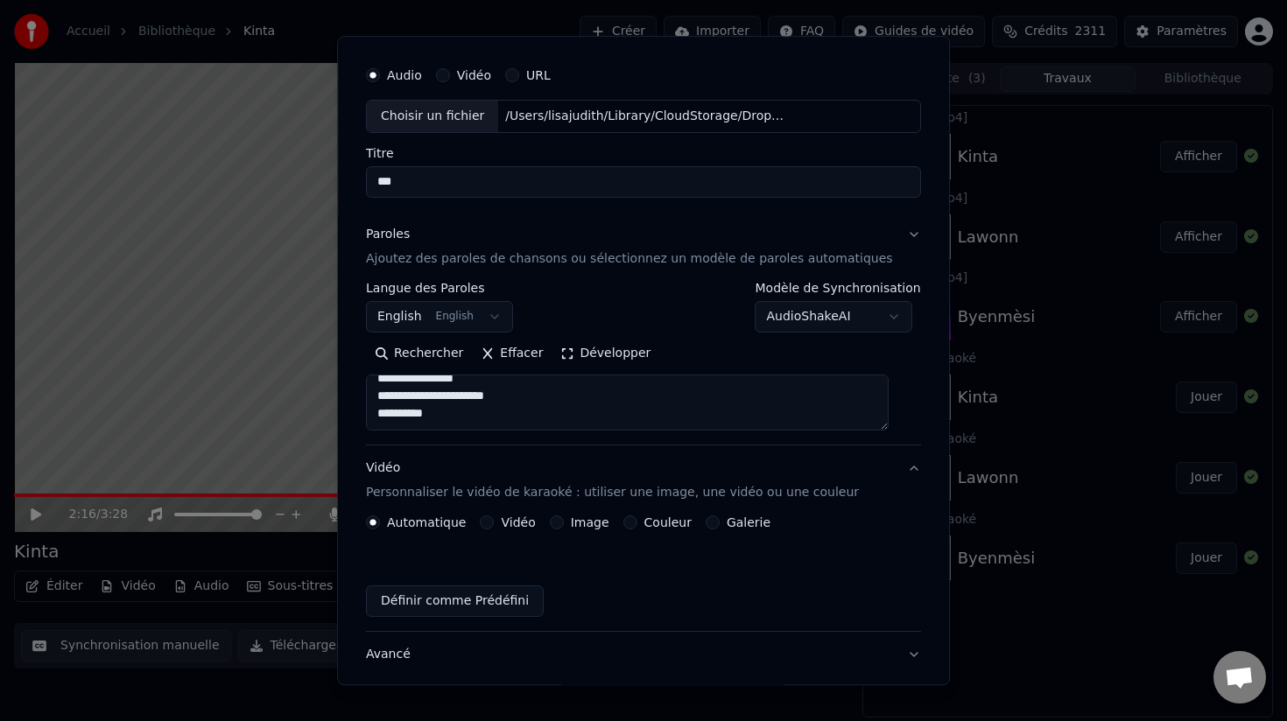
scroll to position [0, 0]
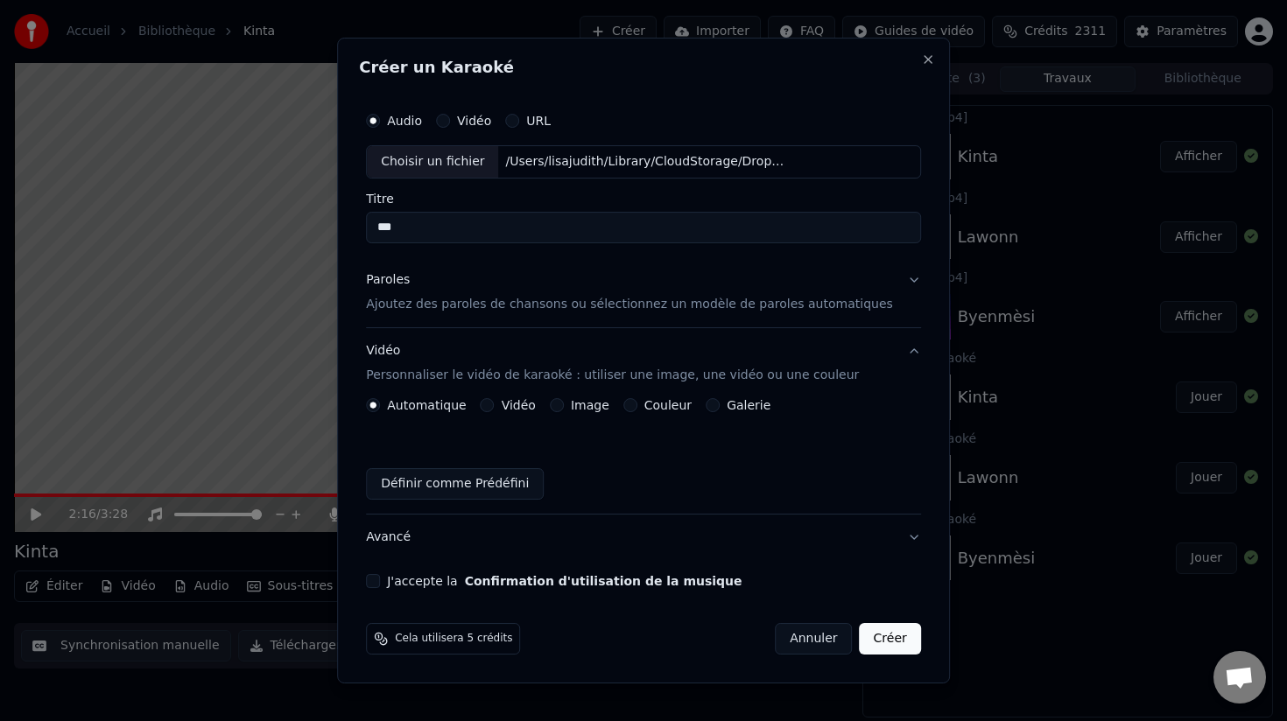
click at [382, 425] on div "Automatique Vidéo Image Couleur Galerie Définir comme Prédéfini" at bounding box center [643, 449] width 555 height 102
click at [380, 579] on button "J'accepte la Confirmation d'utilisation de la musique" at bounding box center [373, 581] width 14 height 14
click at [564, 406] on button "Image" at bounding box center [557, 405] width 14 height 14
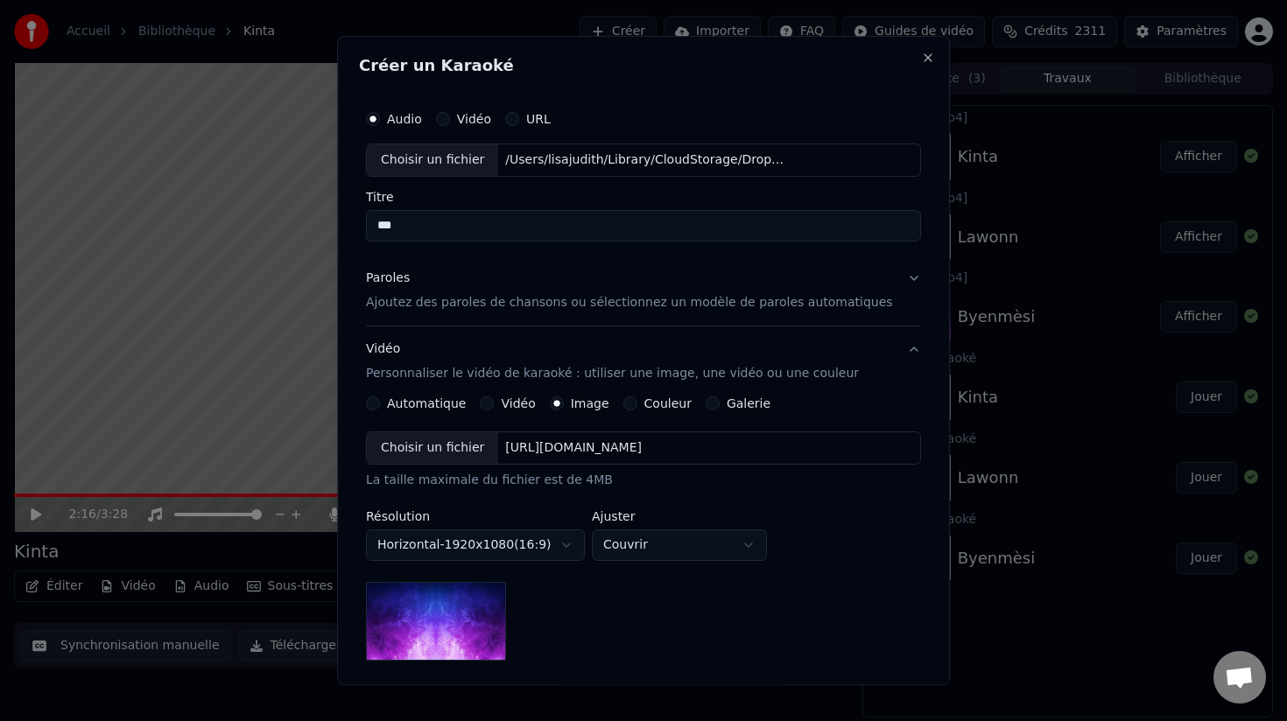
click at [477, 449] on div "Choisir un fichier" at bounding box center [432, 448] width 131 height 32
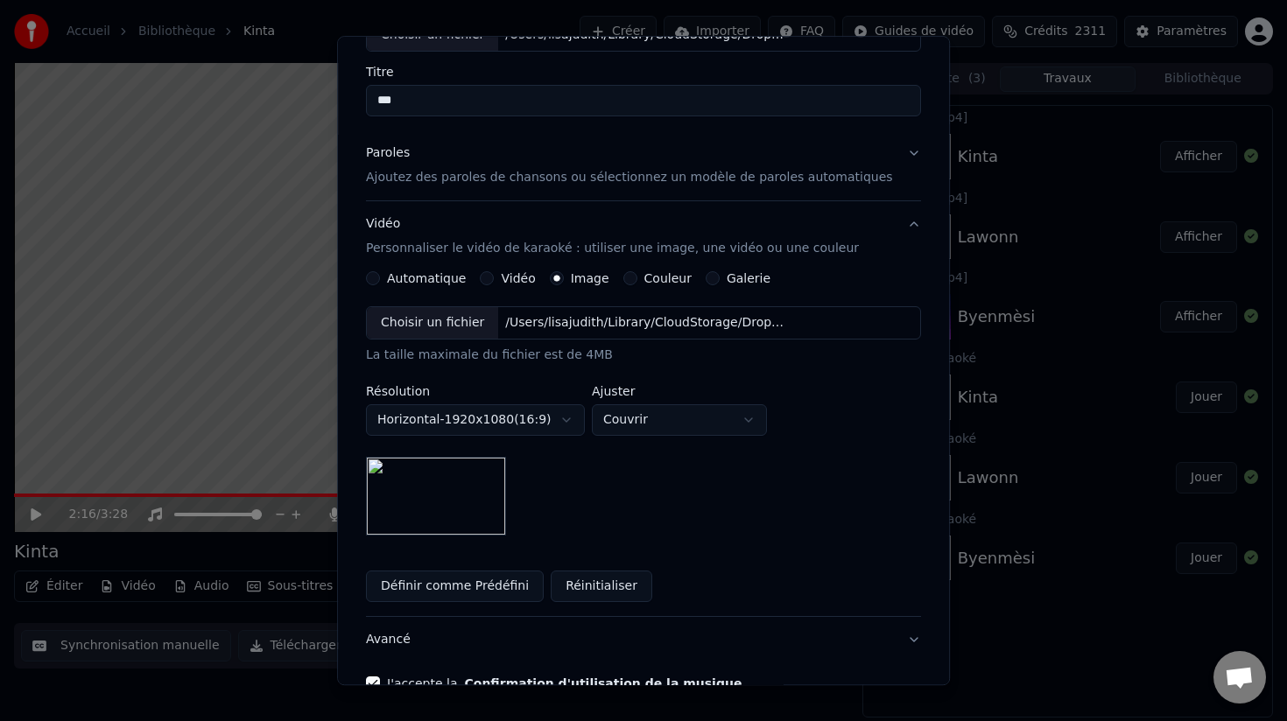
scroll to position [155, 0]
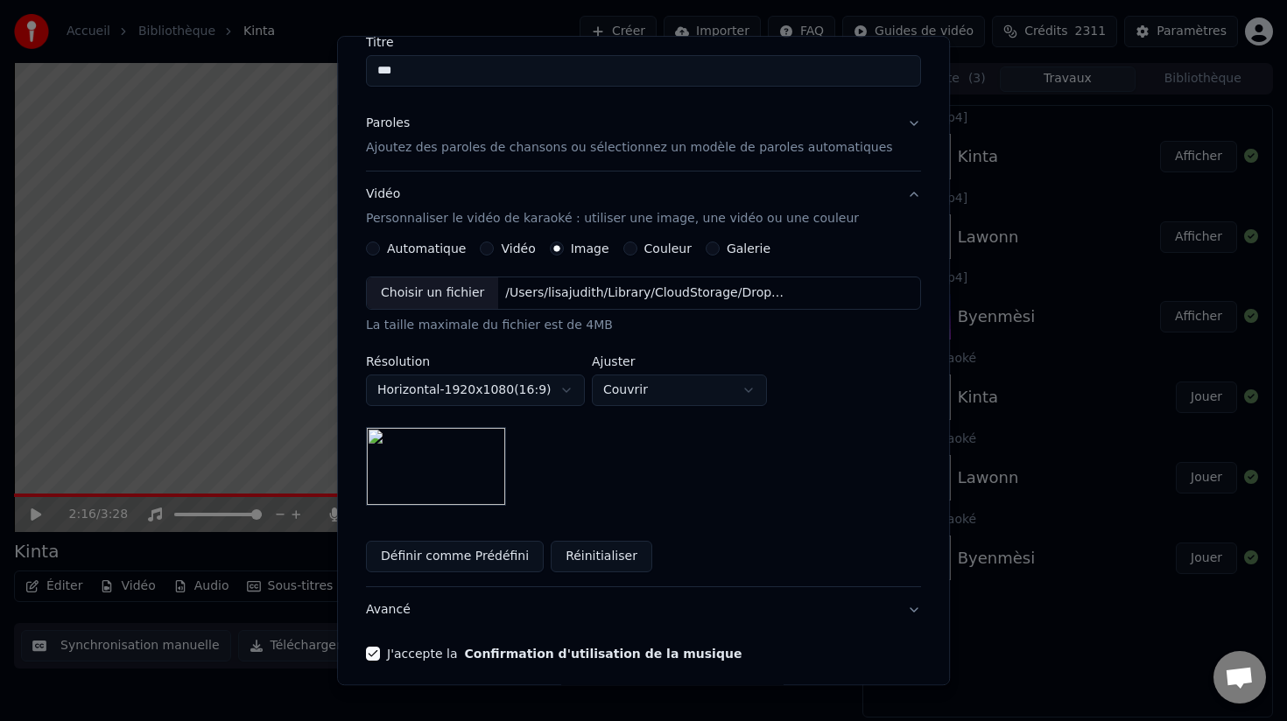
click at [618, 144] on p "Ajoutez des paroles de chansons ou sélectionnez un modèle de paroles automatiqu…" at bounding box center [629, 148] width 527 height 18
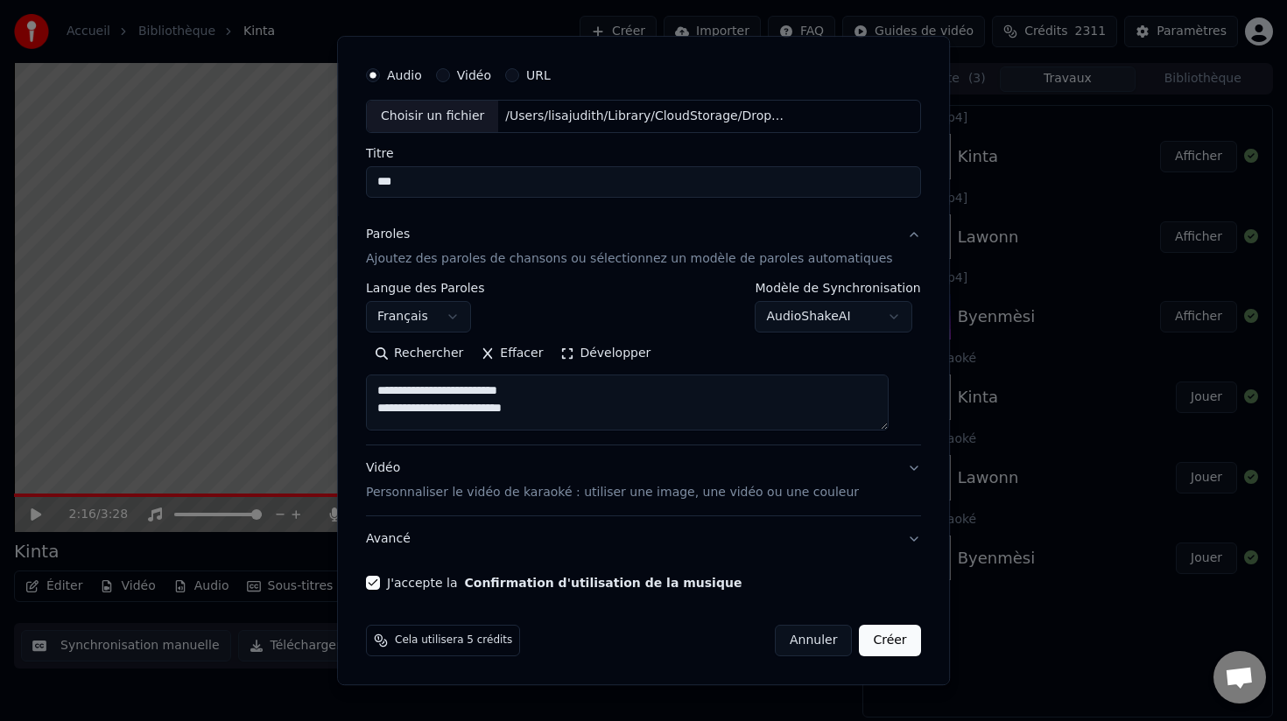
scroll to position [44, 0]
click at [867, 644] on button "Créer" at bounding box center [890, 641] width 61 height 32
